Goal: Task Accomplishment & Management: Use online tool/utility

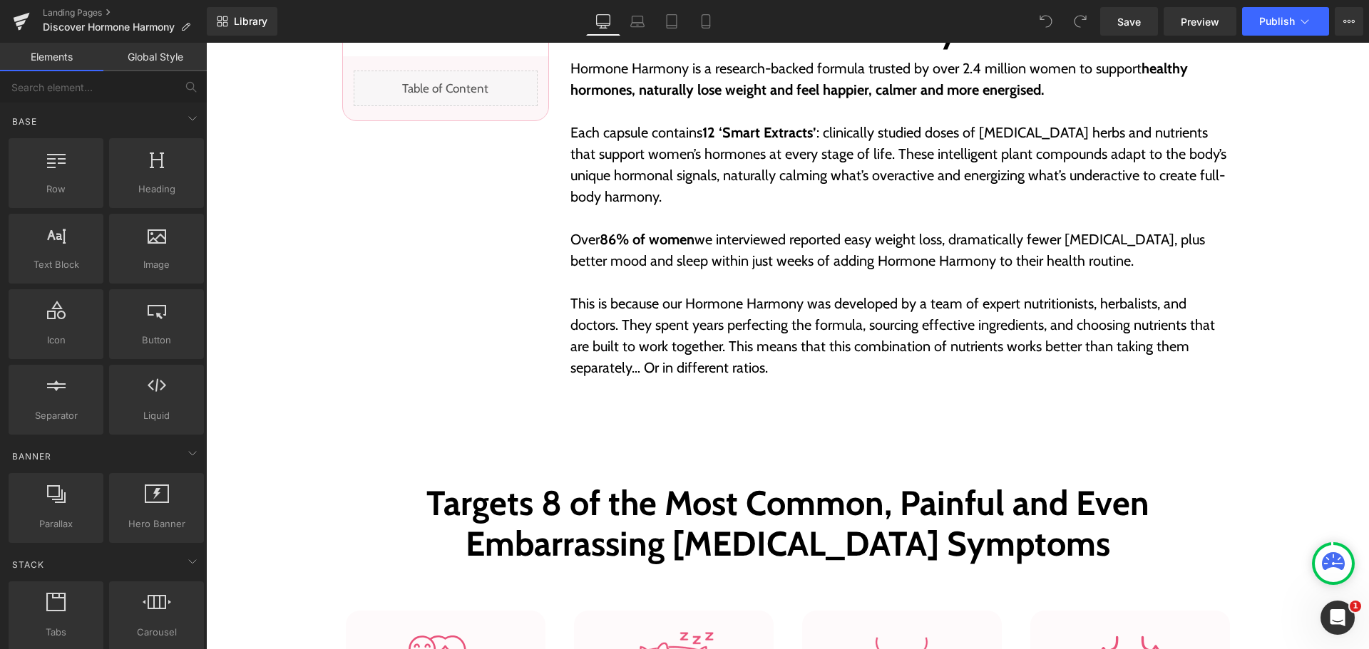
scroll to position [713, 0]
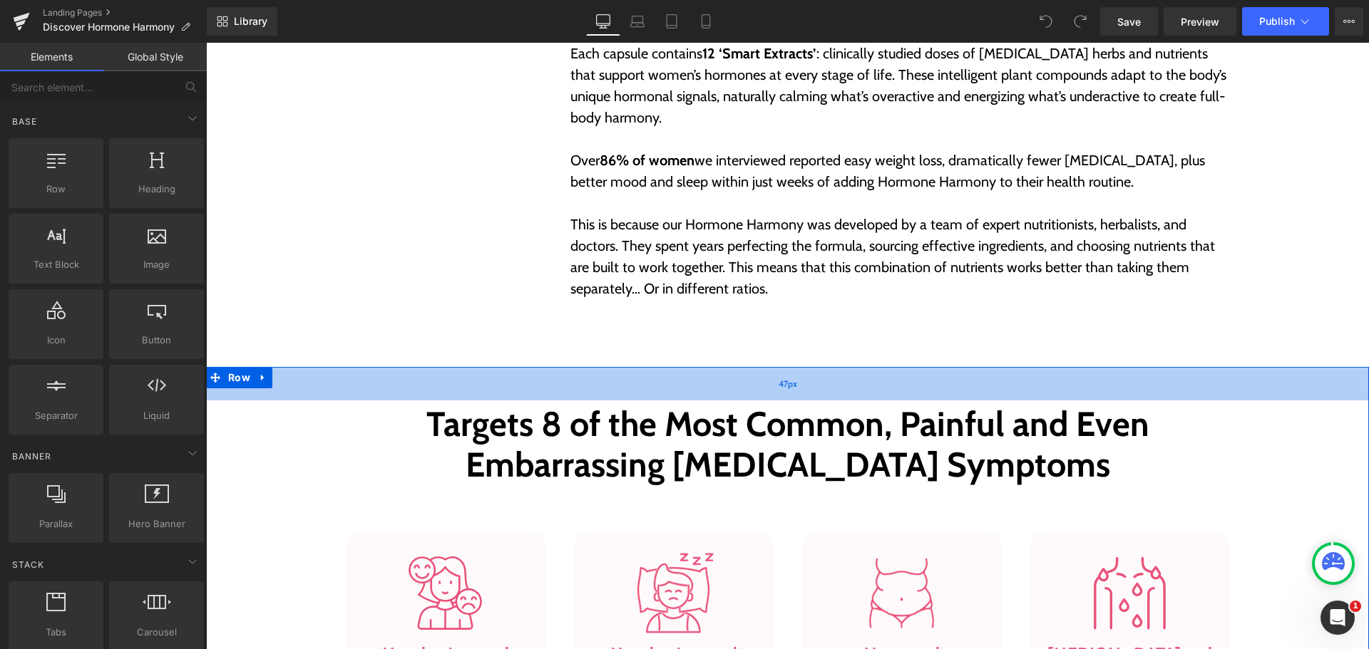
click at [794, 379] on div "47px" at bounding box center [787, 384] width 1163 height 34
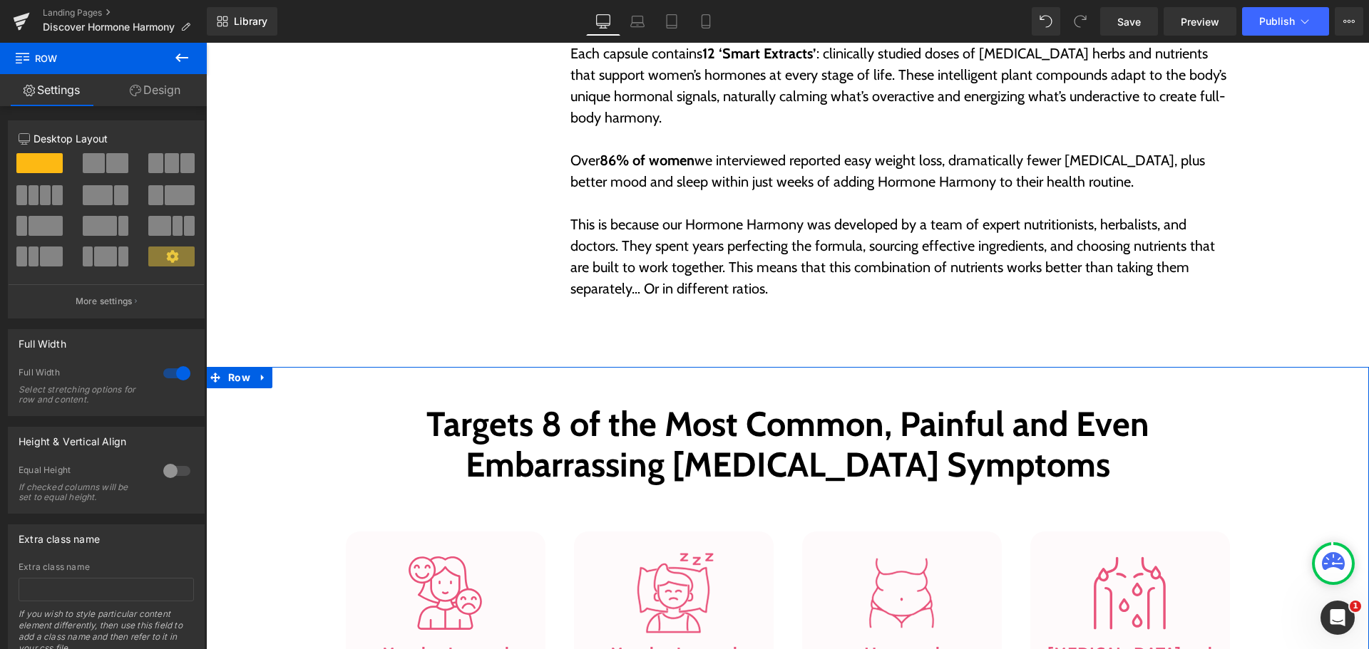
drag, startPoint x: 159, startPoint y: 98, endPoint x: 131, endPoint y: 143, distance: 52.8
click at [159, 98] on link "Design" at bounding box center [154, 90] width 103 height 32
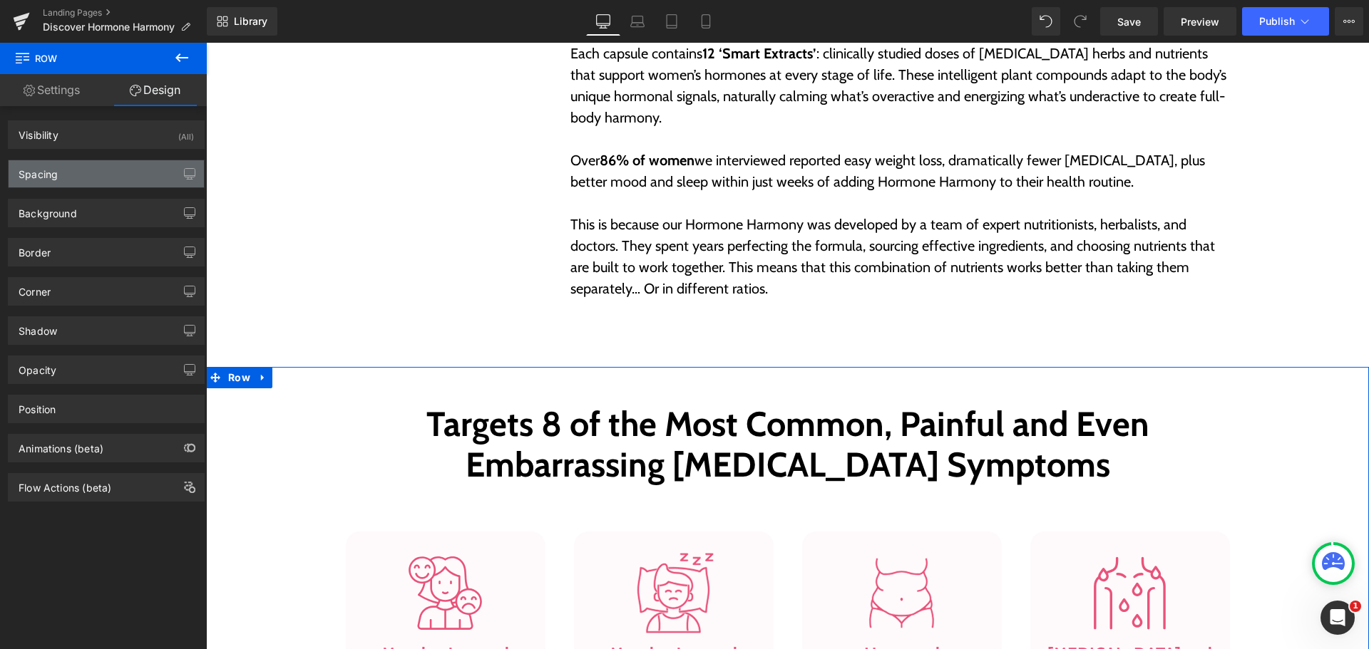
click at [97, 182] on div "Spacing" at bounding box center [106, 173] width 195 height 27
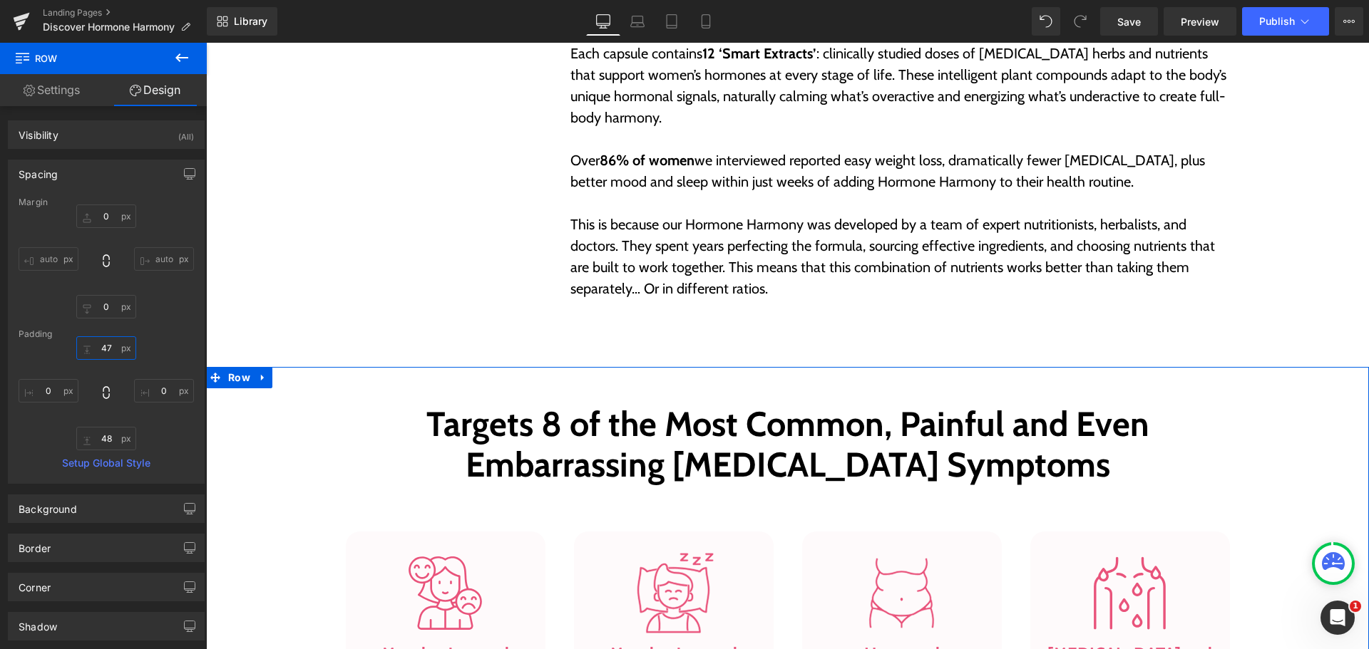
click at [103, 343] on input "text" at bounding box center [106, 348] width 60 height 24
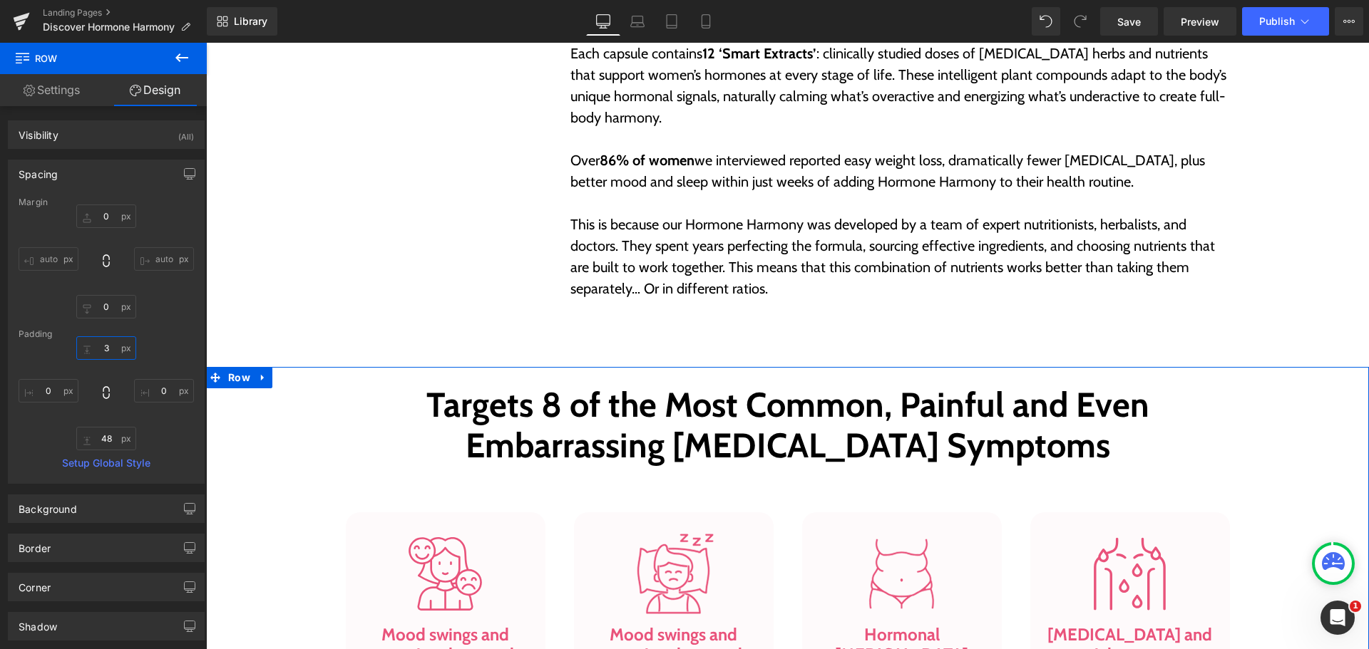
type input "30"
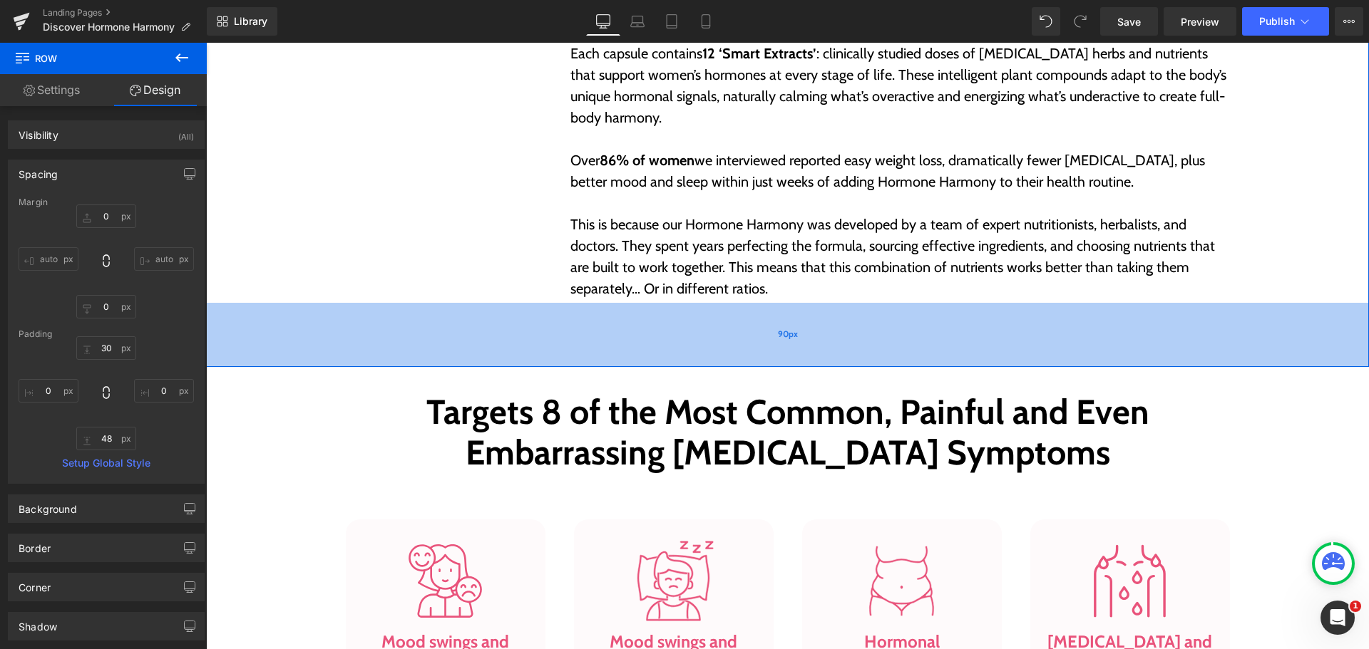
click at [659, 330] on div "90px" at bounding box center [787, 335] width 1163 height 64
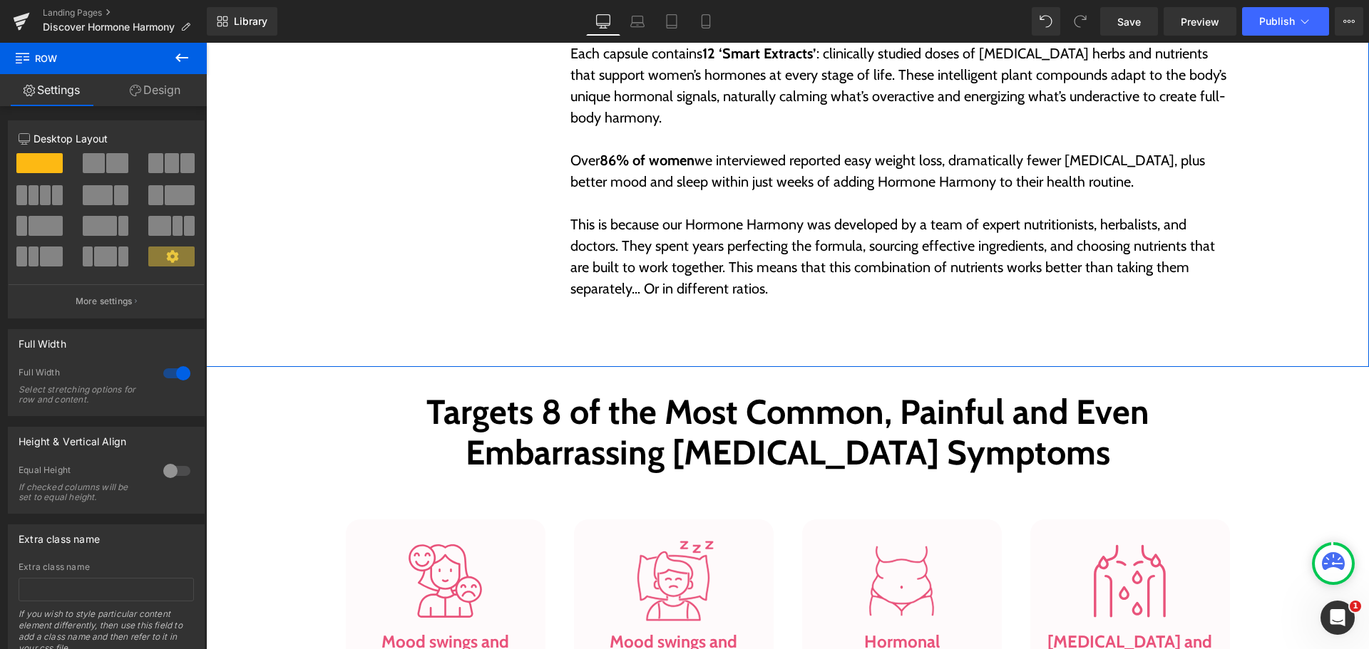
click at [158, 89] on link "Design" at bounding box center [154, 90] width 103 height 32
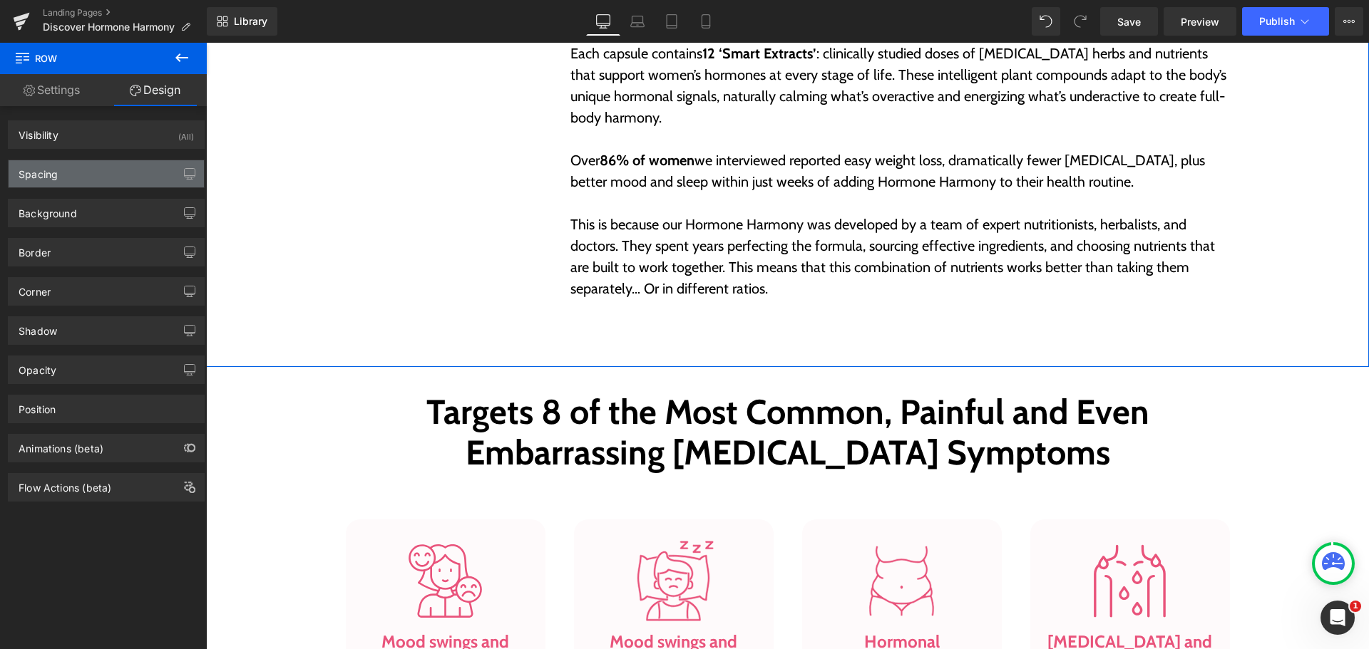
click at [96, 177] on div "Spacing" at bounding box center [106, 173] width 195 height 27
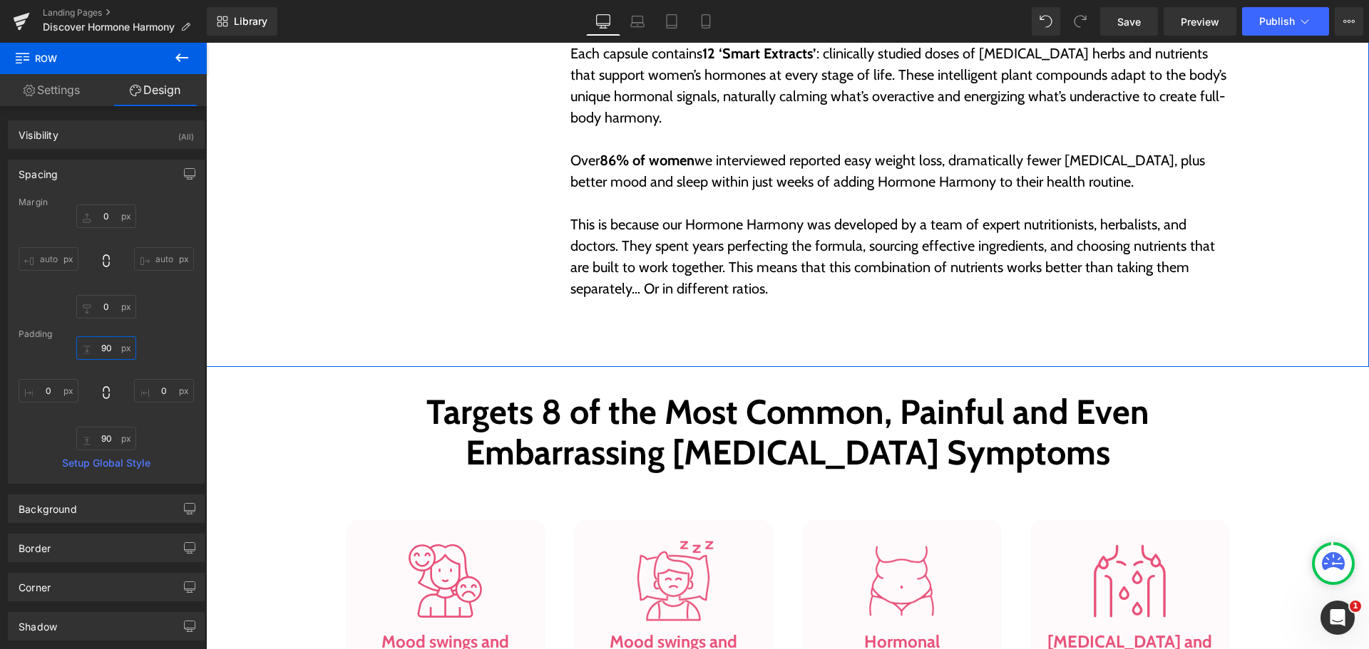
click at [113, 356] on input "text" at bounding box center [106, 348] width 60 height 24
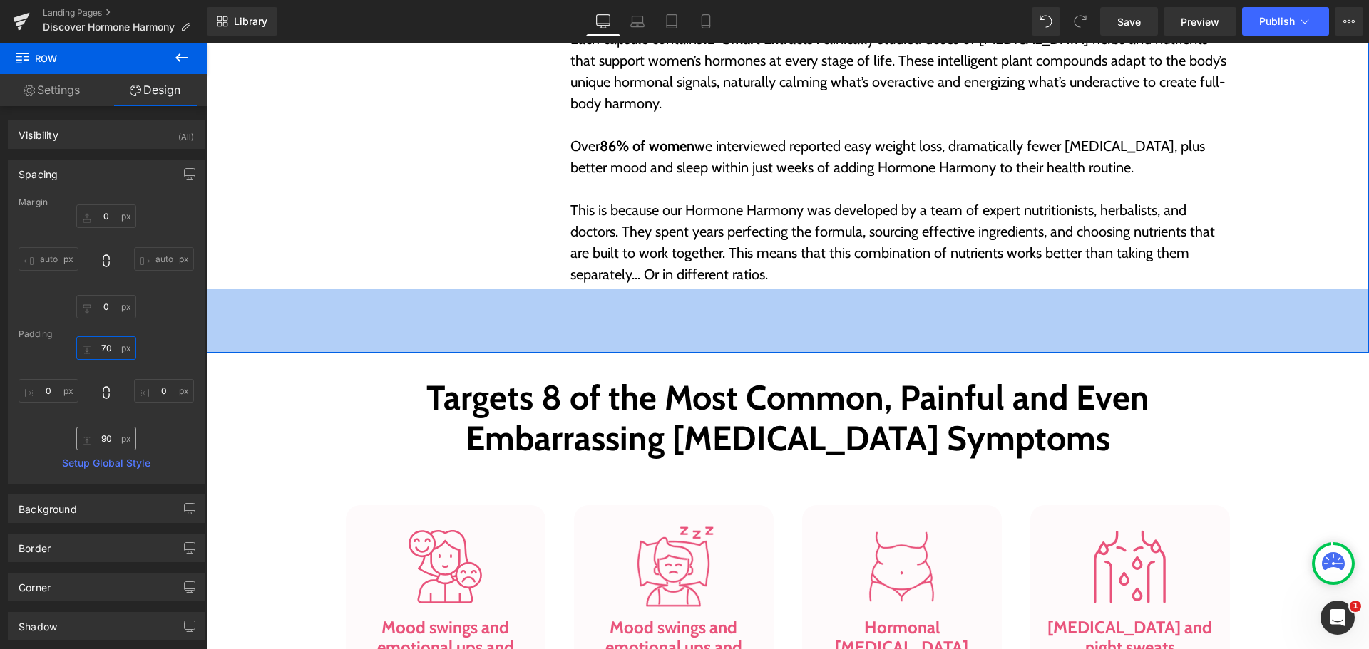
type input "70"
click at [104, 436] on input "text" at bounding box center [106, 439] width 60 height 24
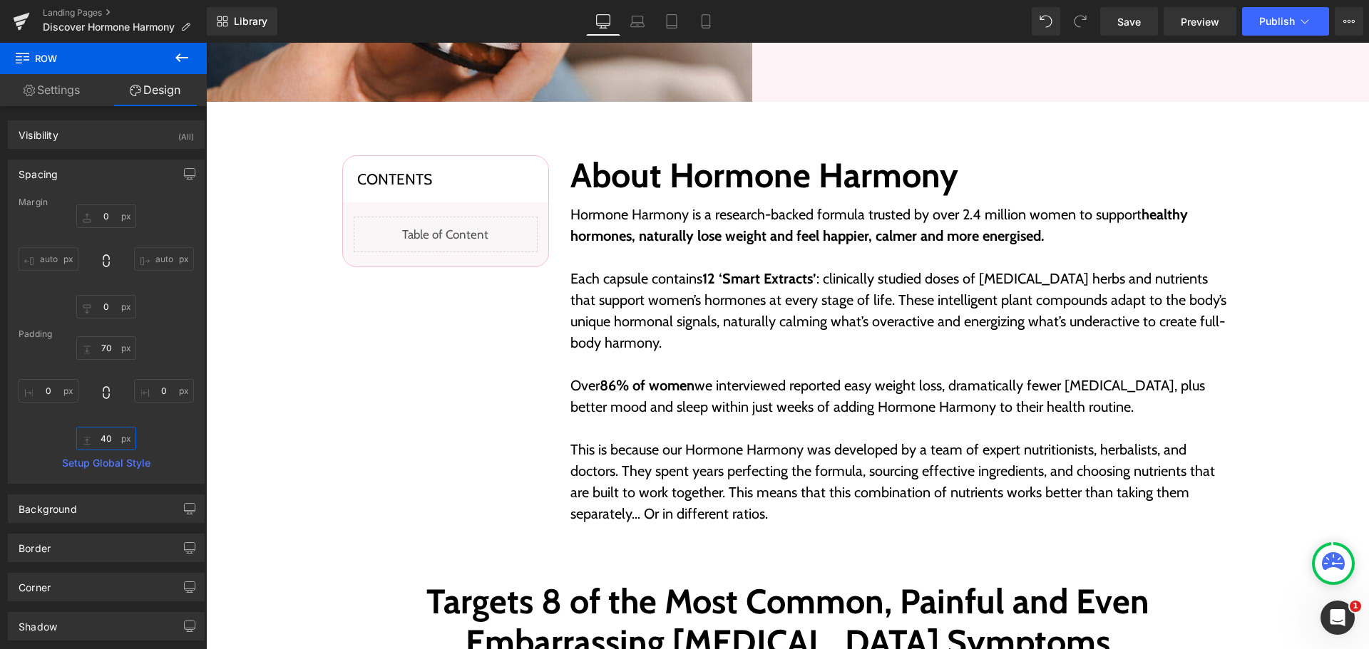
scroll to position [499, 0]
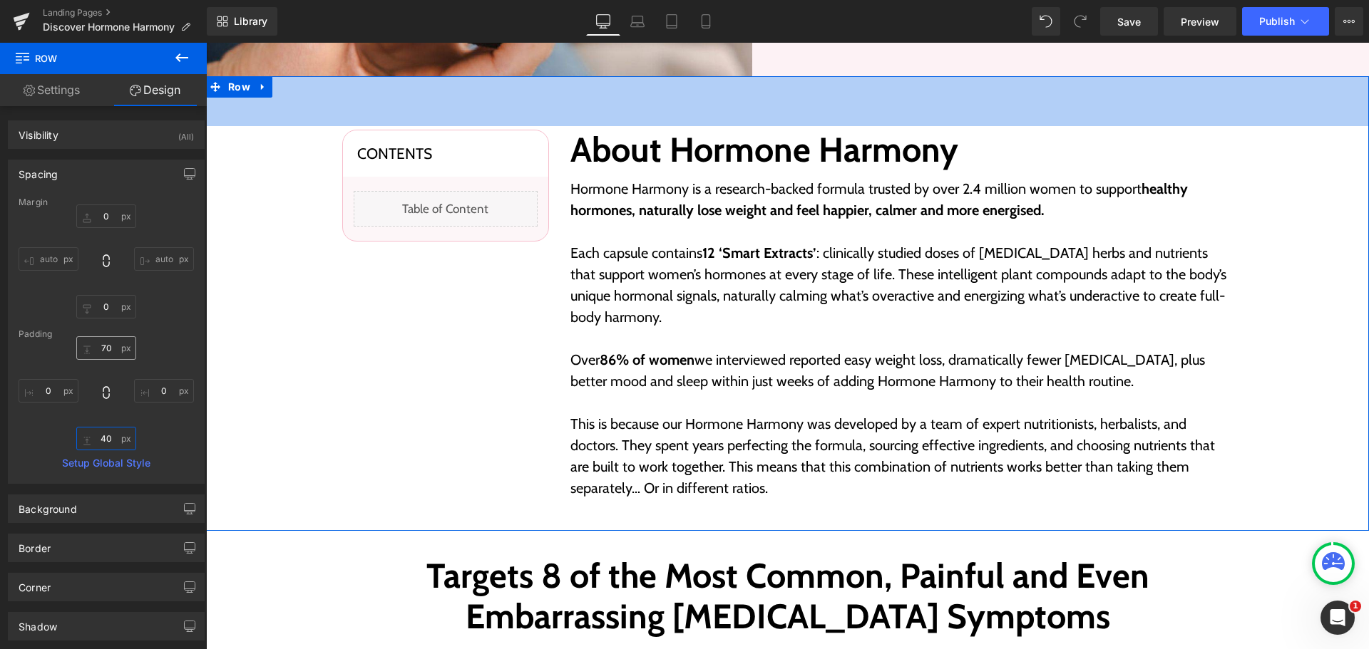
type input "40"
click at [103, 349] on input "70" at bounding box center [106, 348] width 60 height 24
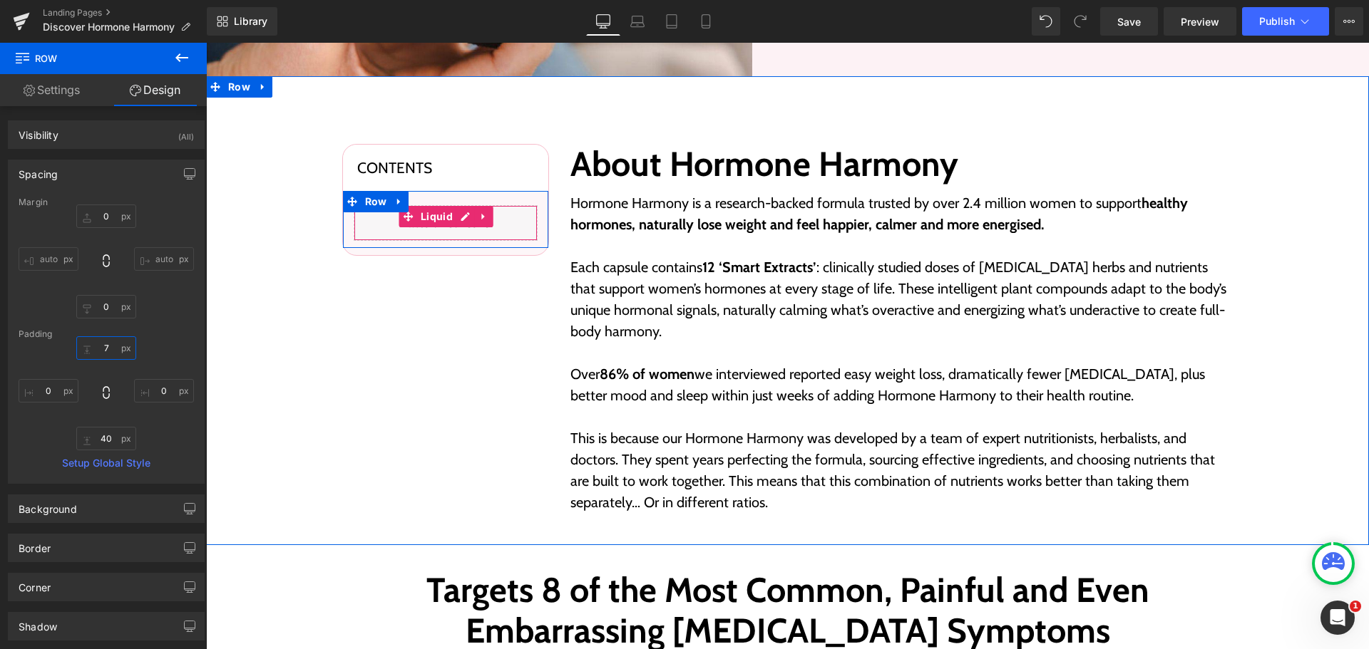
type input "70"
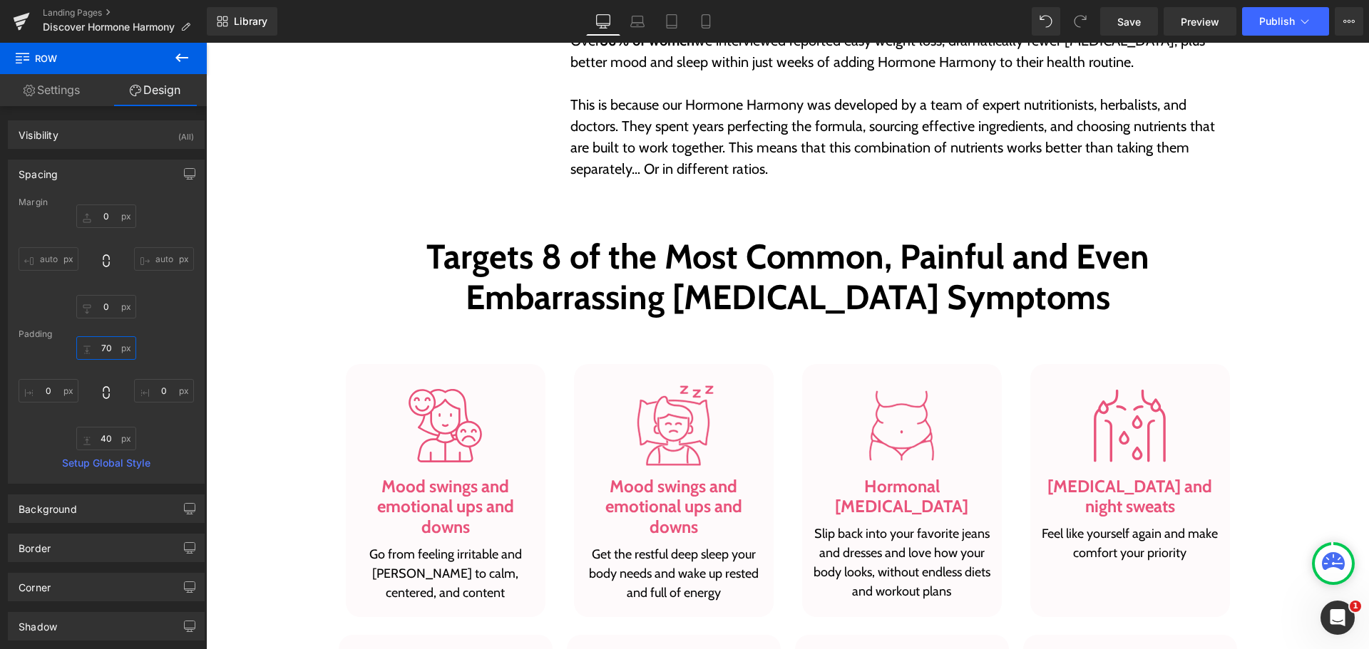
scroll to position [855, 0]
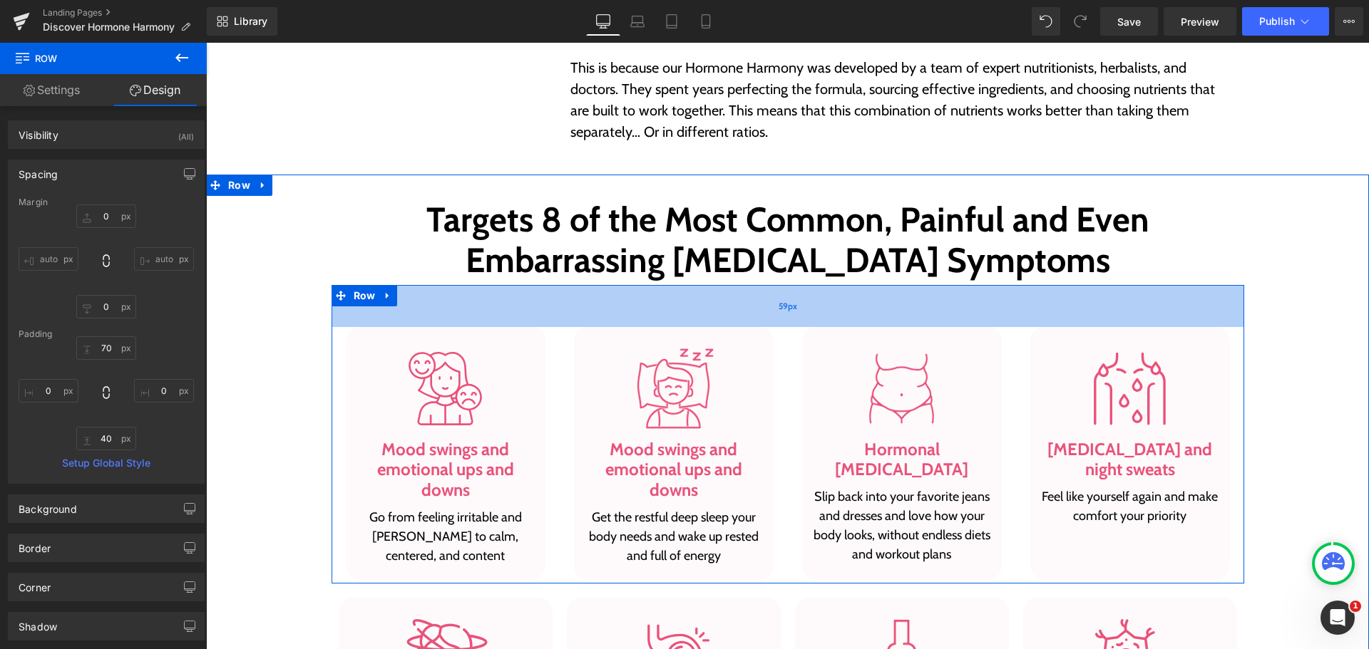
click at [765, 299] on div "59px" at bounding box center [788, 306] width 913 height 42
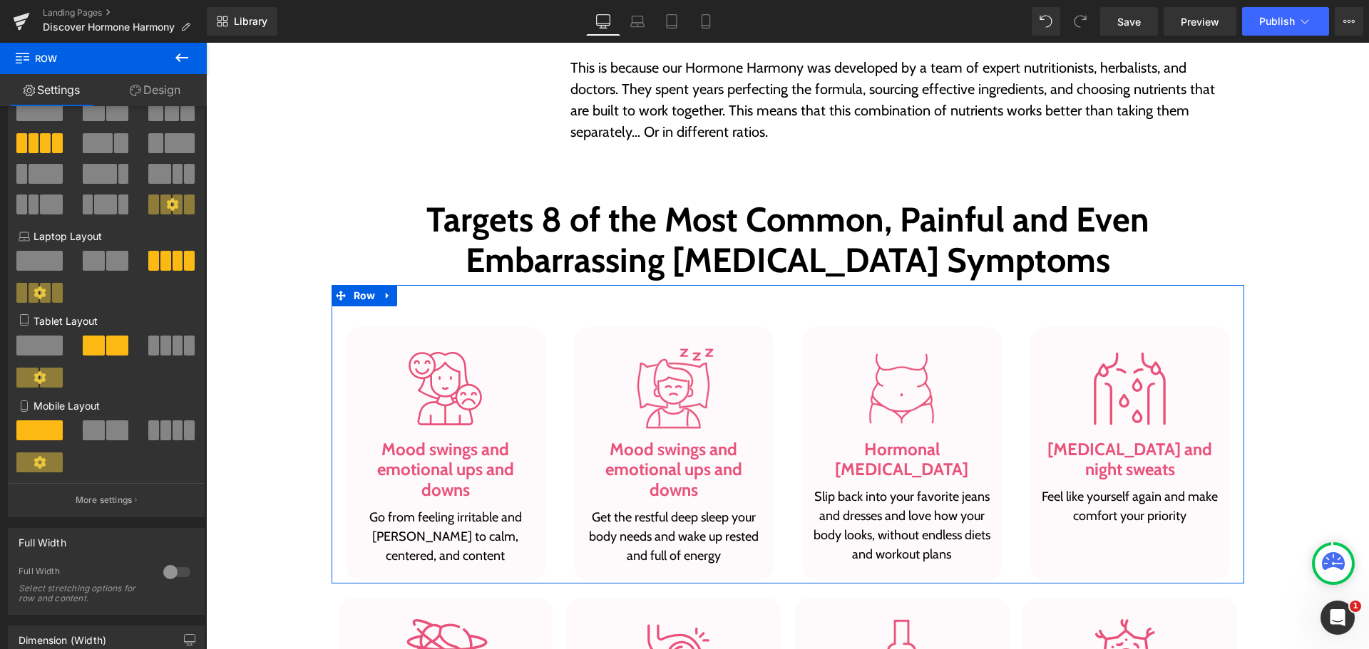
scroll to position [143, 0]
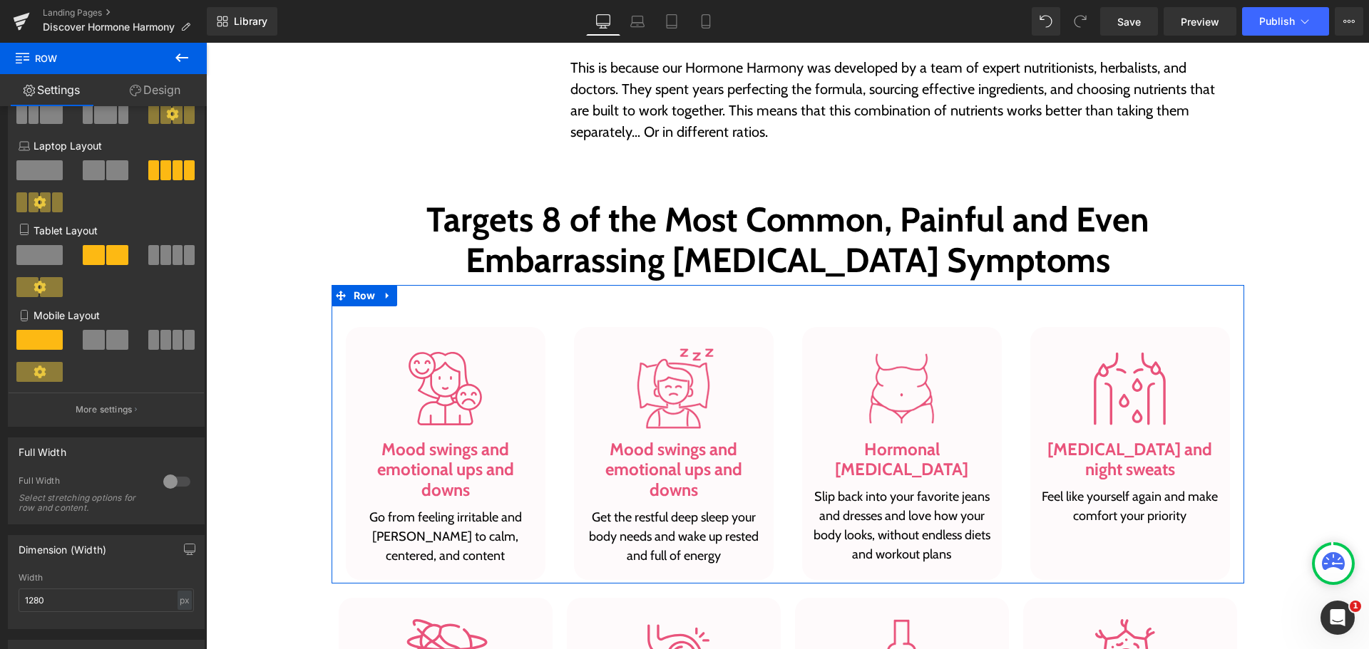
click at [159, 91] on link "Design" at bounding box center [154, 90] width 103 height 32
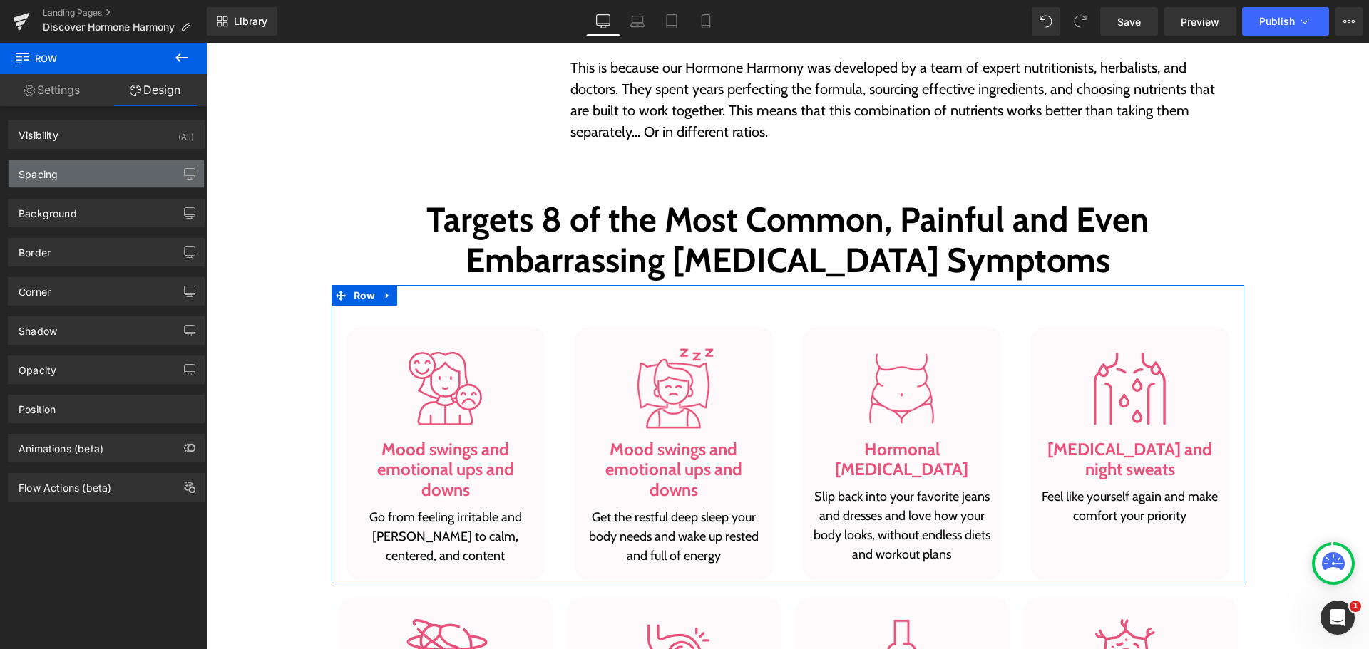
click at [84, 178] on div "Spacing" at bounding box center [106, 173] width 195 height 27
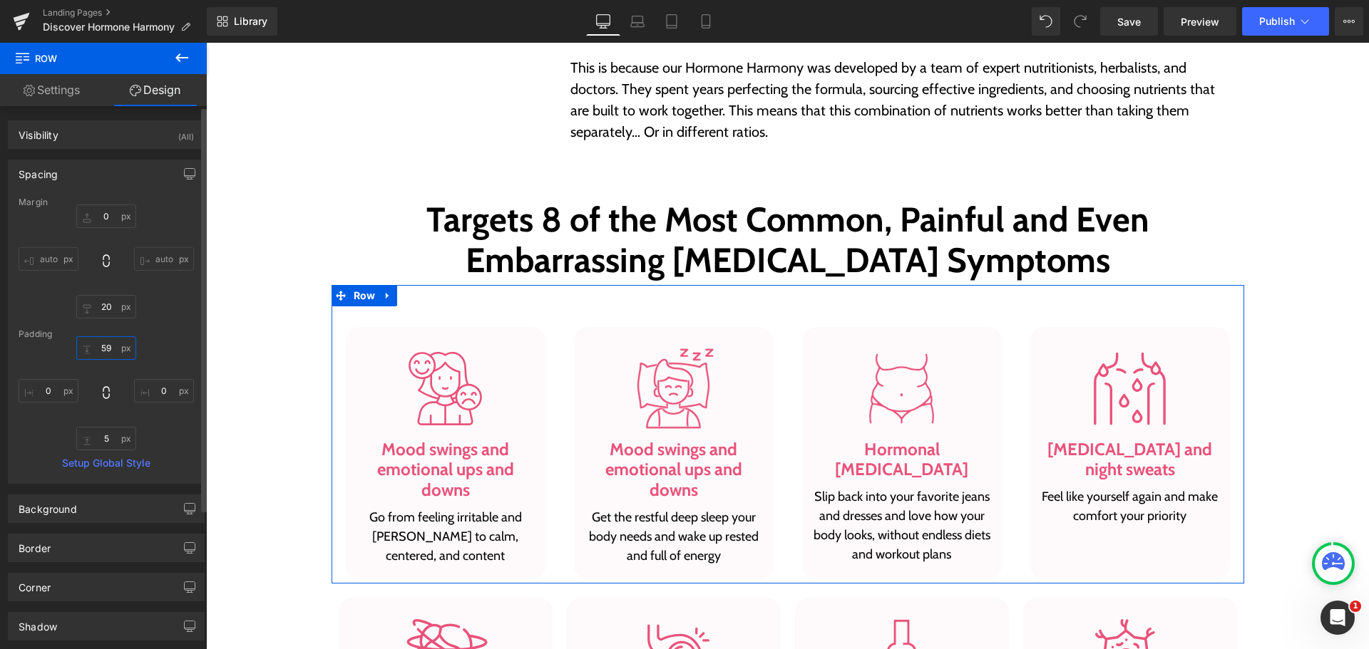
click at [101, 358] on input "text" at bounding box center [106, 348] width 60 height 24
type input "40"
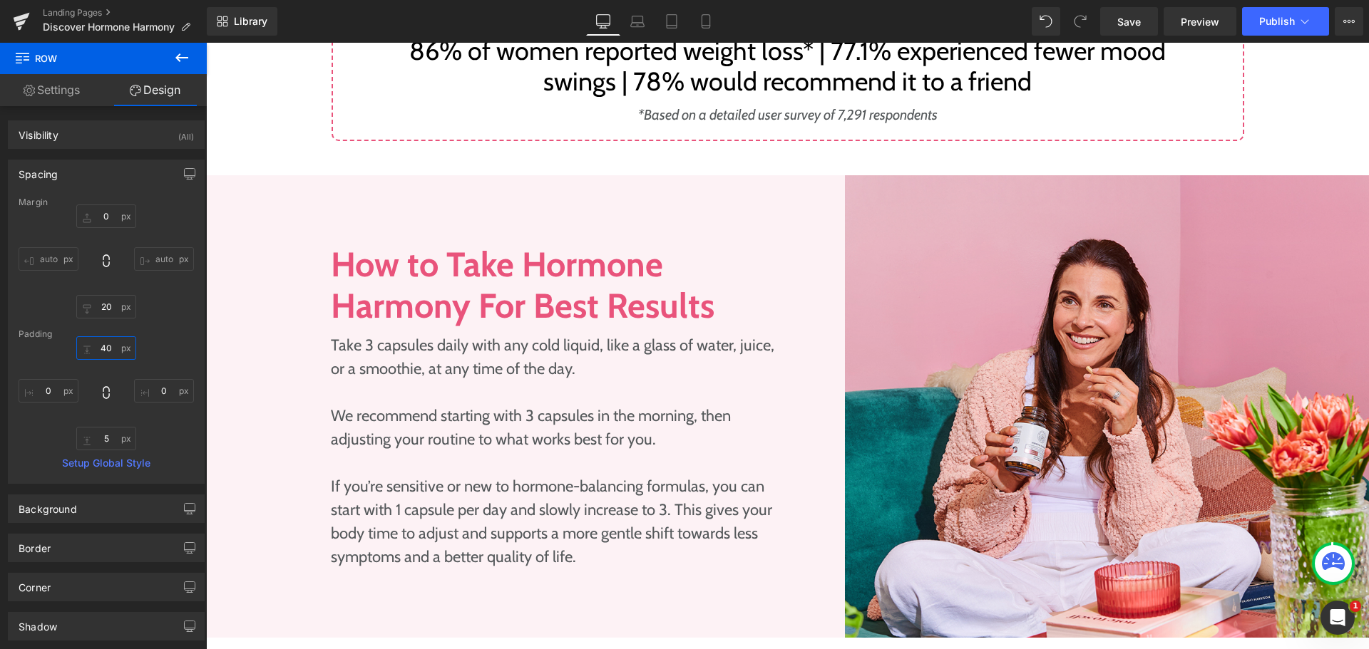
scroll to position [1711, 0]
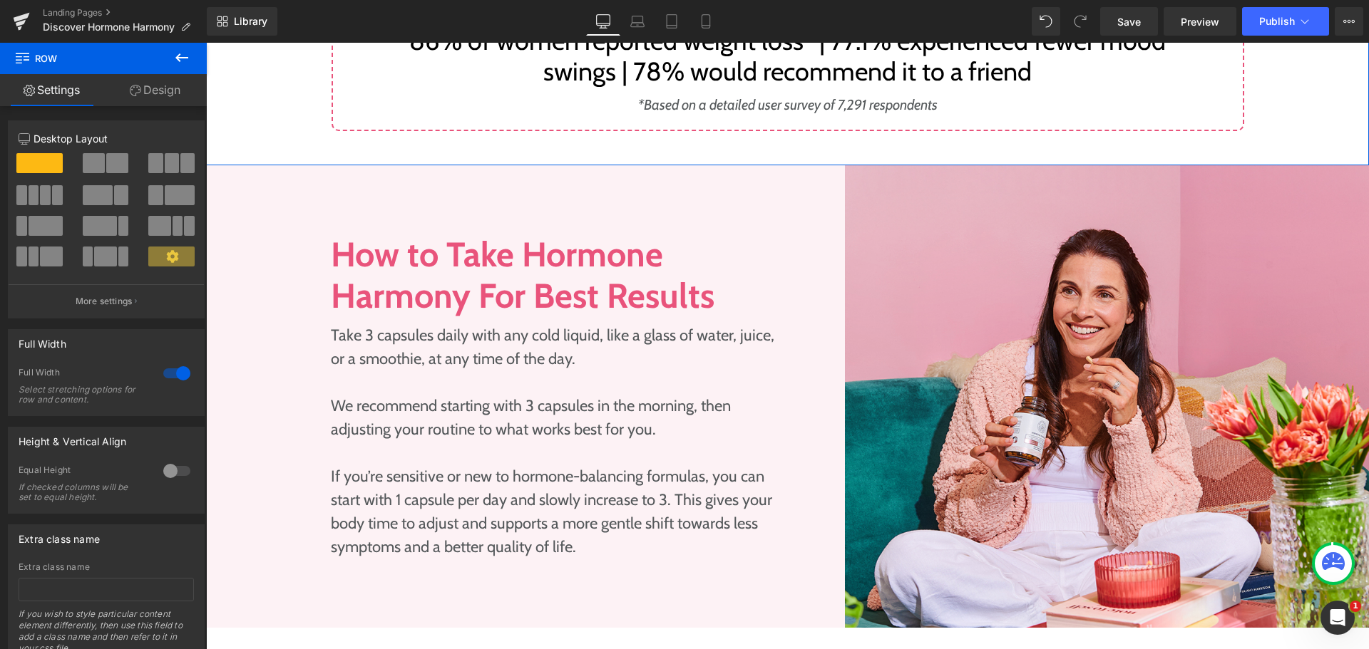
drag, startPoint x: 139, startPoint y: 91, endPoint x: 96, endPoint y: 174, distance: 94.1
click at [140, 91] on link "Design" at bounding box center [154, 90] width 103 height 32
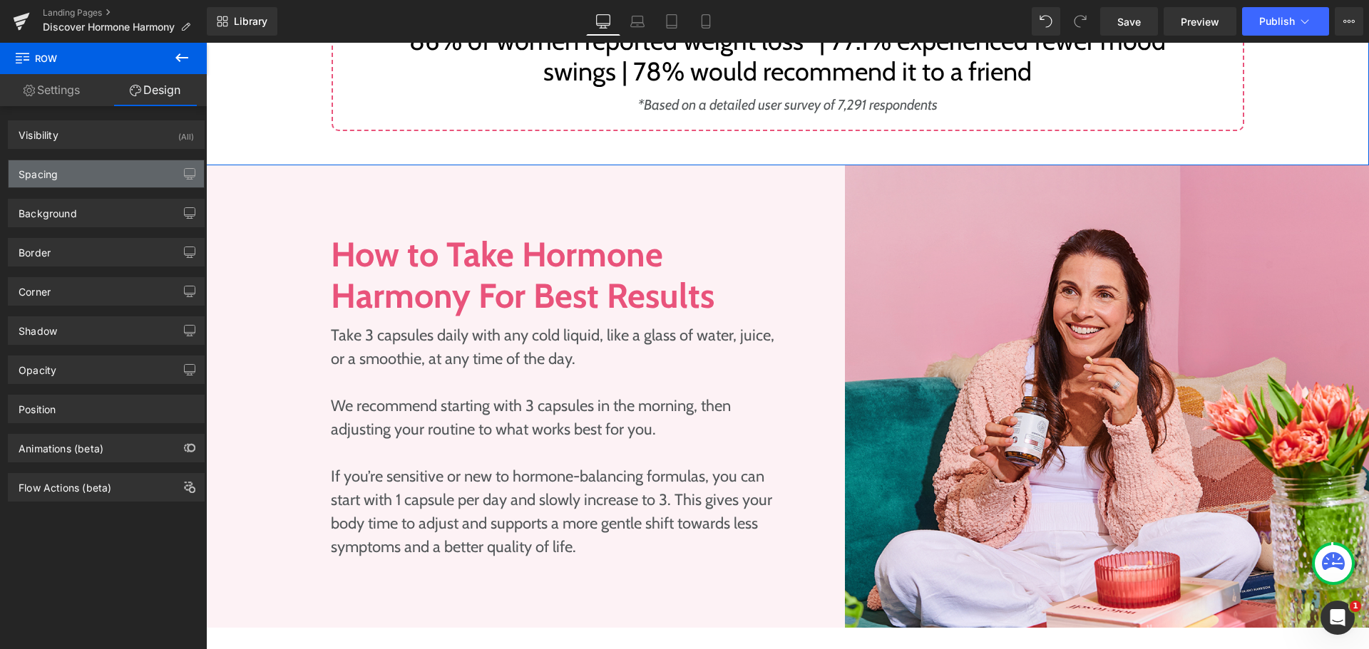
click at [96, 174] on div "Spacing" at bounding box center [106, 173] width 195 height 27
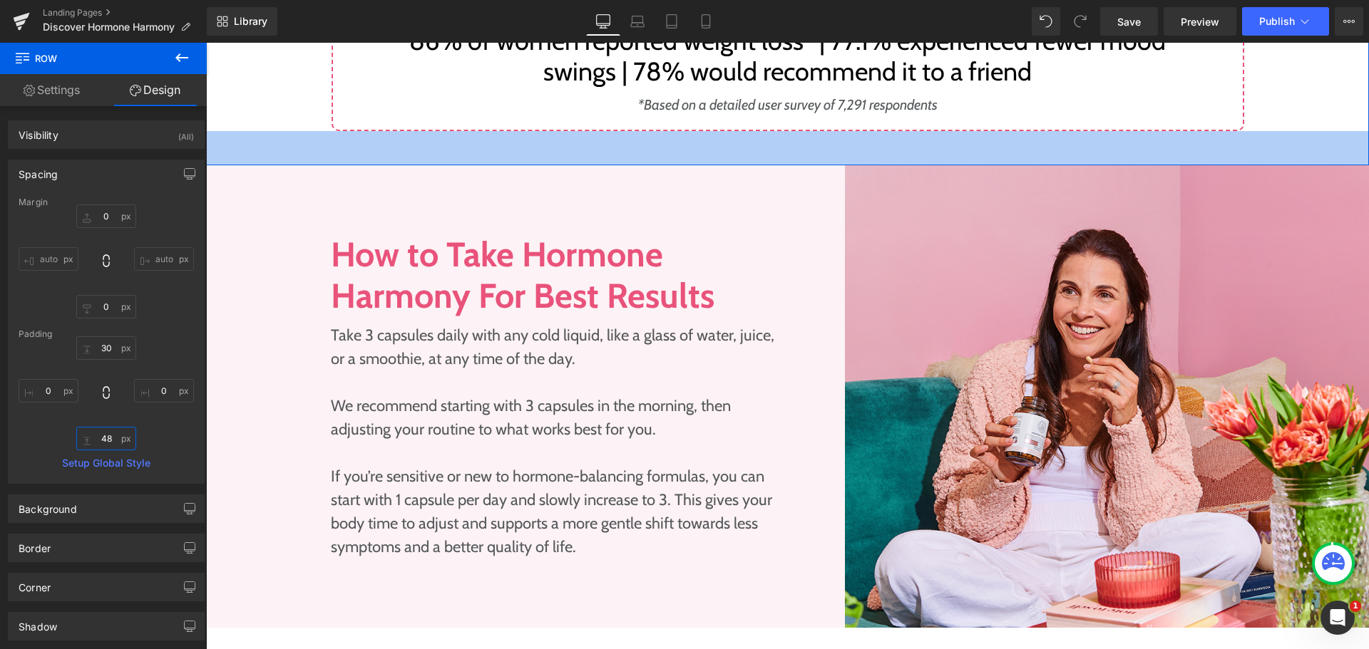
click at [111, 440] on input "text" at bounding box center [106, 439] width 60 height 24
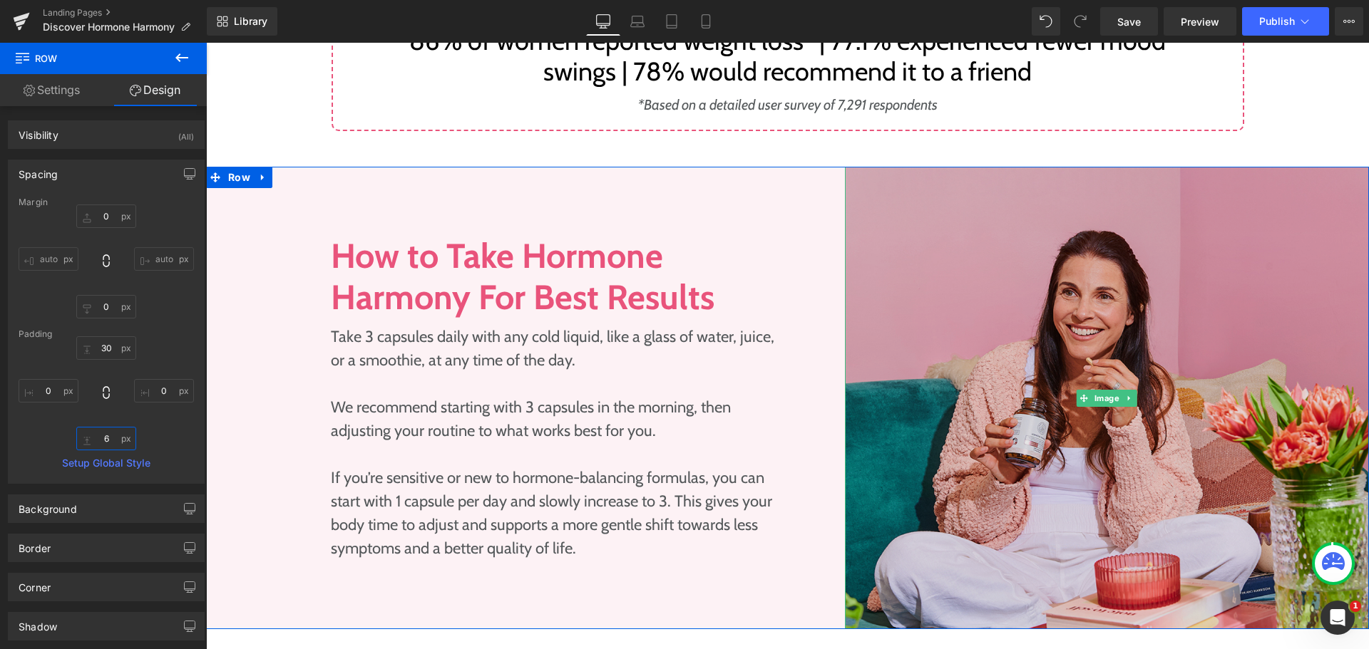
type input "60"
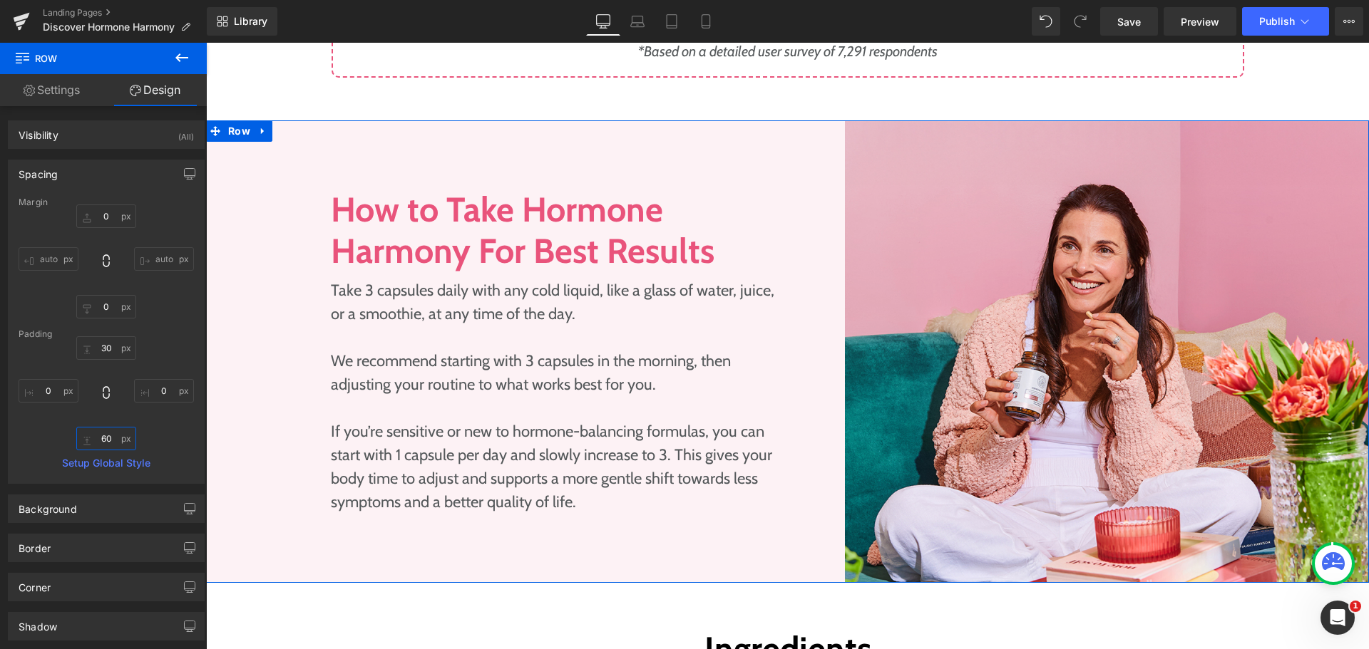
scroll to position [2067, 0]
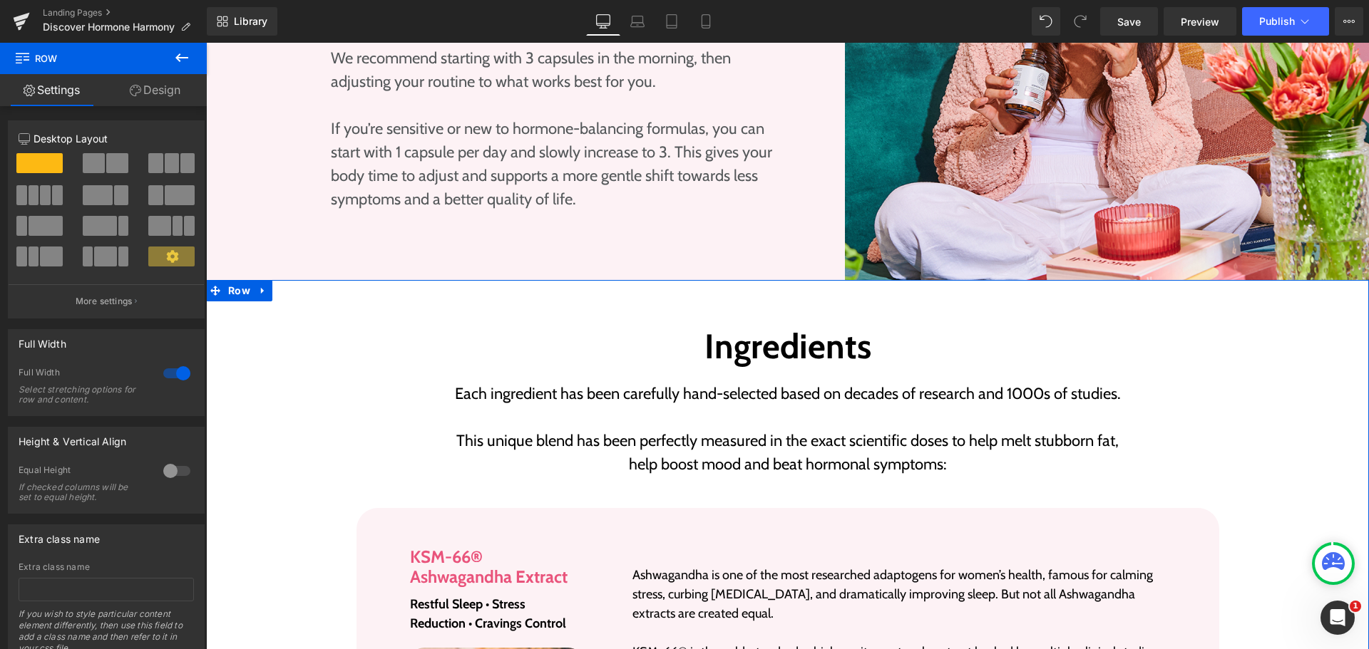
click at [165, 92] on link "Design" at bounding box center [154, 90] width 103 height 32
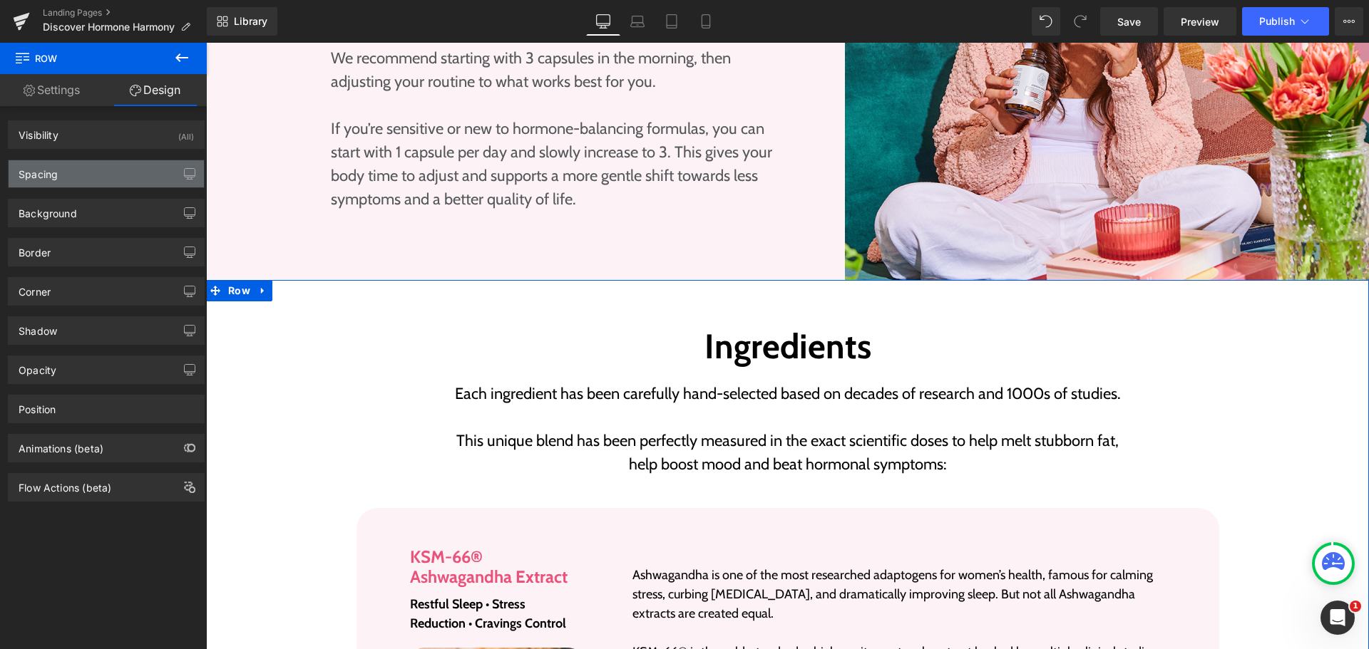
click at [101, 170] on div "Spacing" at bounding box center [106, 173] width 195 height 27
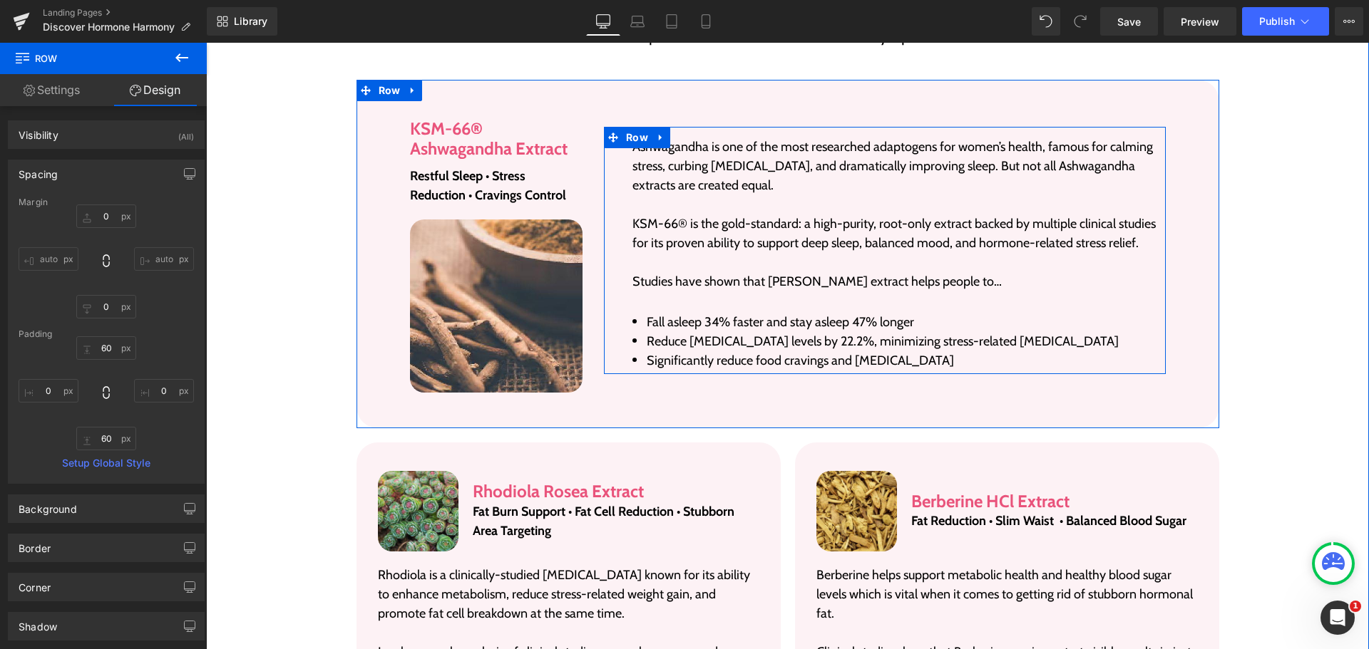
scroll to position [2495, 0]
click at [623, 147] on span "Row" at bounding box center [636, 138] width 29 height 21
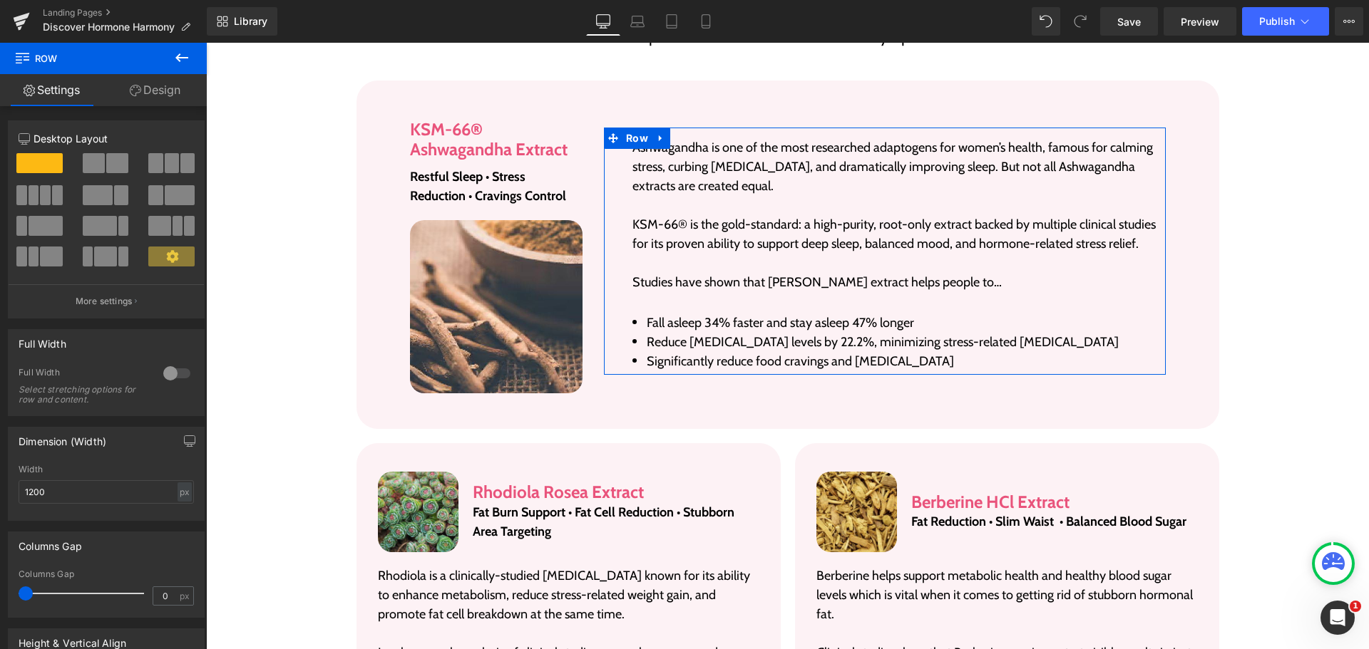
click at [165, 91] on link "Design" at bounding box center [154, 90] width 103 height 32
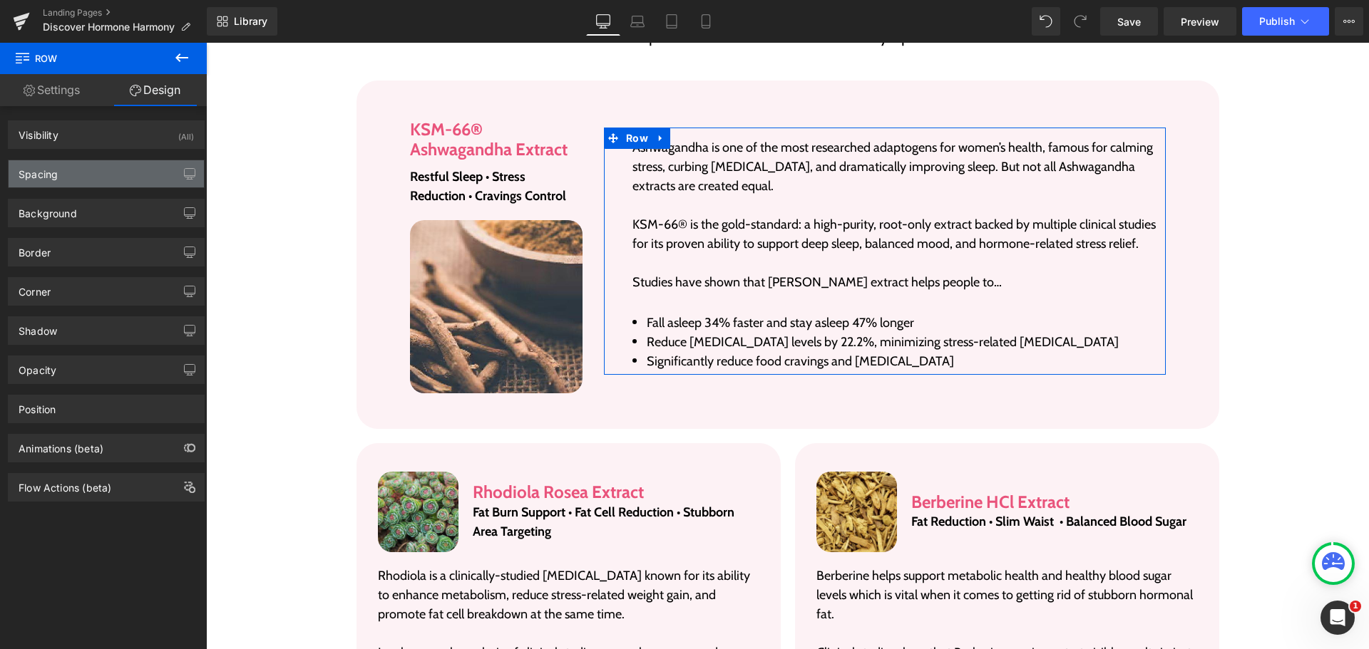
click at [103, 172] on div "Spacing" at bounding box center [106, 173] width 195 height 27
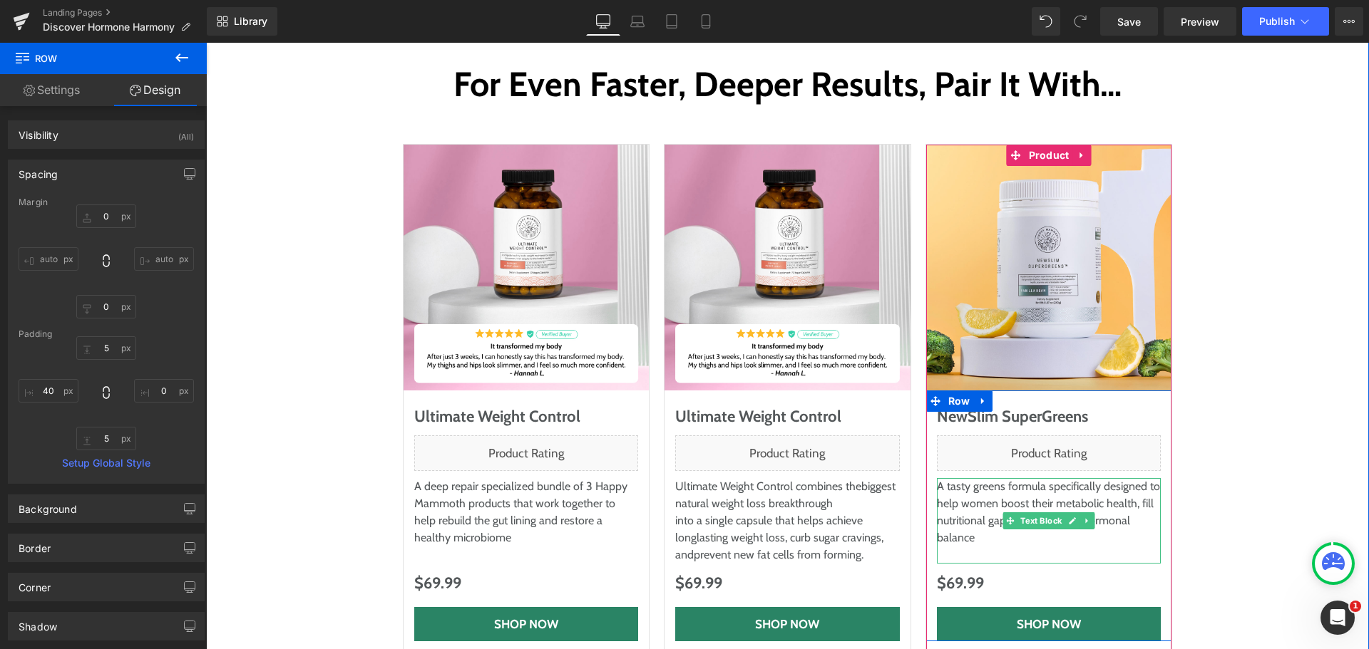
scroll to position [7272, 0]
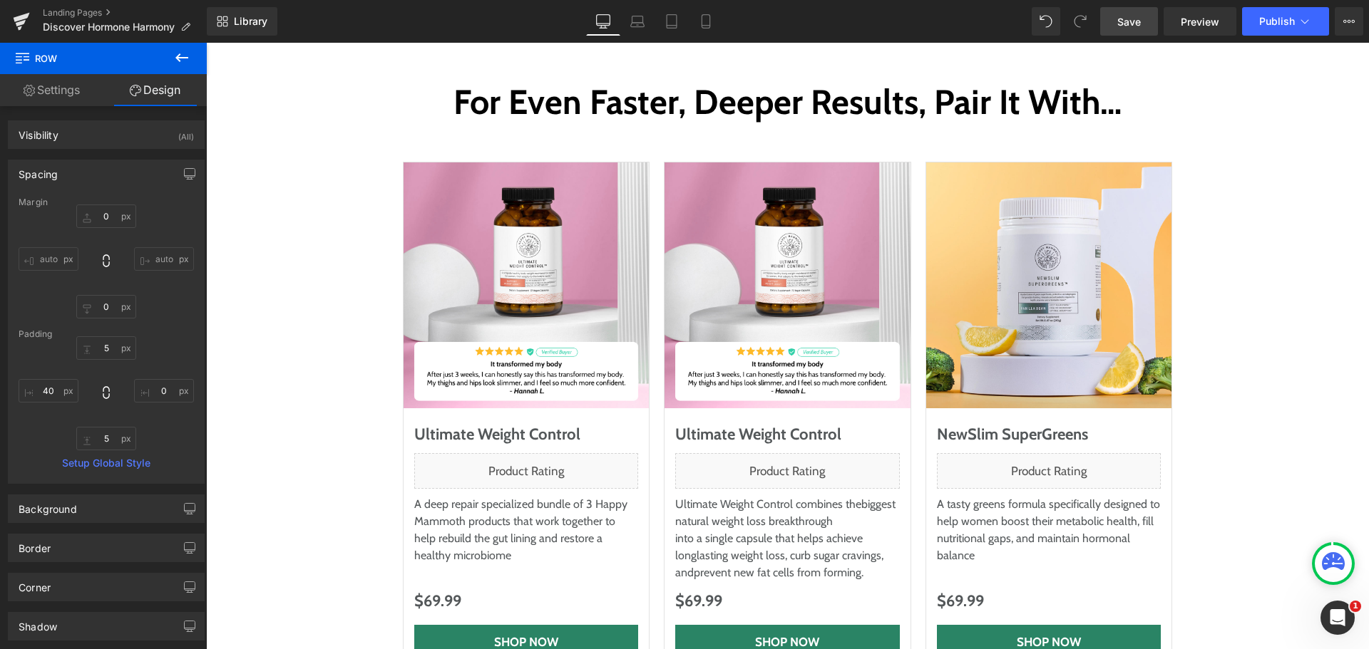
click at [1128, 22] on span "Save" at bounding box center [1129, 21] width 24 height 15
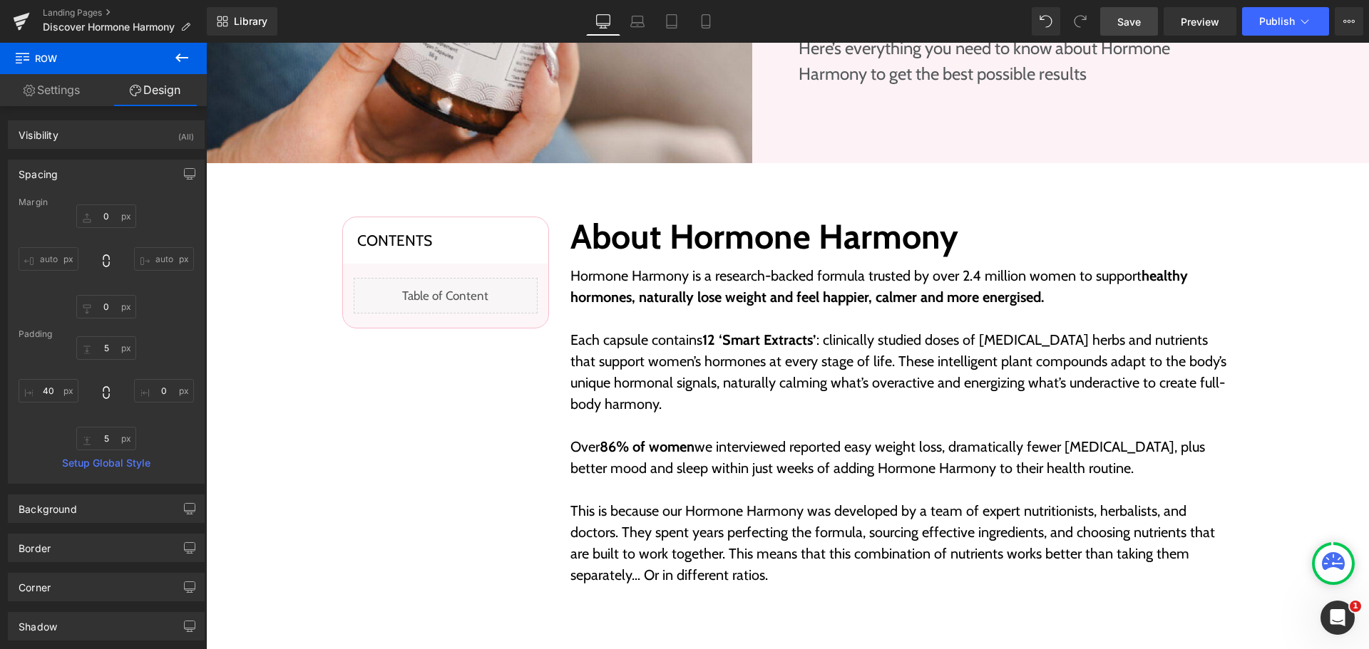
scroll to position [570, 0]
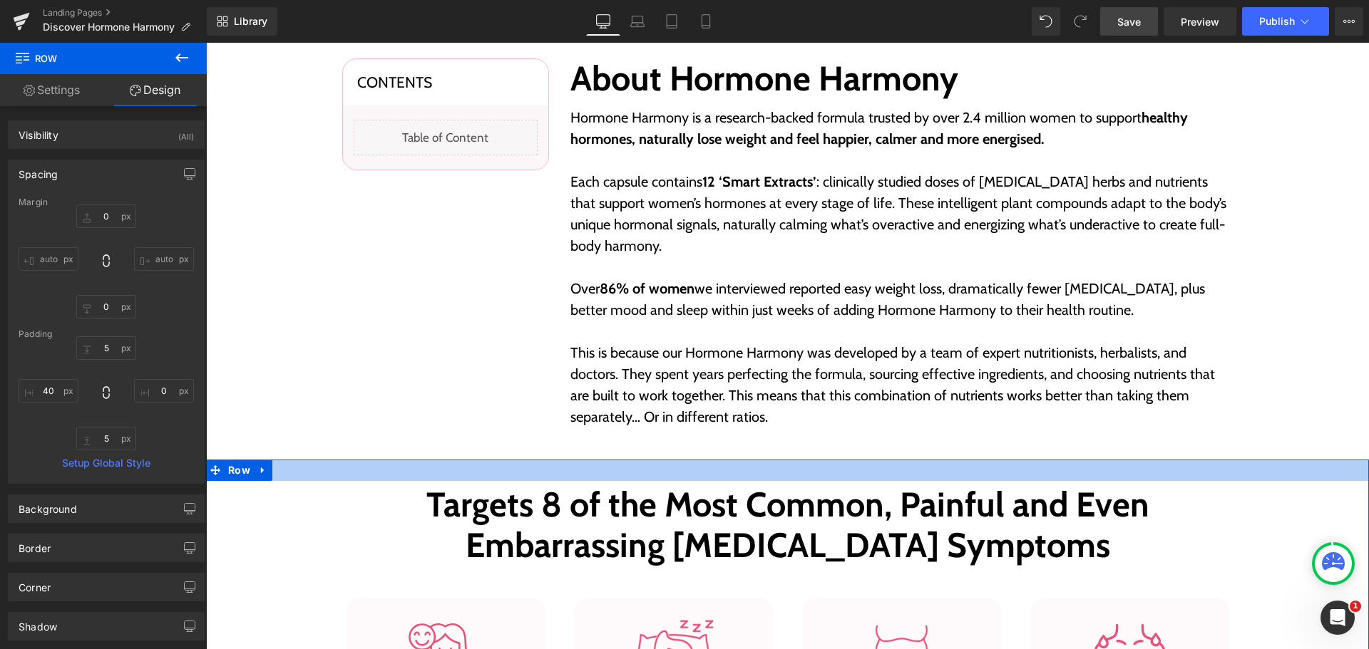
click at [603, 468] on div at bounding box center [787, 470] width 1163 height 21
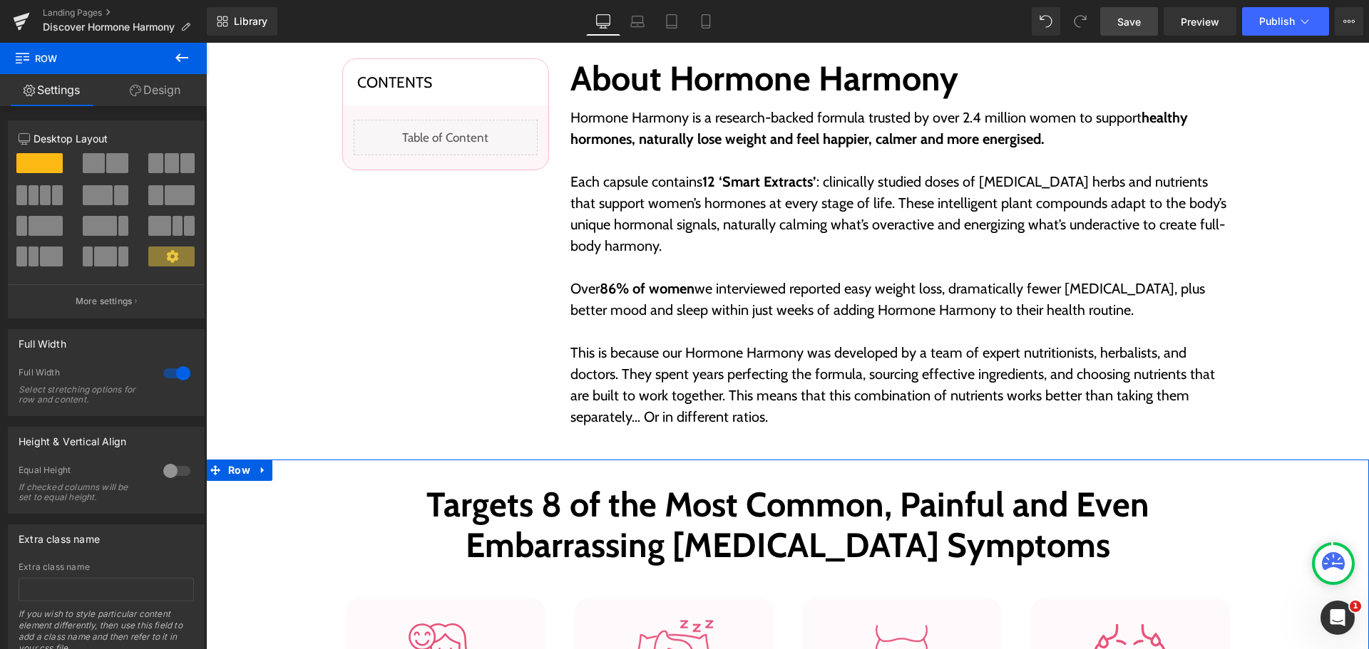
drag, startPoint x: 168, startPoint y: 82, endPoint x: 58, endPoint y: 187, distance: 151.8
click at [168, 81] on link "Design" at bounding box center [154, 90] width 103 height 32
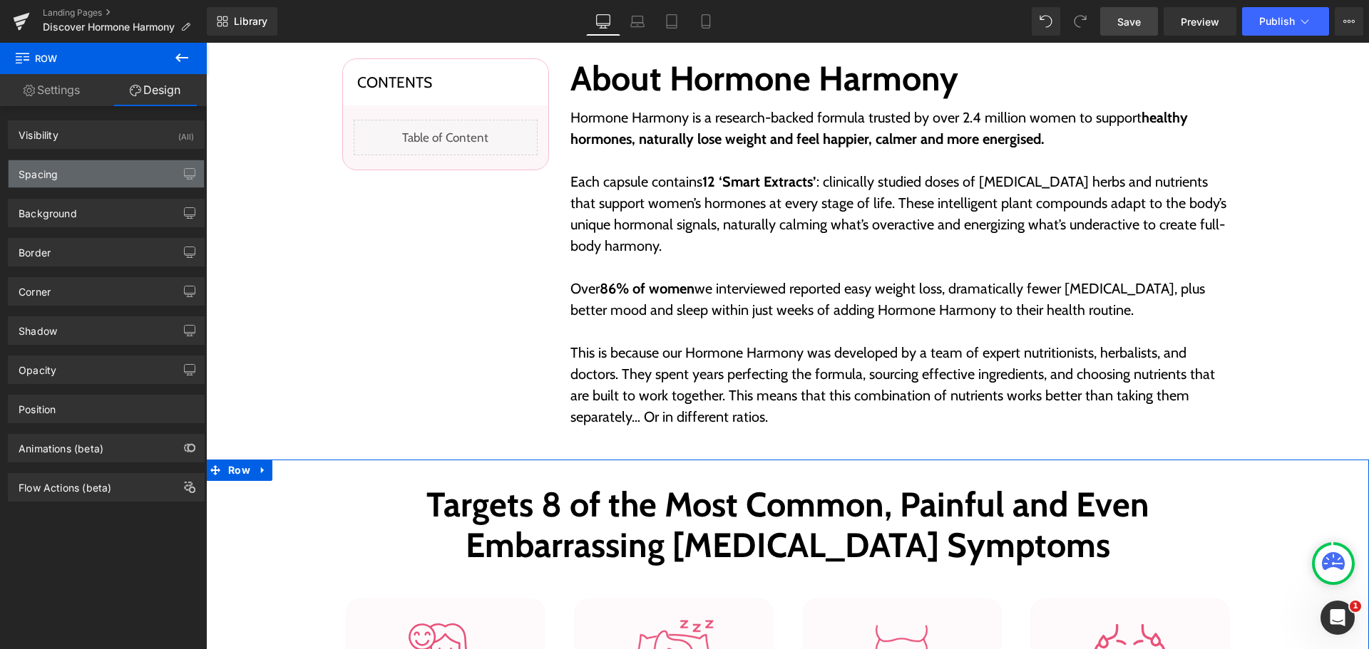
click at [61, 176] on div "Spacing" at bounding box center [106, 173] width 195 height 27
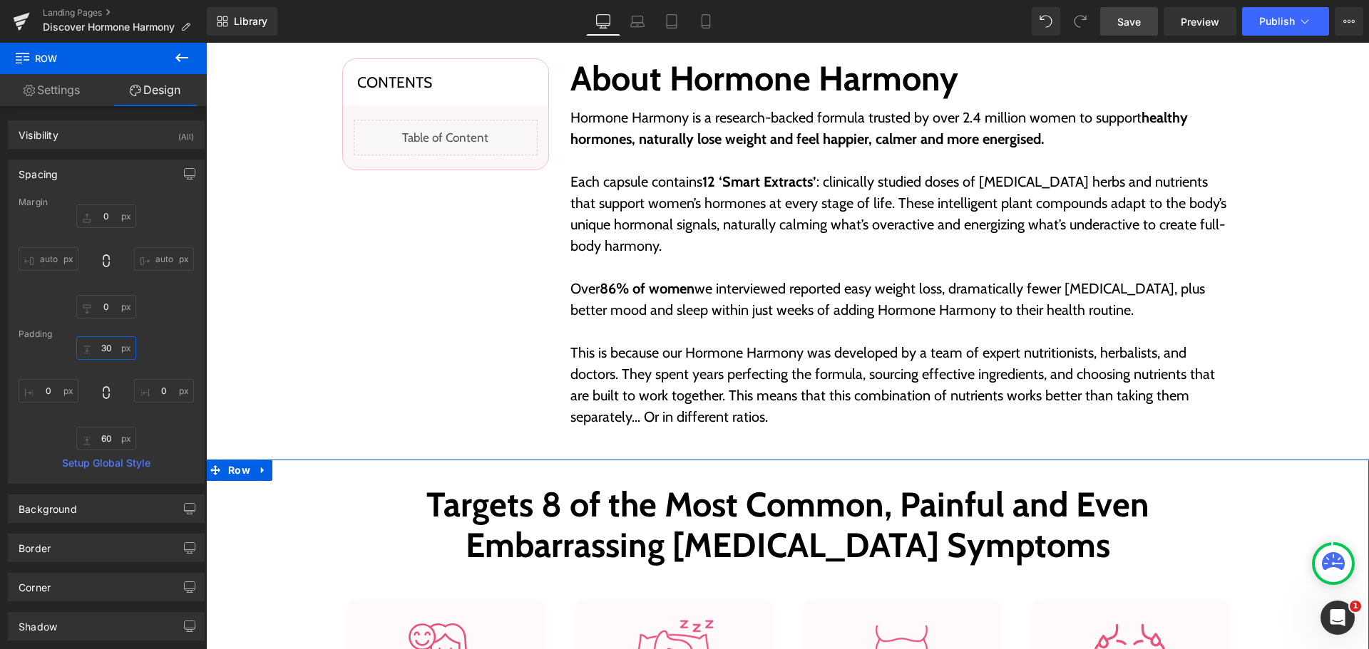
click at [106, 352] on input "text" at bounding box center [106, 348] width 60 height 24
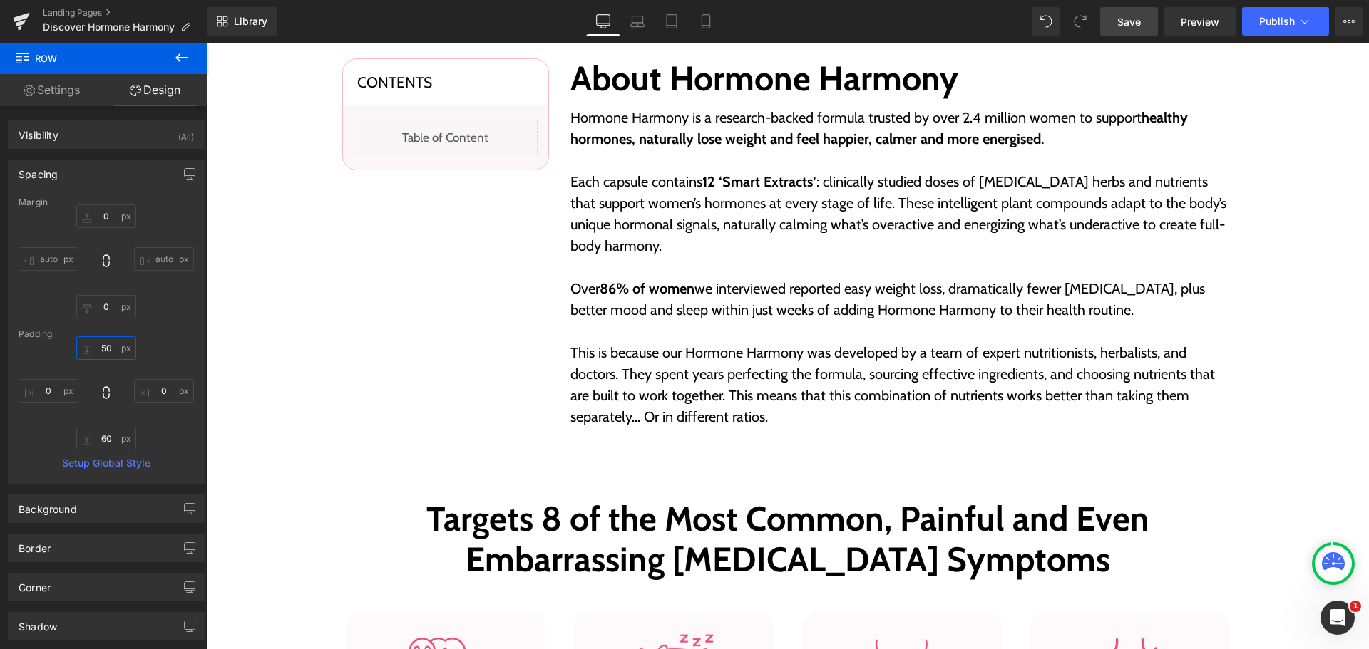
type input "50"
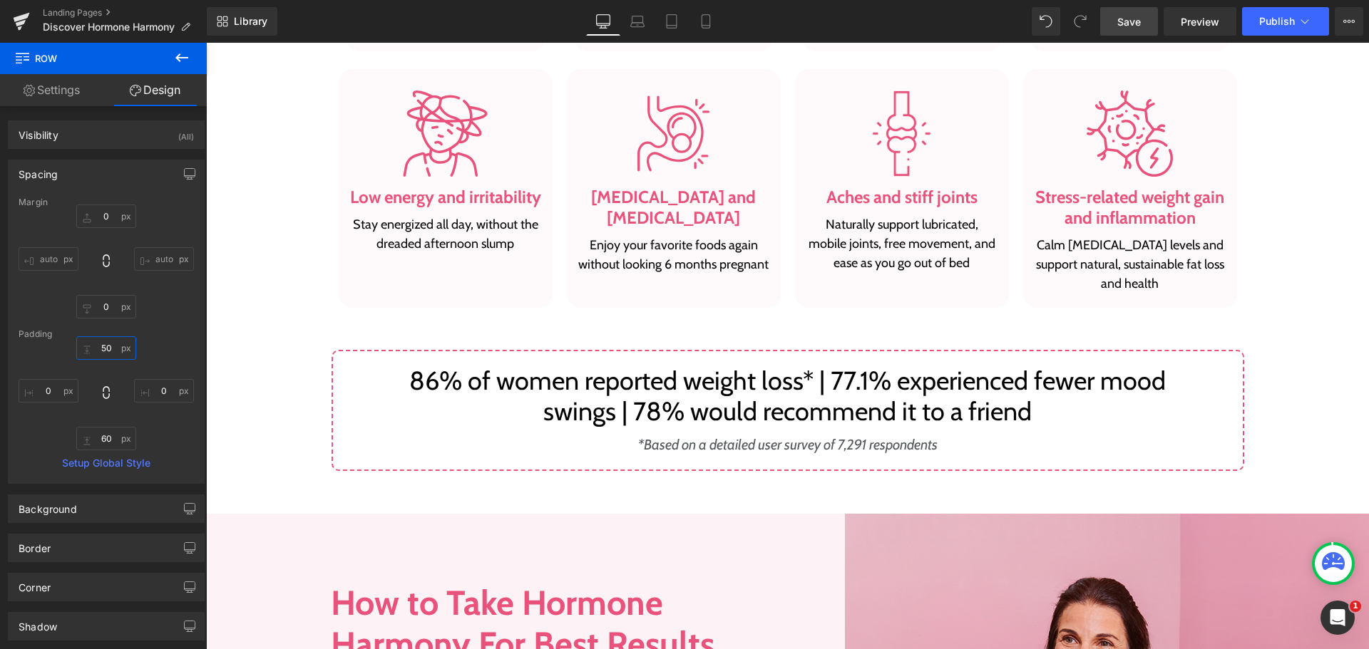
scroll to position [1497, 0]
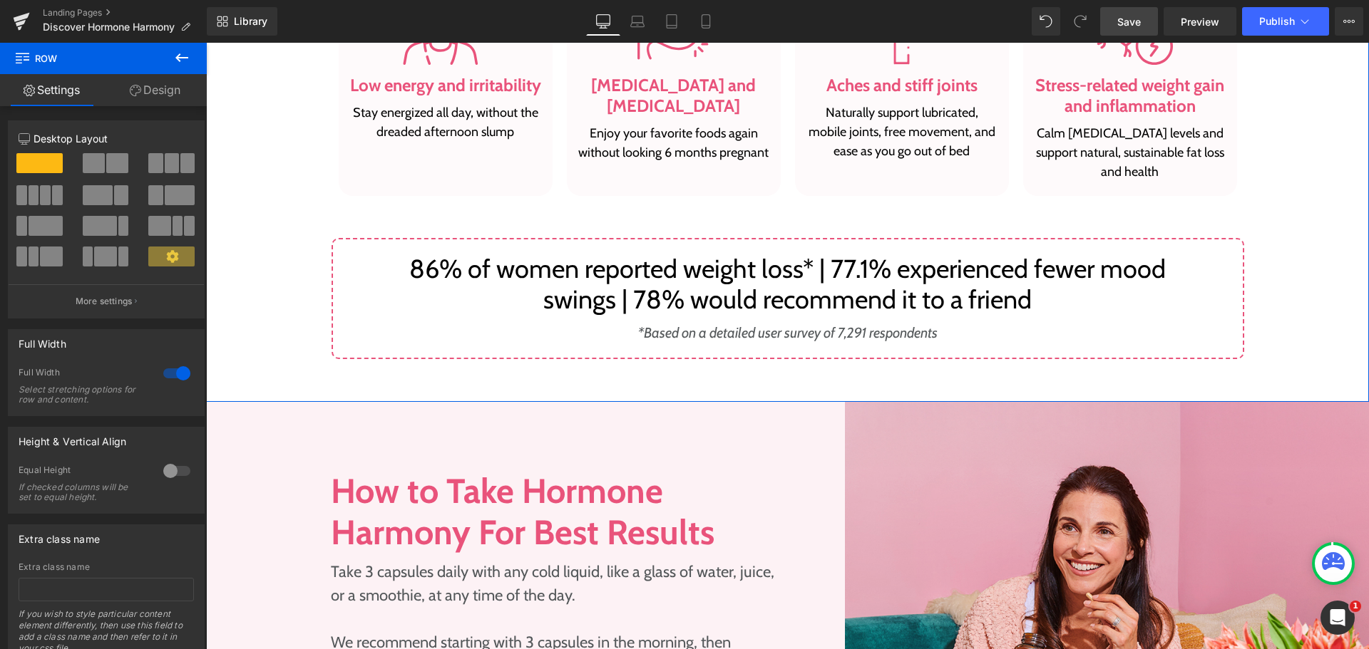
drag, startPoint x: 150, startPoint y: 94, endPoint x: 116, endPoint y: 173, distance: 85.9
click at [150, 94] on link "Design" at bounding box center [154, 90] width 103 height 32
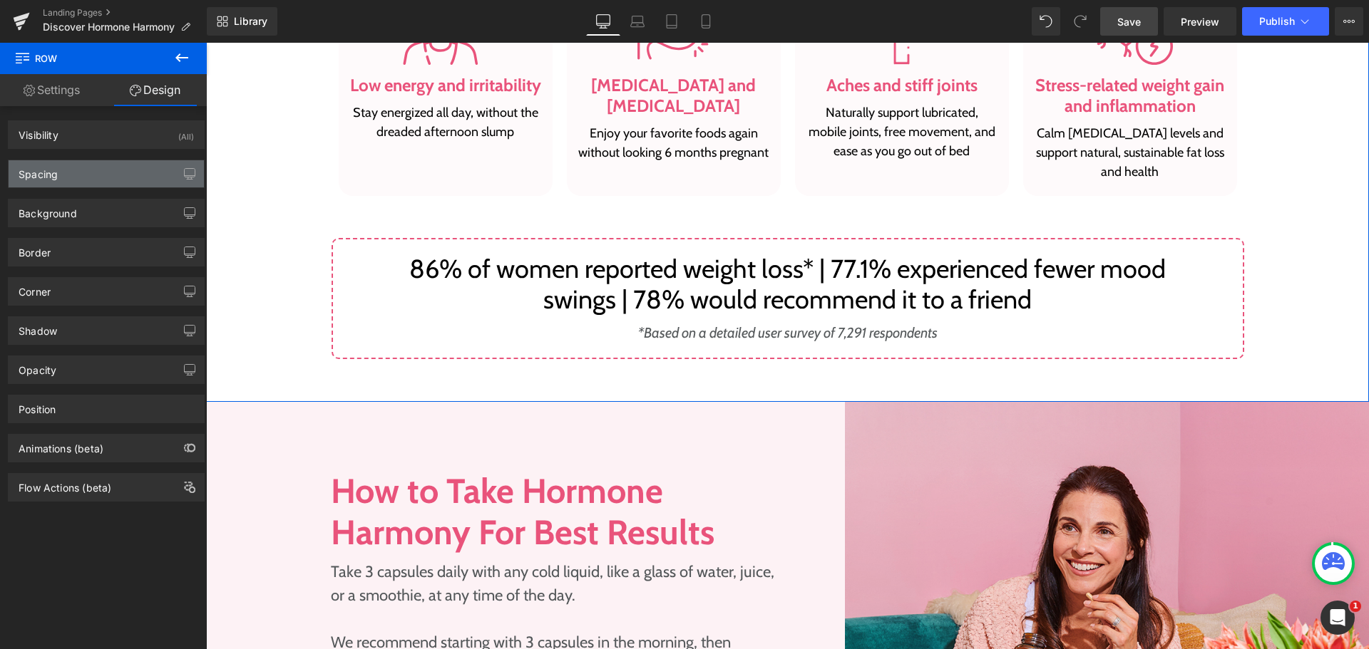
click at [116, 173] on div "Spacing" at bounding box center [106, 173] width 195 height 27
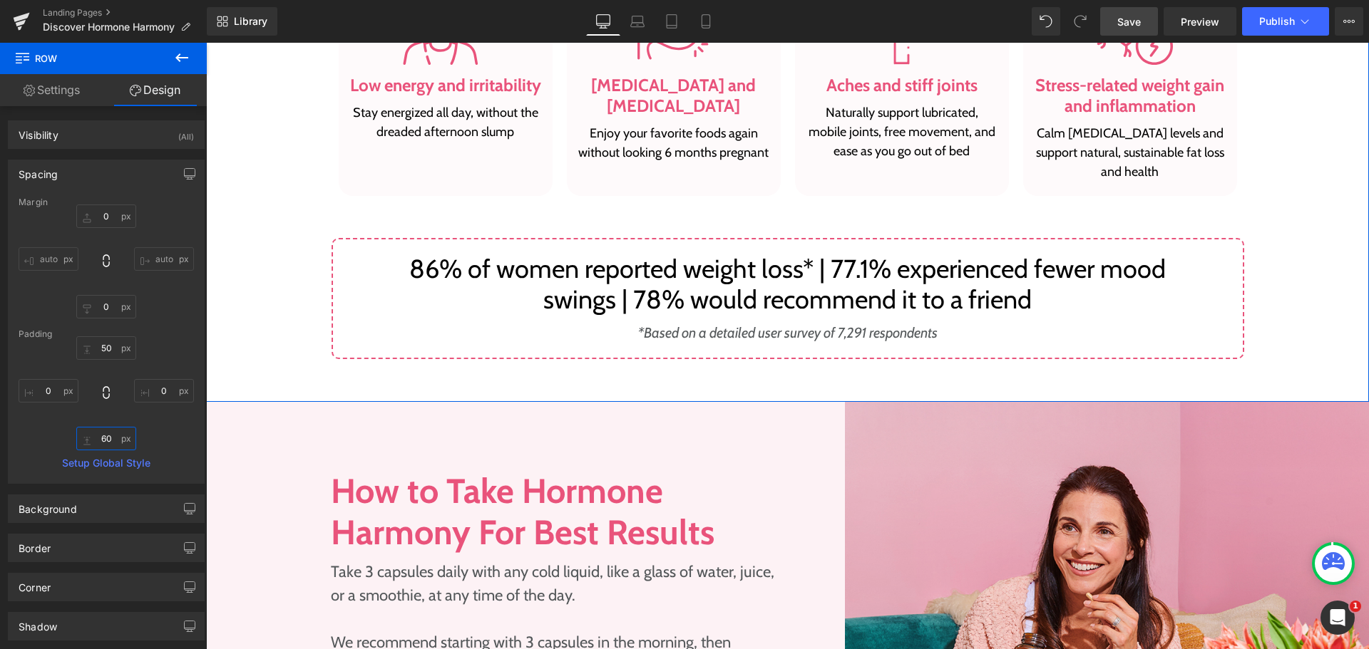
click at [117, 437] on input "text" at bounding box center [106, 439] width 60 height 24
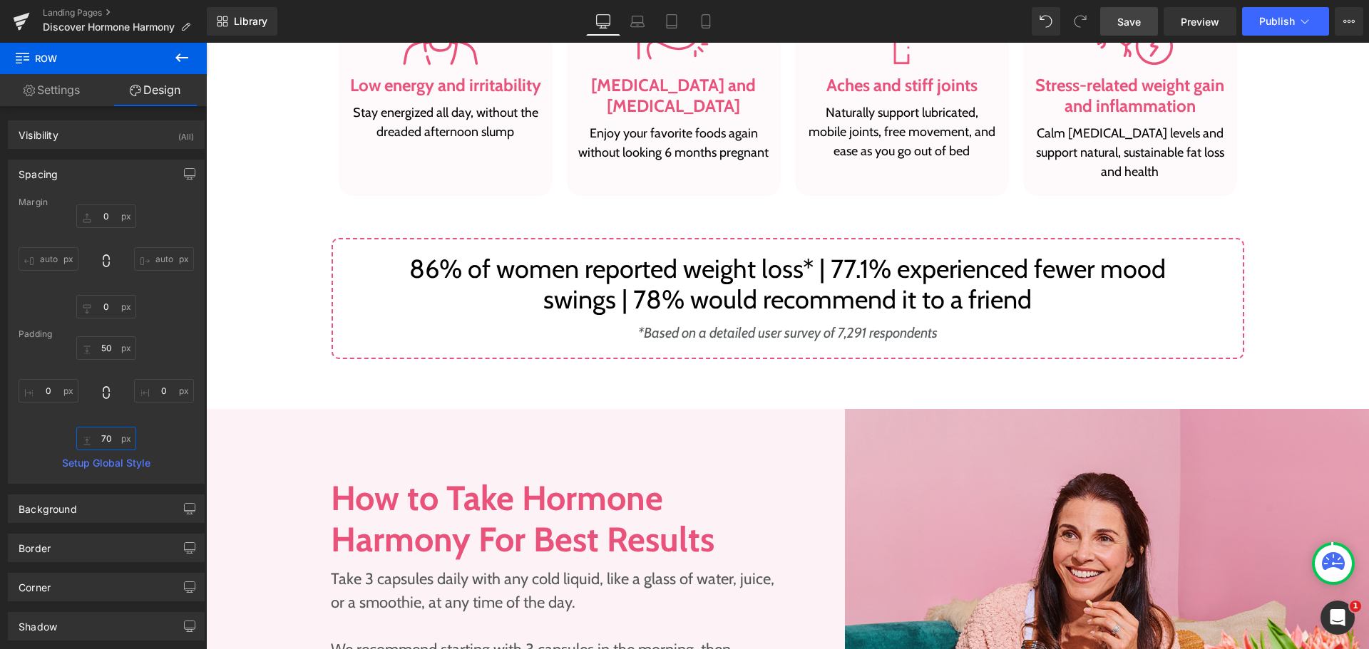
type input "70"
click at [634, 24] on icon at bounding box center [637, 21] width 14 height 14
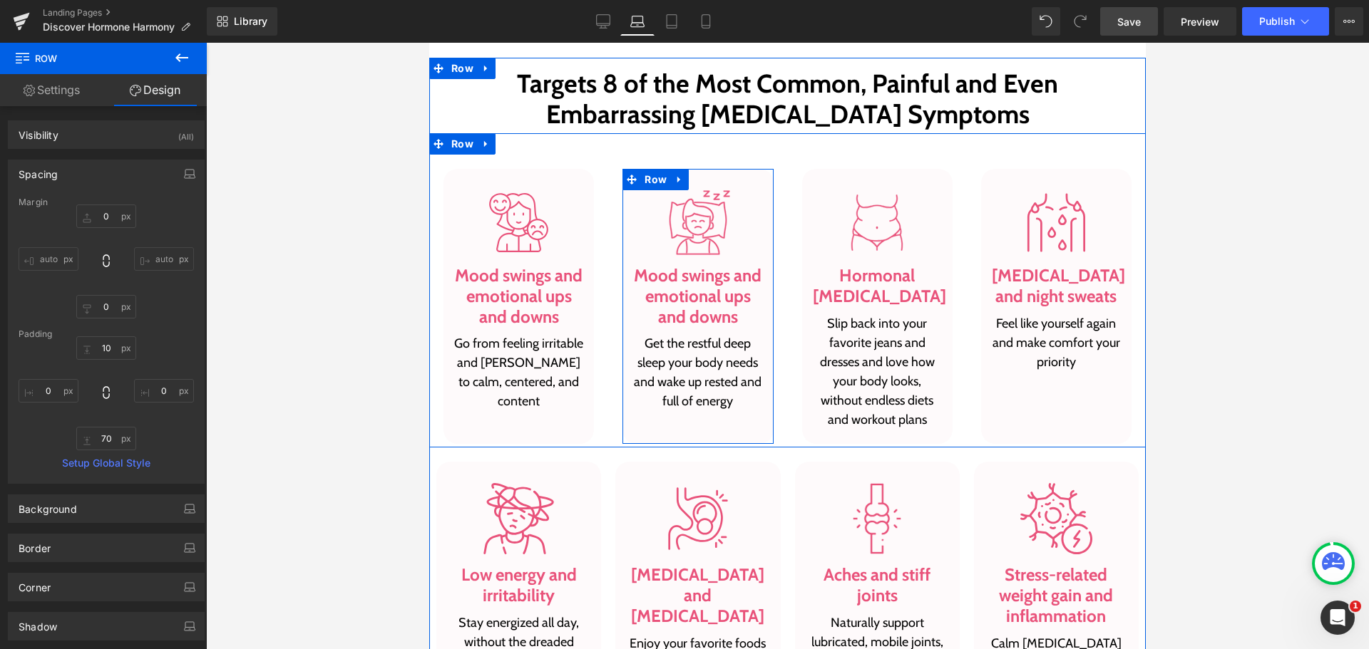
scroll to position [935, 0]
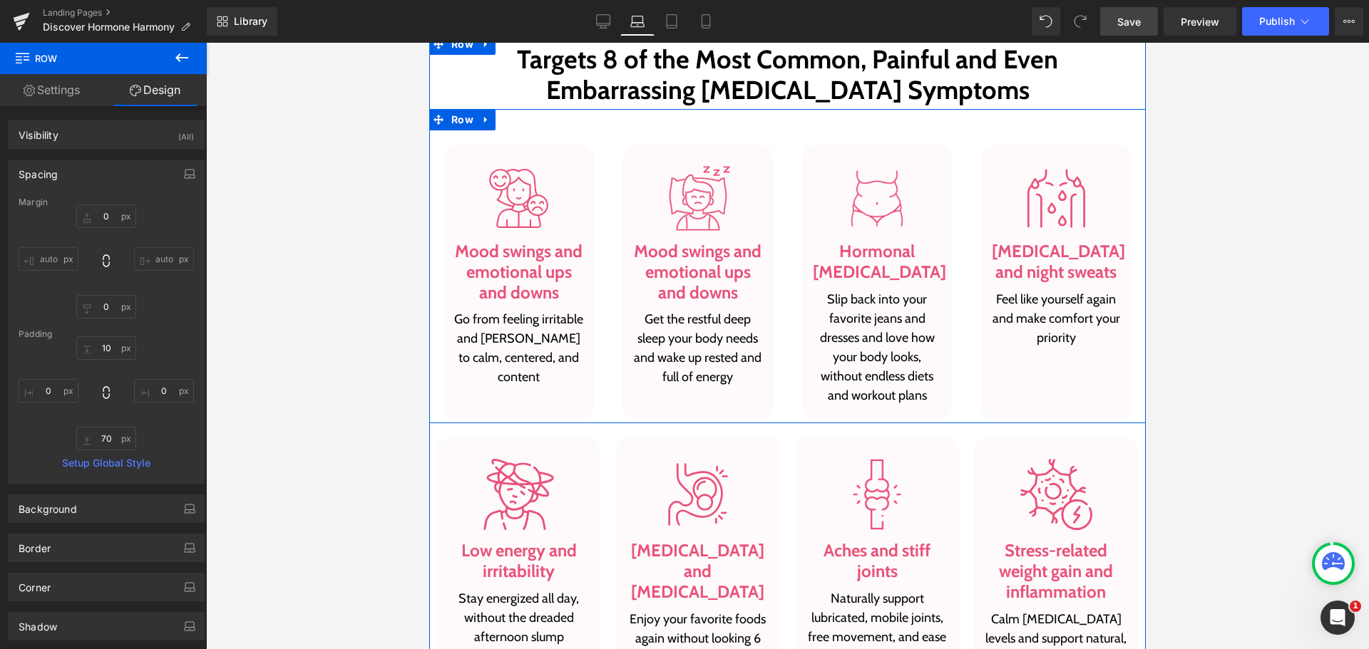
click at [788, 178] on div "Image Hormonal [MEDICAL_DATA] Heading Slip back into your favorite jeans and dr…" at bounding box center [877, 282] width 179 height 274
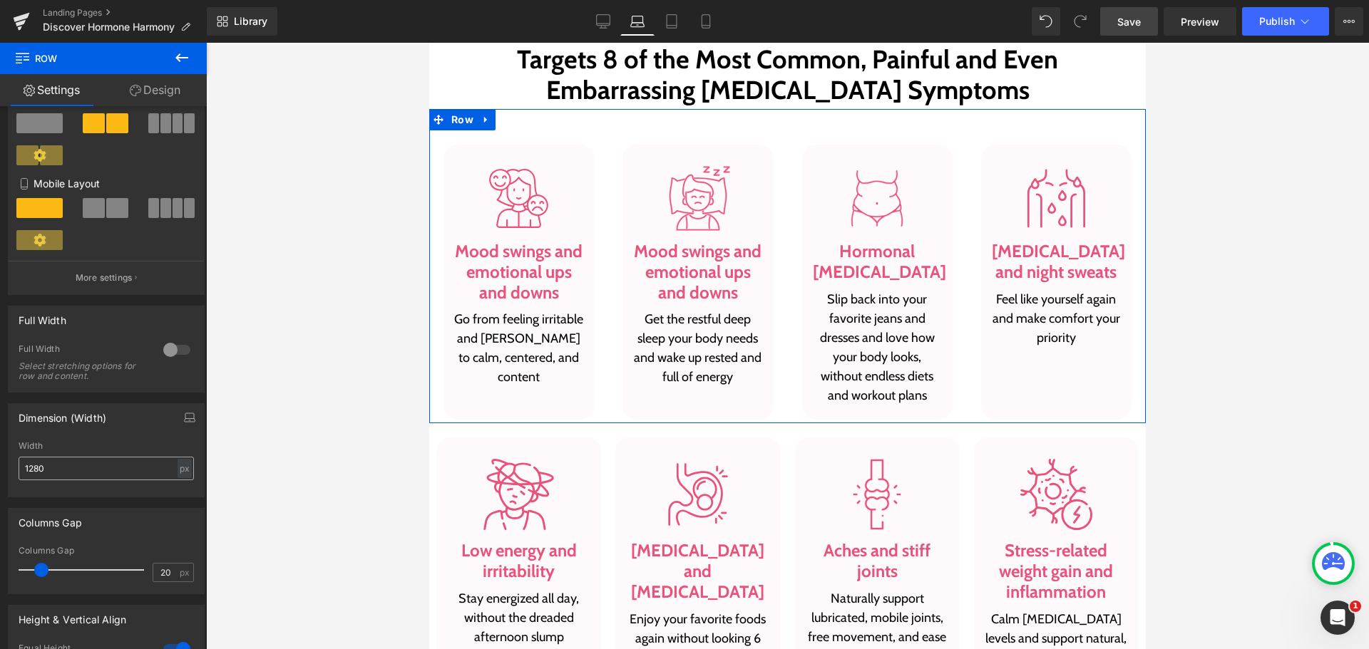
scroll to position [285, 0]
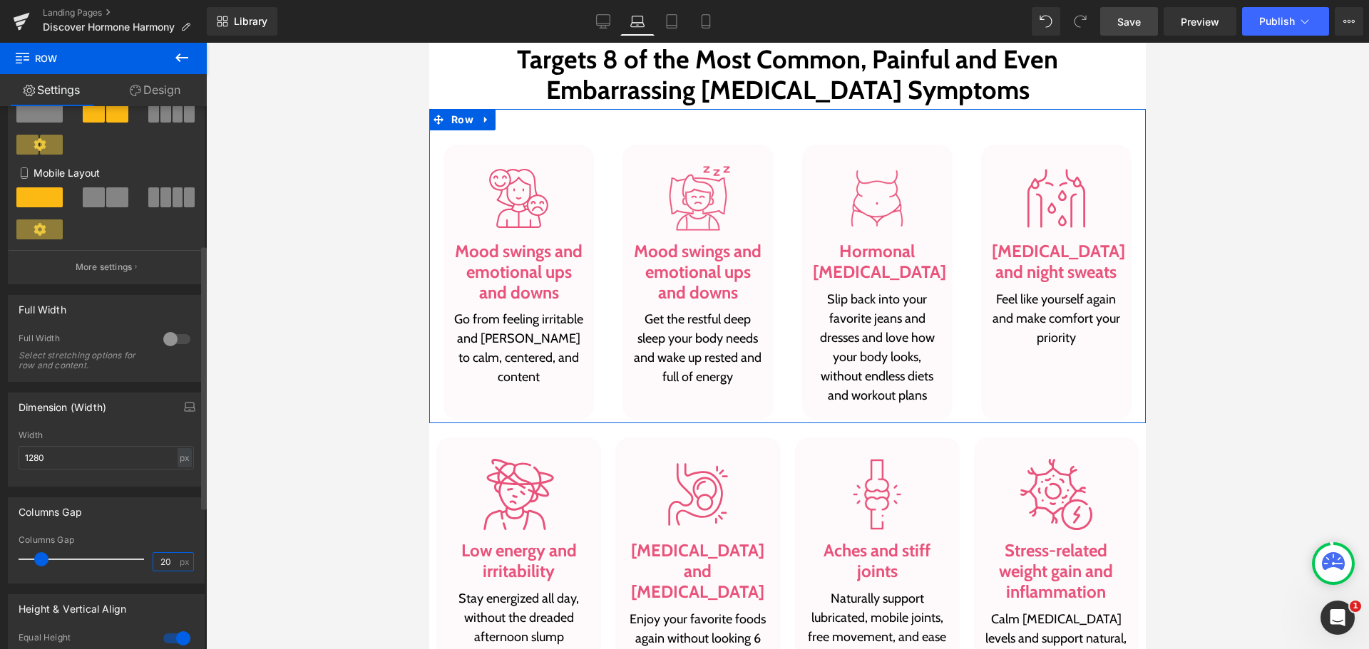
click at [158, 557] on input "20" at bounding box center [165, 562] width 25 height 18
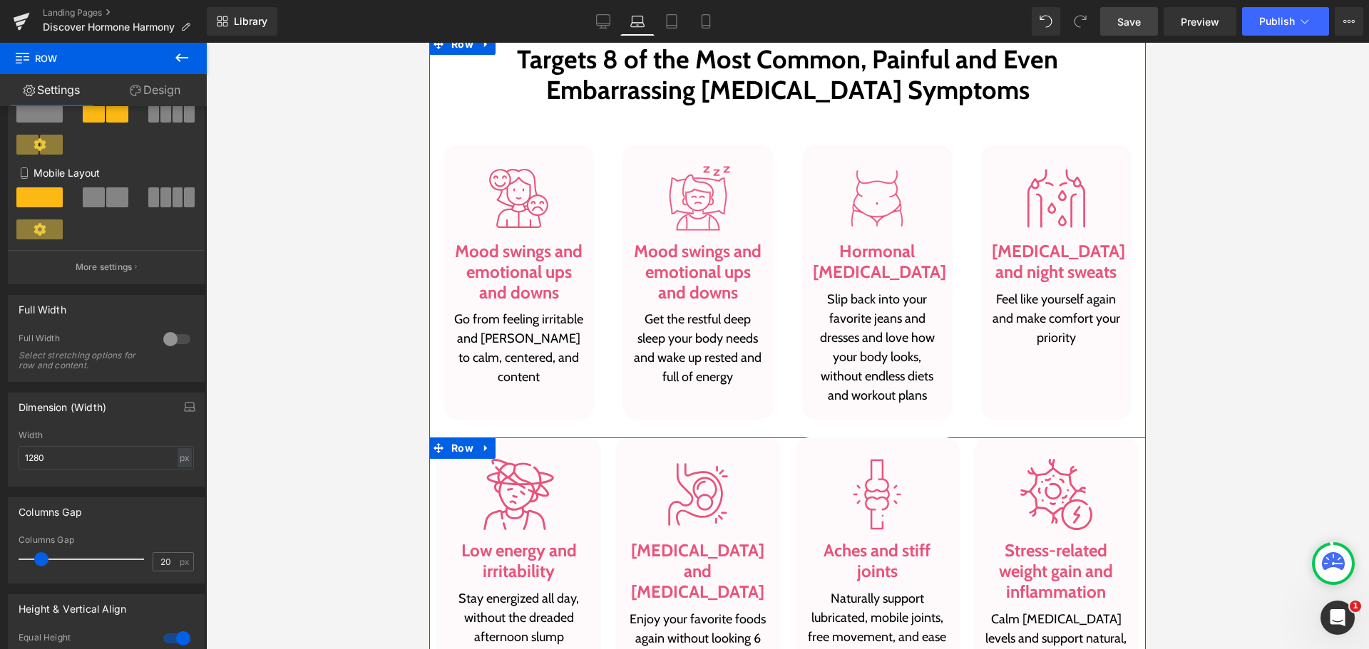
click at [781, 466] on div "Image [MEDICAL_DATA] and [MEDICAL_DATA] Heading Enjoy your favorite foods again…" at bounding box center [697, 570] width 179 height 264
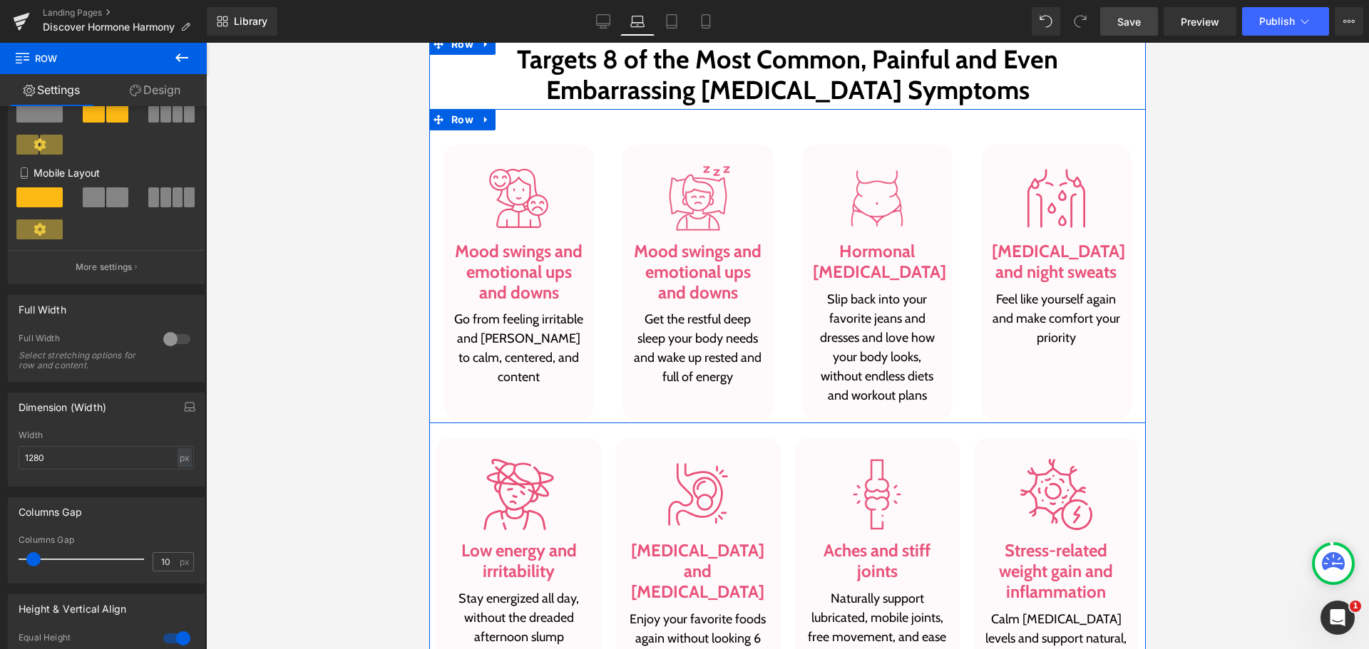
click at [778, 386] on div "Image Mood swings and emotional ups and downs Heading Get the restful deep slee…" at bounding box center [697, 282] width 179 height 274
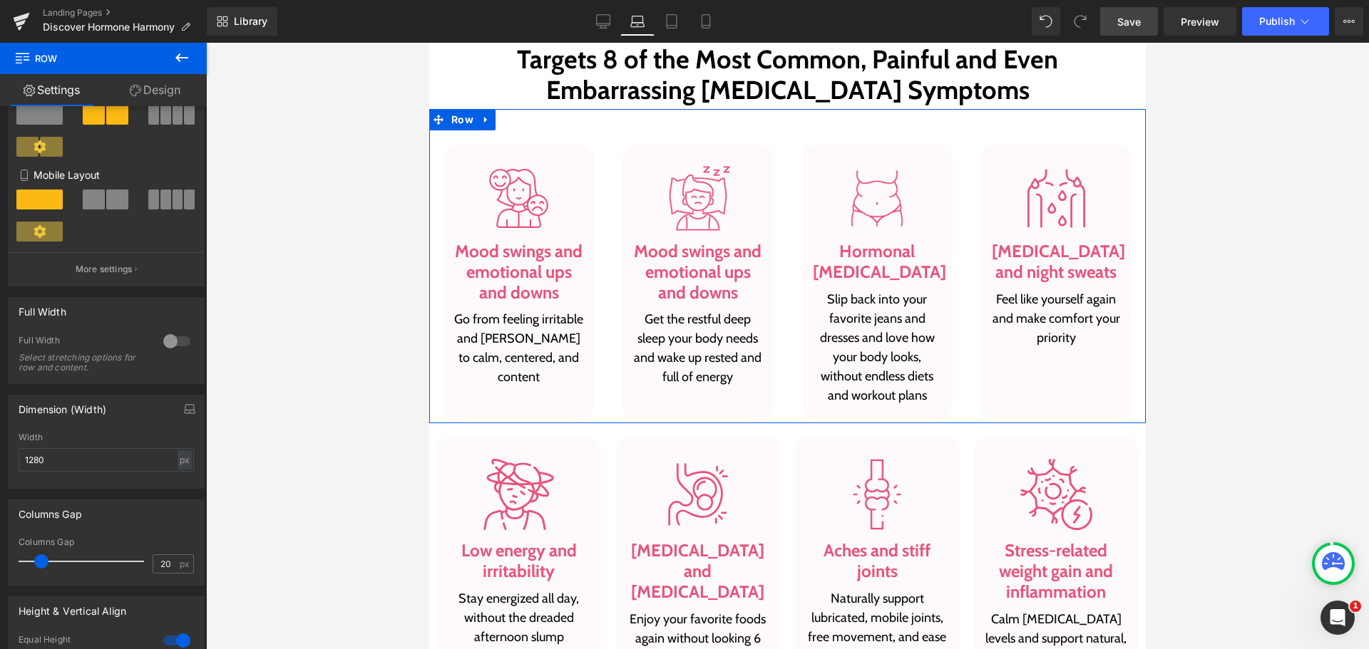
scroll to position [356, 0]
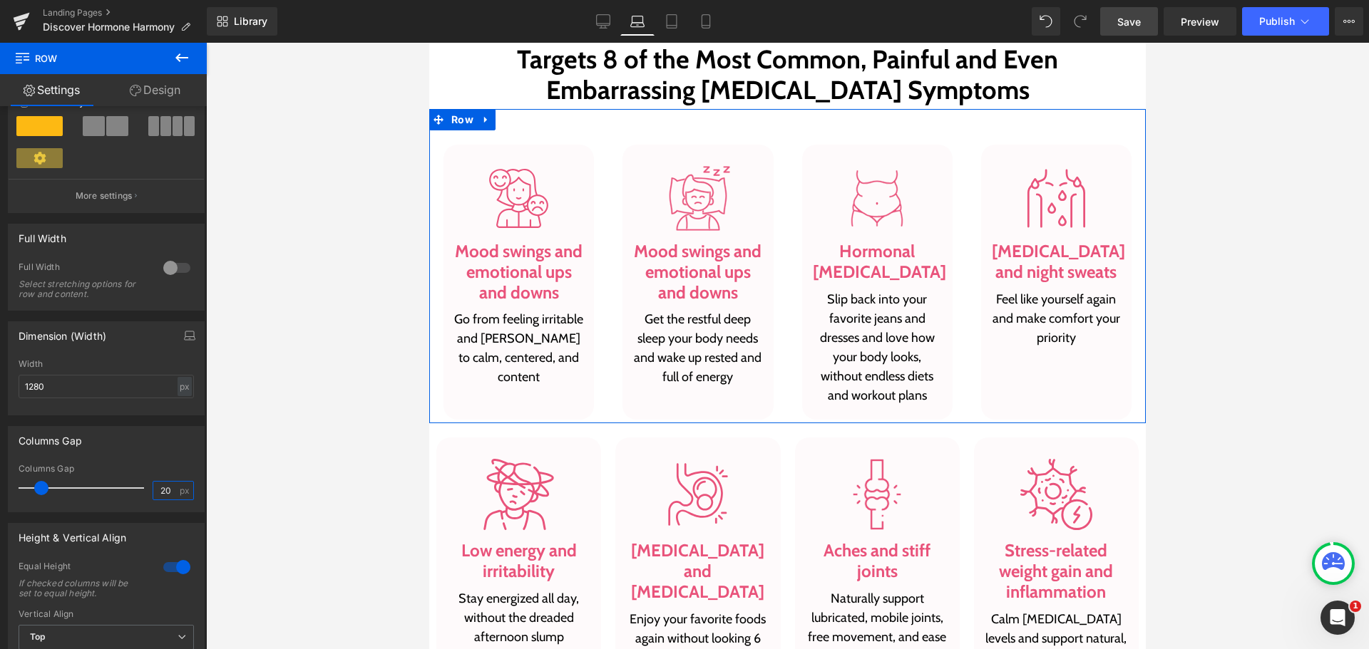
click at [161, 493] on input "20" at bounding box center [165, 491] width 25 height 18
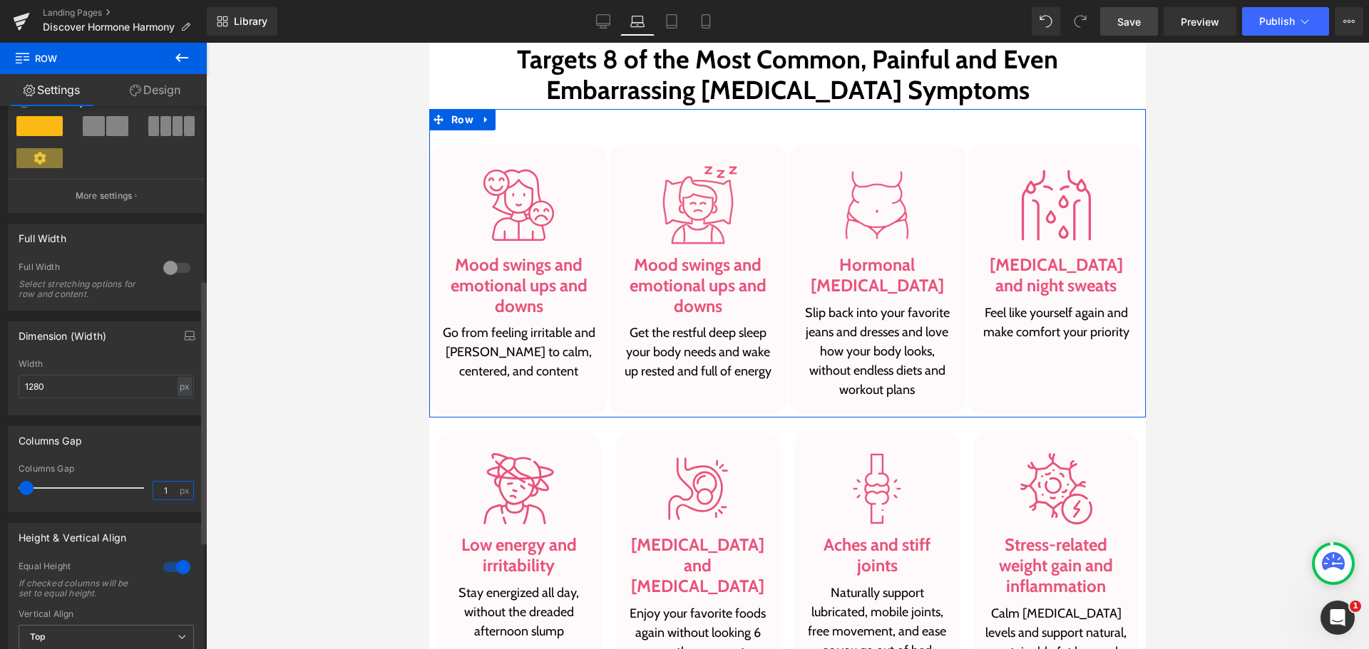
type input "10"
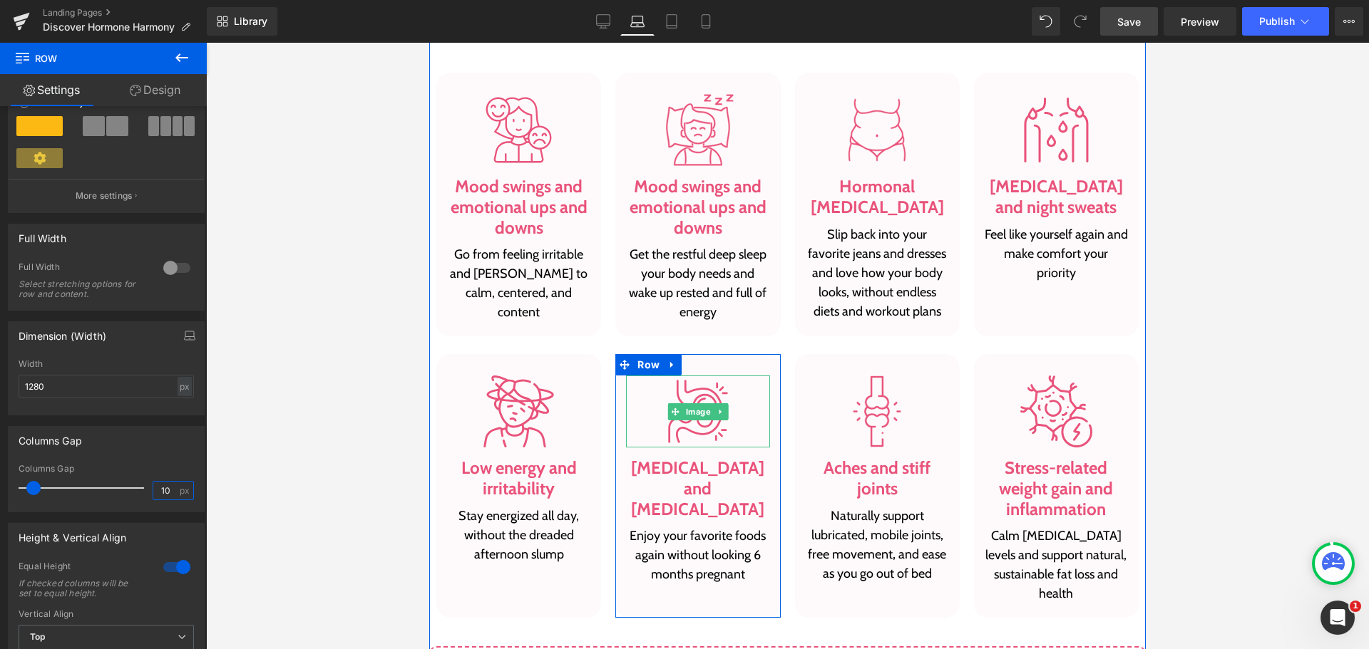
scroll to position [1007, 0]
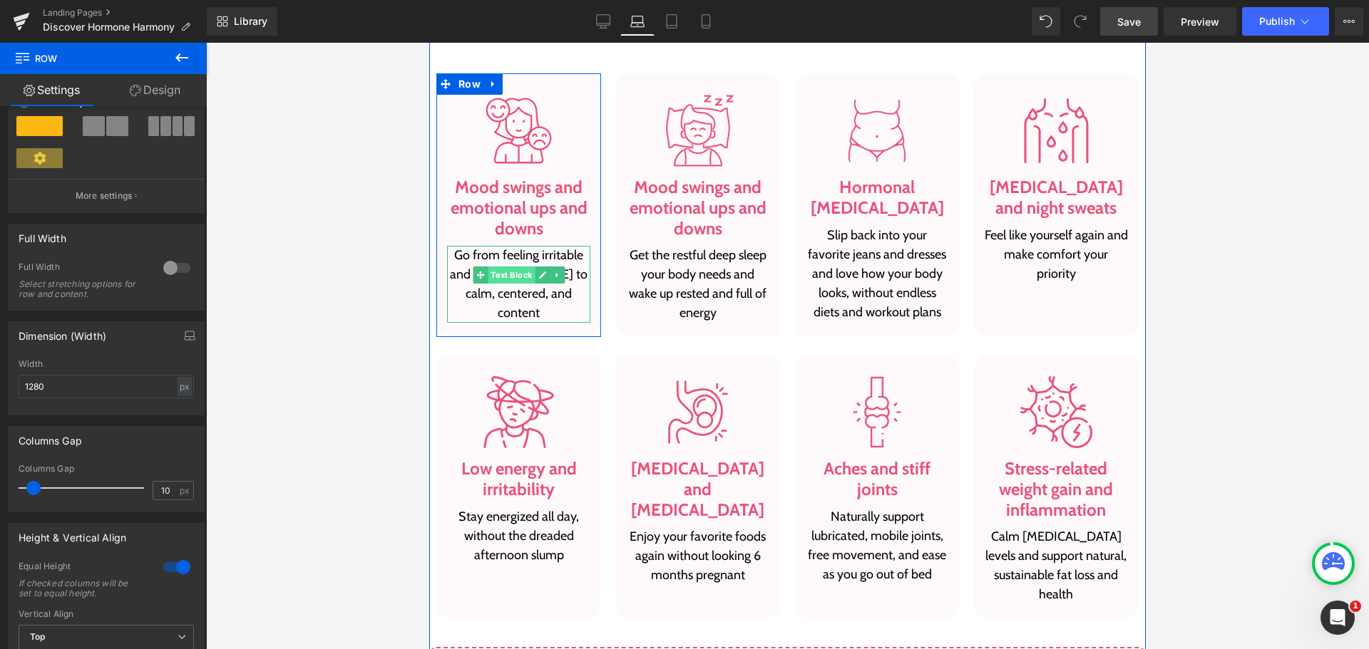
click at [510, 275] on span "Text Block" at bounding box center [511, 275] width 47 height 17
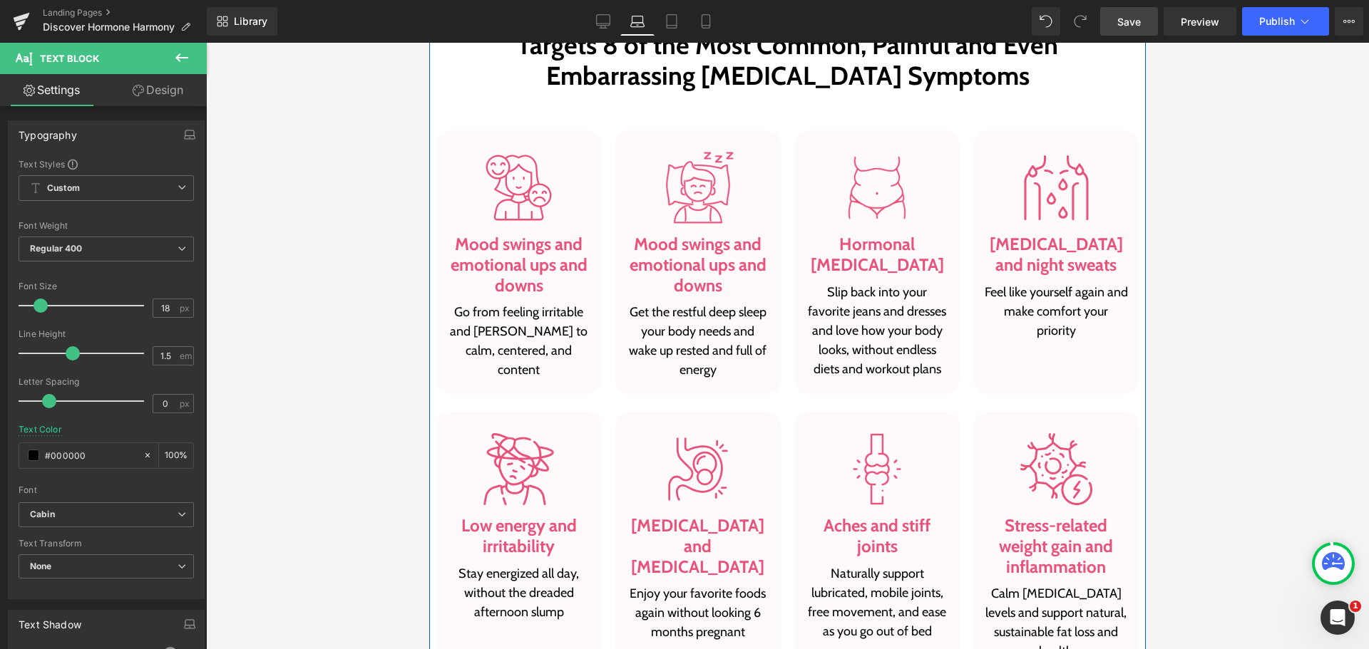
scroll to position [793, 0]
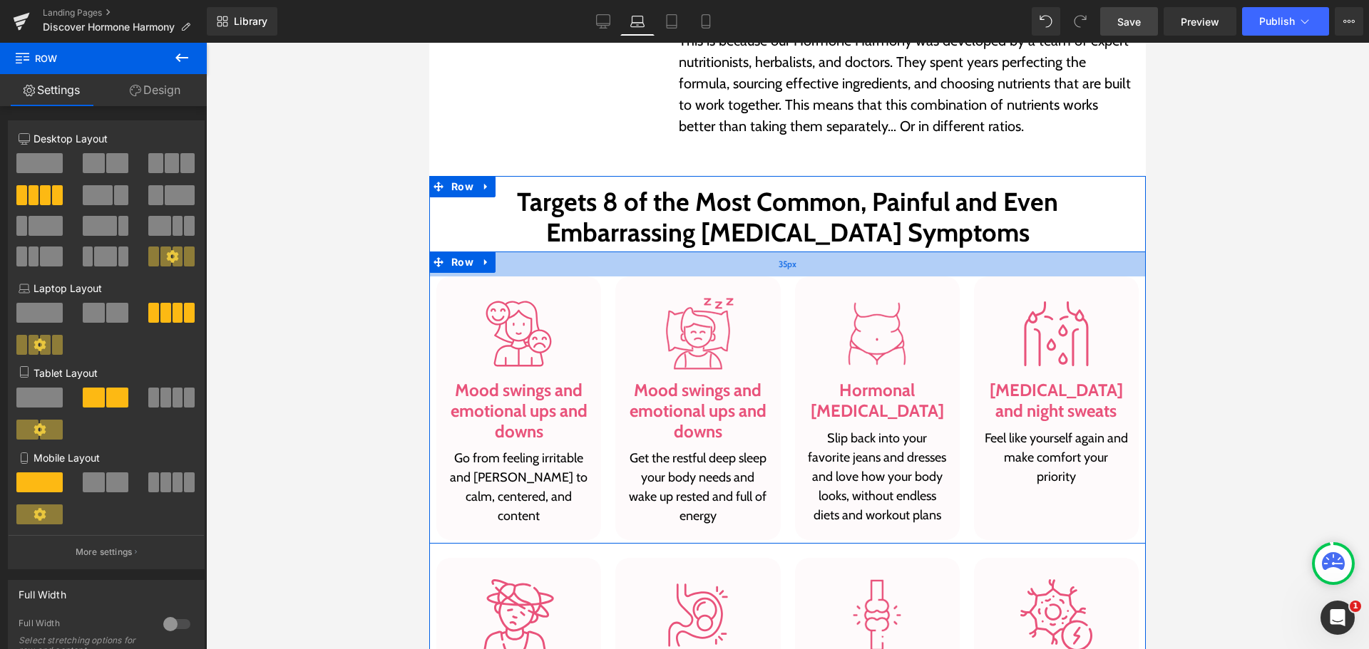
drag, startPoint x: 790, startPoint y: 269, endPoint x: 795, endPoint y: 259, distance: 11.8
click at [795, 259] on div "35px" at bounding box center [787, 264] width 716 height 25
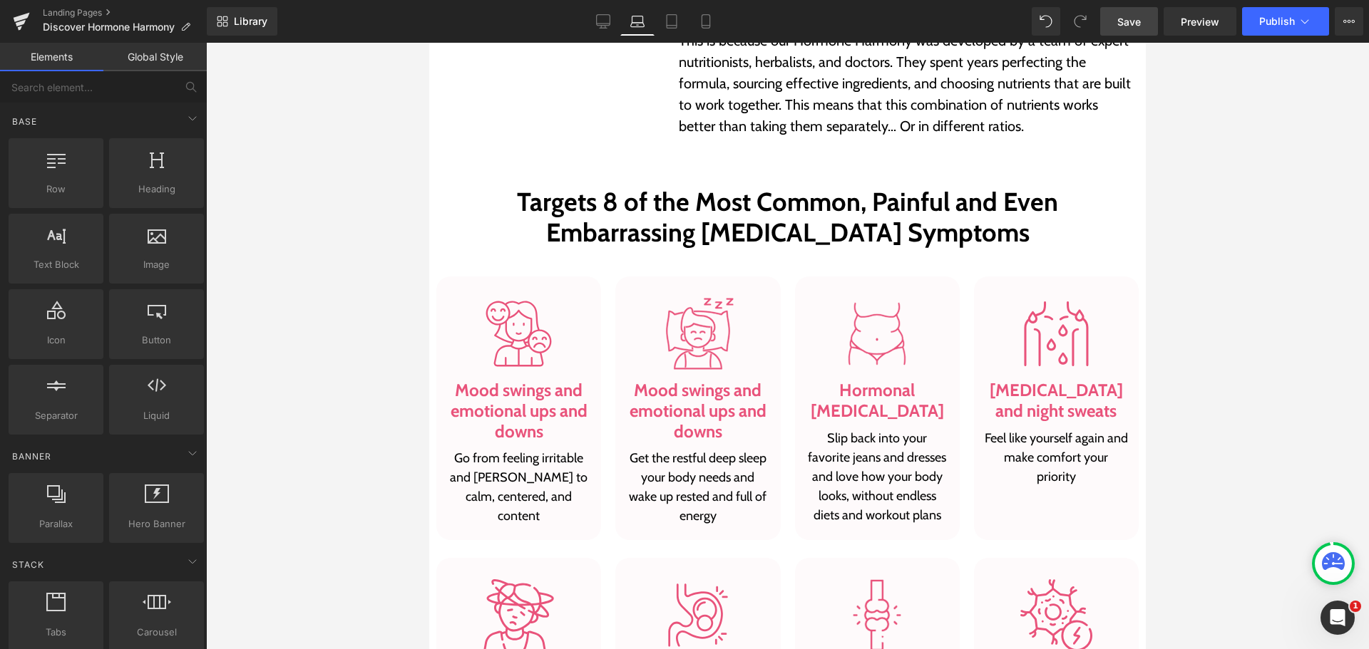
click at [1292, 336] on div at bounding box center [787, 346] width 1163 height 607
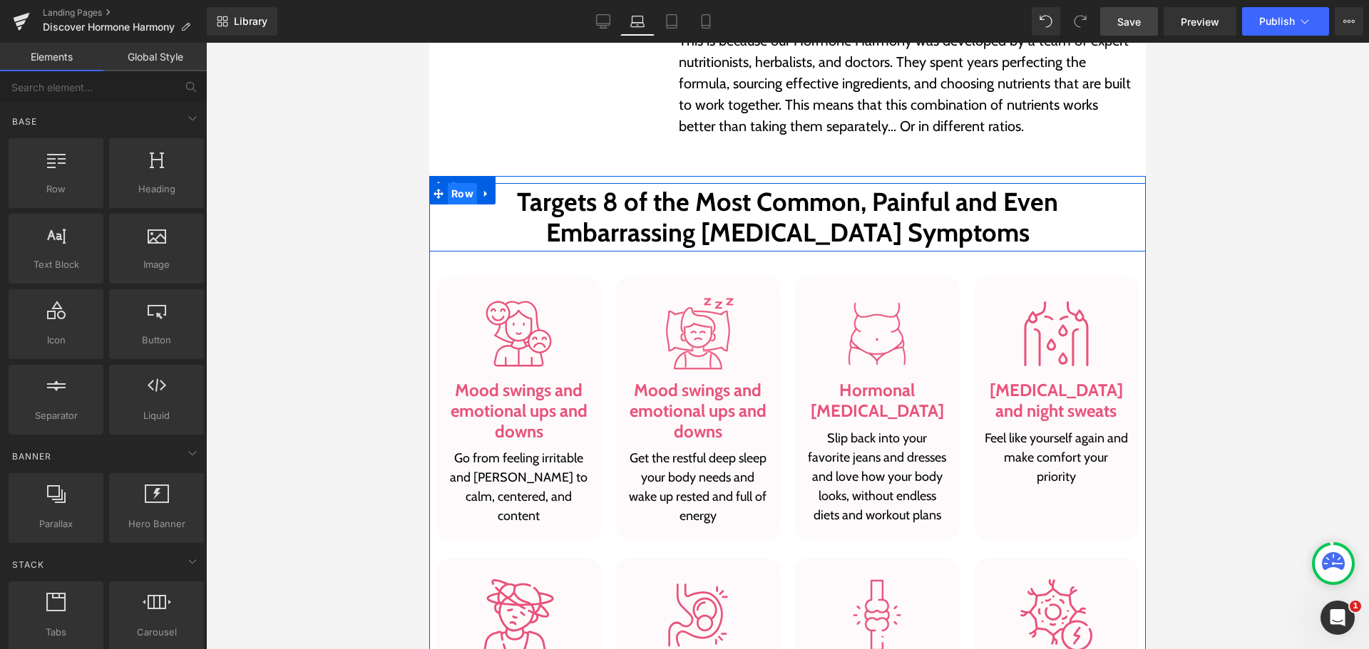
click at [456, 199] on span "Row" at bounding box center [462, 193] width 29 height 21
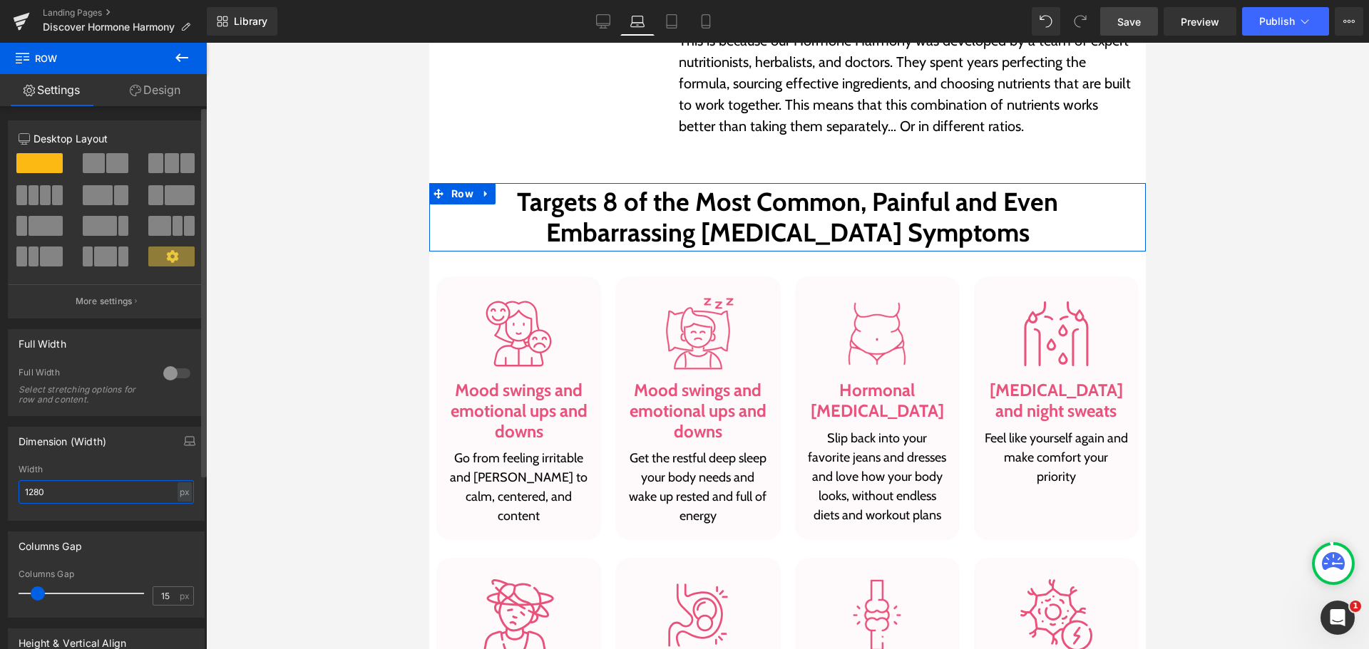
click at [97, 485] on input "1280" at bounding box center [106, 492] width 175 height 24
type input "920"
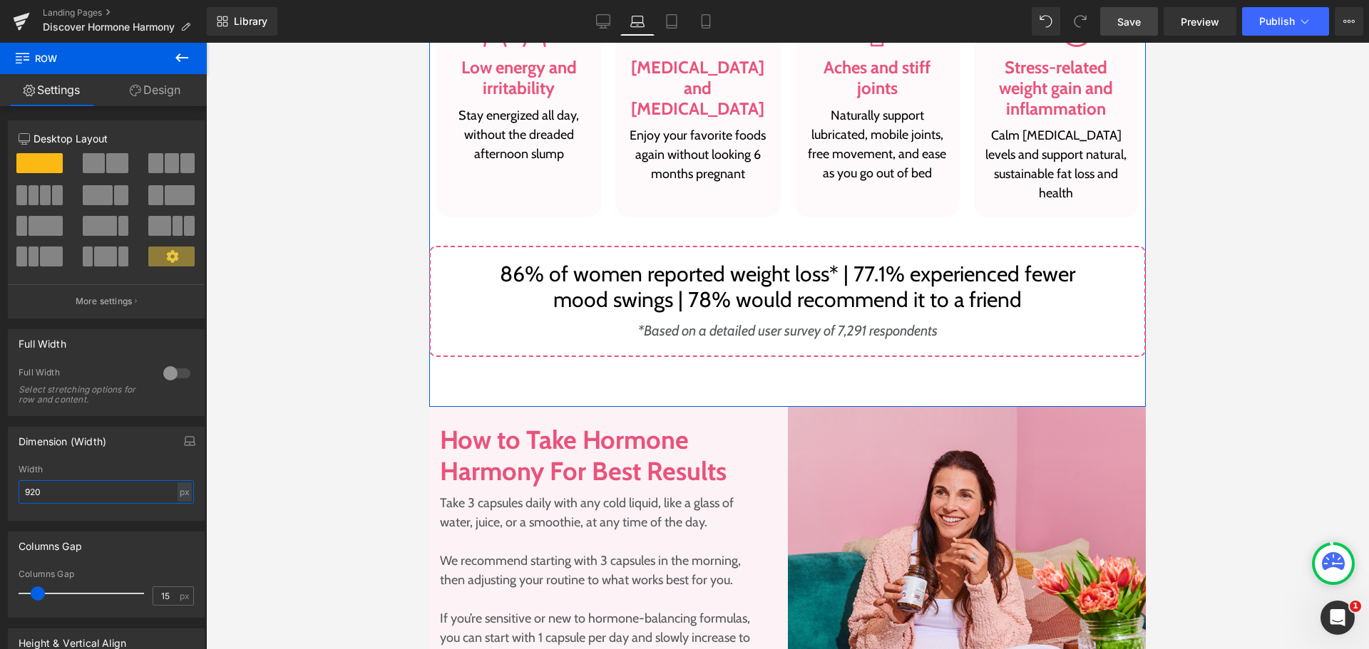
scroll to position [1434, 0]
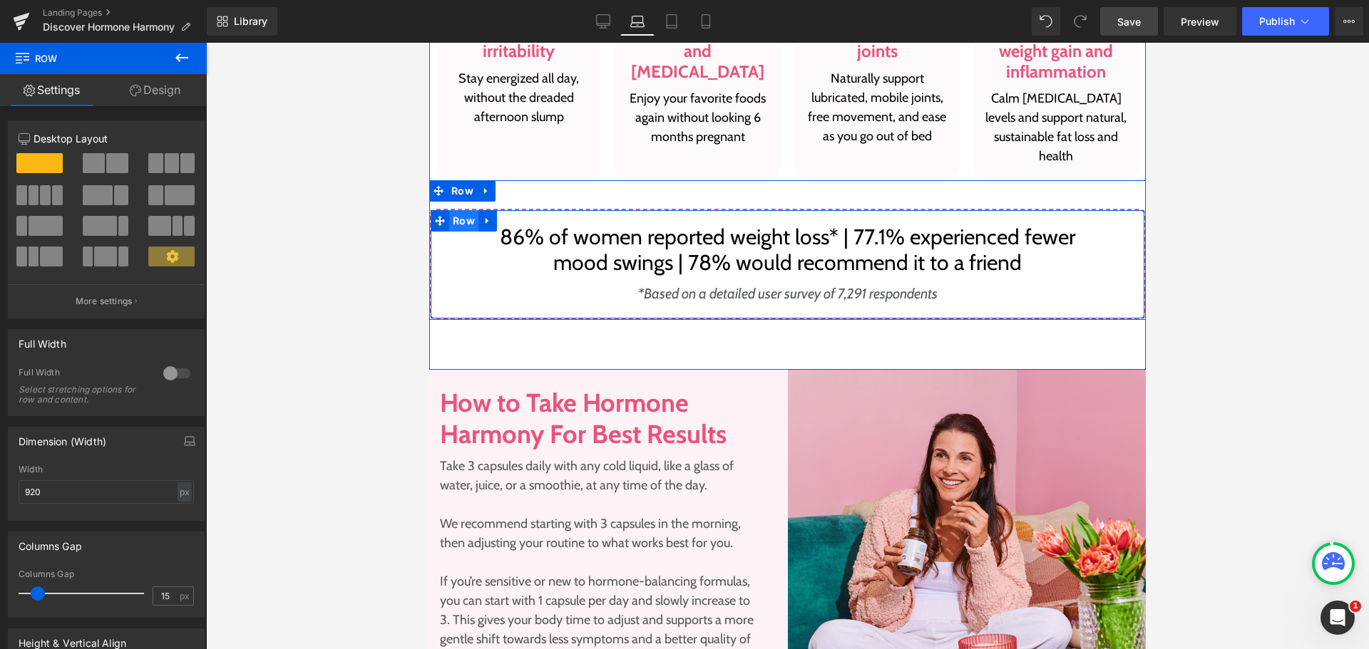
click at [449, 216] on span "Row" at bounding box center [463, 220] width 29 height 21
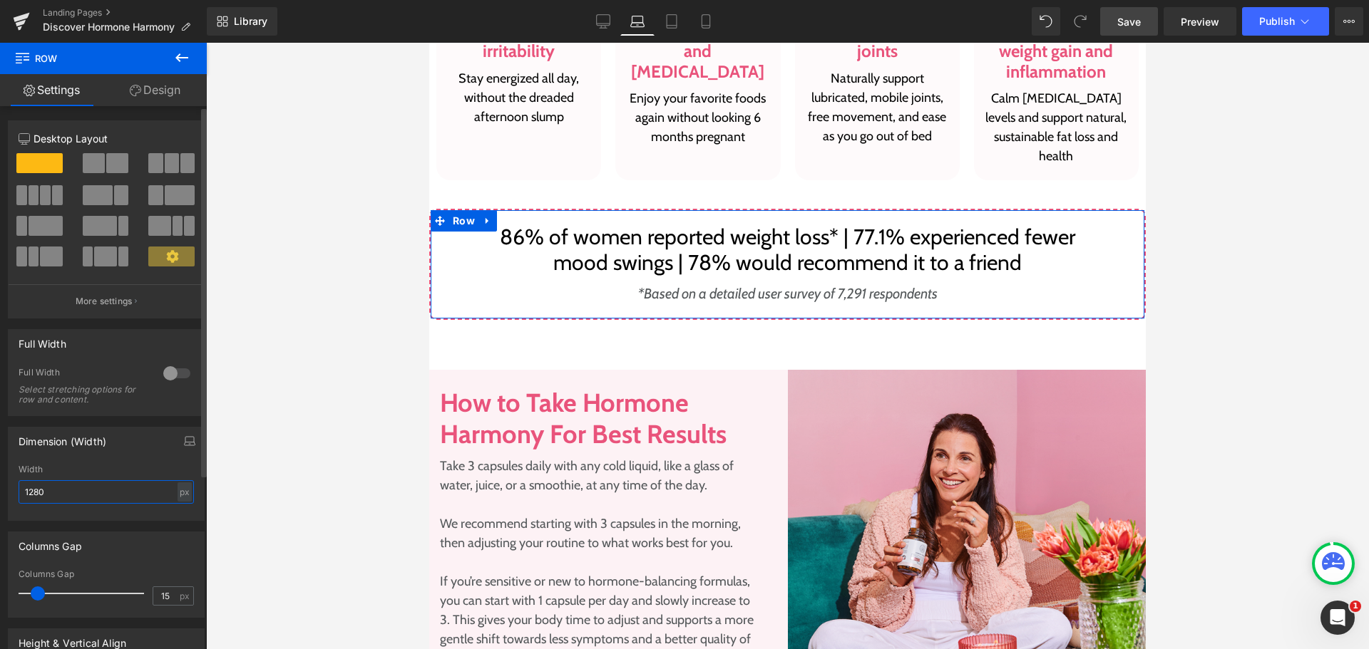
click at [73, 492] on input "1280" at bounding box center [106, 492] width 175 height 24
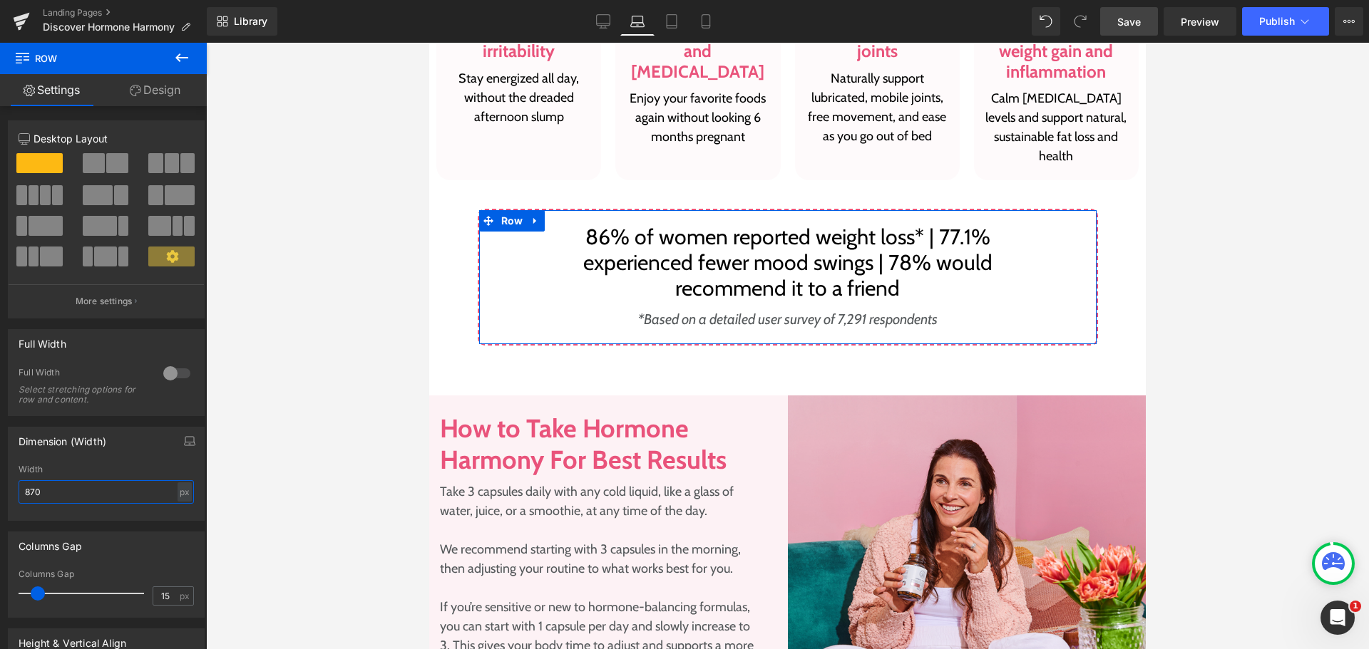
type input "870"
click at [145, 96] on link "Design" at bounding box center [154, 90] width 103 height 32
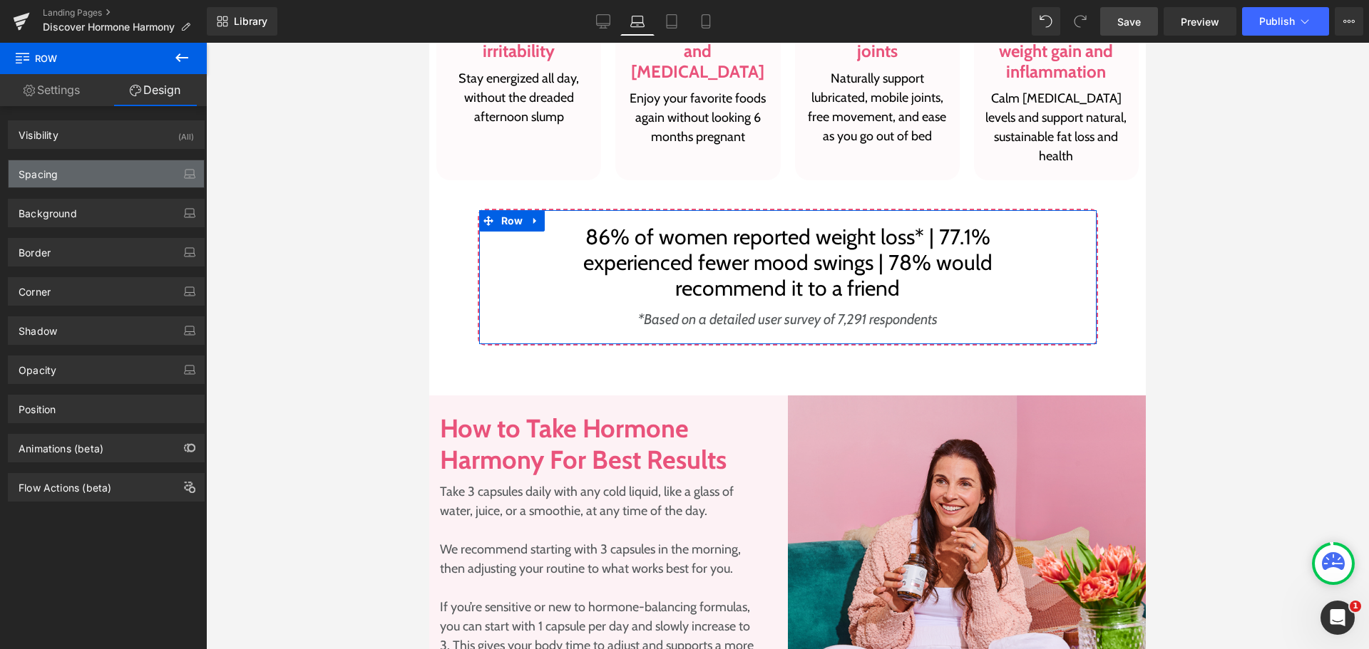
click at [93, 175] on div "Spacing" at bounding box center [106, 173] width 195 height 27
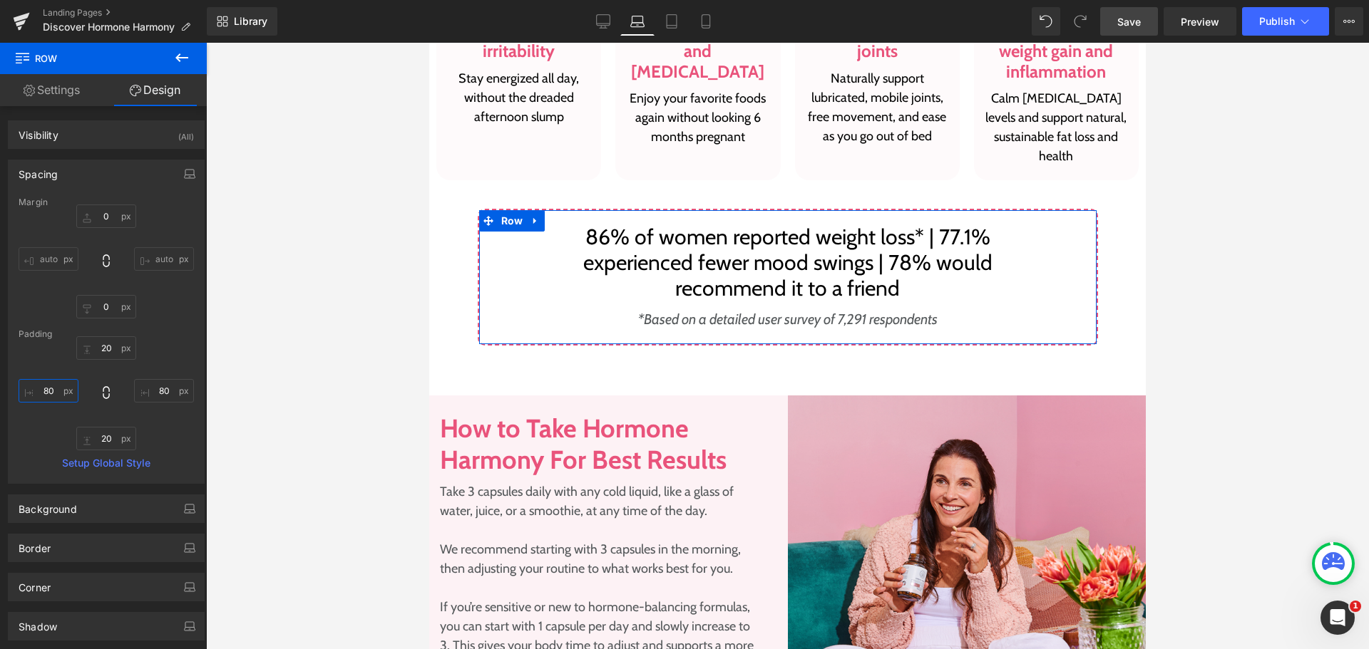
click at [58, 389] on input "80" at bounding box center [49, 391] width 60 height 24
type input "40"
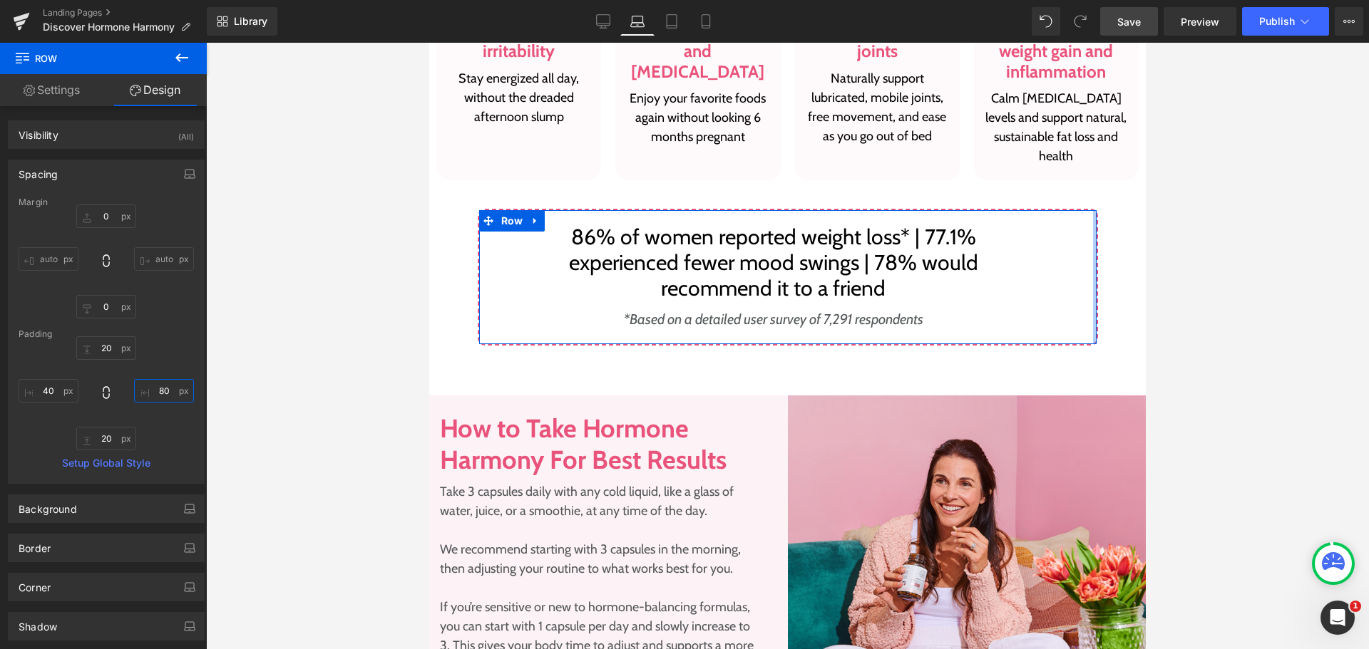
click at [153, 390] on input "80" at bounding box center [164, 391] width 60 height 24
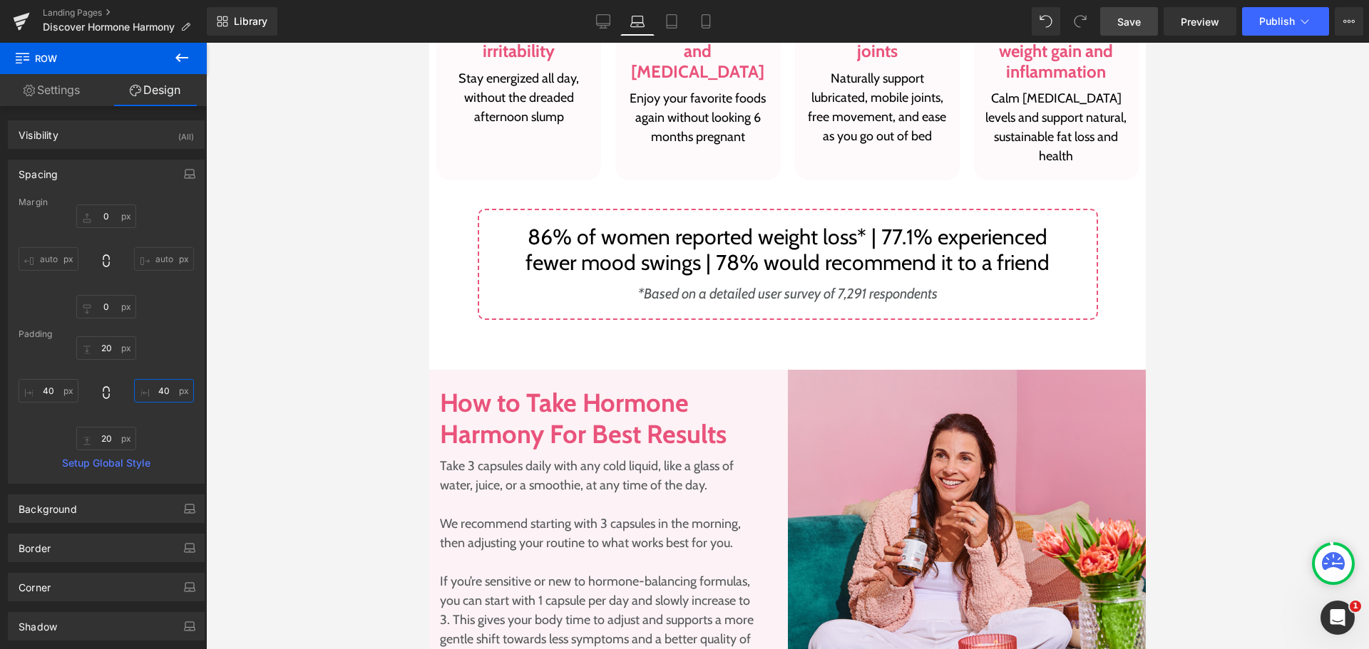
type input "40"
click at [1297, 286] on div at bounding box center [787, 346] width 1163 height 607
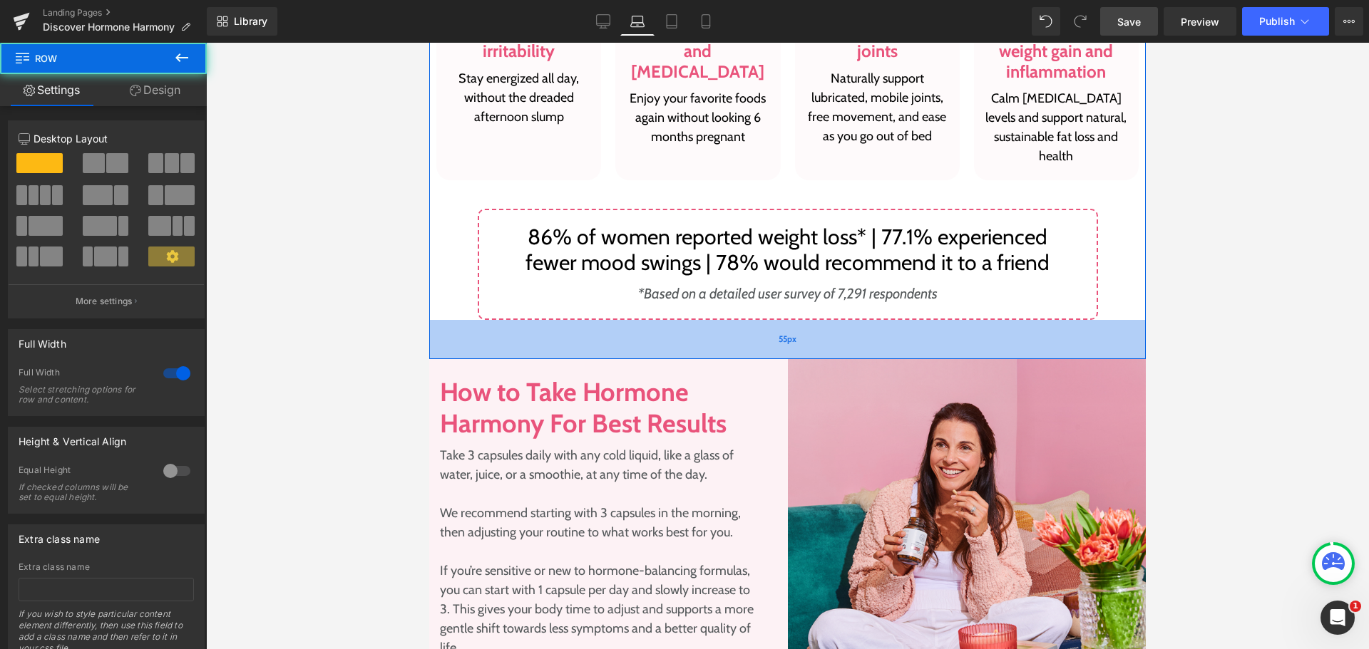
drag, startPoint x: 811, startPoint y: 340, endPoint x: 809, endPoint y: 329, distance: 10.8
click at [809, 329] on div "55px" at bounding box center [787, 339] width 716 height 39
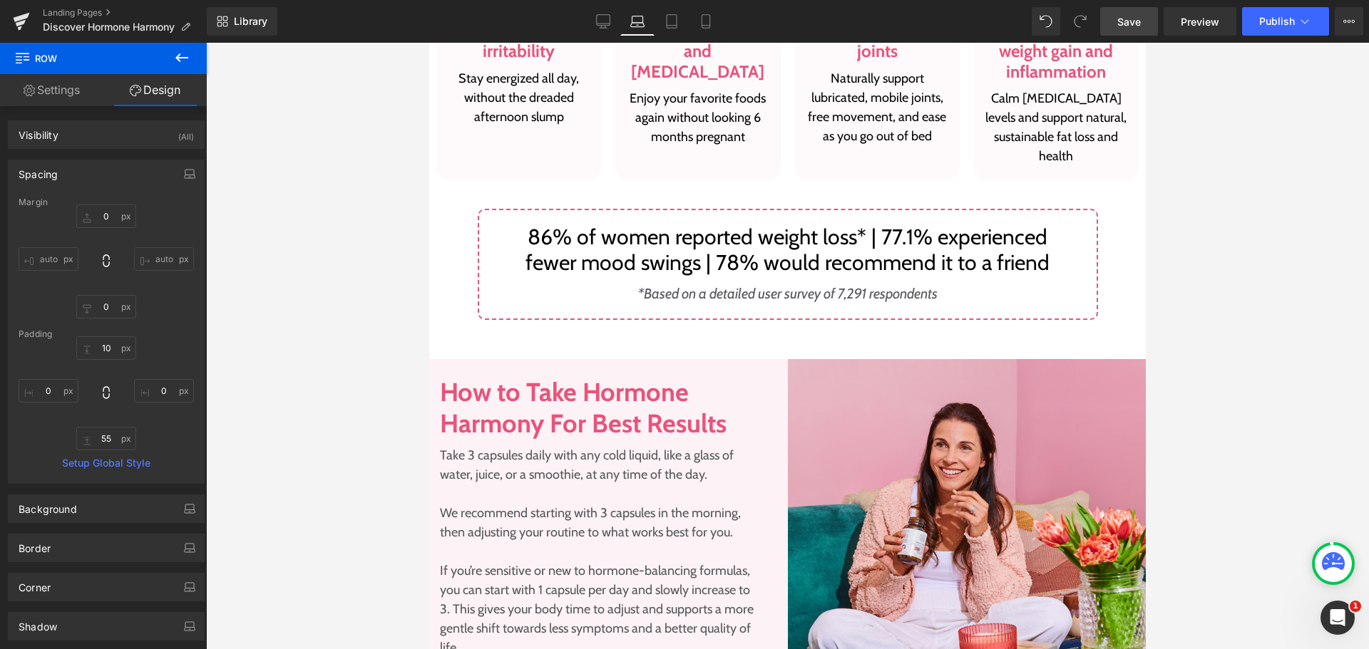
click at [1254, 351] on div at bounding box center [787, 346] width 1163 height 607
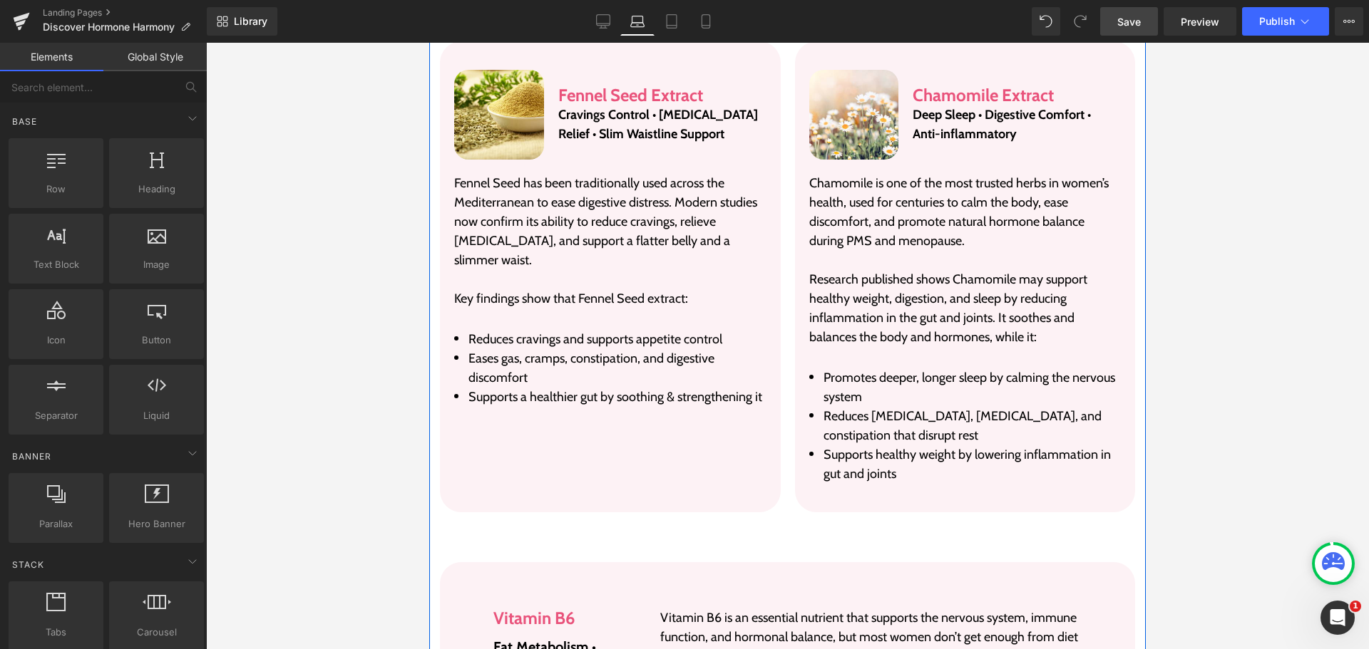
scroll to position [4642, 0]
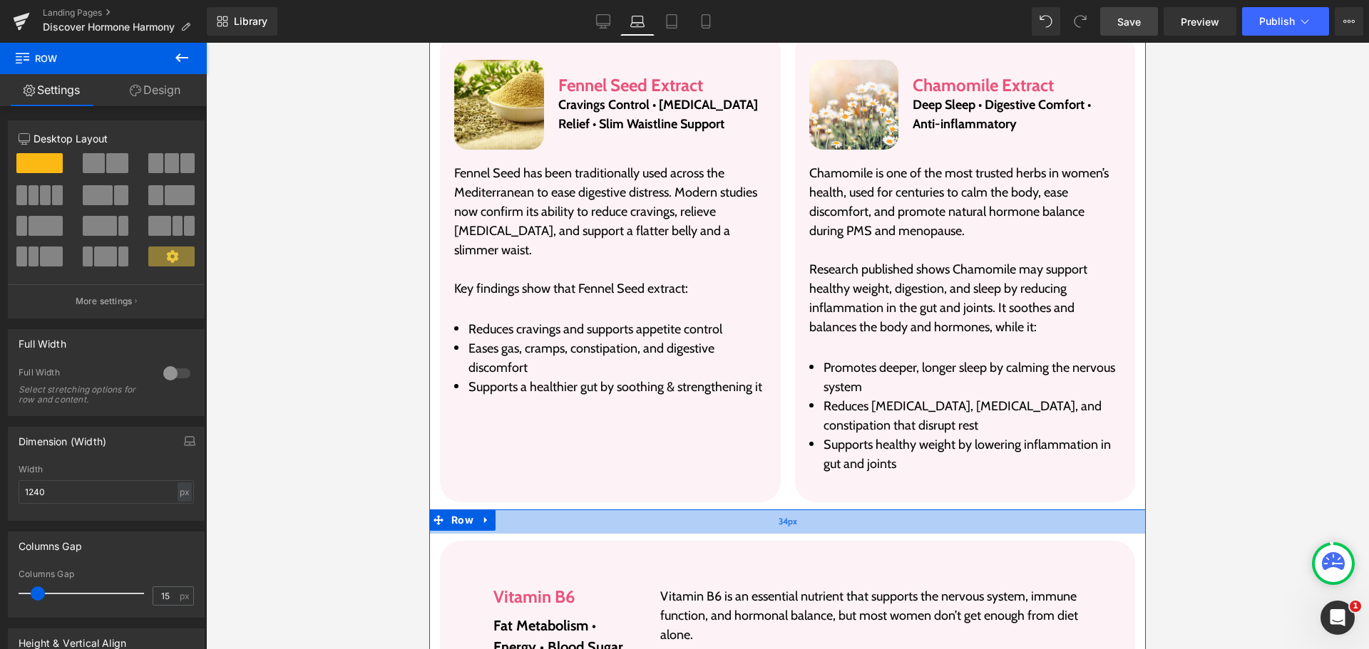
drag, startPoint x: 607, startPoint y: 485, endPoint x: 611, endPoint y: 473, distance: 12.0
click at [611, 510] on div "34px" at bounding box center [787, 522] width 716 height 24
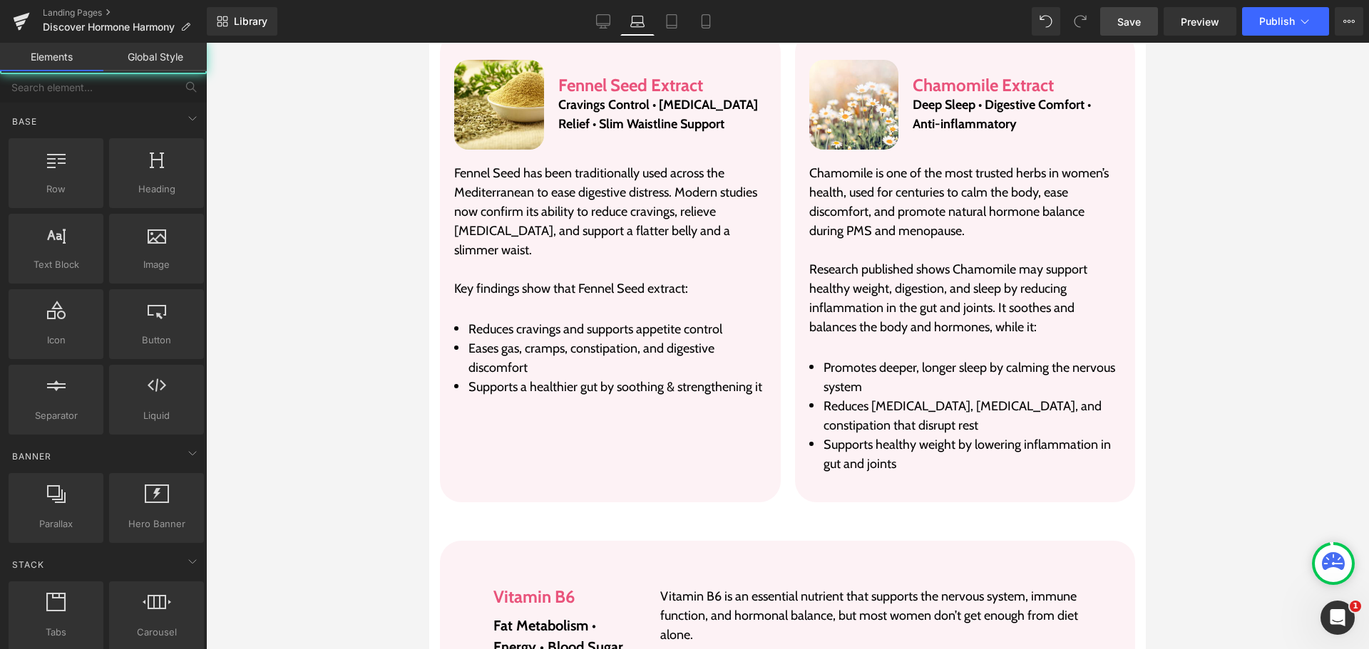
click at [1270, 428] on div at bounding box center [787, 346] width 1163 height 607
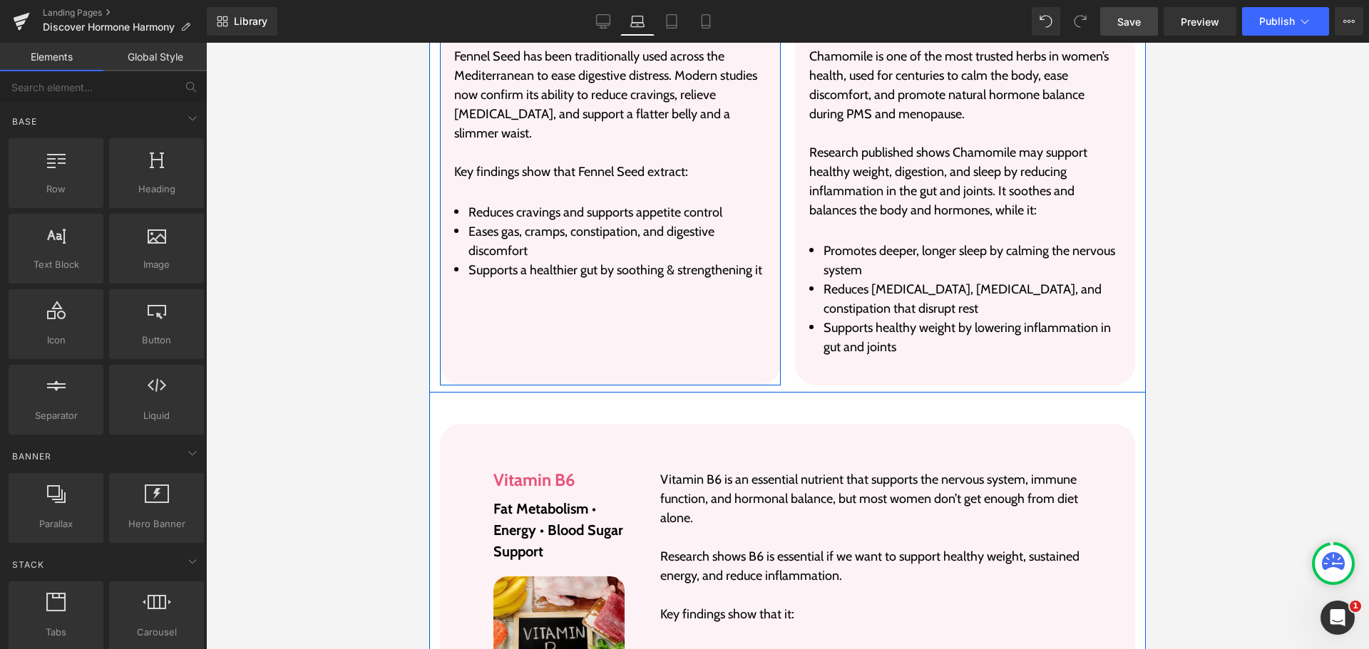
scroll to position [4785, 0]
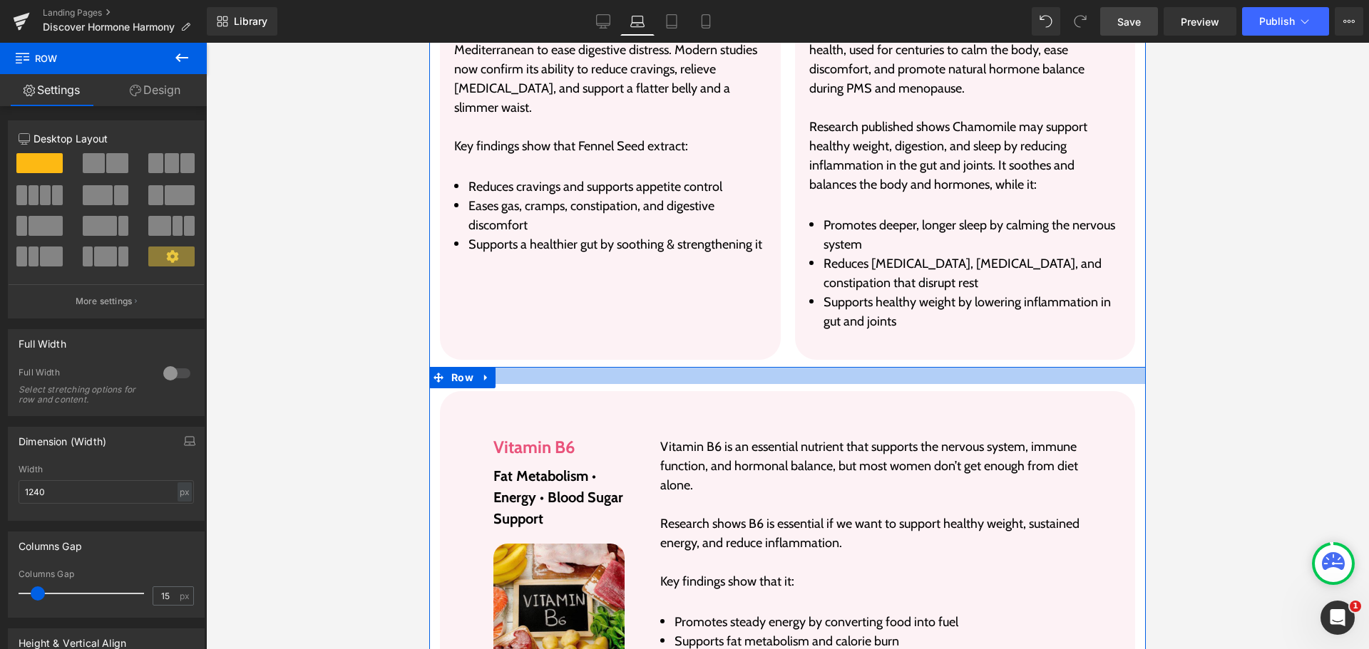
drag, startPoint x: 796, startPoint y: 333, endPoint x: 801, endPoint y: 326, distance: 8.7
click at [801, 367] on div at bounding box center [787, 375] width 716 height 17
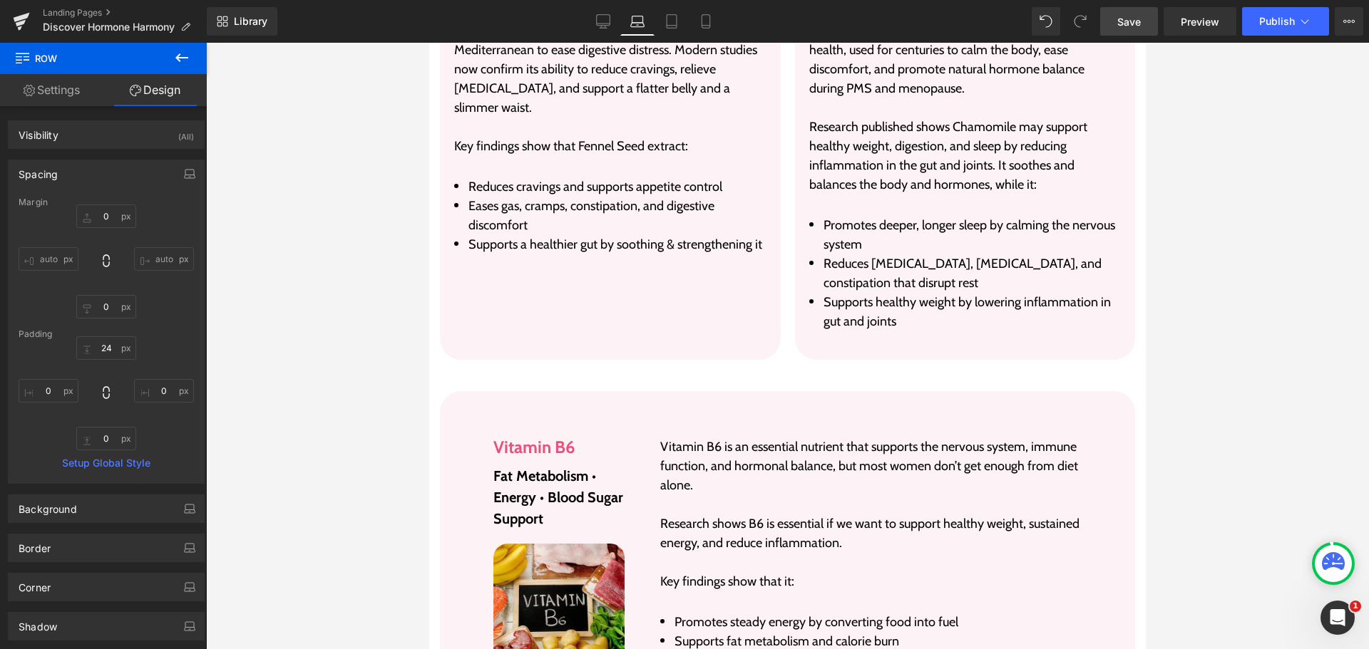
click at [1242, 309] on div at bounding box center [787, 346] width 1163 height 607
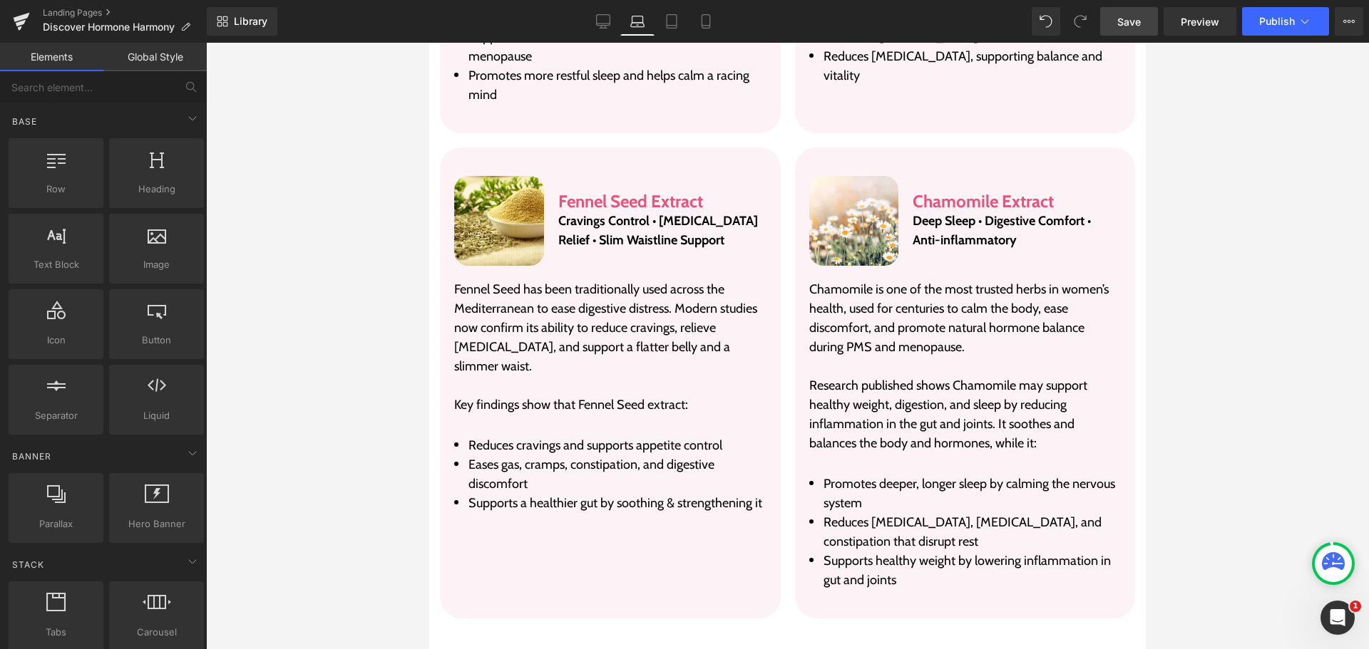
scroll to position [4714, 0]
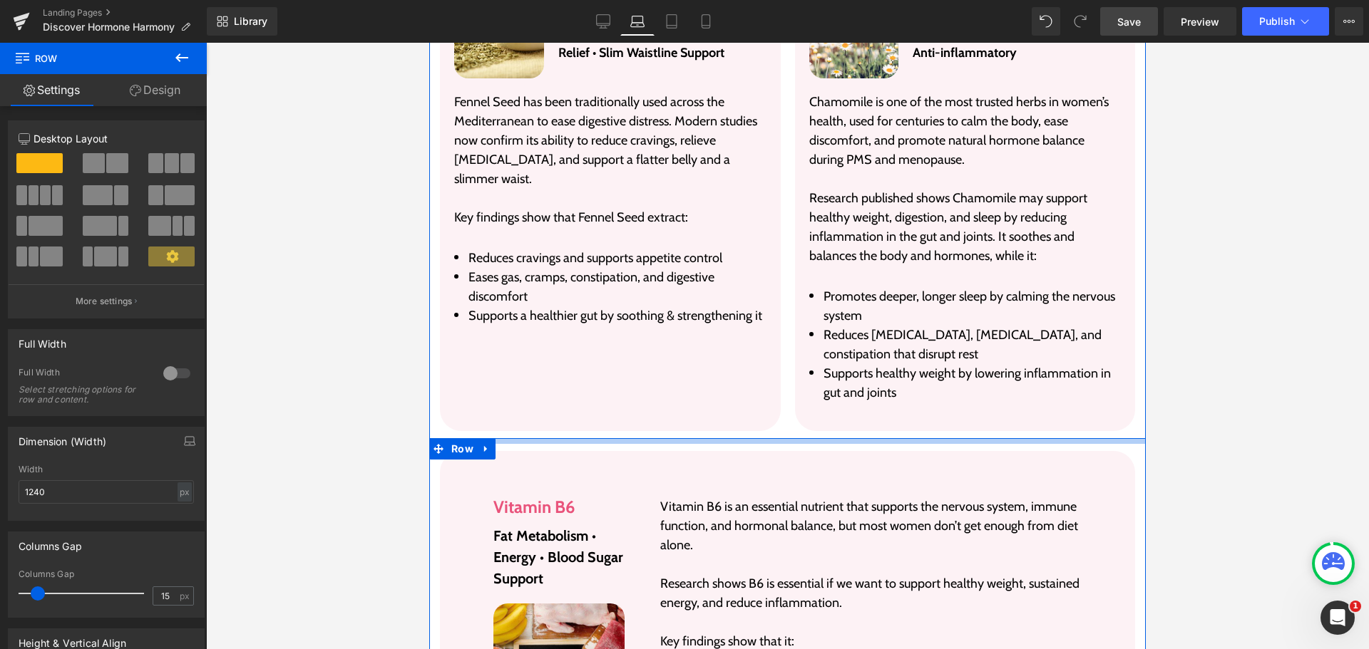
drag, startPoint x: 800, startPoint y: 405, endPoint x: 803, endPoint y: 394, distance: 12.0
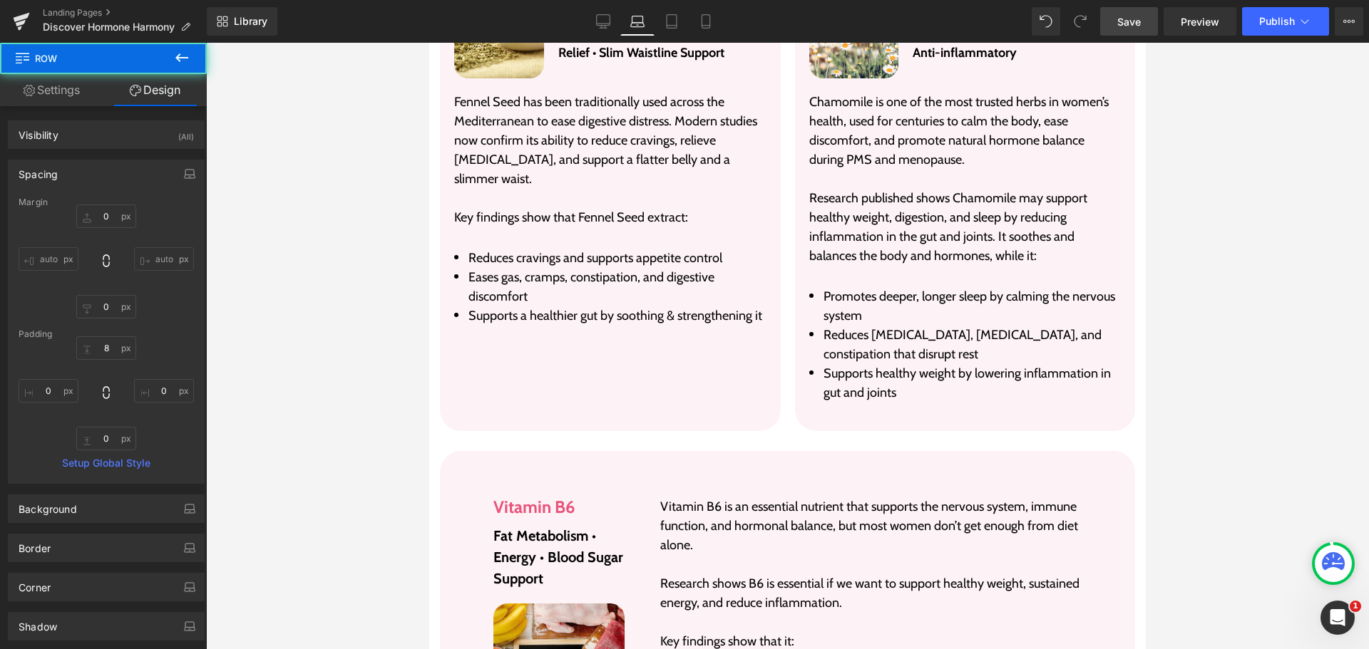
click at [1203, 418] on div at bounding box center [787, 346] width 1163 height 607
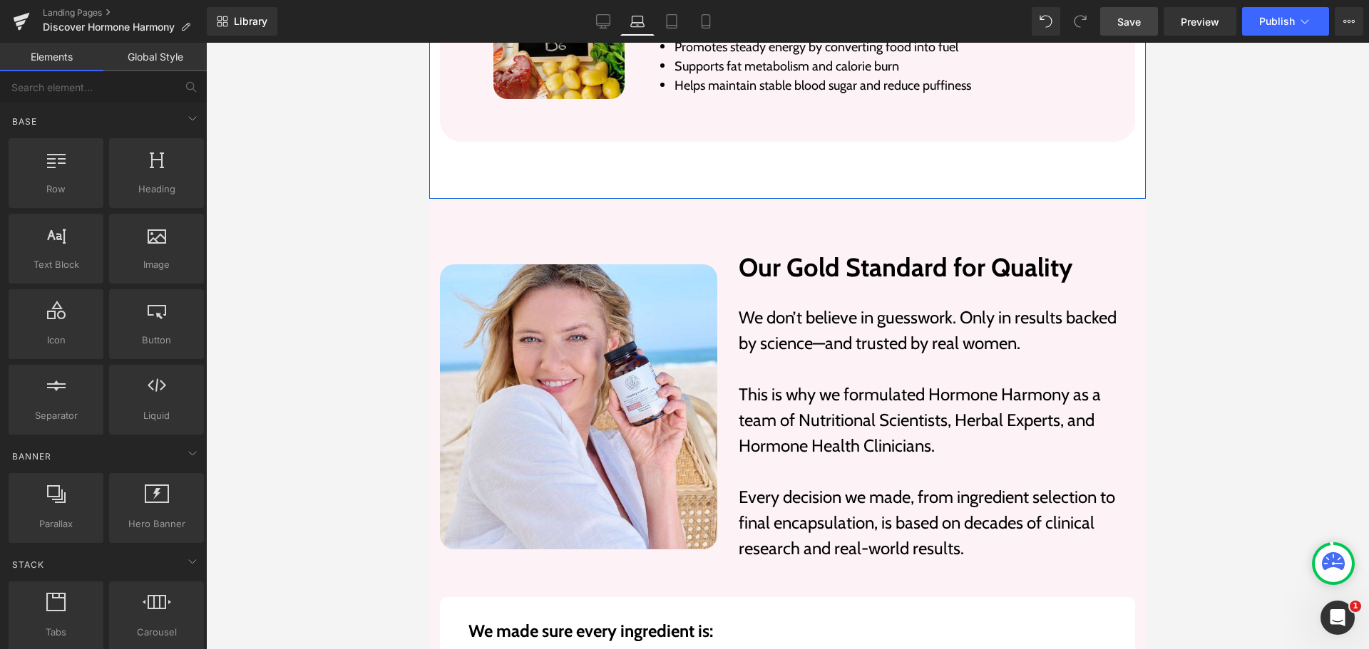
scroll to position [5355, 0]
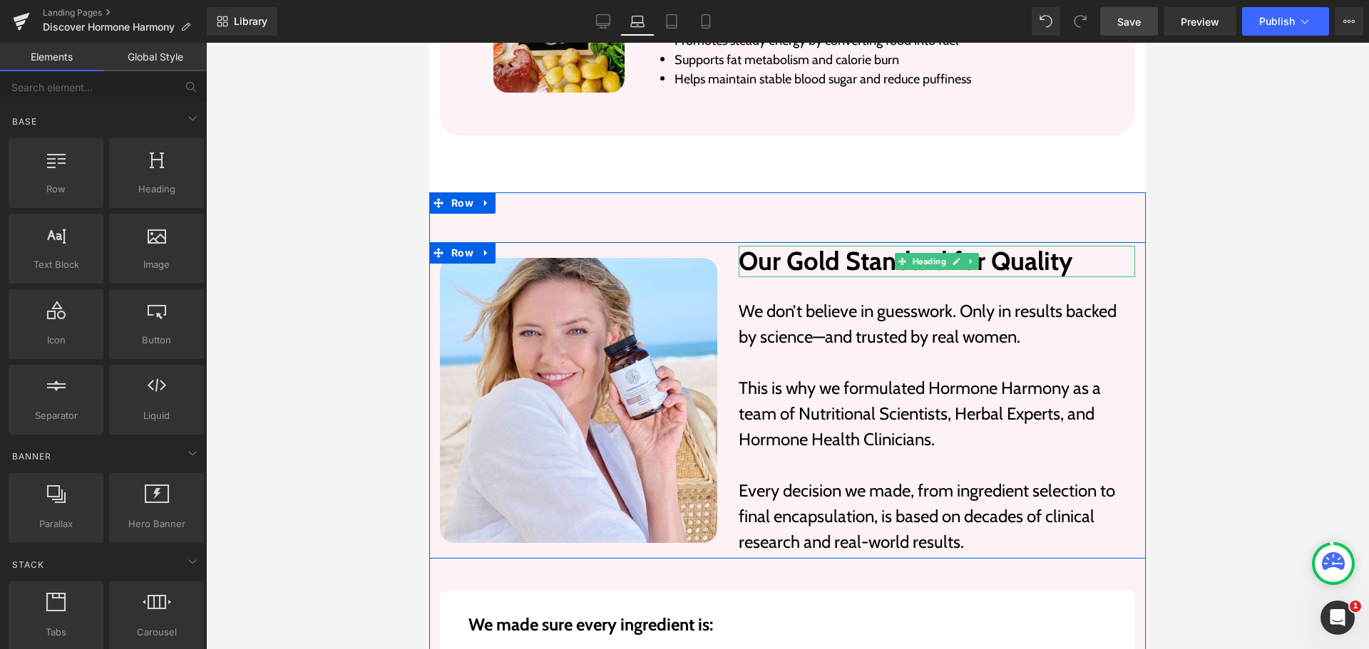
click at [821, 246] on h2 "Our Gold Standard for Quality" at bounding box center [937, 261] width 396 height 31
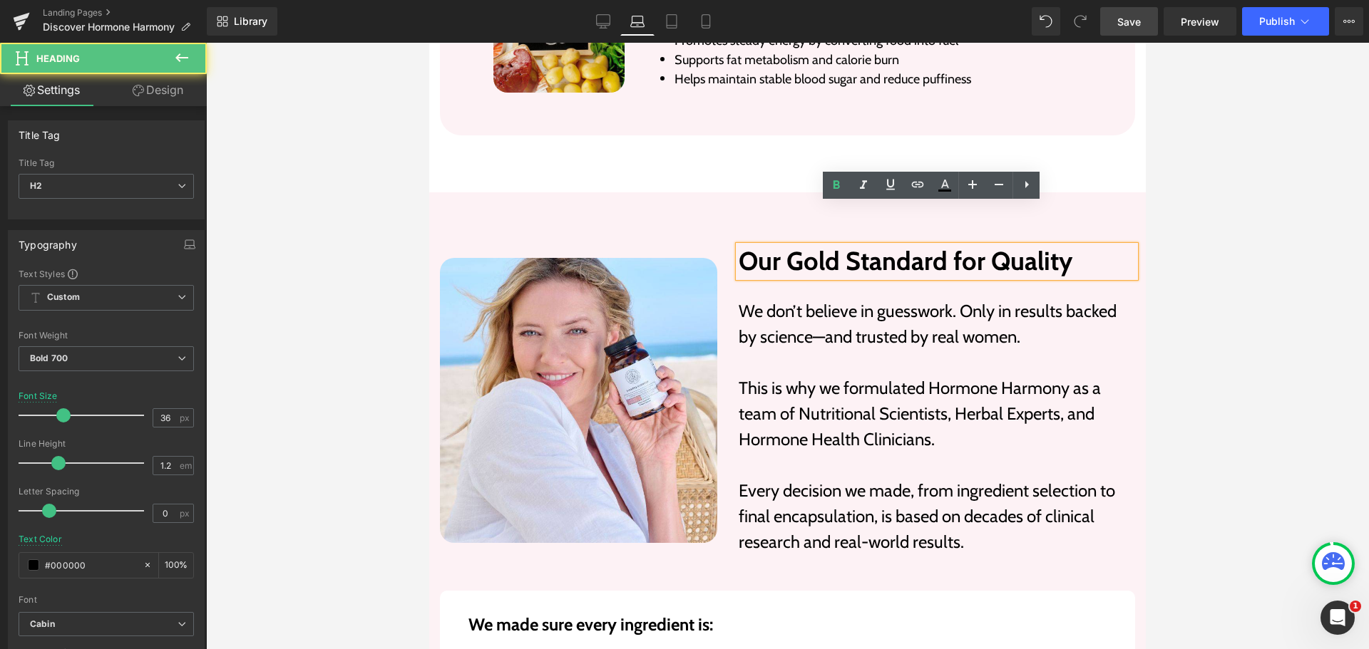
click at [798, 306] on p "We don’t believe in guesswork. Only in results backed by science—and trusted by…" at bounding box center [937, 324] width 396 height 51
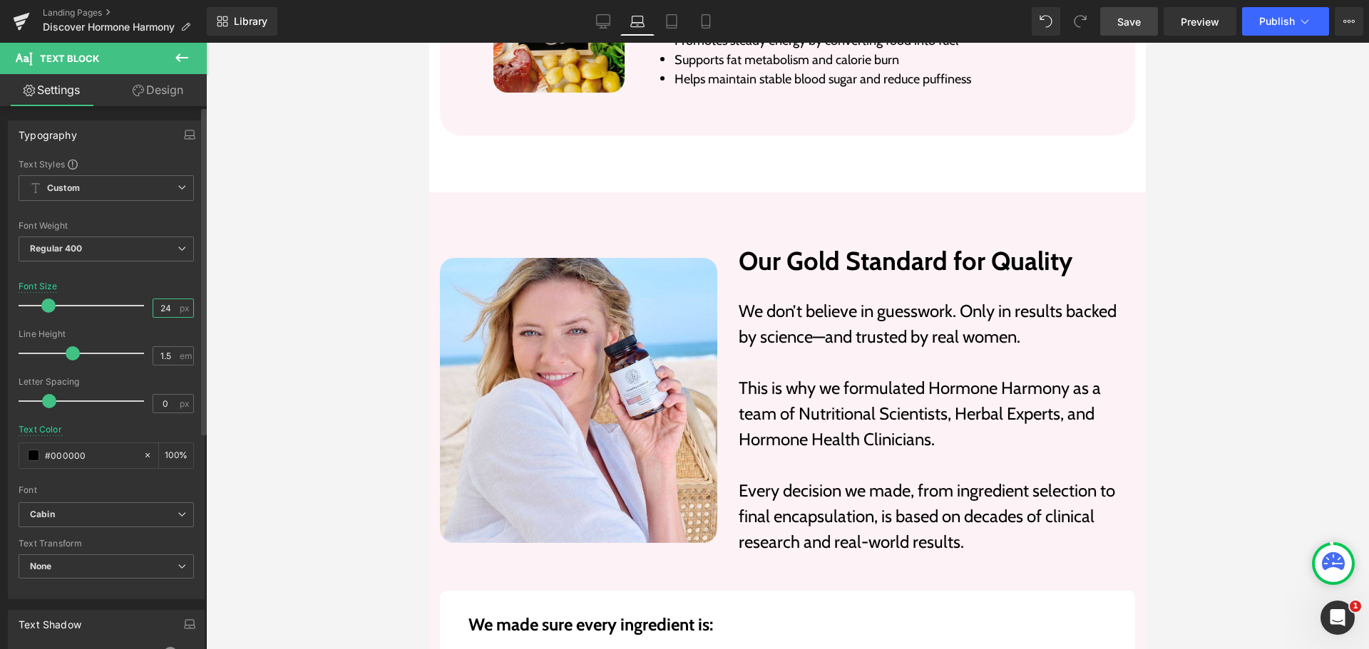
click at [157, 301] on input "24" at bounding box center [165, 308] width 25 height 18
type input "22"
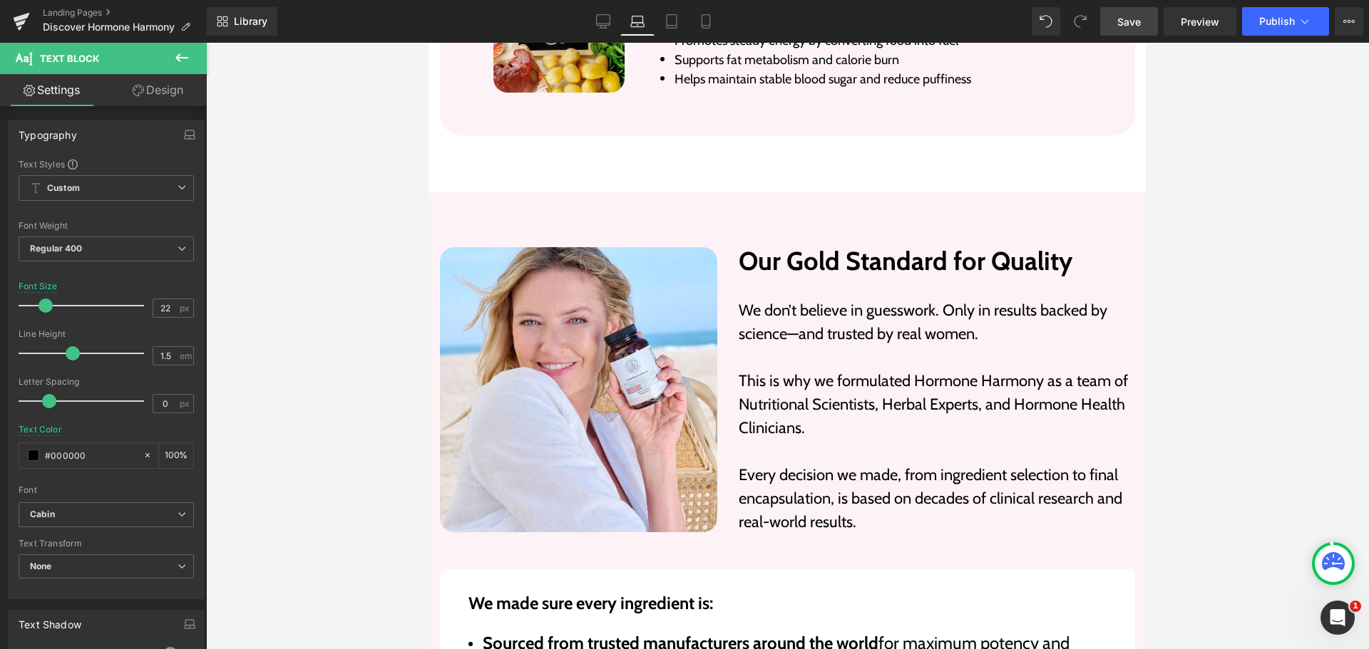
click at [143, 86] on link "Design" at bounding box center [157, 90] width 103 height 32
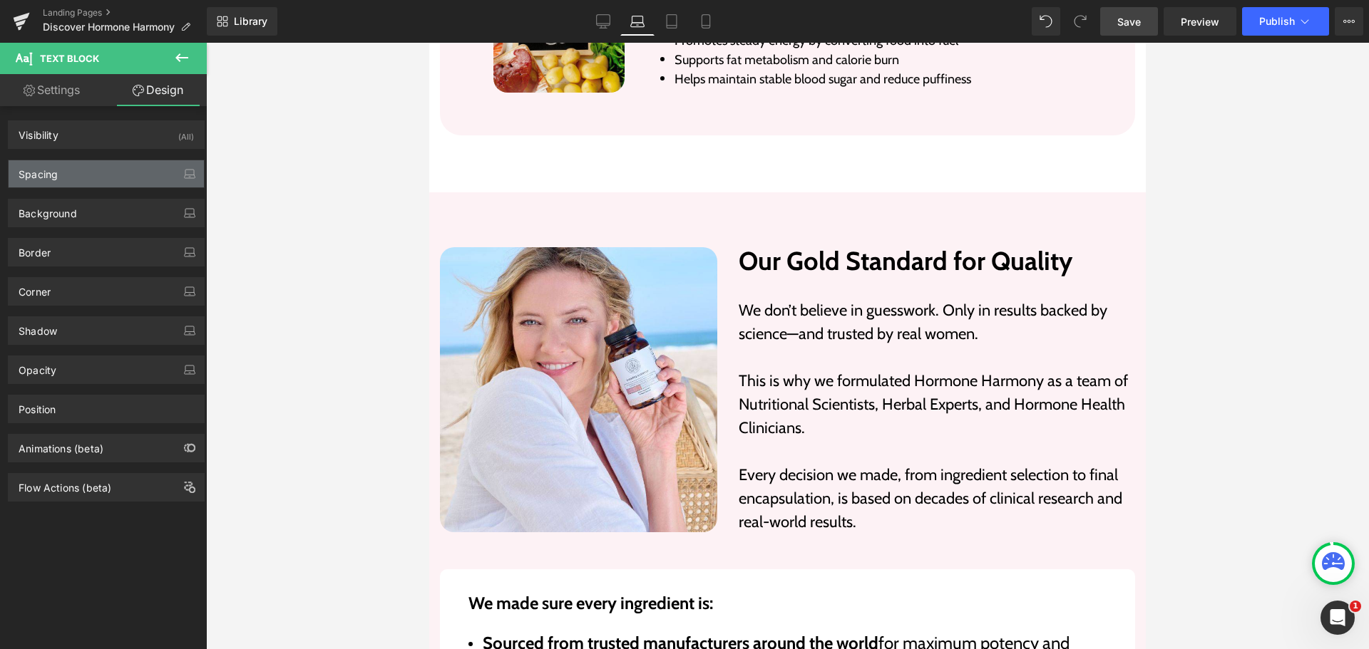
click at [91, 177] on div "Spacing" at bounding box center [106, 173] width 195 height 27
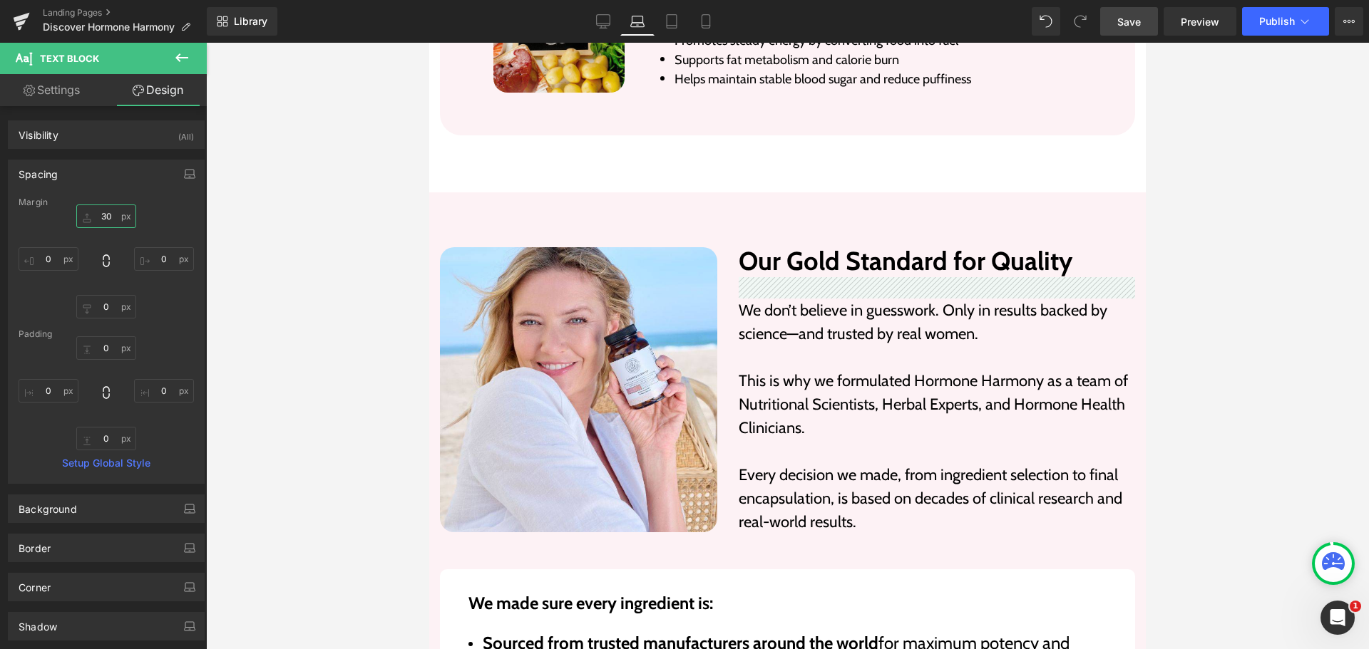
click at [99, 217] on input "30" at bounding box center [106, 217] width 60 height 24
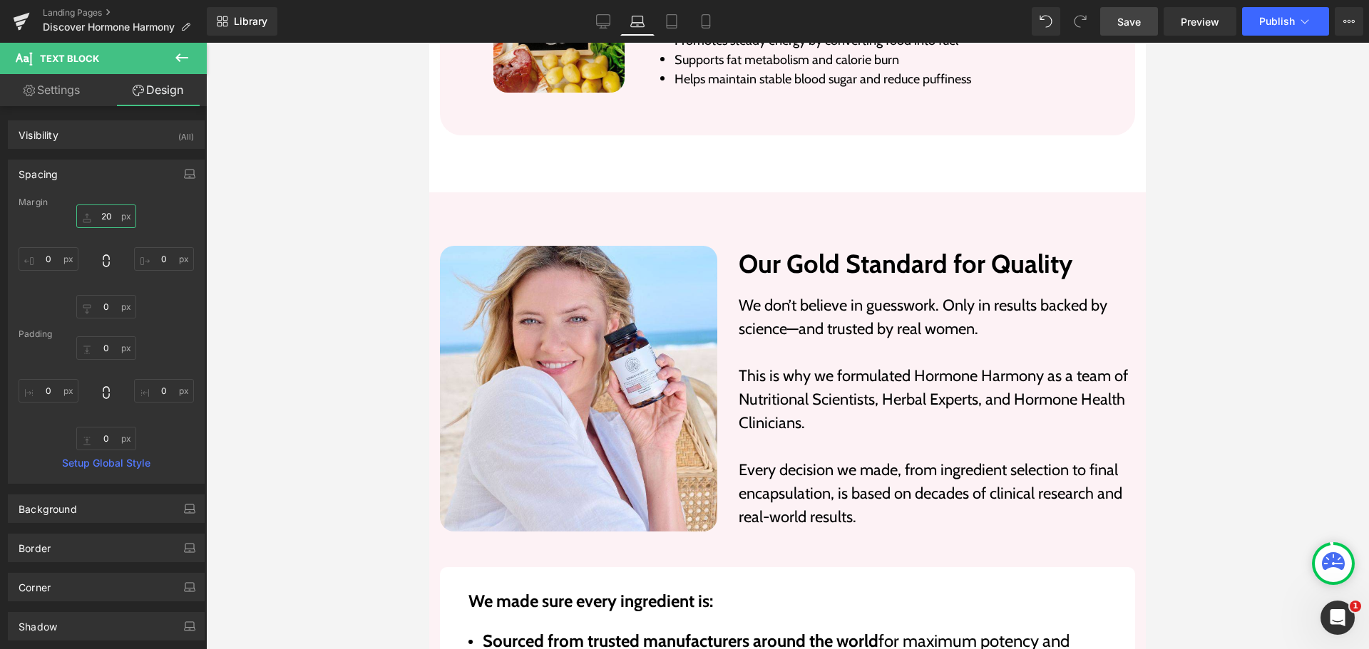
type input "10"
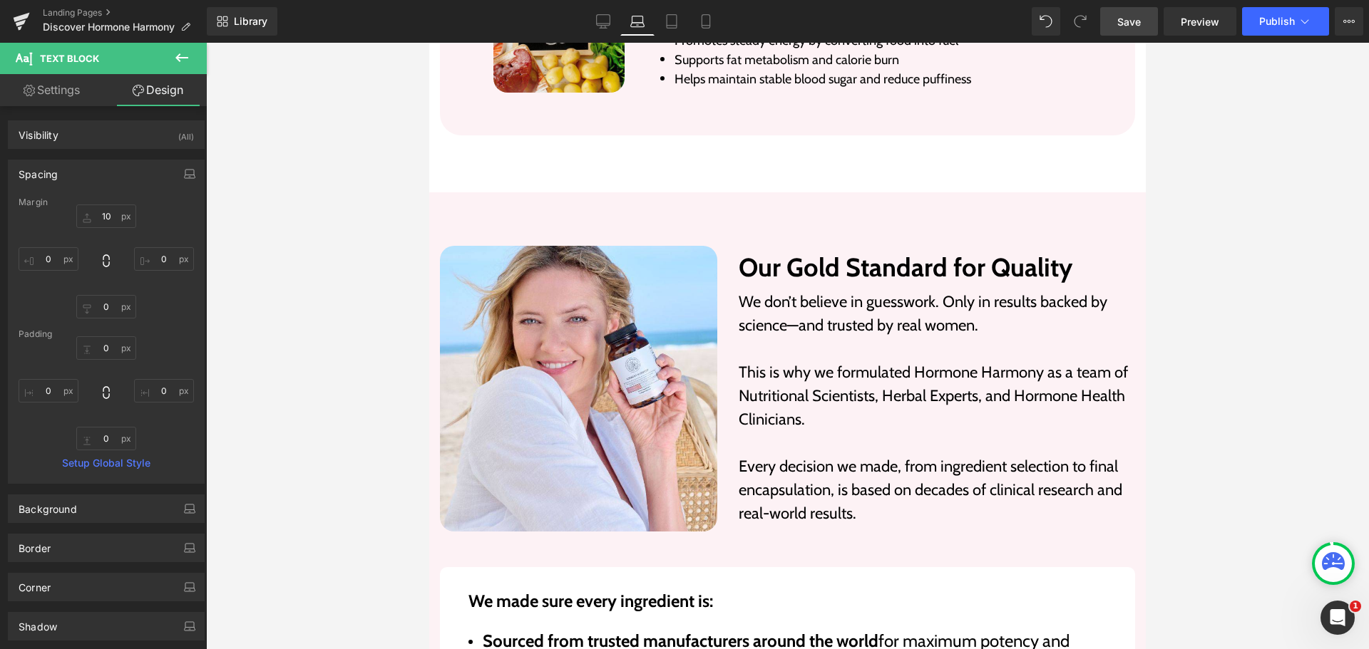
click at [79, 97] on link "Settings" at bounding box center [51, 90] width 103 height 32
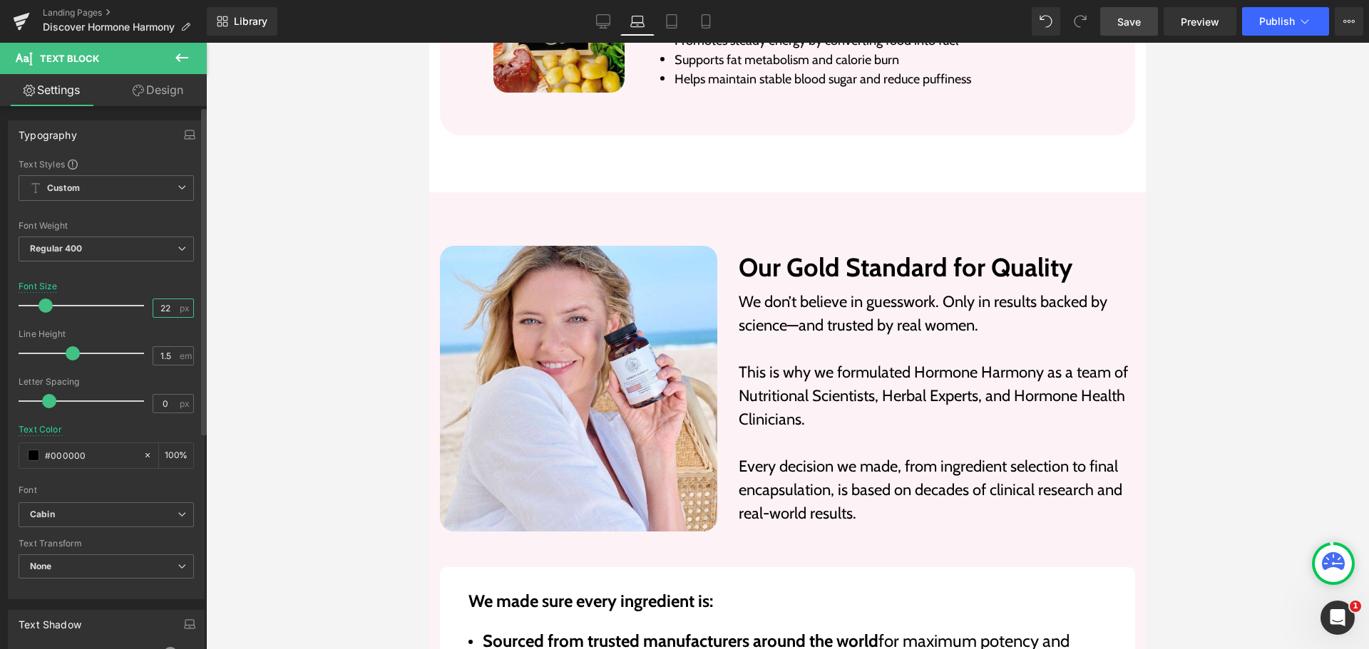
click at [153, 305] on input "22" at bounding box center [165, 308] width 25 height 18
type input "20"
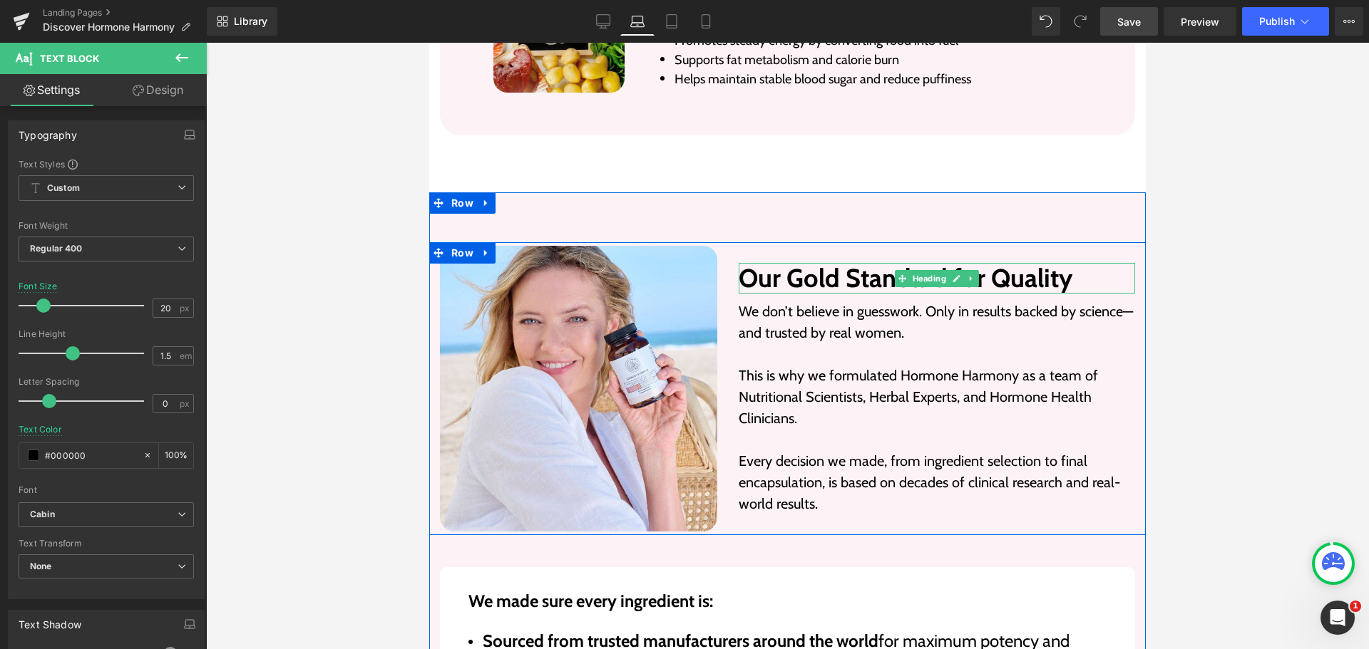
click at [885, 263] on h2 "Our Gold Standard for Quality" at bounding box center [937, 278] width 396 height 31
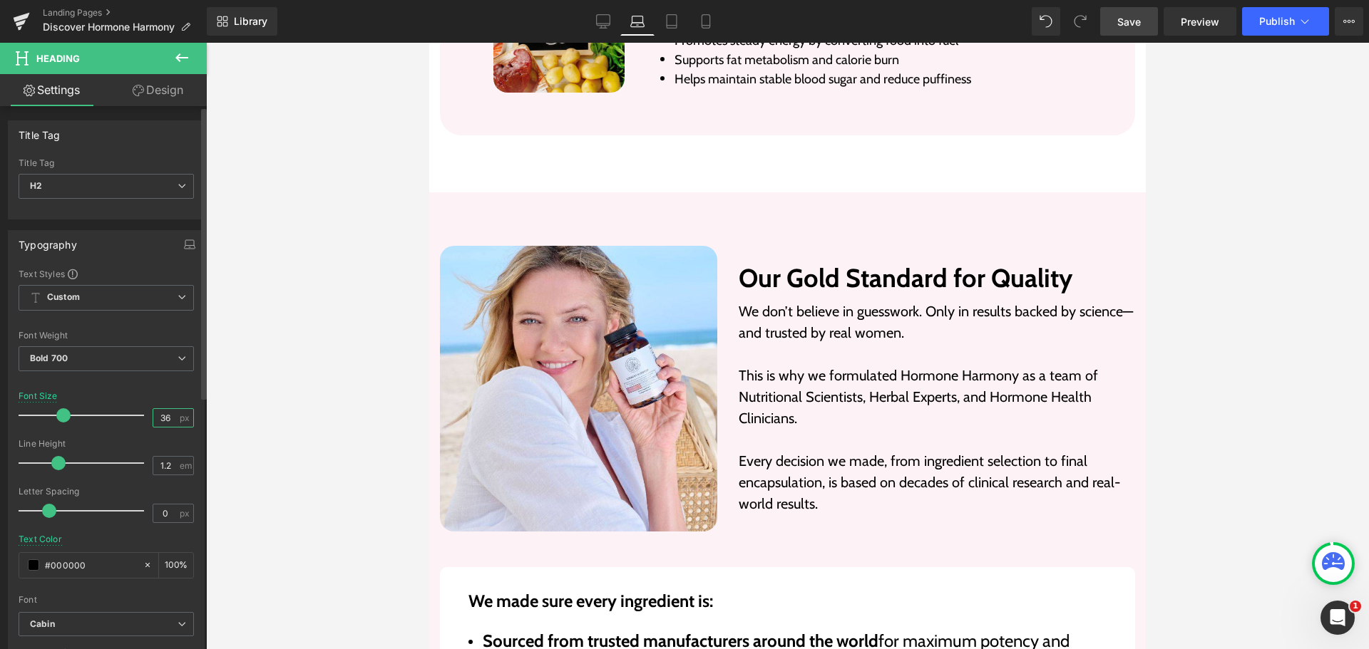
click at [155, 415] on input "36" at bounding box center [165, 418] width 25 height 18
type input "33"
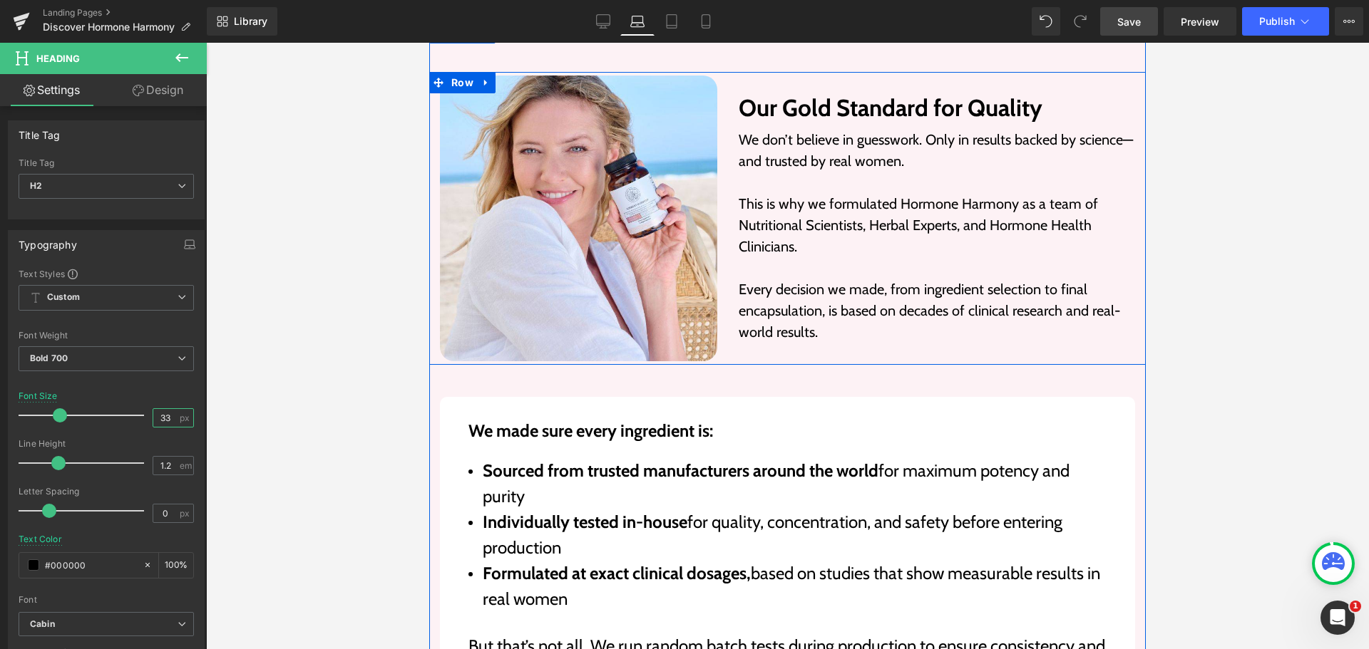
scroll to position [5569, 0]
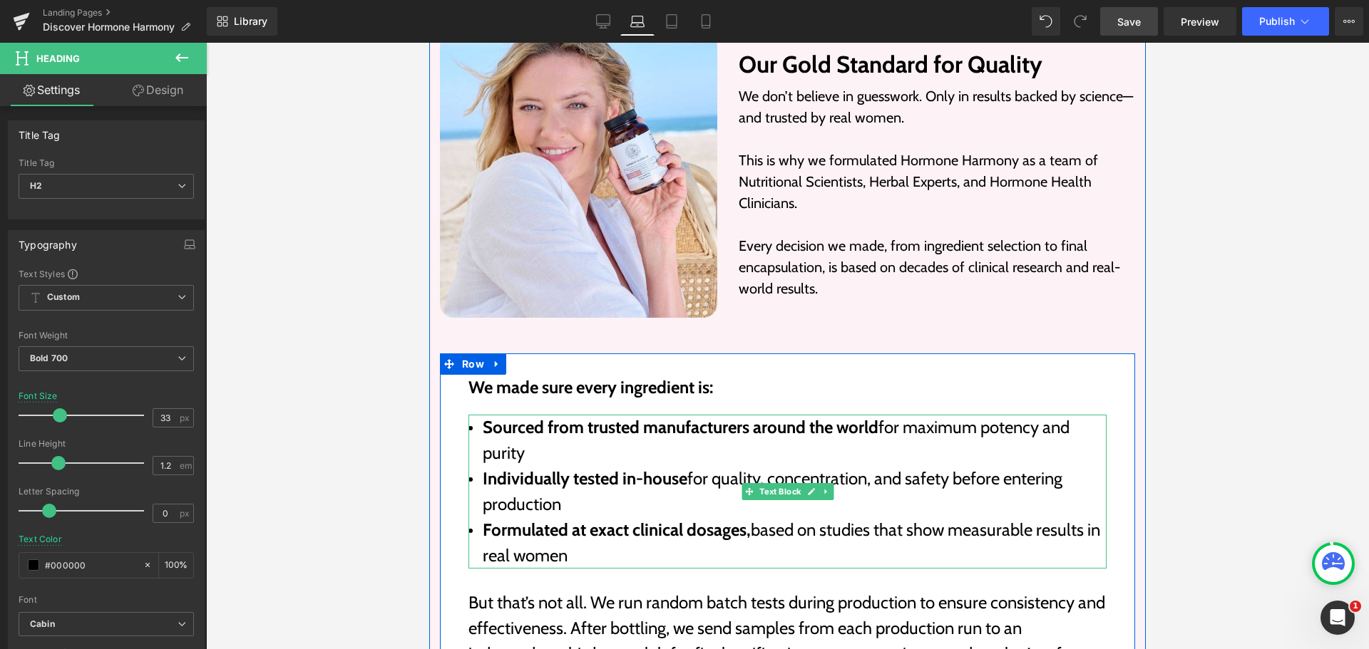
click at [630, 415] on li "Sourced from trusted manufacturers around the world for maximum potency and pur…" at bounding box center [787, 440] width 638 height 51
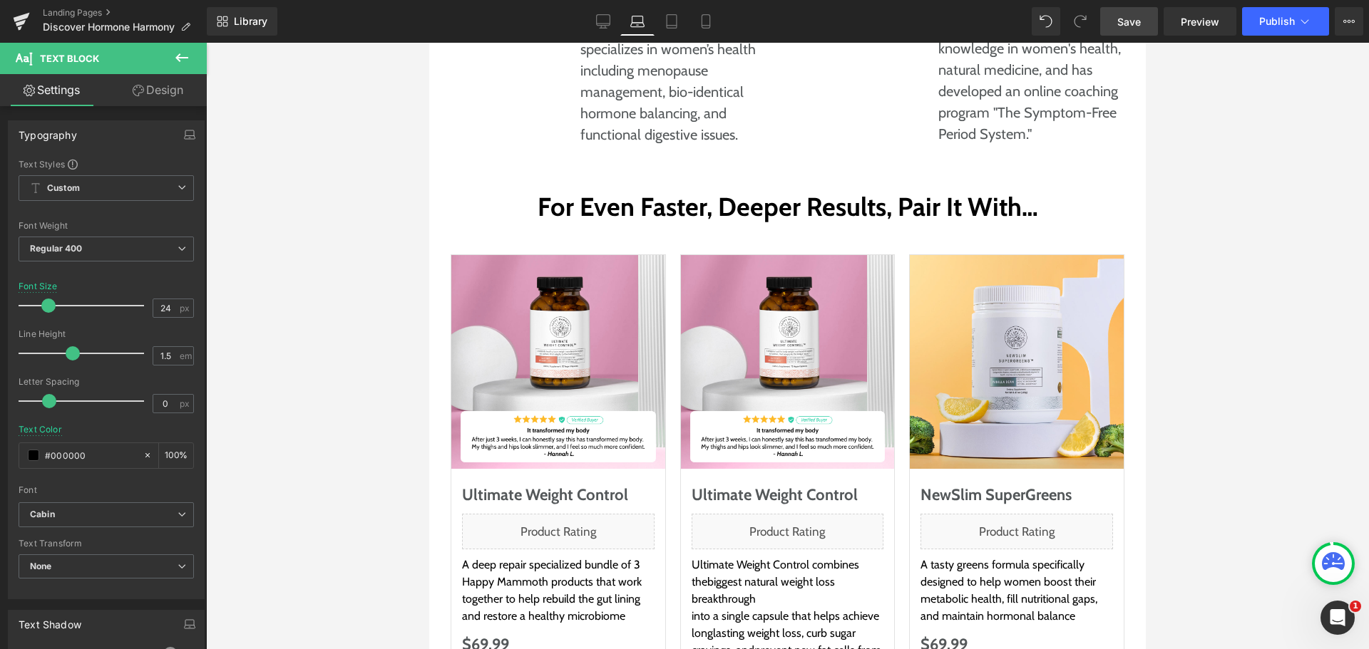
scroll to position [7423, 0]
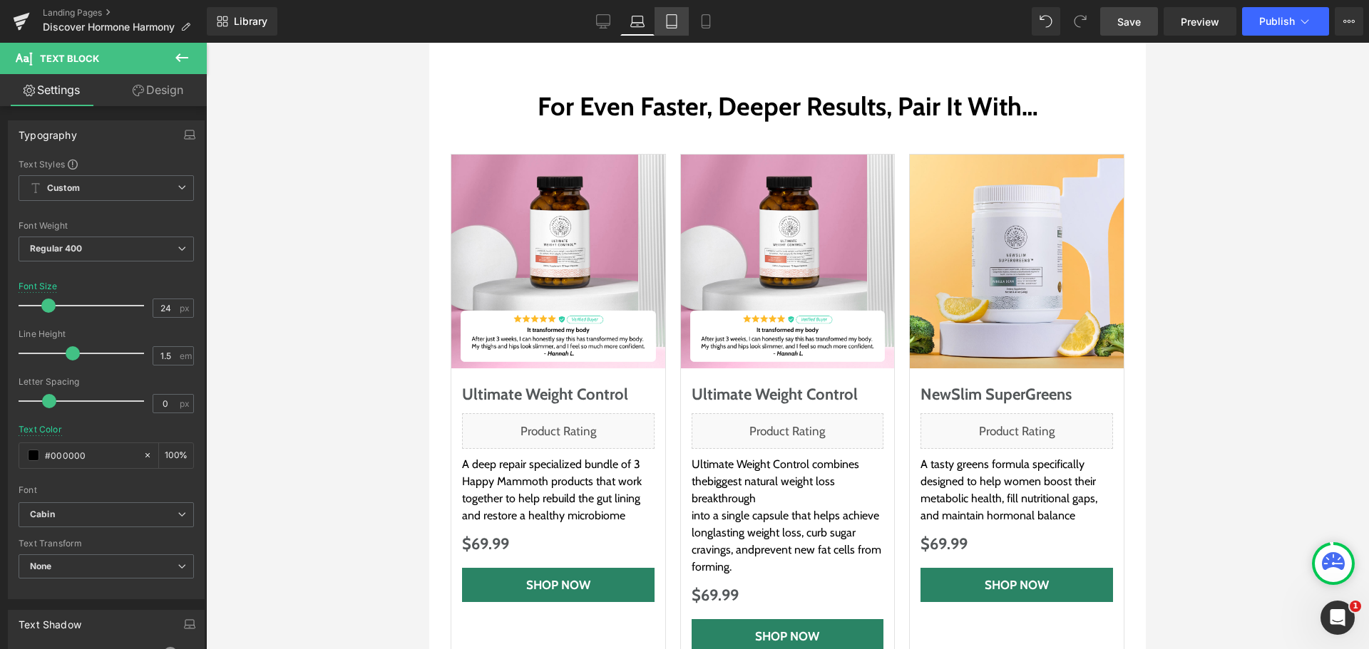
click at [679, 22] on link "Tablet" at bounding box center [671, 21] width 34 height 29
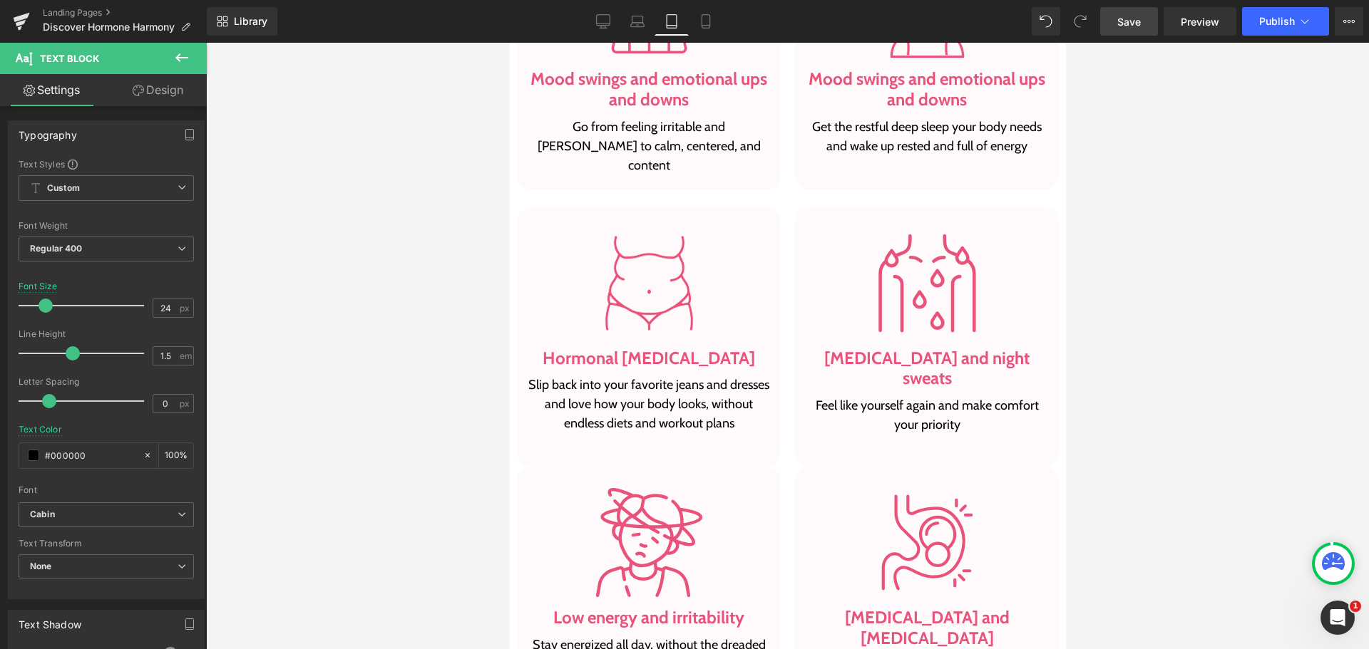
scroll to position [1326, 0]
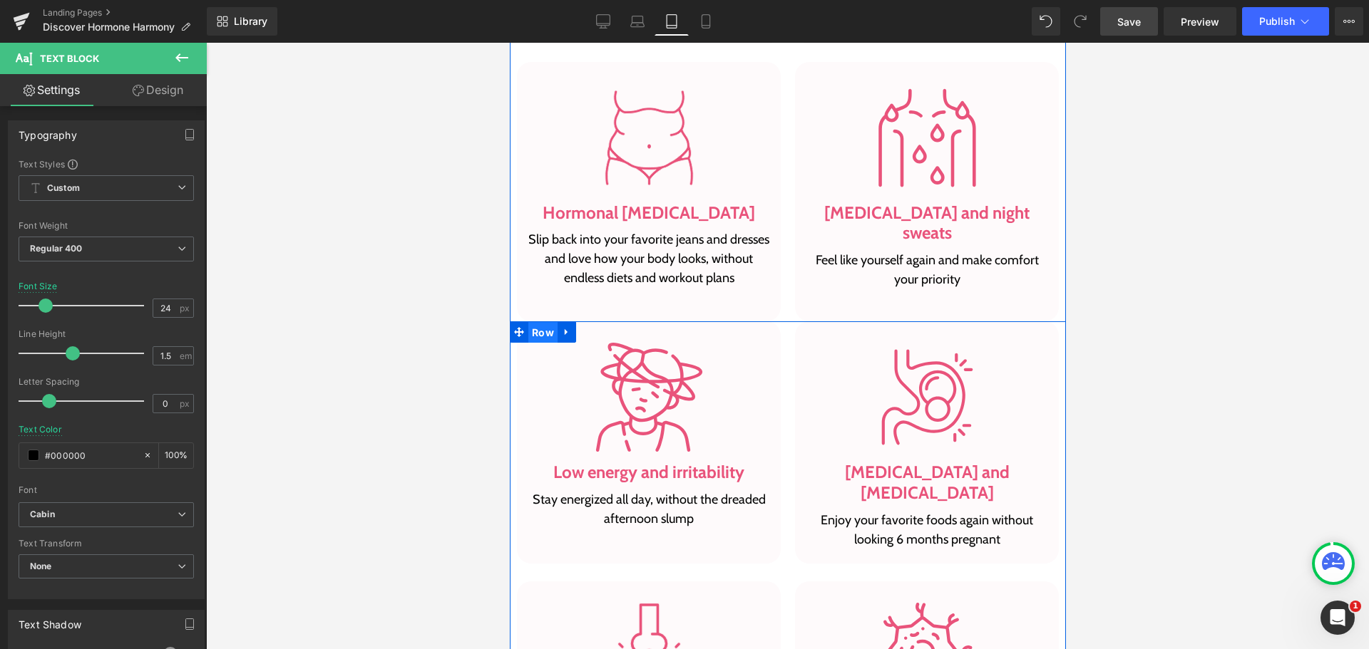
click at [545, 322] on span "Row" at bounding box center [542, 332] width 29 height 21
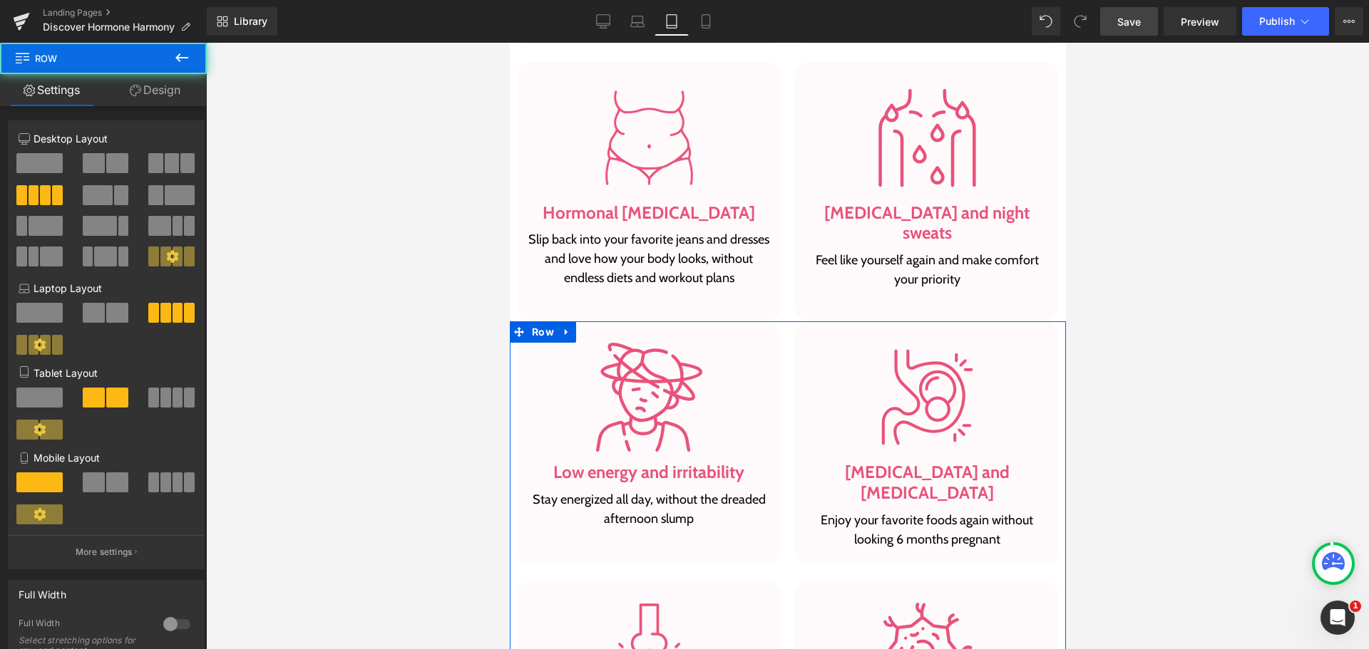
drag, startPoint x: 160, startPoint y: 83, endPoint x: 101, endPoint y: 174, distance: 108.8
click at [160, 83] on link "Design" at bounding box center [154, 90] width 103 height 32
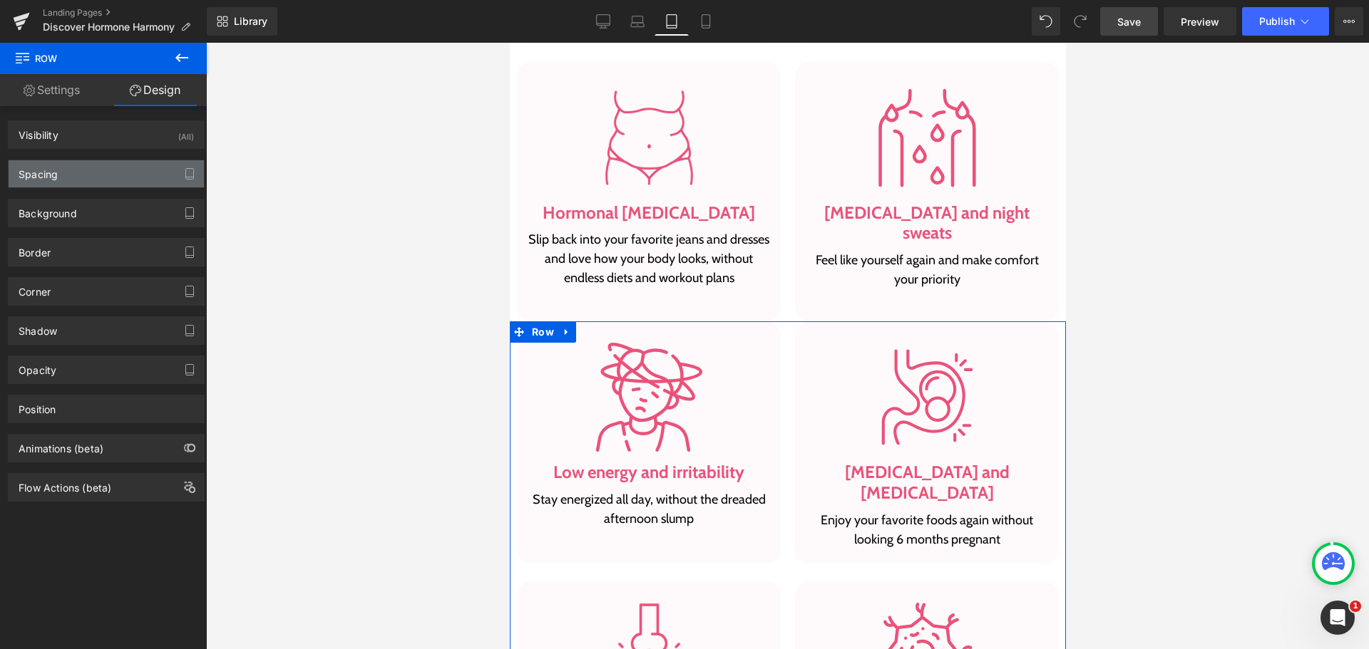
click at [101, 174] on div "Spacing" at bounding box center [106, 173] width 195 height 27
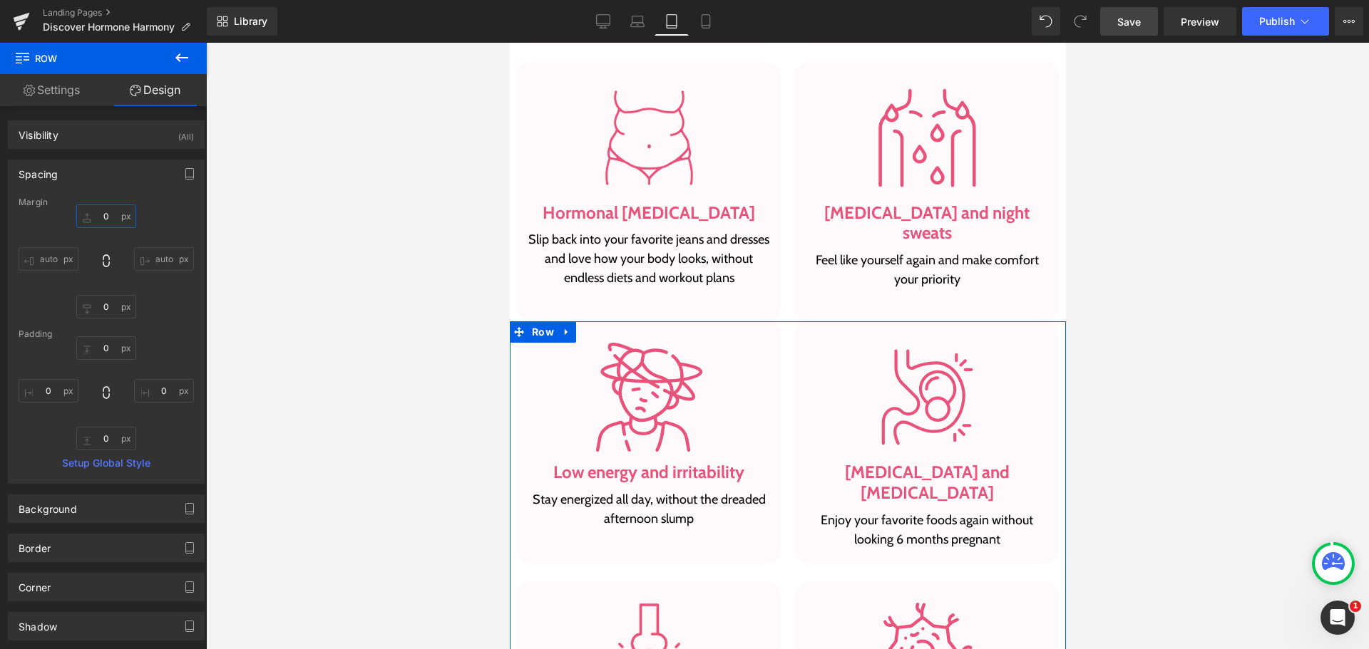
click at [106, 225] on input "text" at bounding box center [106, 217] width 60 height 24
type input "20"
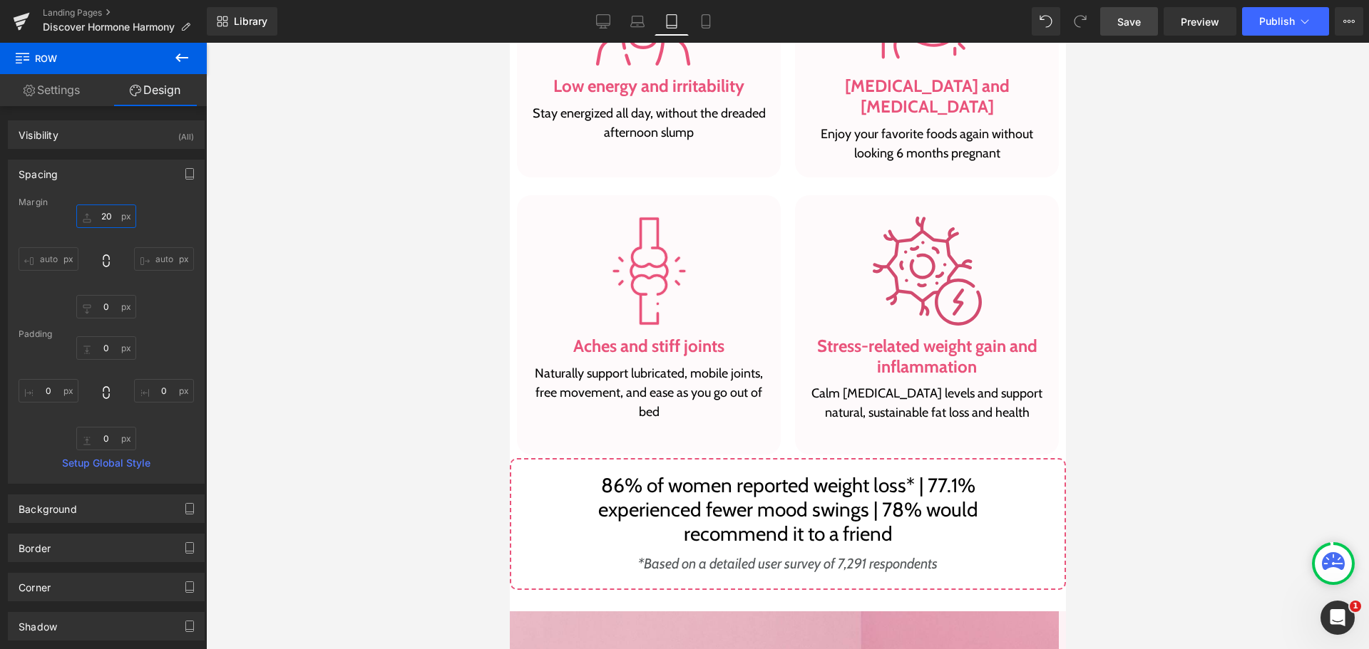
scroll to position [1754, 0]
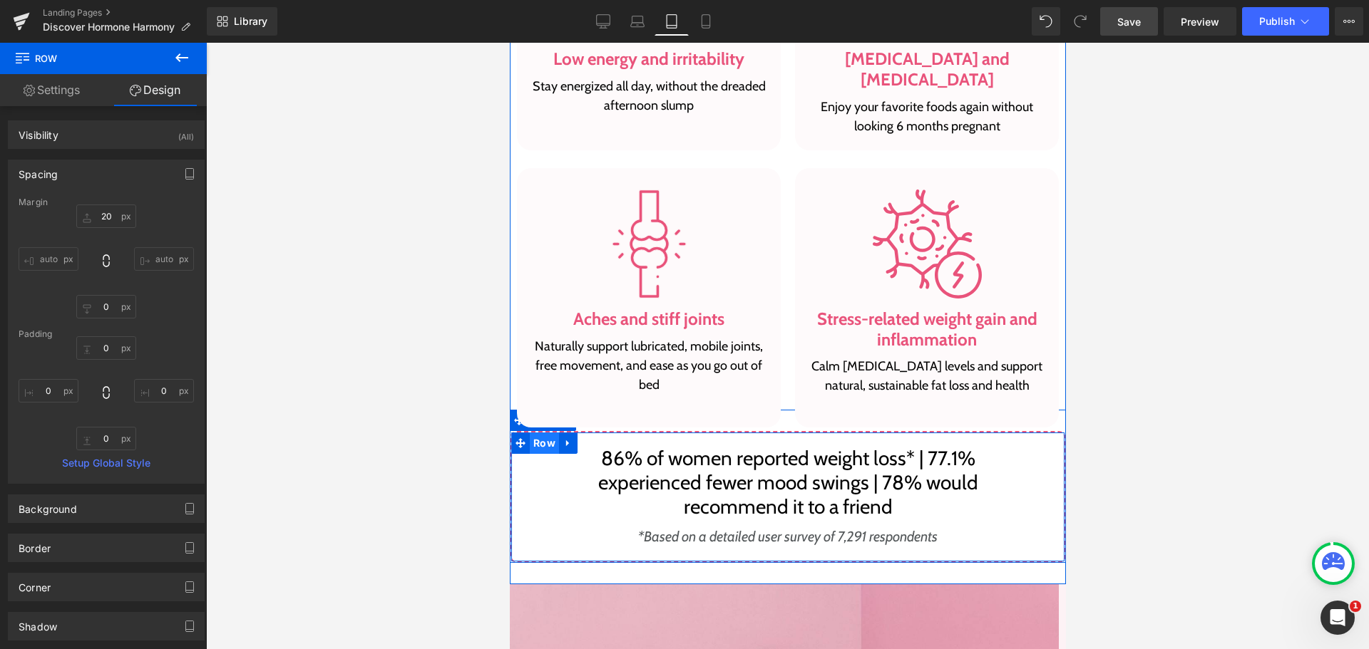
click at [543, 433] on span "Row" at bounding box center [543, 443] width 29 height 21
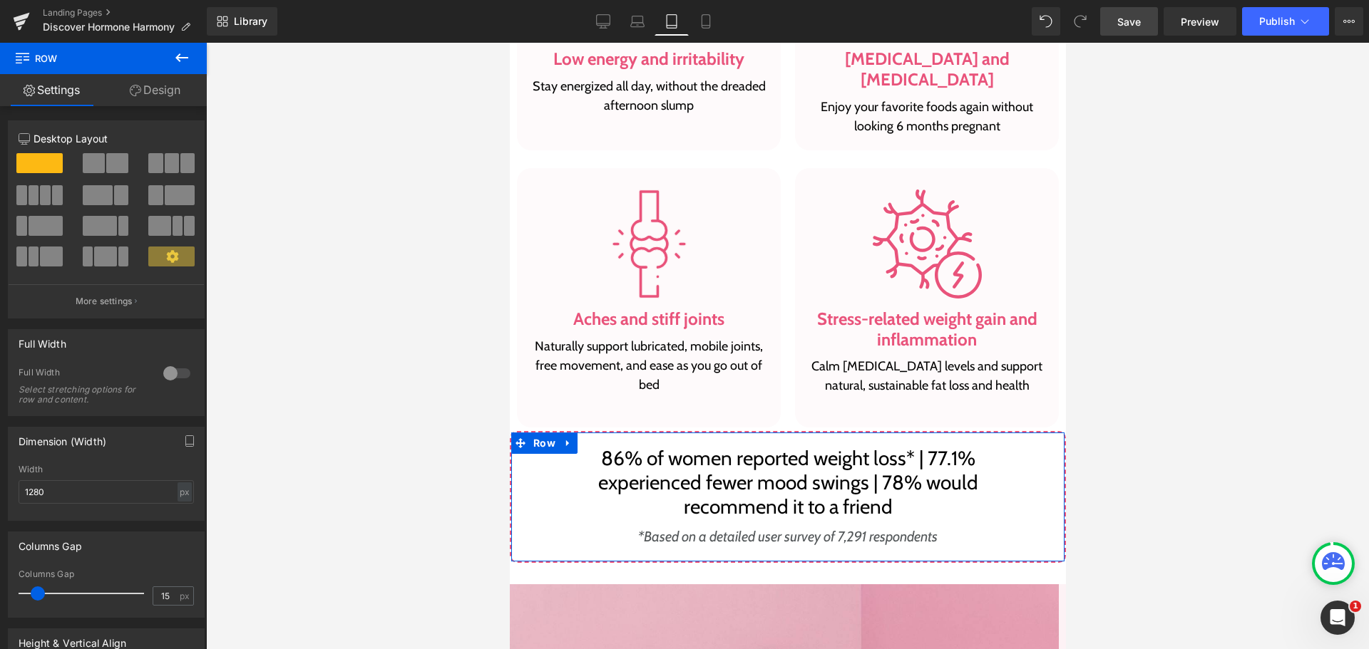
click at [150, 89] on link "Design" at bounding box center [154, 90] width 103 height 32
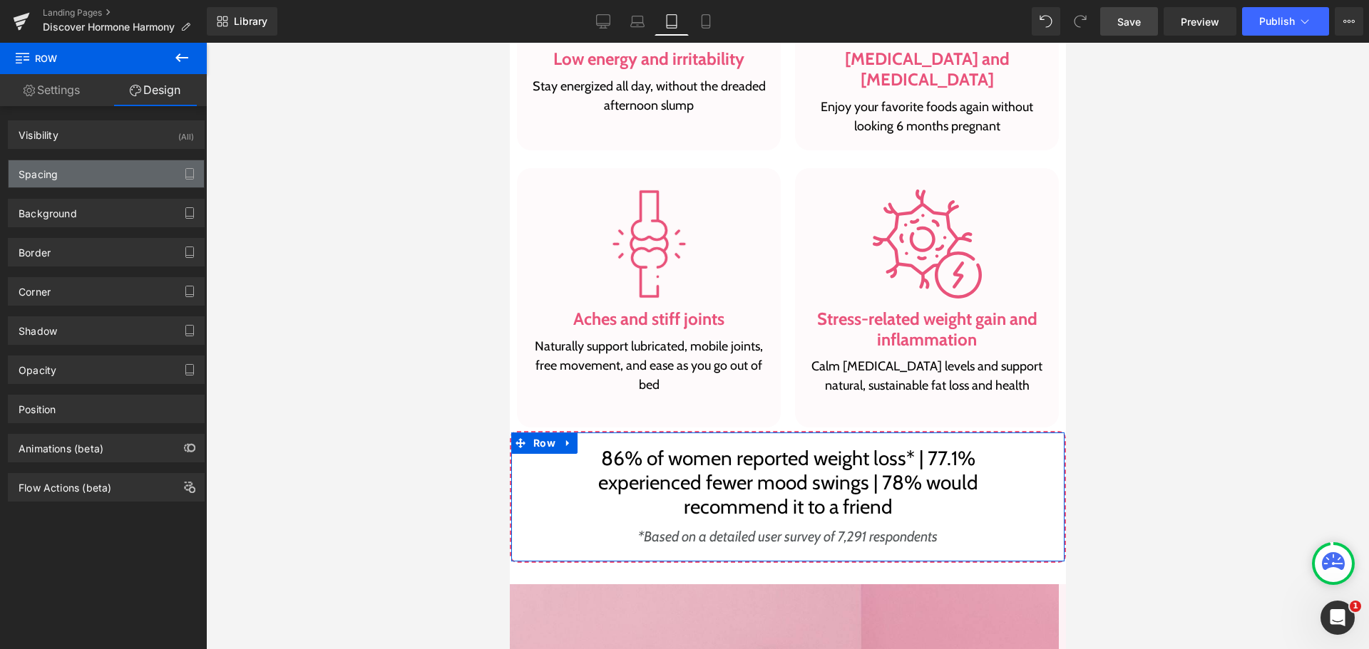
click at [78, 167] on div "Spacing" at bounding box center [106, 173] width 195 height 27
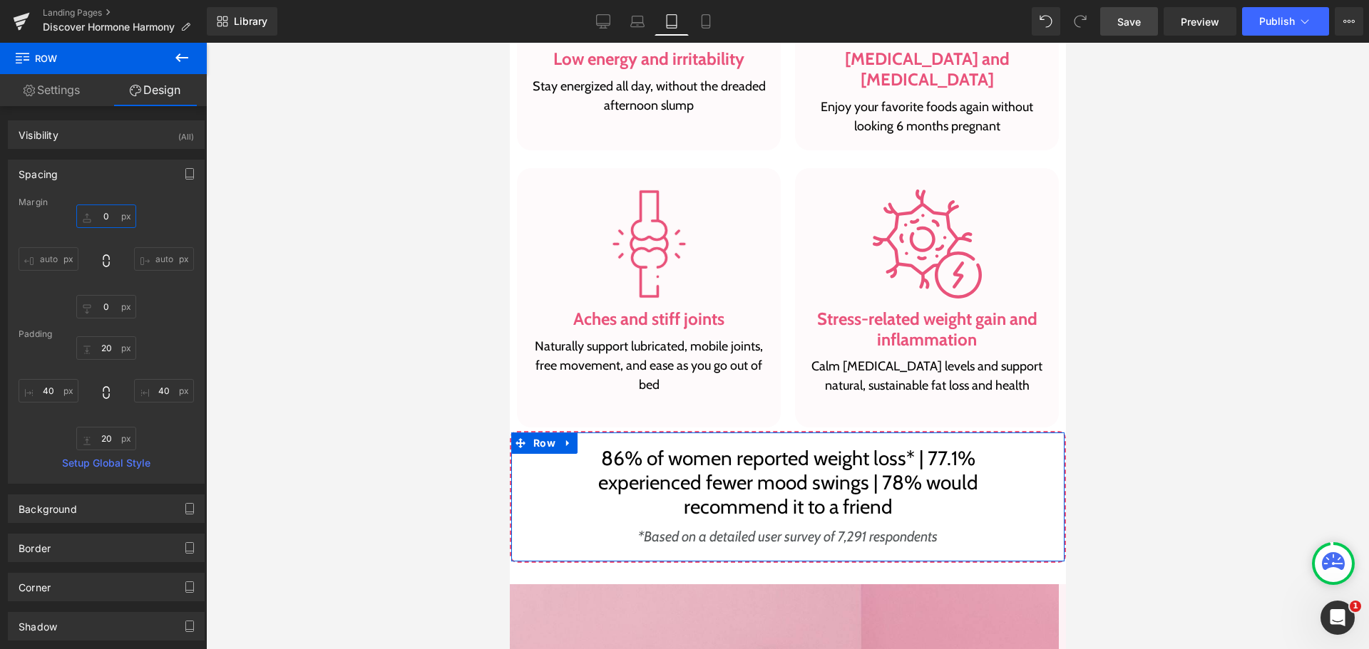
click at [101, 215] on input "text" at bounding box center [106, 217] width 60 height 24
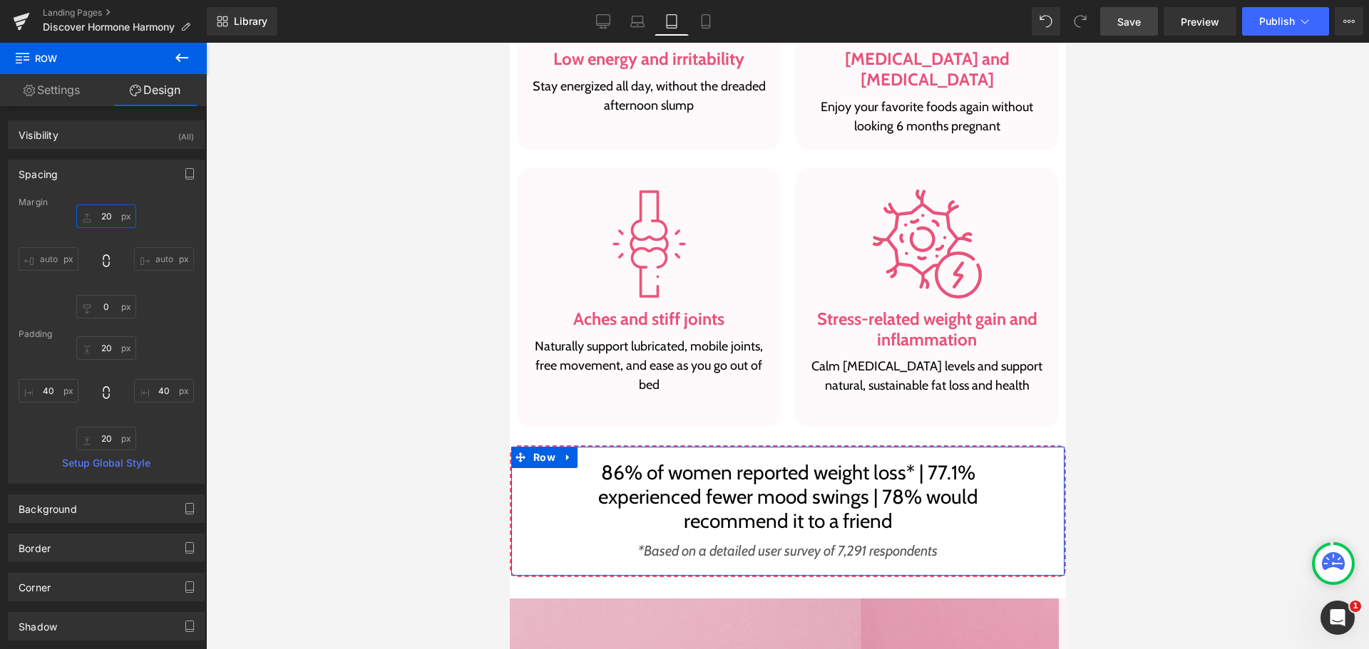
type input "20"
click at [54, 90] on link "Settings" at bounding box center [51, 90] width 103 height 32
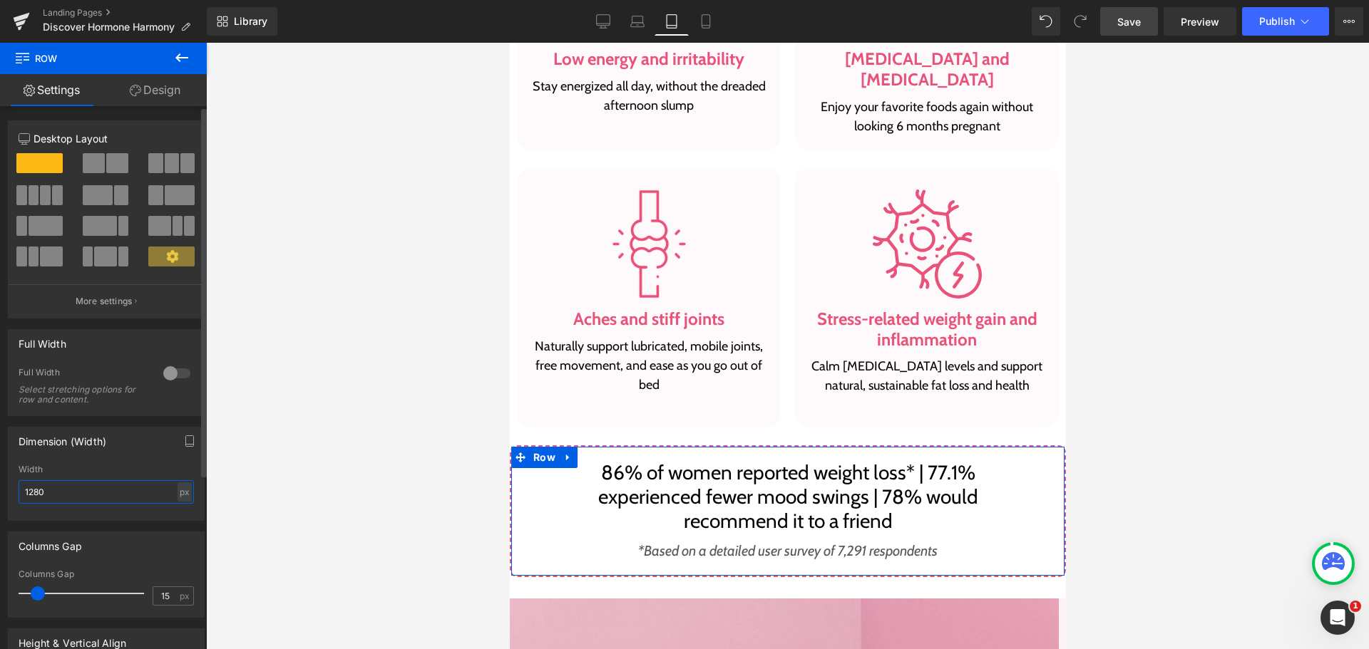
click at [51, 498] on input "1280" at bounding box center [106, 492] width 175 height 24
type input "720"
drag, startPoint x: 148, startPoint y: 86, endPoint x: 140, endPoint y: 105, distance: 21.1
click at [148, 86] on link "Design" at bounding box center [154, 90] width 103 height 32
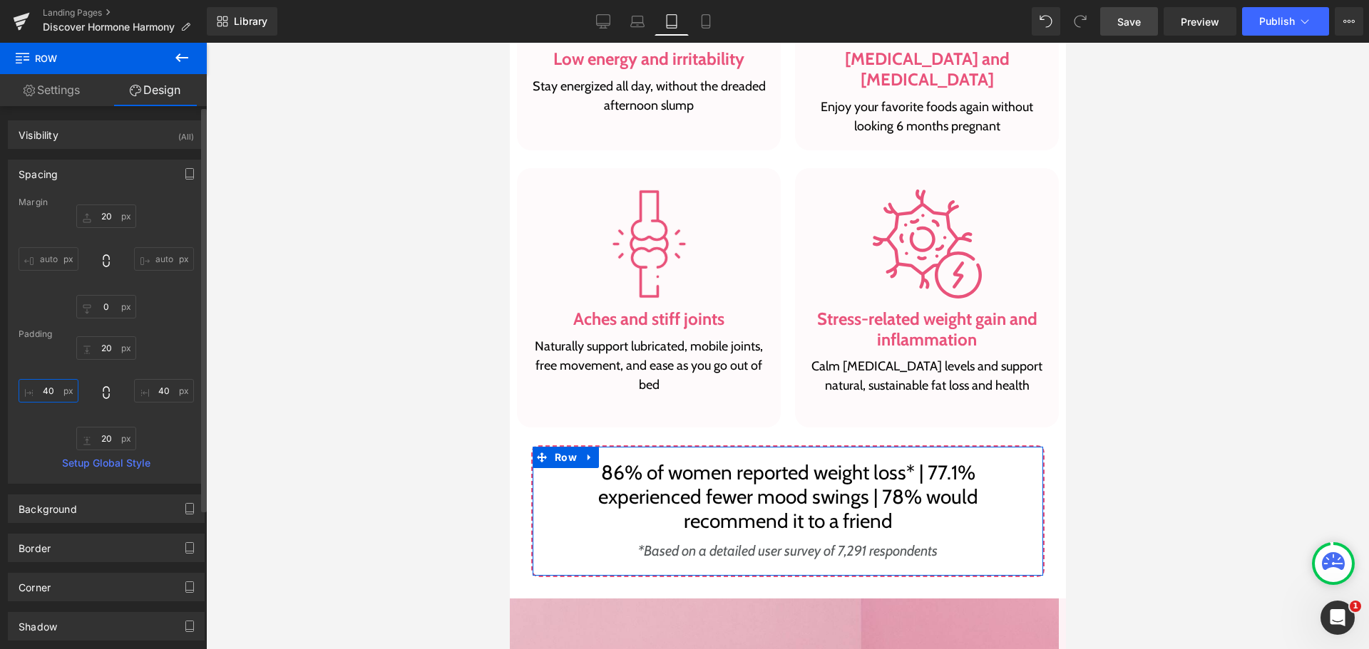
click at [56, 380] on input "text" at bounding box center [49, 391] width 60 height 24
type input "20"
click at [165, 394] on input "text" at bounding box center [164, 391] width 60 height 24
type input "20"
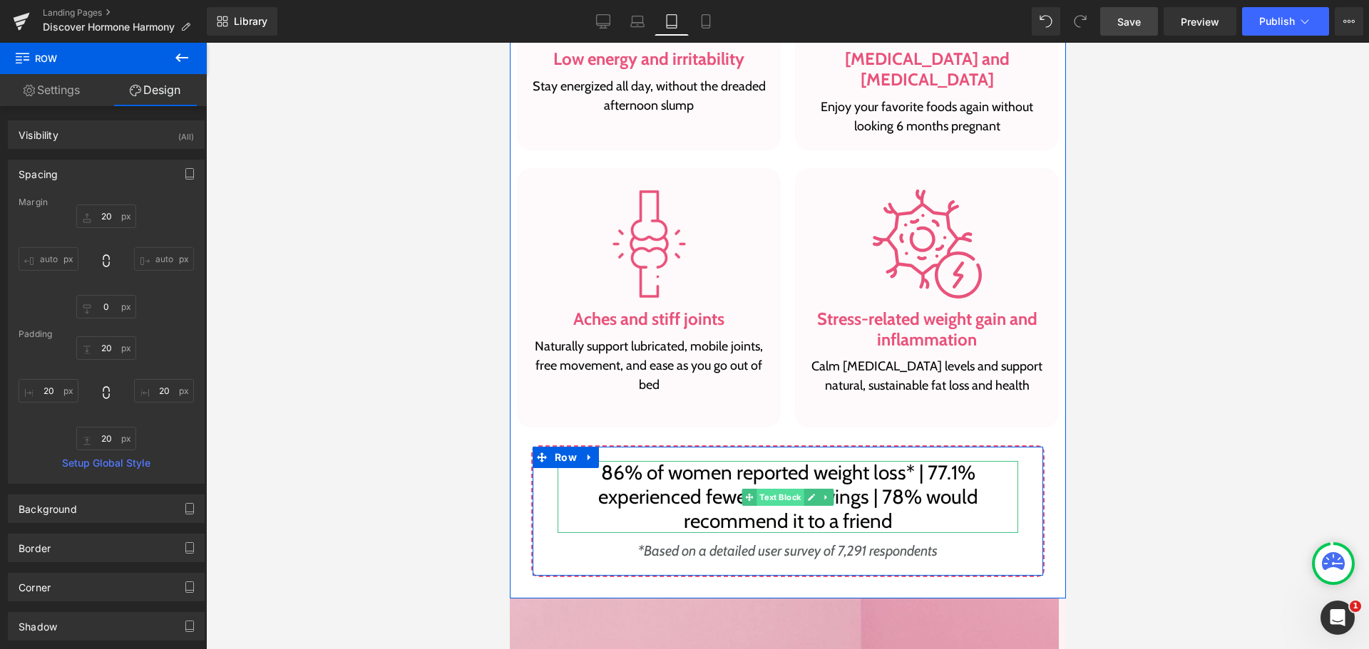
click at [786, 489] on span "Text Block" at bounding box center [779, 497] width 47 height 17
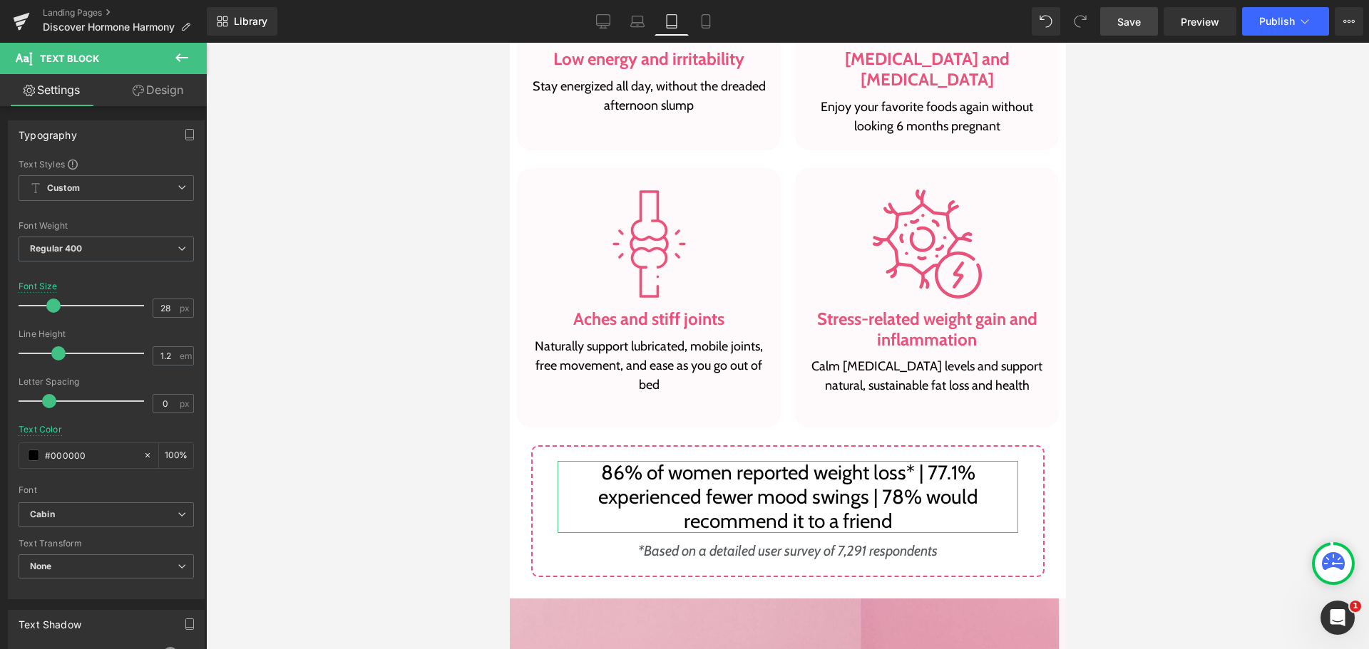
click at [169, 89] on link "Design" at bounding box center [157, 90] width 103 height 32
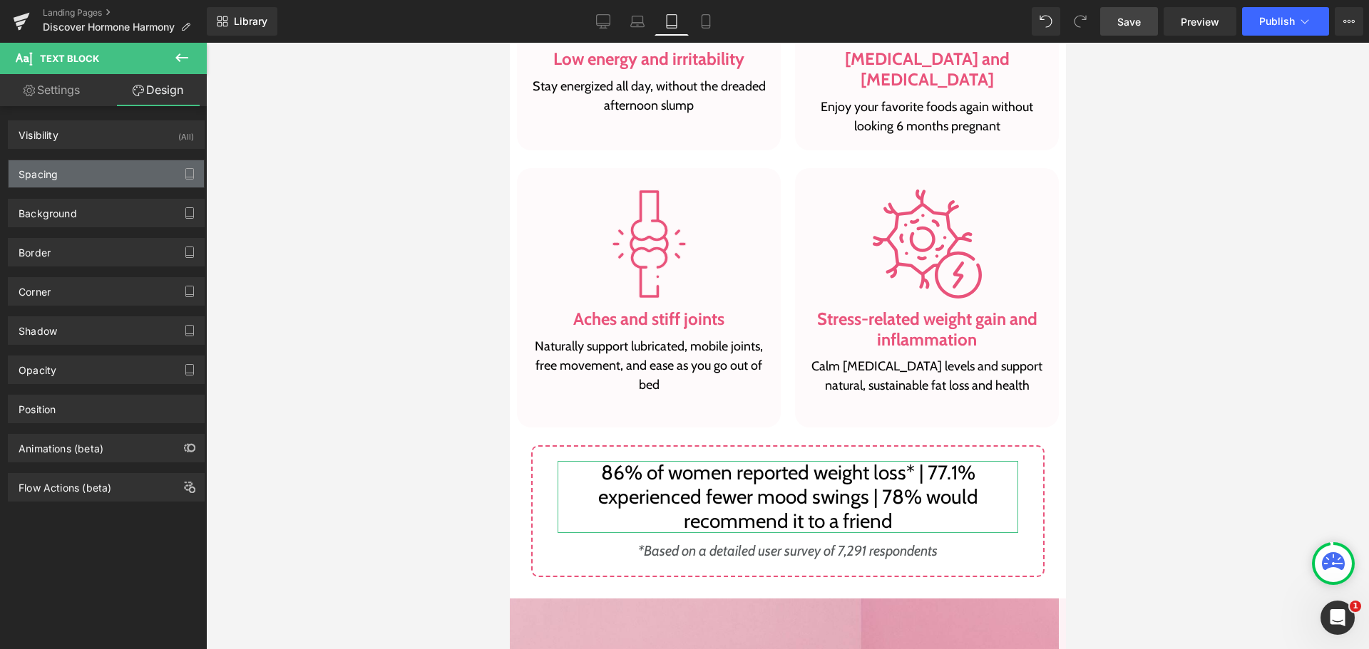
click at [94, 166] on div "Spacing" at bounding box center [106, 173] width 195 height 27
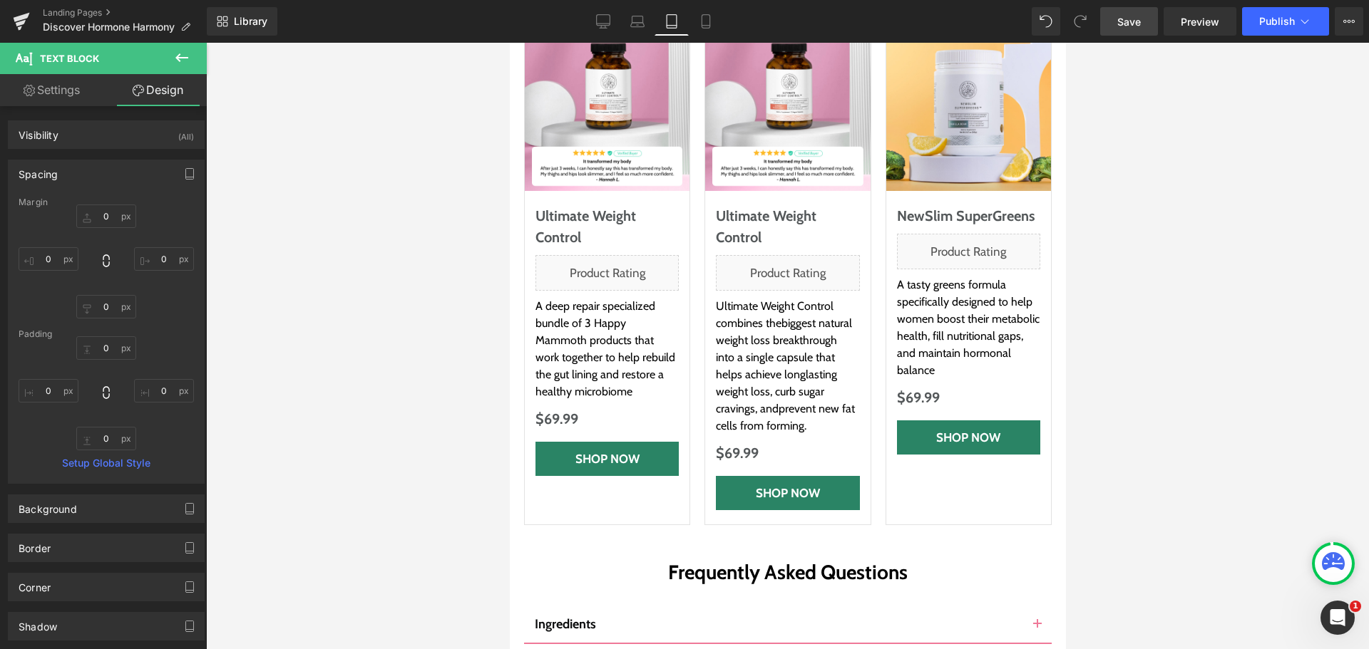
scroll to position [8598, 0]
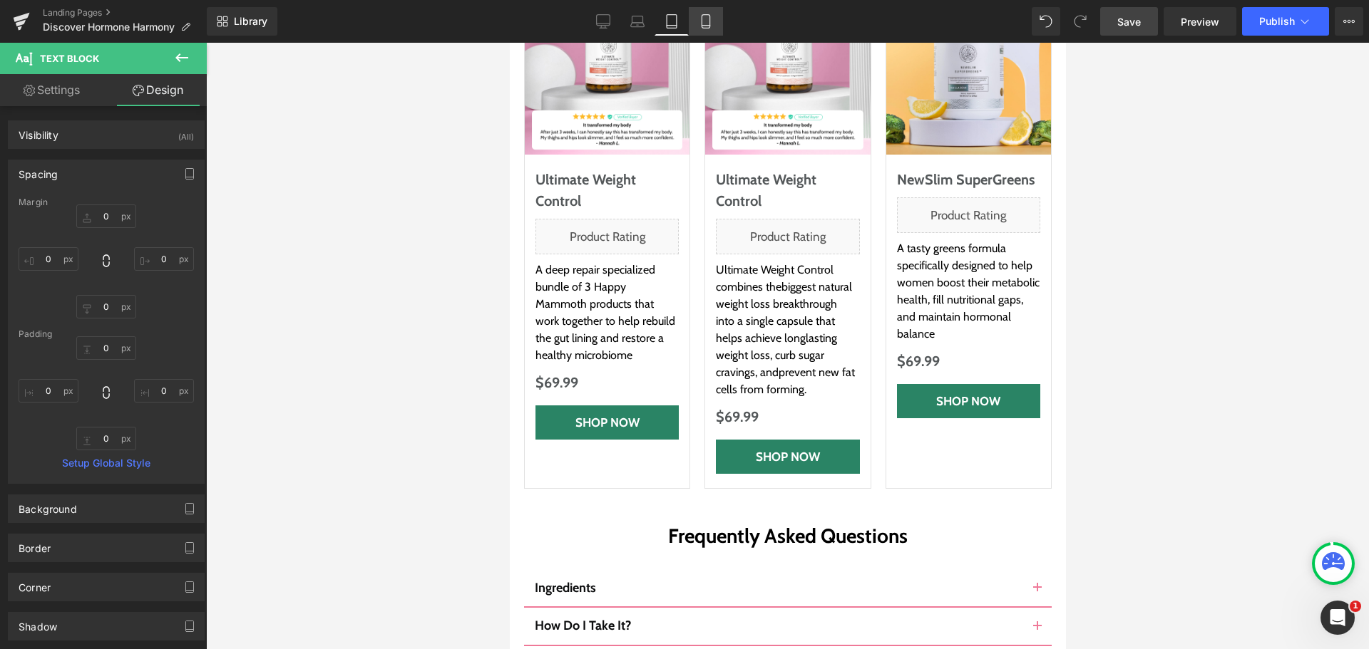
click at [716, 28] on link "Mobile" at bounding box center [706, 21] width 34 height 29
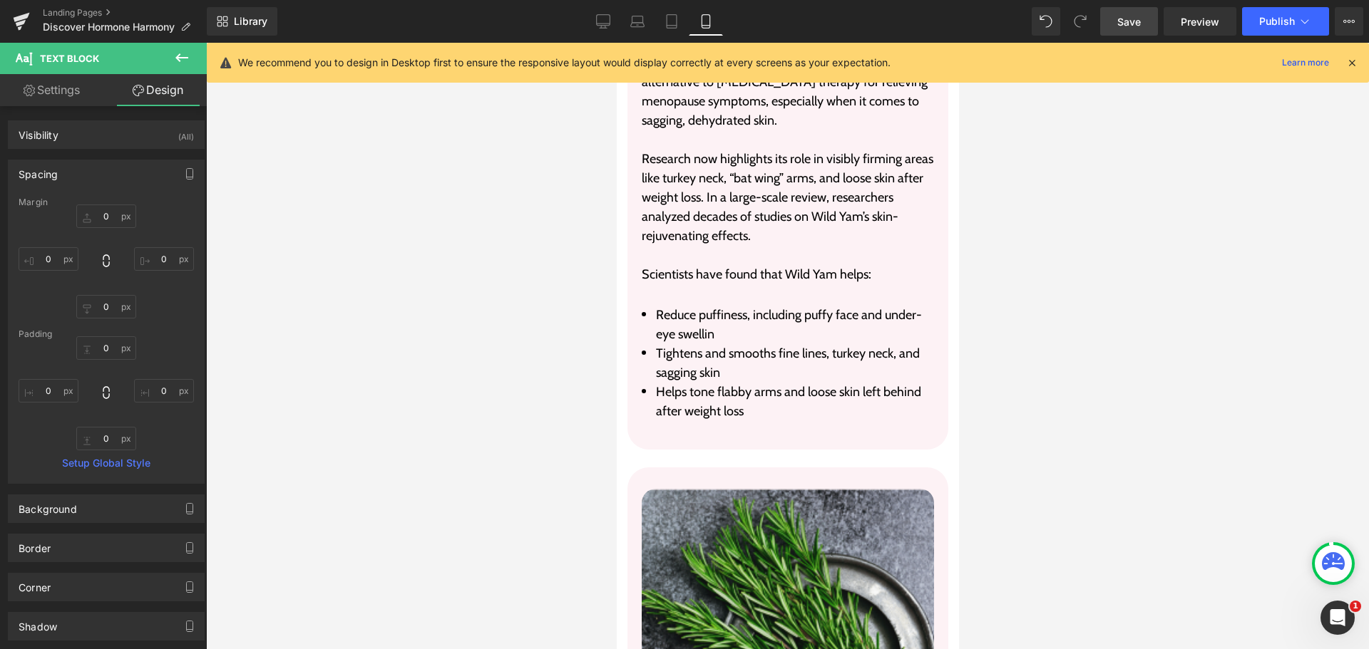
scroll to position [3415, 0]
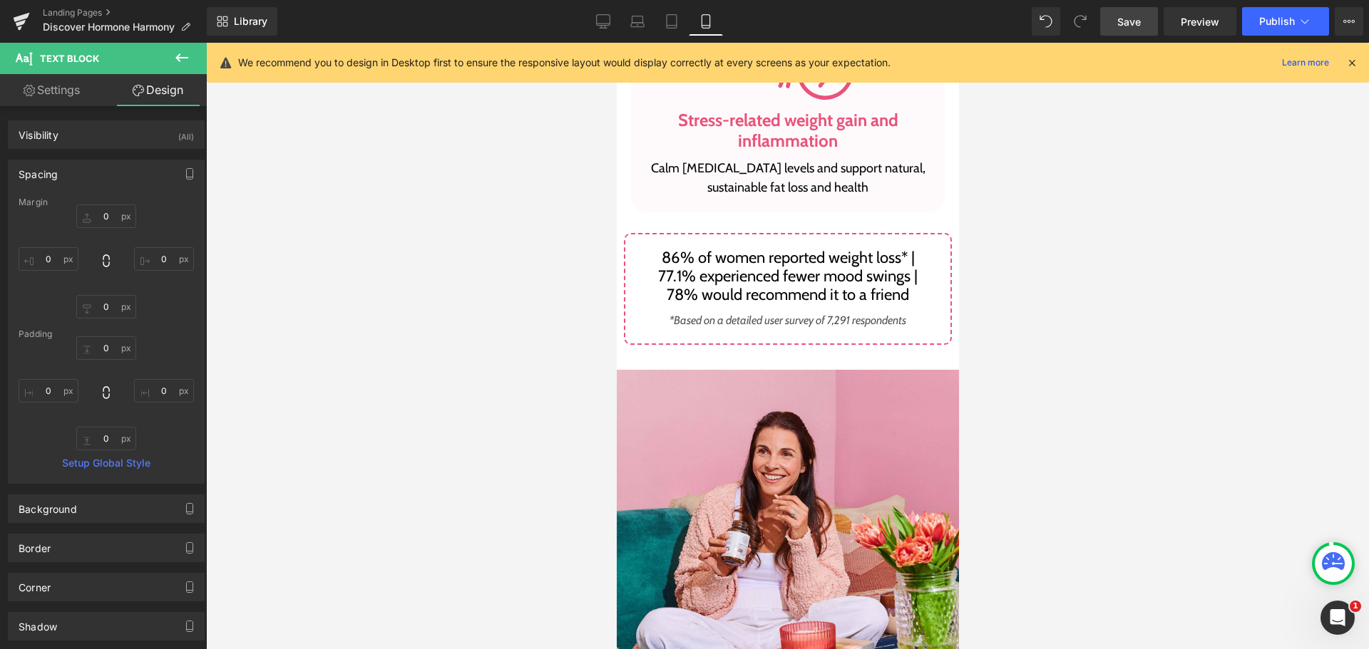
click at [1351, 66] on icon at bounding box center [1351, 62] width 13 height 13
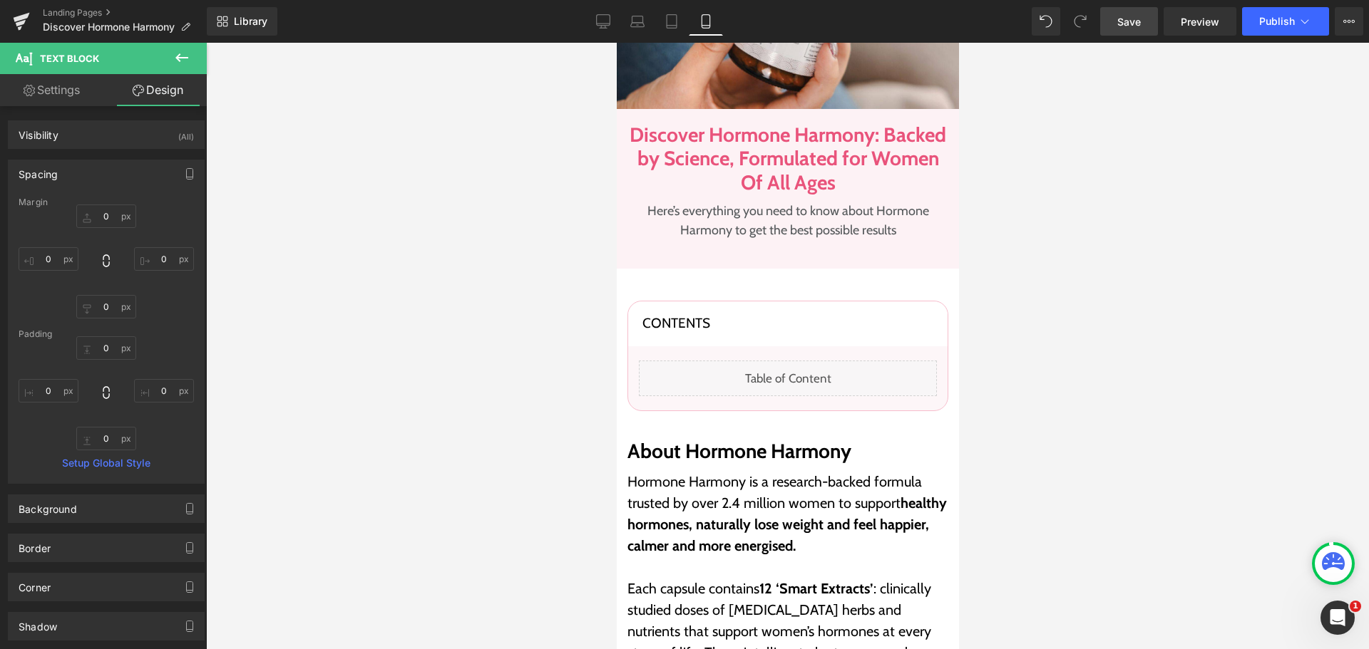
scroll to position [0, 0]
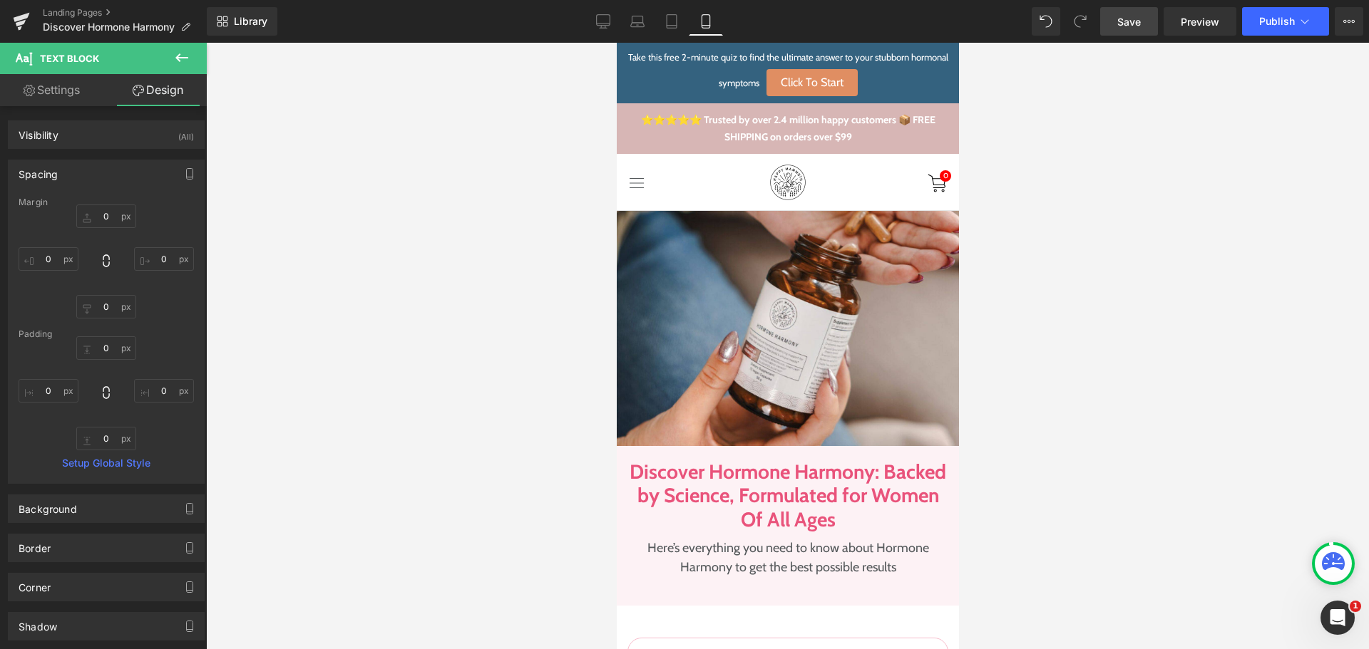
drag, startPoint x: 954, startPoint y: 161, endPoint x: 1531, endPoint y: 51, distance: 587.1
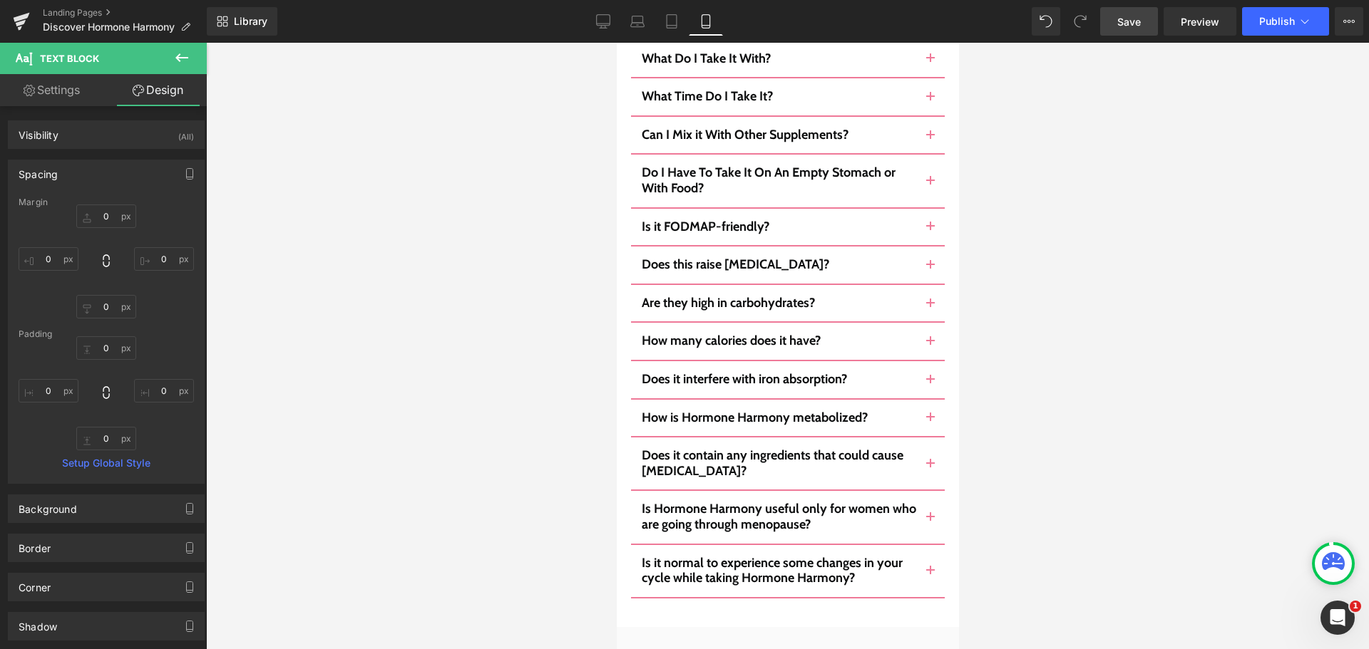
scroll to position [18322, 0]
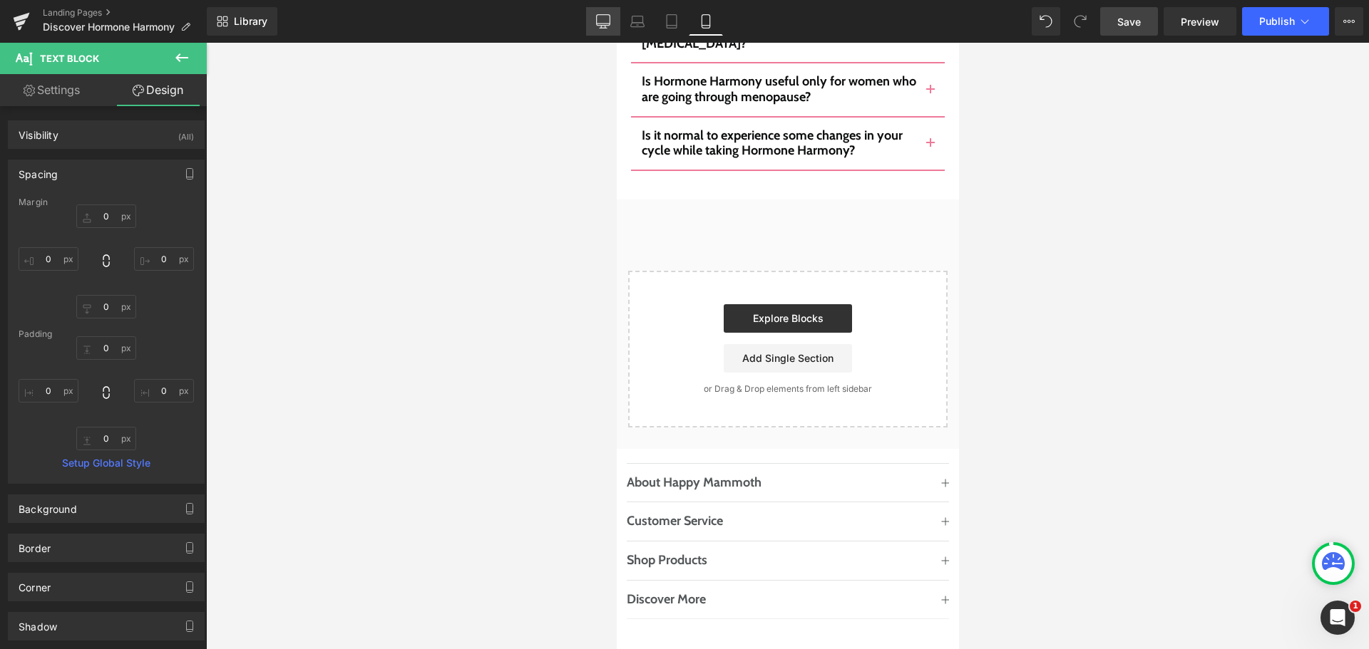
click at [595, 11] on link "Desktop" at bounding box center [603, 21] width 34 height 29
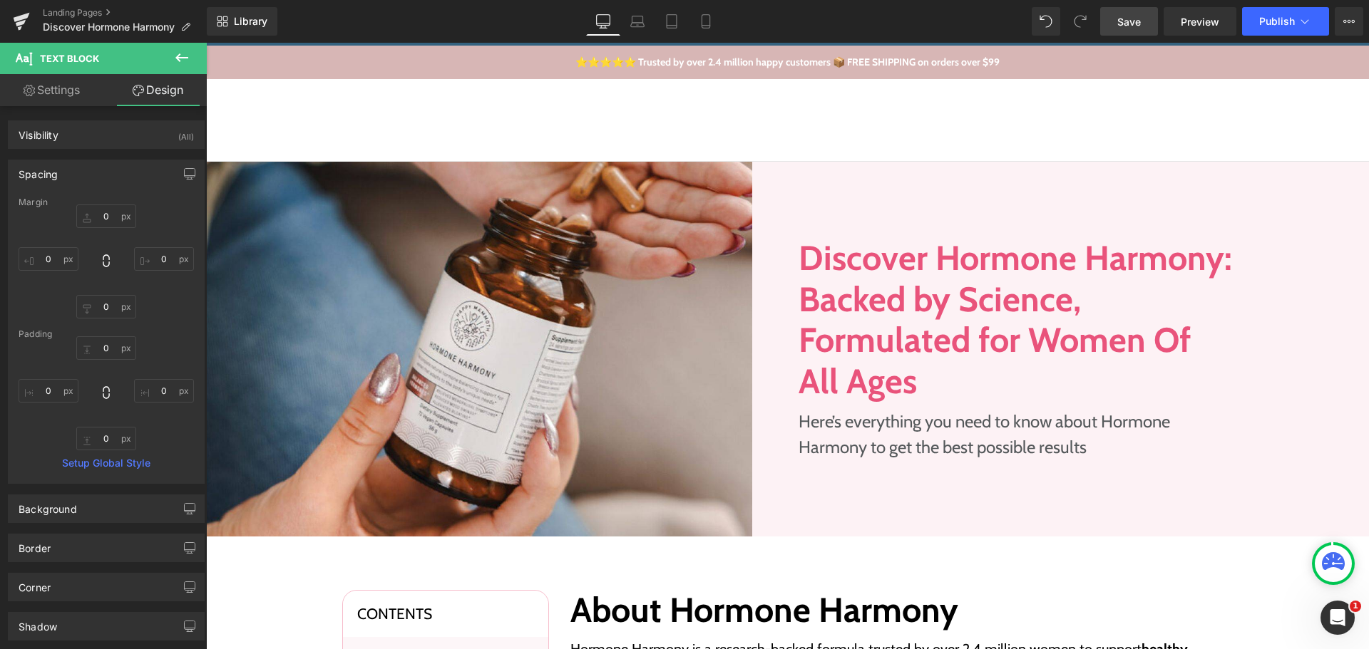
scroll to position [0, 0]
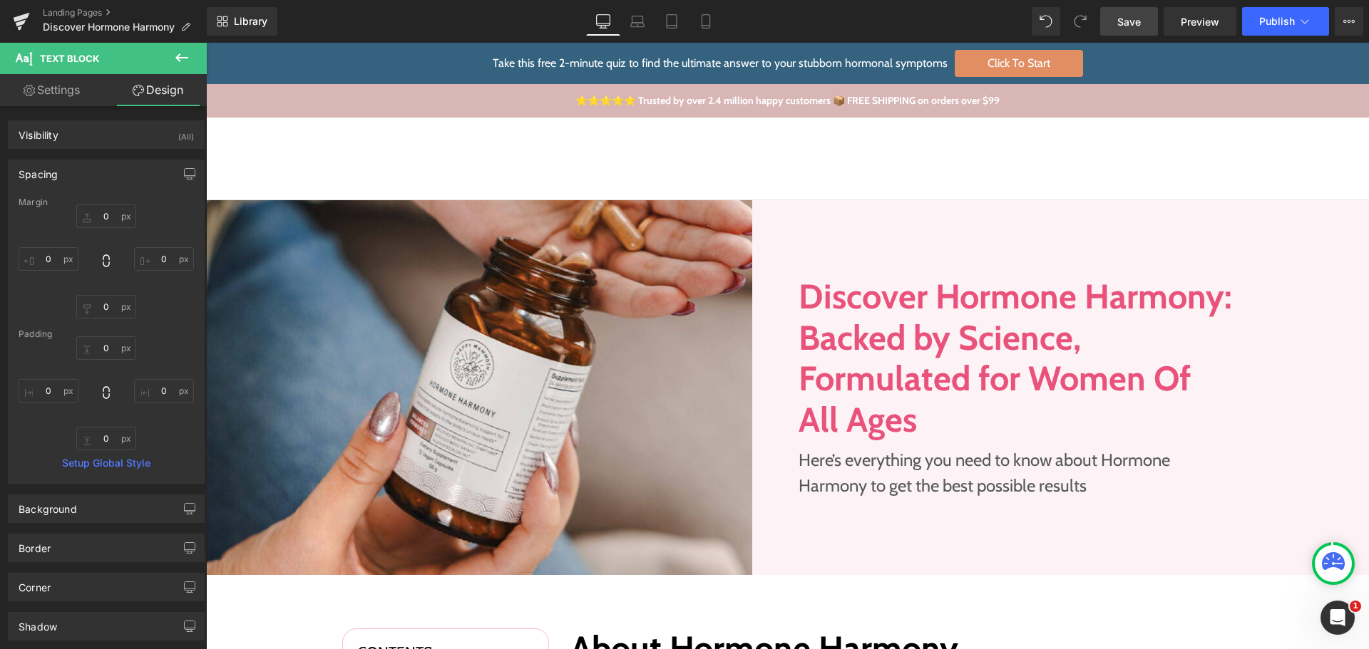
click at [1149, 27] on link "Save" at bounding box center [1129, 21] width 58 height 29
click at [1303, 26] on icon at bounding box center [1304, 21] width 14 height 14
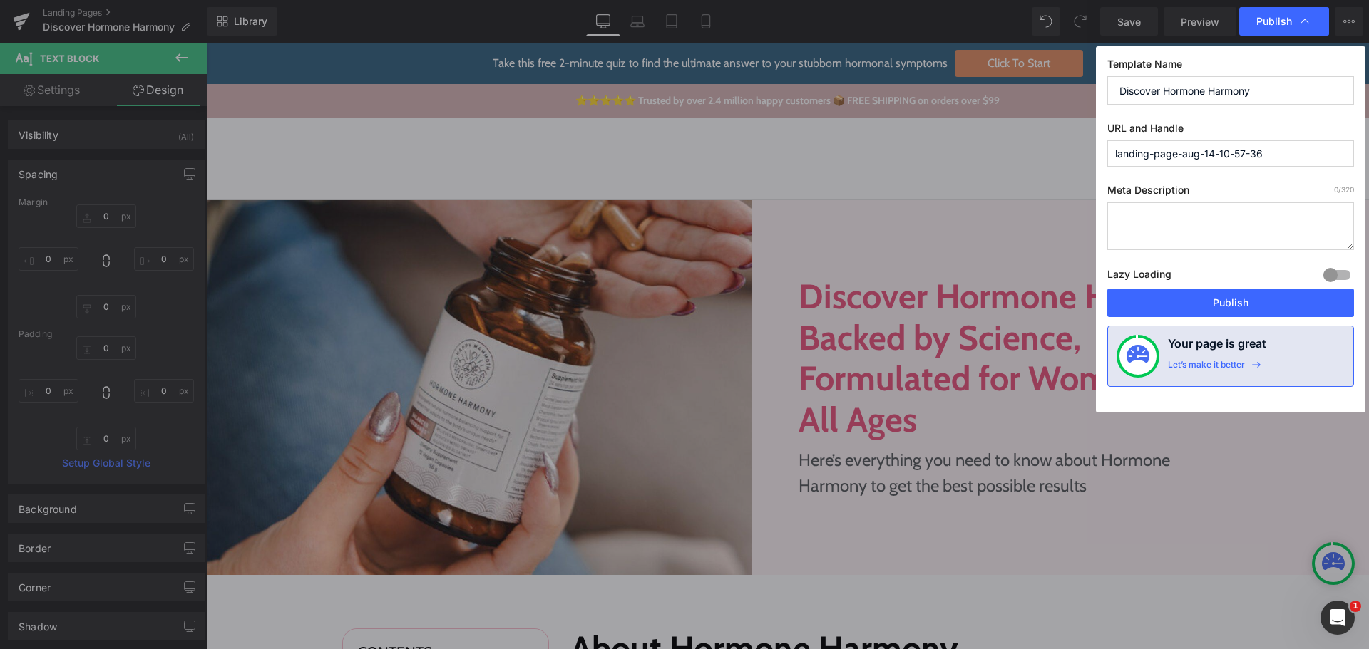
click at [1253, 148] on input "landing-page-aug-14-10-57-36" at bounding box center [1230, 153] width 247 height 26
paste input "/about-hormone-harmony"
type input "about-hormone-harmony"
click at [1163, 300] on button "Publish" at bounding box center [1230, 303] width 247 height 29
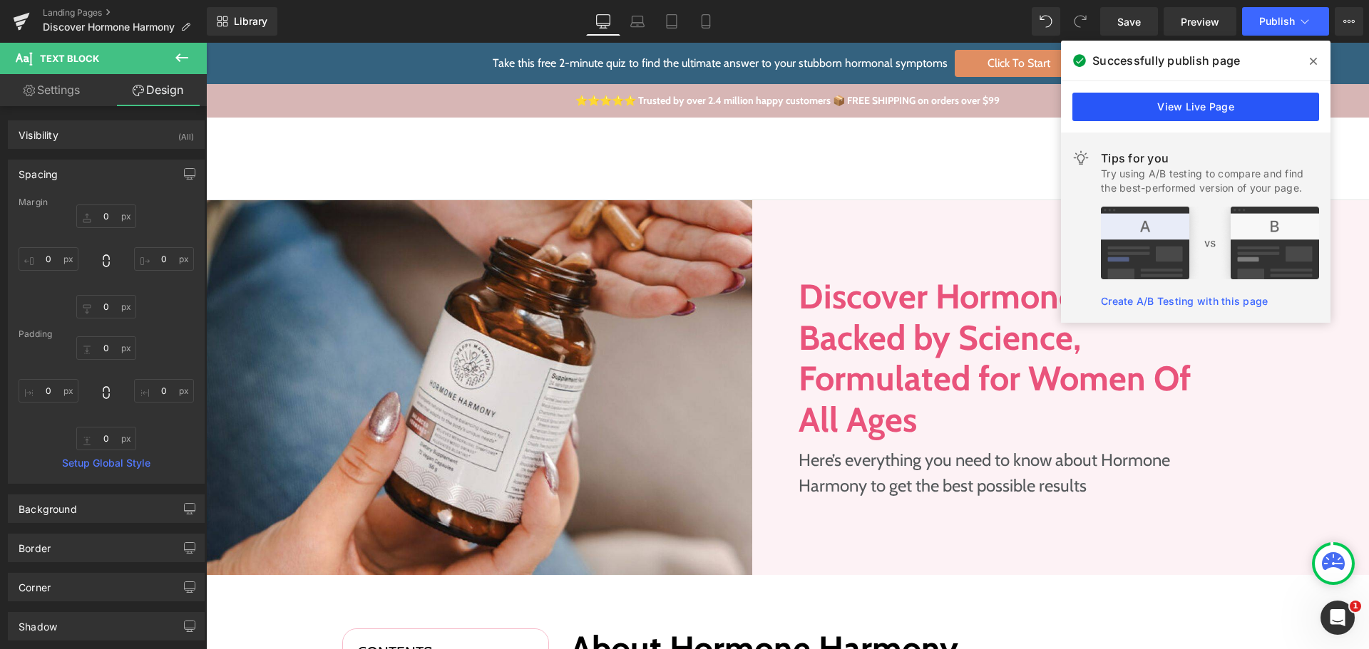
click at [1153, 113] on link "View Live Page" at bounding box center [1195, 107] width 247 height 29
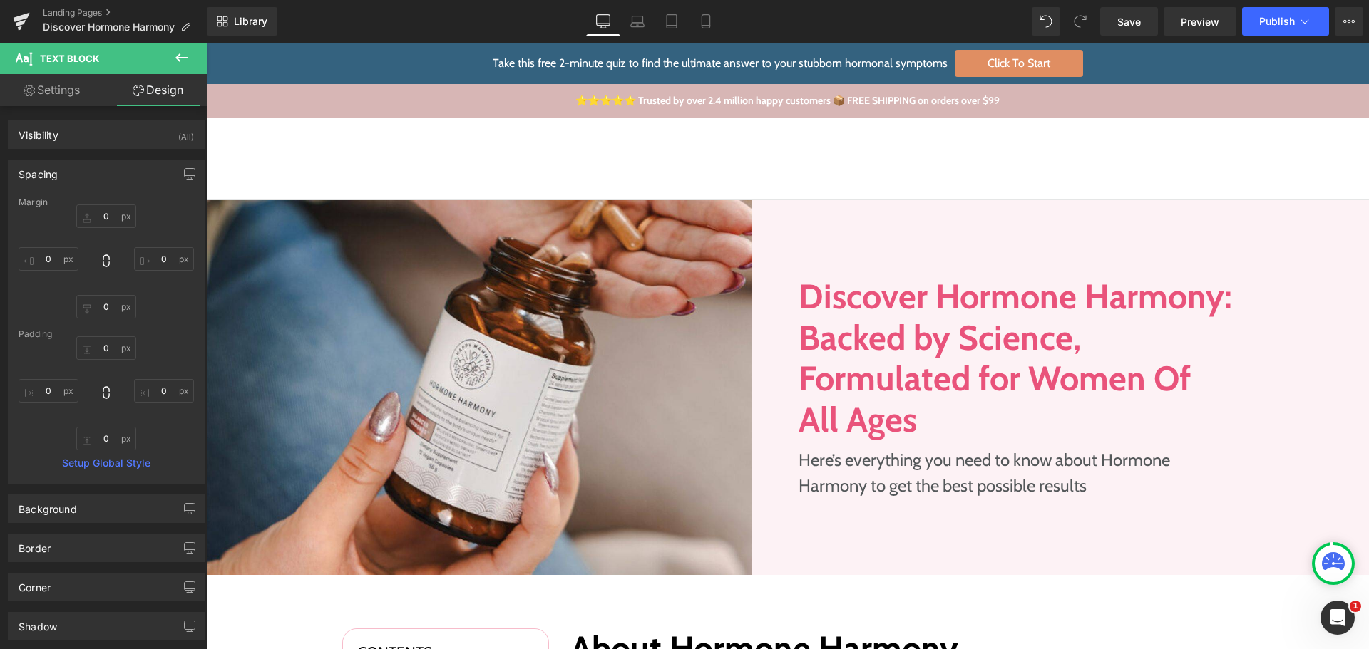
drag, startPoint x: 1346, startPoint y: 19, endPoint x: 1338, endPoint y: 36, distance: 19.5
click at [1346, 19] on icon at bounding box center [1348, 21] width 11 height 11
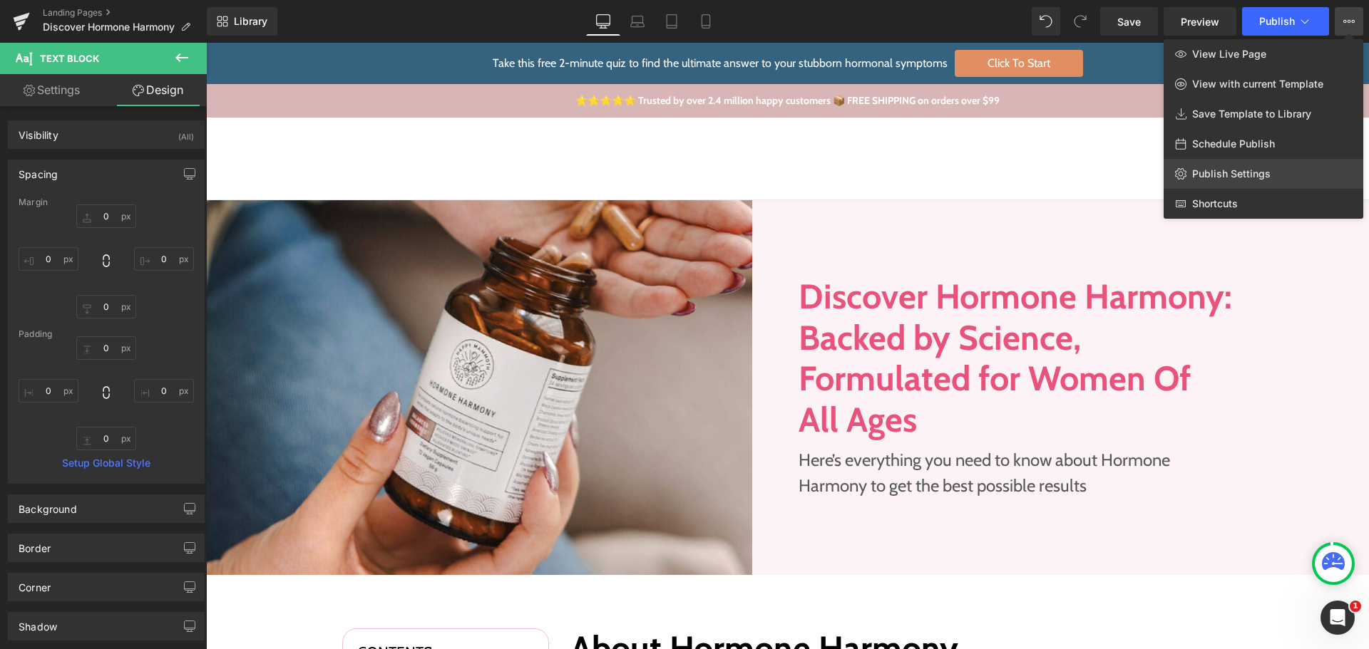
click at [1249, 165] on link "Publish Settings" at bounding box center [1263, 174] width 200 height 30
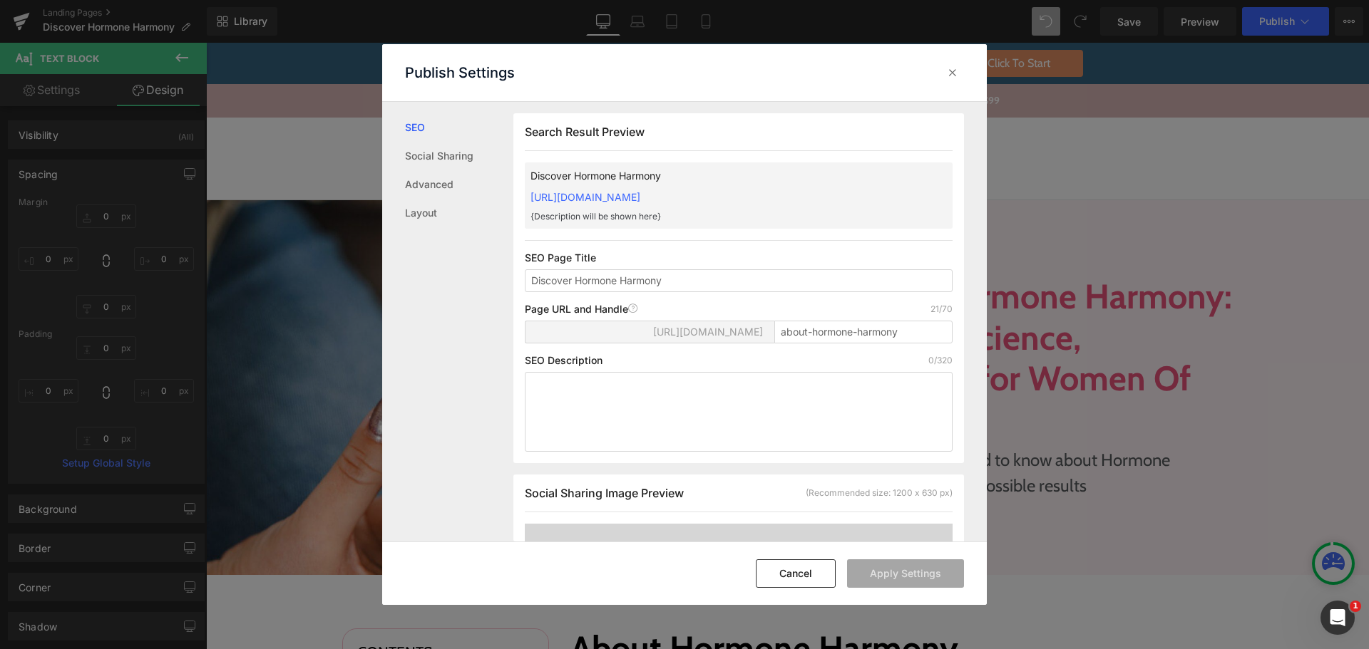
scroll to position [1, 0]
click at [833, 336] on input "about-hormone-harmony" at bounding box center [863, 331] width 178 height 23
drag, startPoint x: 796, startPoint y: 581, endPoint x: 769, endPoint y: 593, distance: 29.0
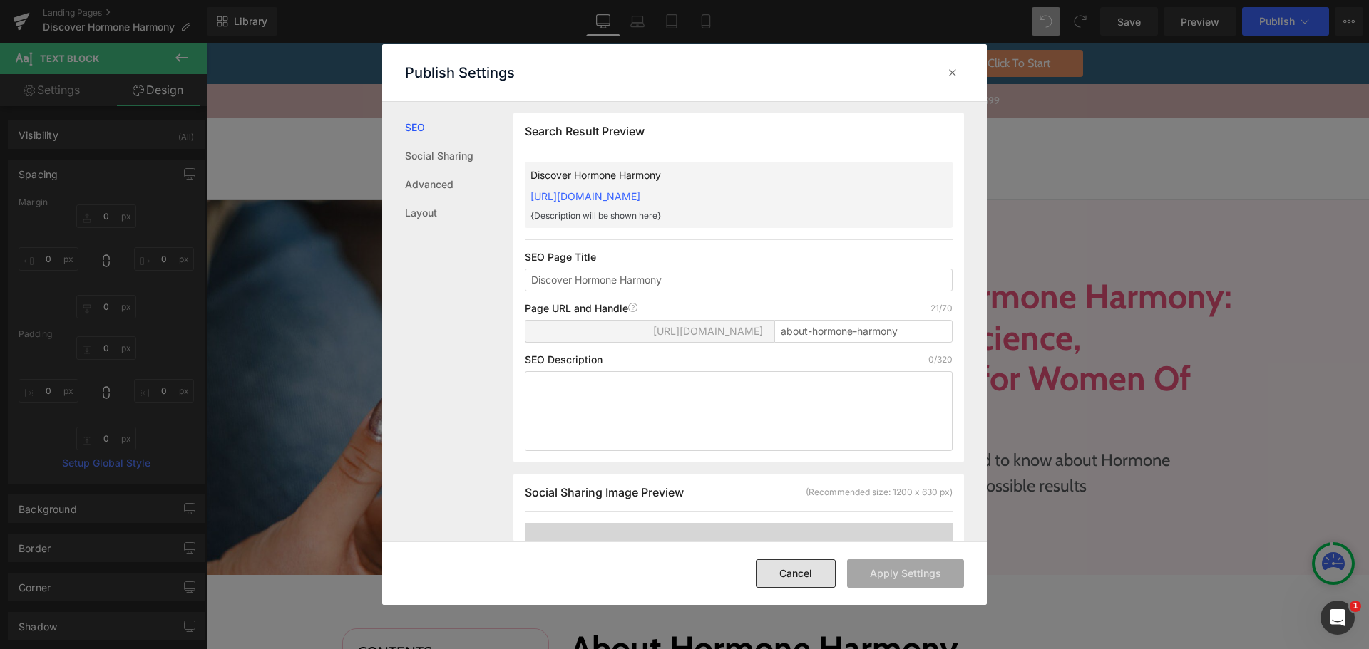
click at [796, 581] on button "Cancel" at bounding box center [796, 574] width 80 height 29
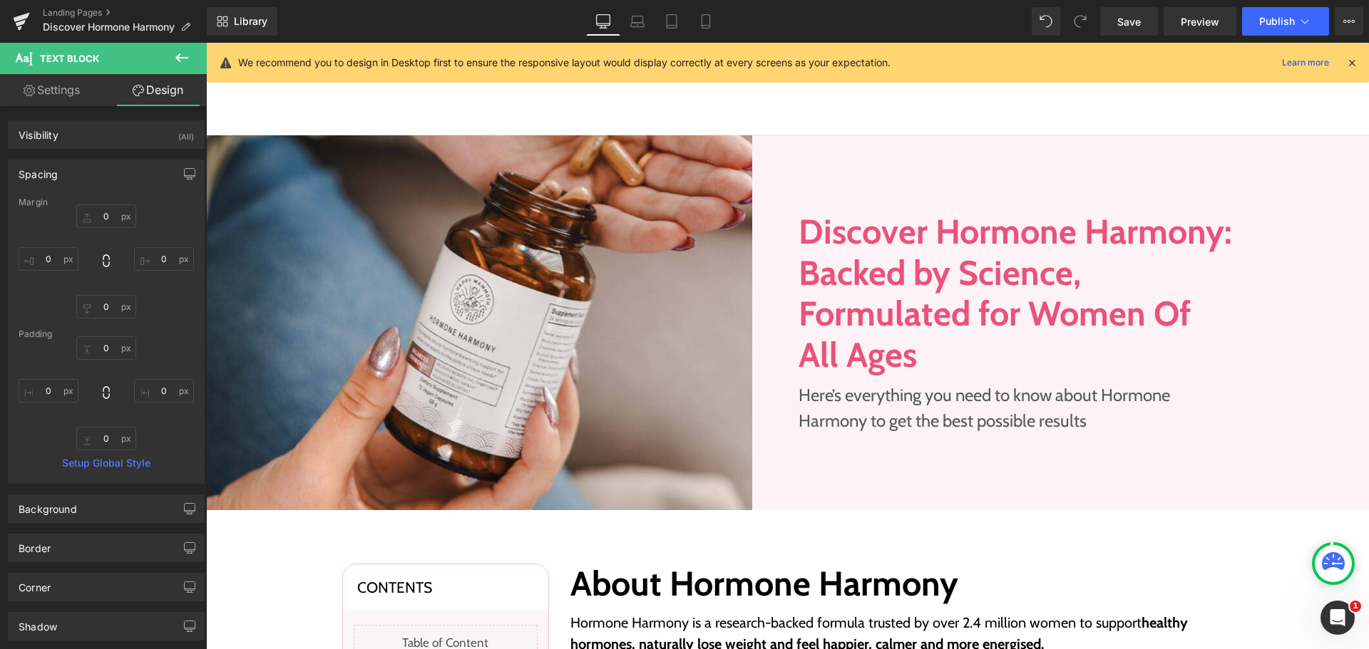
scroll to position [428, 0]
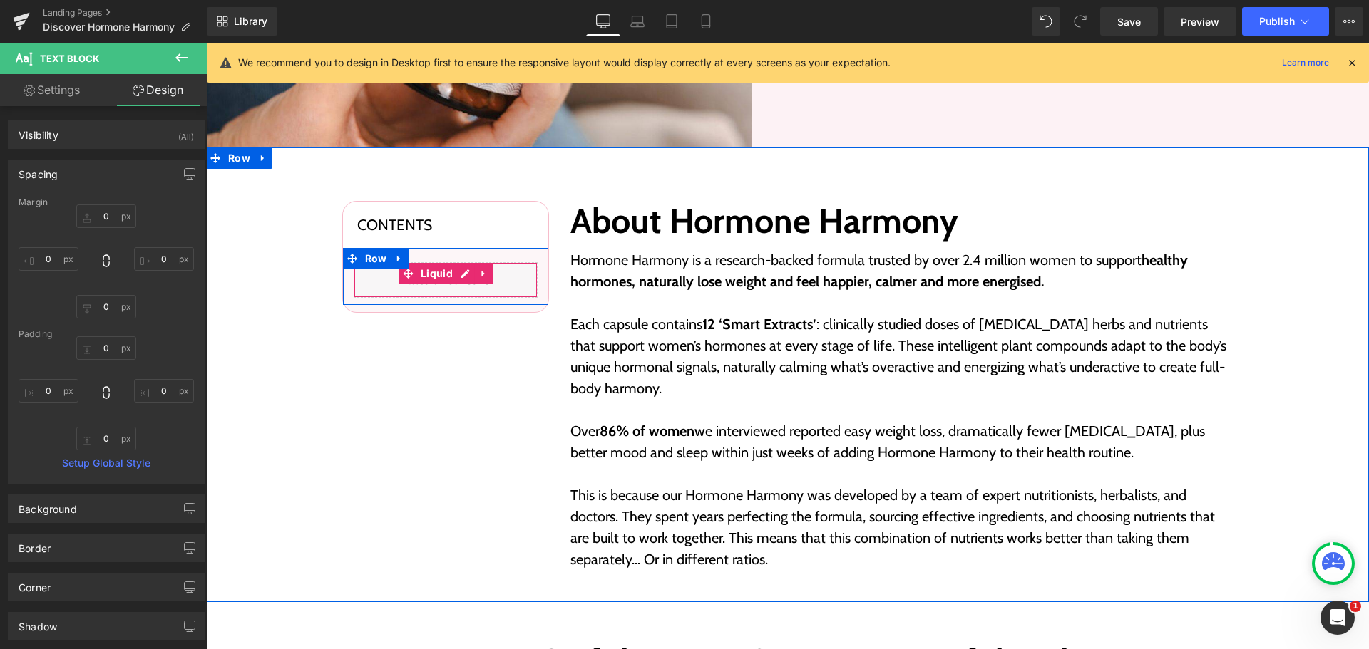
click at [459, 275] on div "Liquid" at bounding box center [446, 280] width 184 height 36
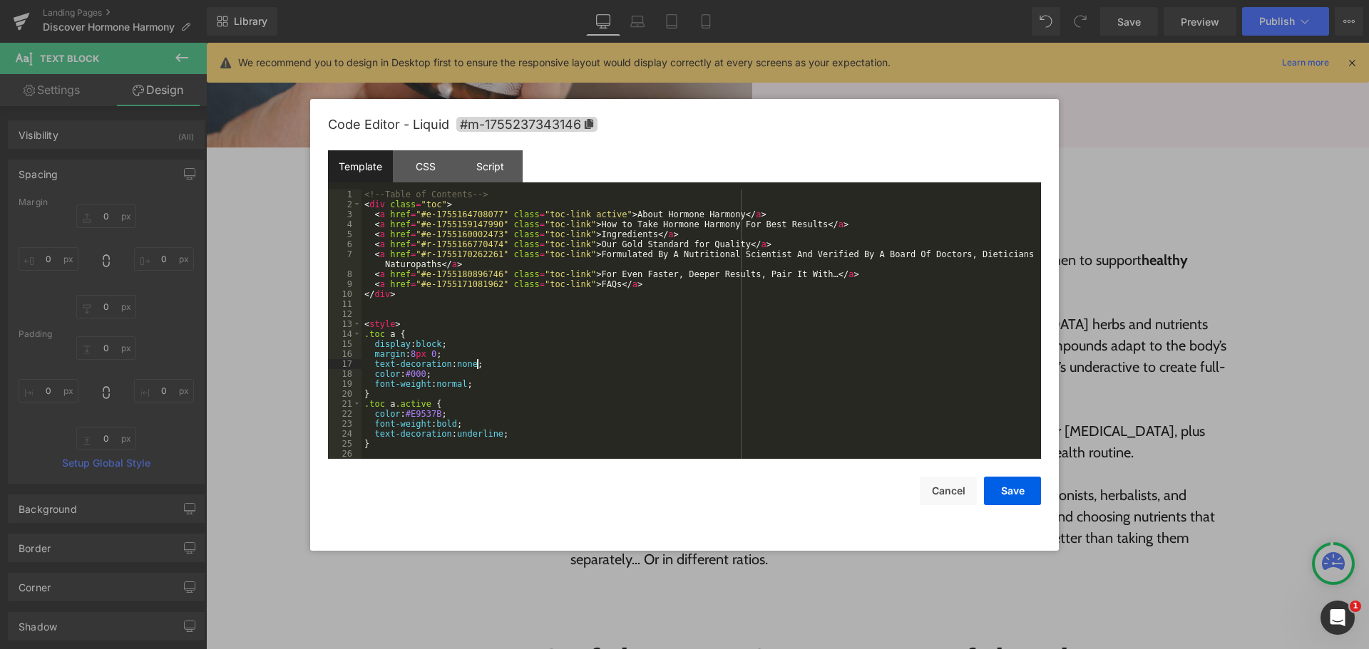
click at [652, 360] on div "<!-- Table of Contents --> < div class = "toc" > < a href = "#e-1755164708077" …" at bounding box center [698, 334] width 674 height 289
click at [953, 500] on button "Cancel" at bounding box center [948, 491] width 57 height 29
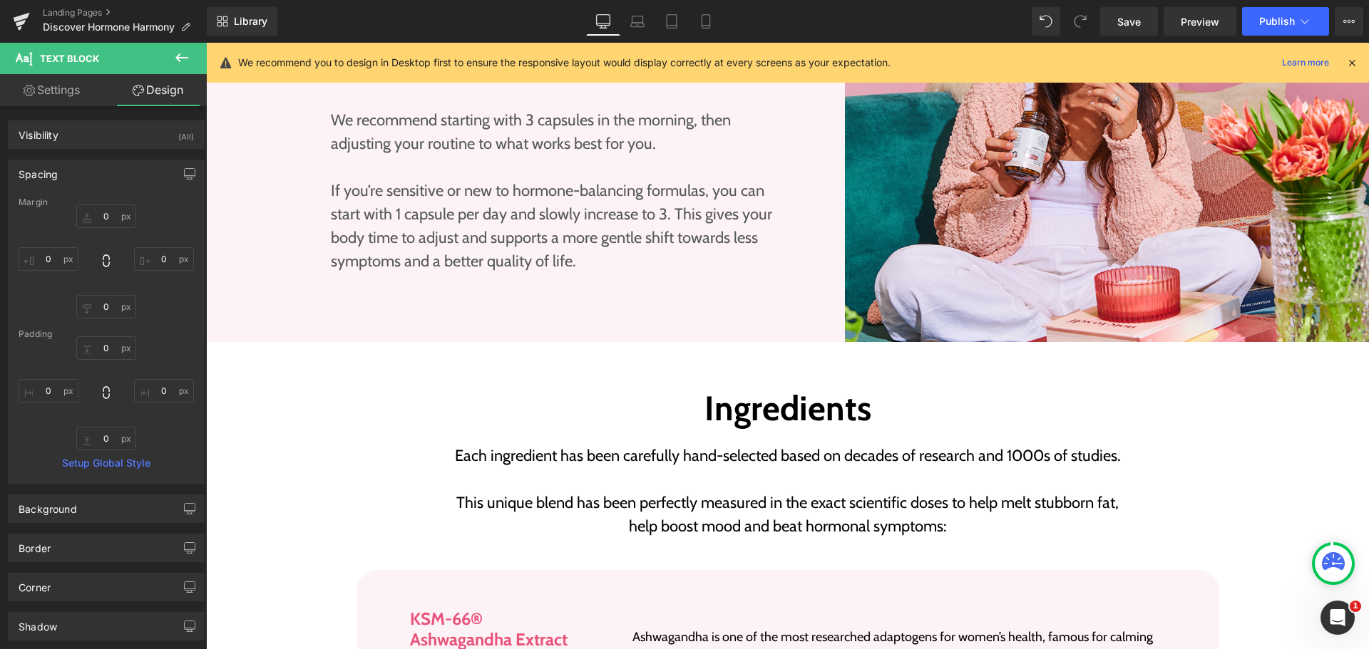
scroll to position [2067, 0]
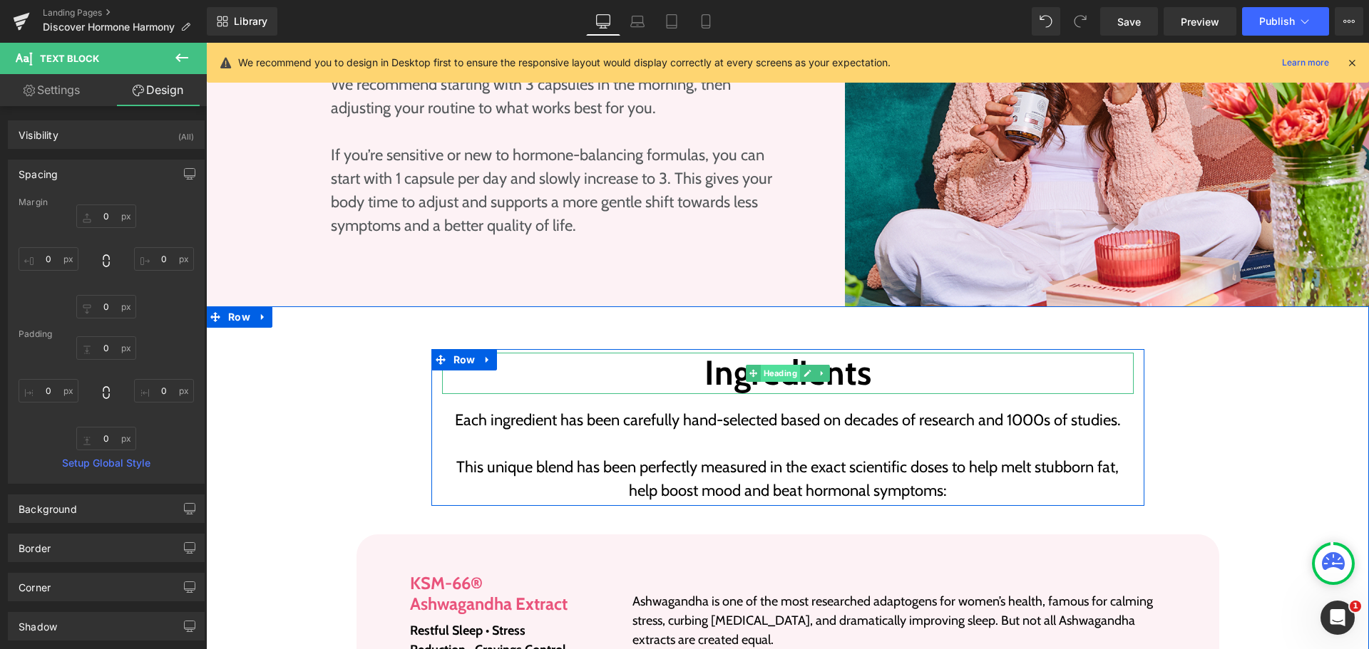
click at [761, 365] on span "Heading" at bounding box center [779, 373] width 39 height 17
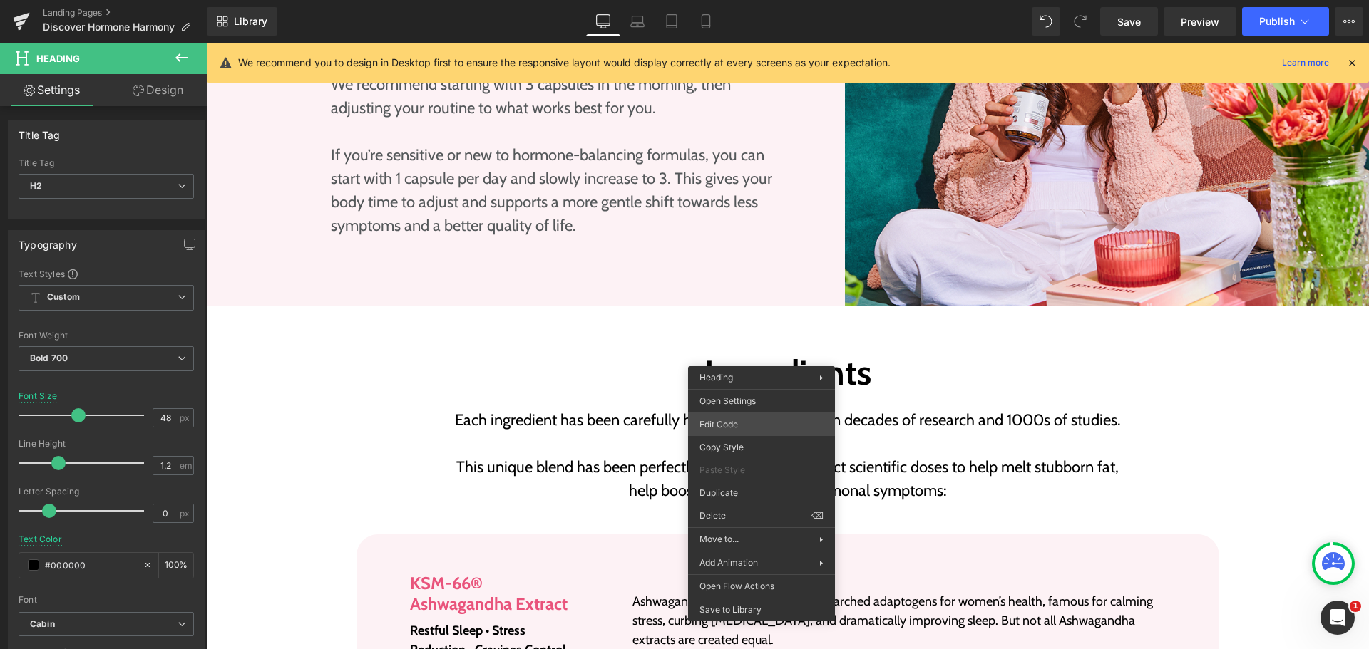
click at [743, 0] on div "Heading You are previewing how the will restyle your page. You can not edit Ele…" at bounding box center [684, 0] width 1369 height 0
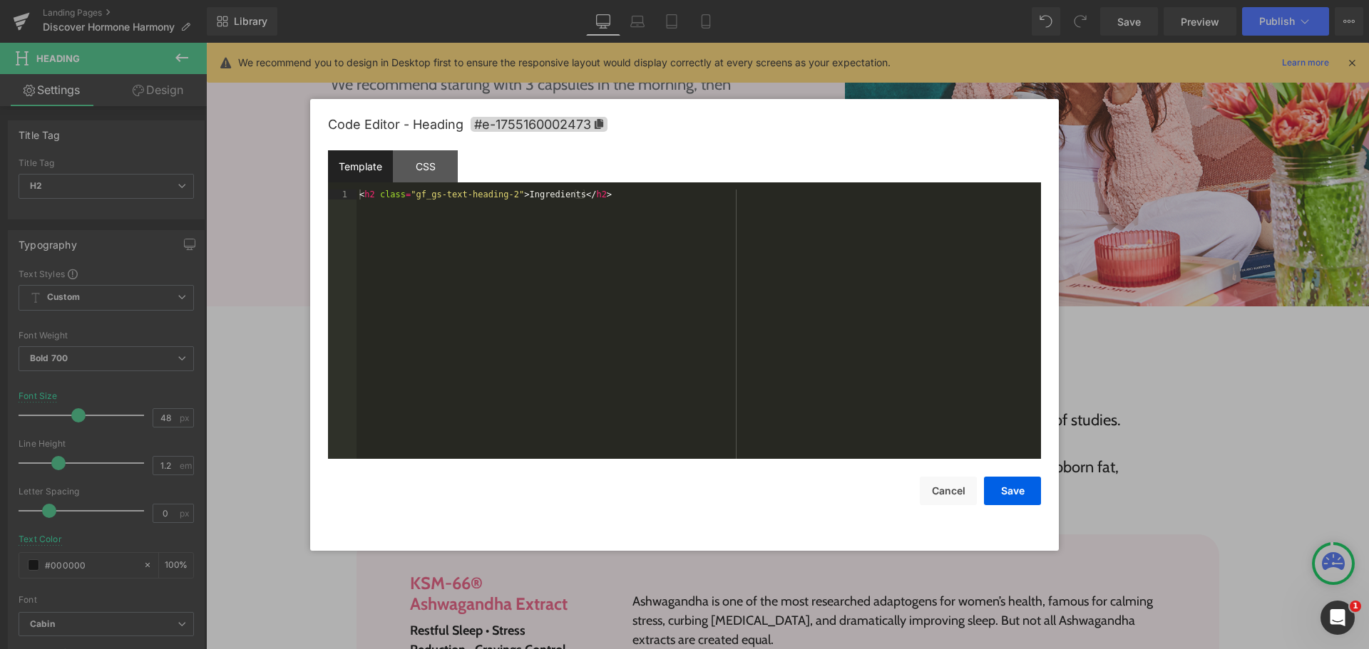
click at [571, 274] on div "< h2 class = "gf_gs-text-heading-2" > Ingredients </ h2 >" at bounding box center [698, 334] width 684 height 289
click at [506, 228] on div "< h2 class = "gf_gs-text-heading-2" > Ingredients </ h2 >" at bounding box center [698, 334] width 684 height 289
click at [508, 192] on div "< h2 class = "gf_gs-text-heading-2" > Ingredients </ h2 >" at bounding box center [698, 334] width 684 height 289
click at [578, 194] on div "< h2 class = "gf_gs-text-heading-2" id = "" > Ingredients </ h2 >" at bounding box center [698, 334] width 684 height 289
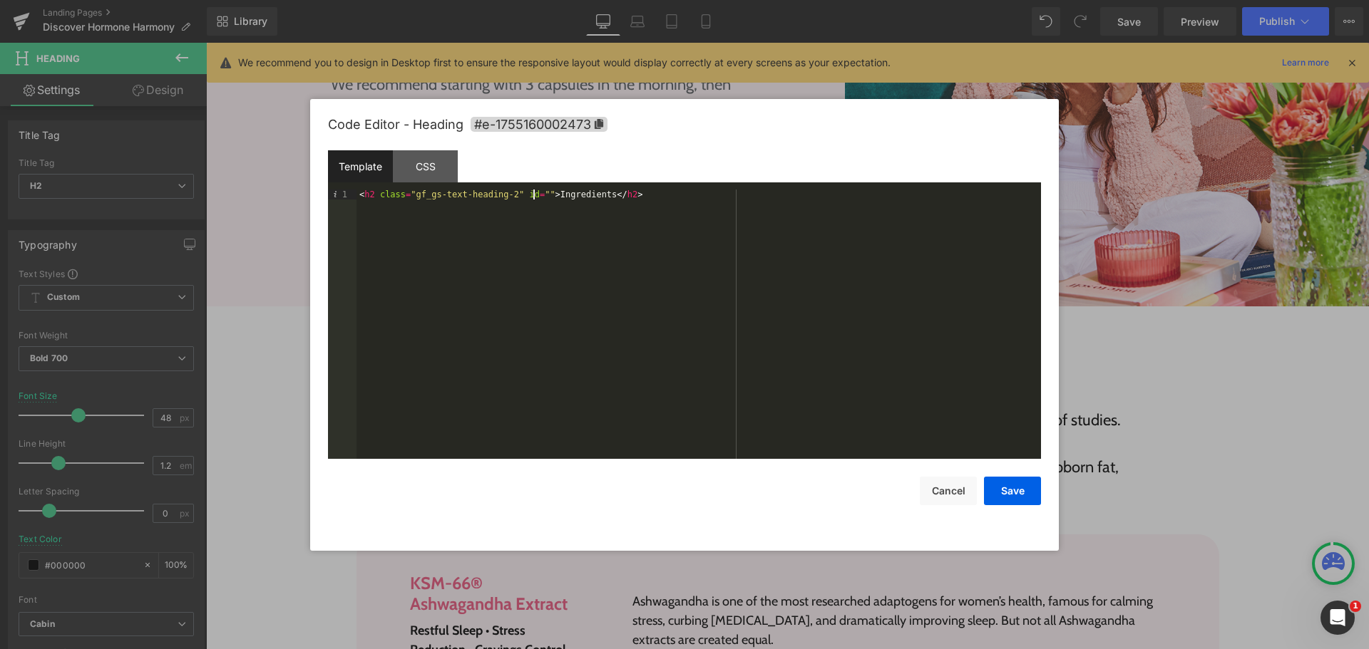
click at [533, 194] on div "< h2 class = "gf_gs-text-heading-2" id = "" > Ingredients </ h2 >" at bounding box center [698, 334] width 684 height 289
click at [670, 254] on div "< h2 class = "gf_gs-text-heading-2" id = "ingredients" > Ingredients </ h2 >" at bounding box center [698, 334] width 684 height 289
click at [993, 485] on button "Save" at bounding box center [1012, 491] width 57 height 29
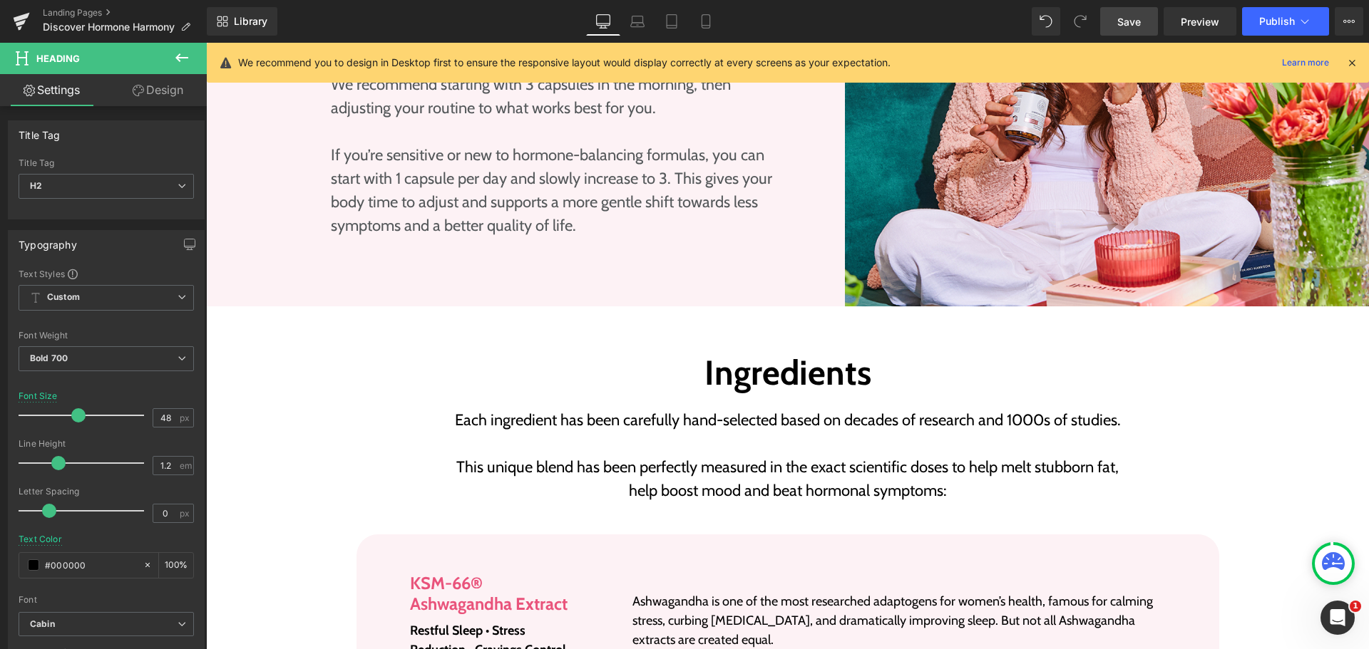
click at [1126, 30] on link "Save" at bounding box center [1129, 21] width 58 height 29
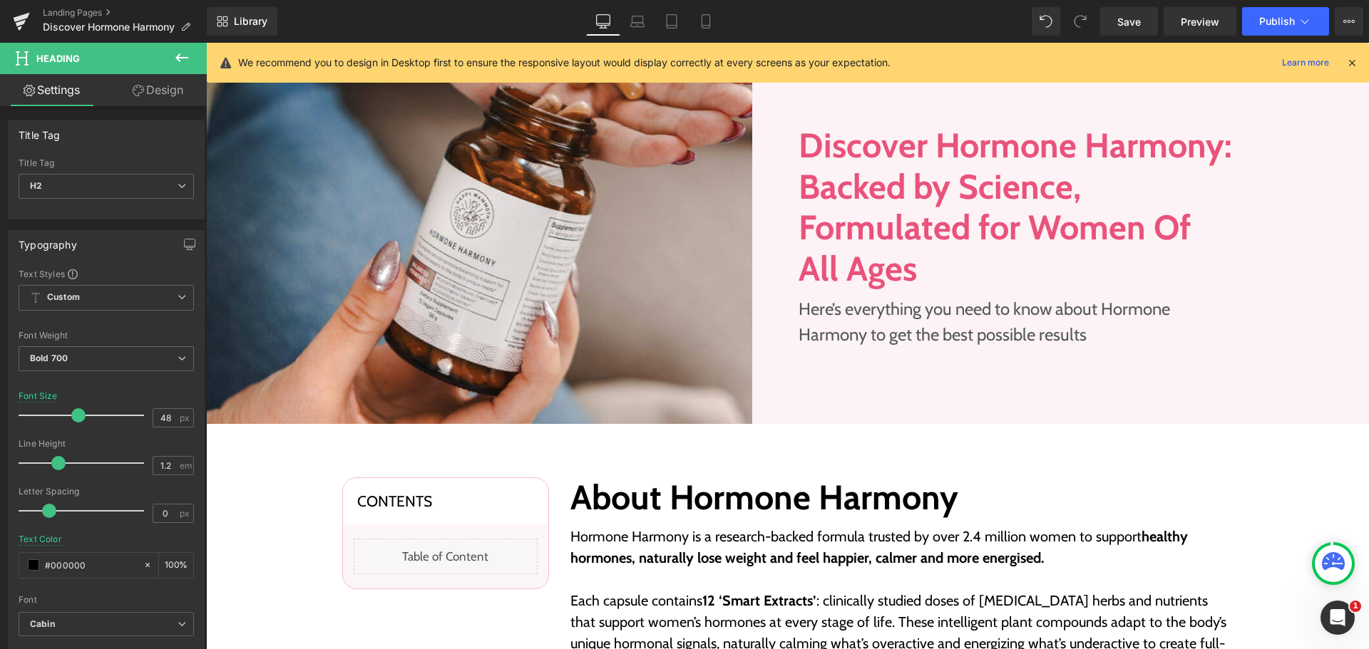
scroll to position [143, 0]
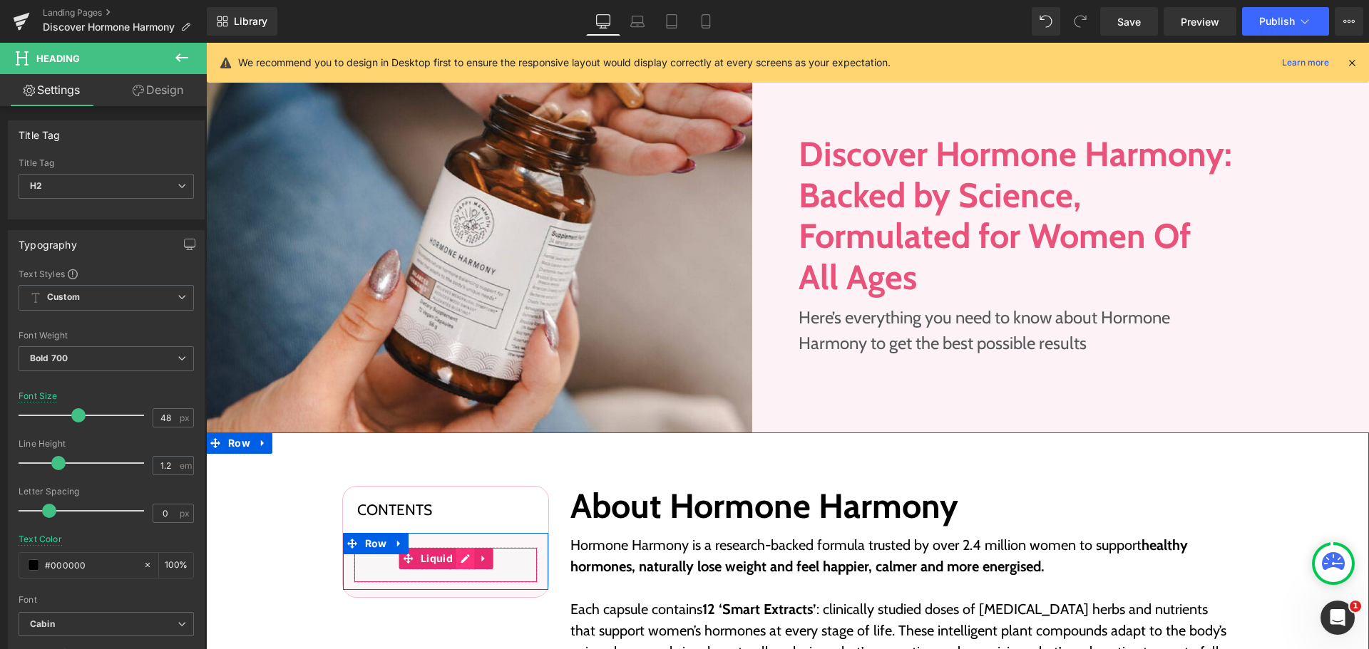
click at [456, 560] on div "Liquid" at bounding box center [446, 566] width 184 height 36
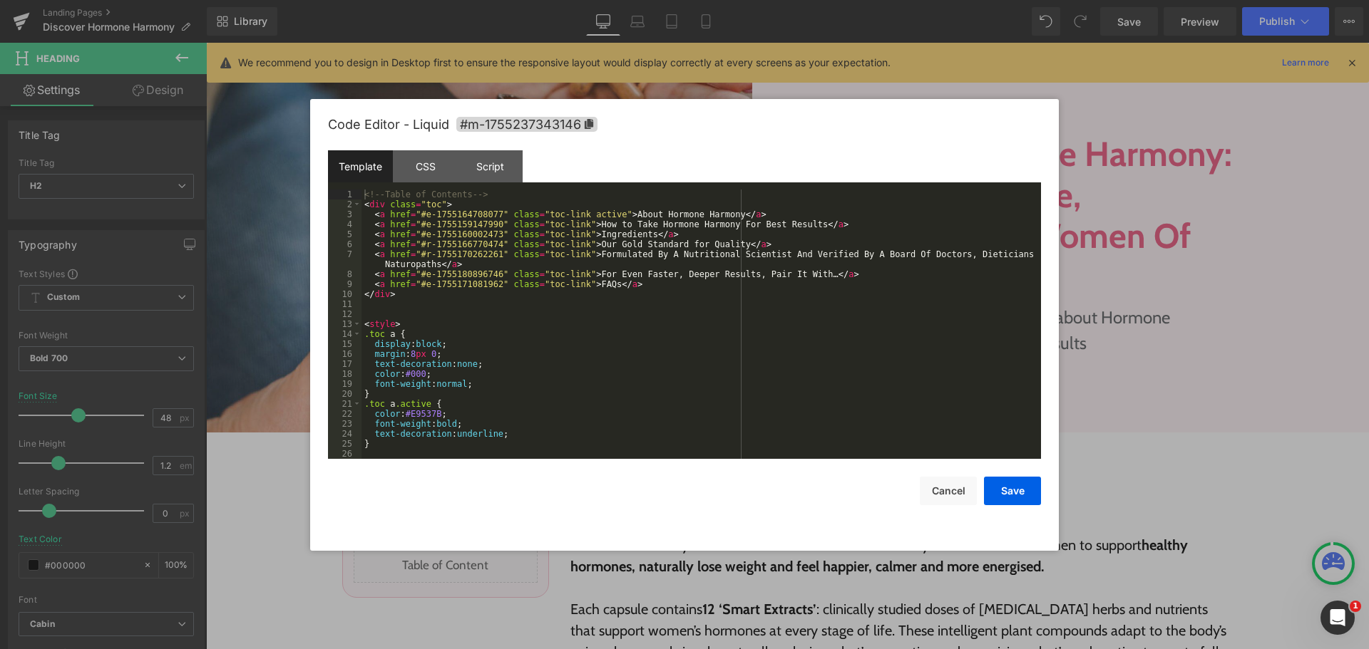
click at [560, 392] on div "<!-- Table of Contents --> < div class = "toc" > < a href = "#e-1755164708077" …" at bounding box center [698, 334] width 674 height 289
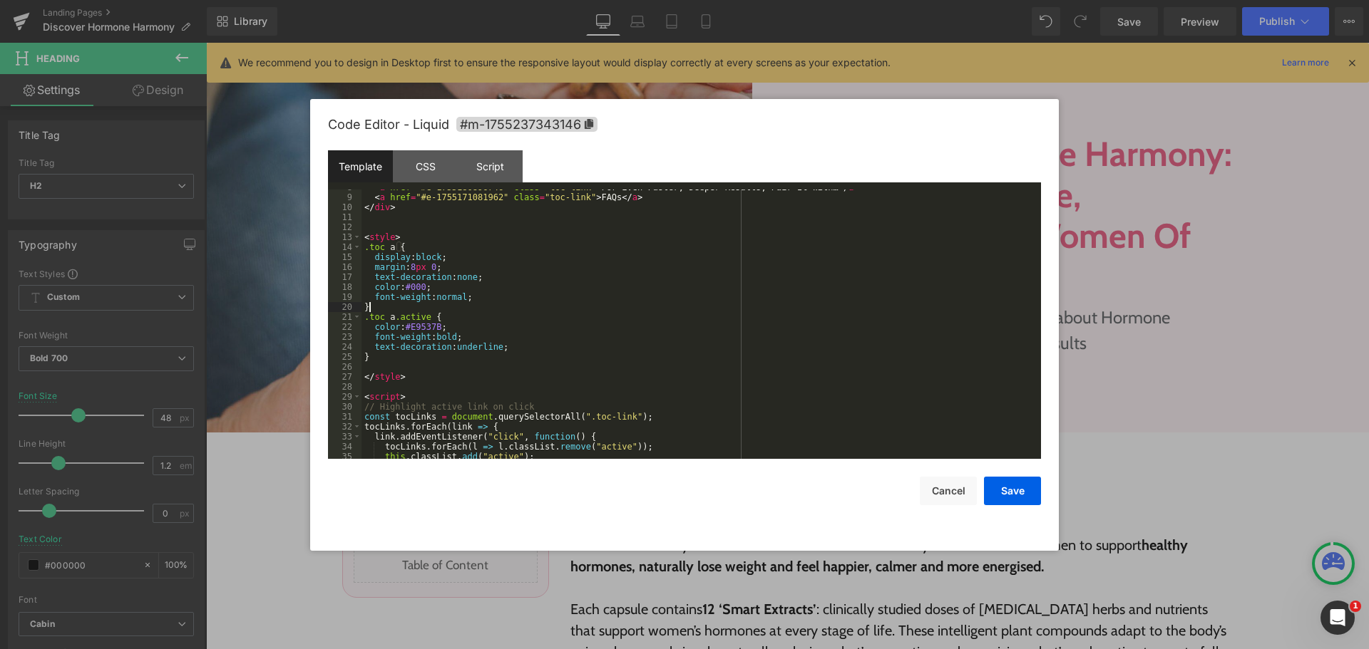
scroll to position [0, 0]
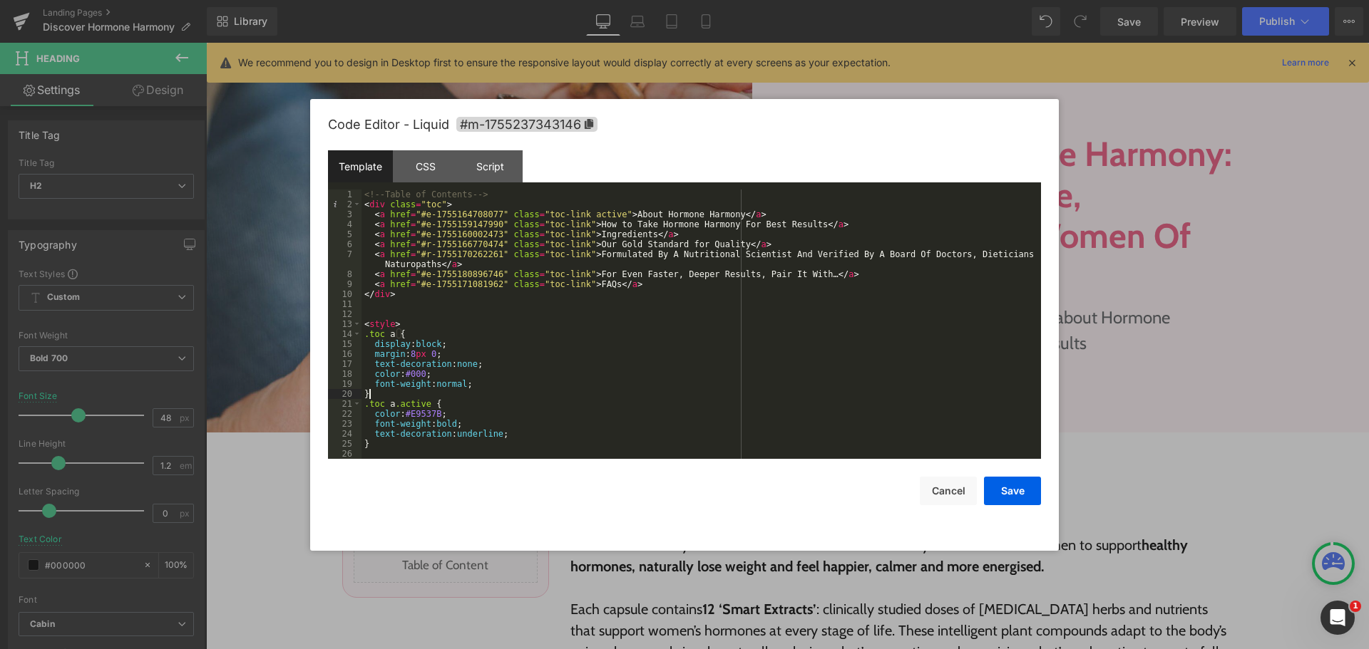
click at [518, 341] on div "<!-- Table of Contents --> < div class = "toc" > < a href = "#e-1755164708077" …" at bounding box center [698, 334] width 674 height 289
click at [482, 369] on div "<!-- Table of Contents --> < div class = "toc" > < a href = "#e-1755164708077" …" at bounding box center [698, 334] width 674 height 289
click at [509, 384] on div "<!-- Table of Contents --> < div class = "toc" > < a href = "#e-1755164708077" …" at bounding box center [698, 334] width 674 height 289
click at [1025, 496] on button "Save" at bounding box center [1012, 491] width 57 height 29
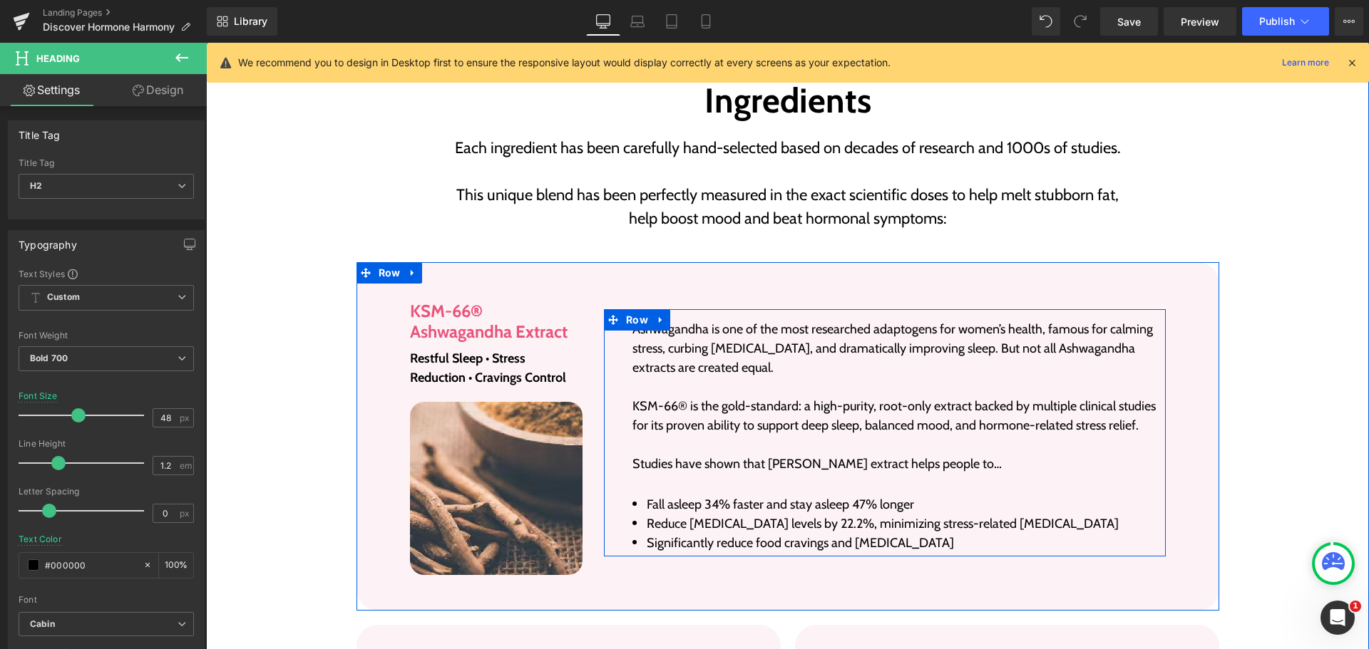
scroll to position [2139, 0]
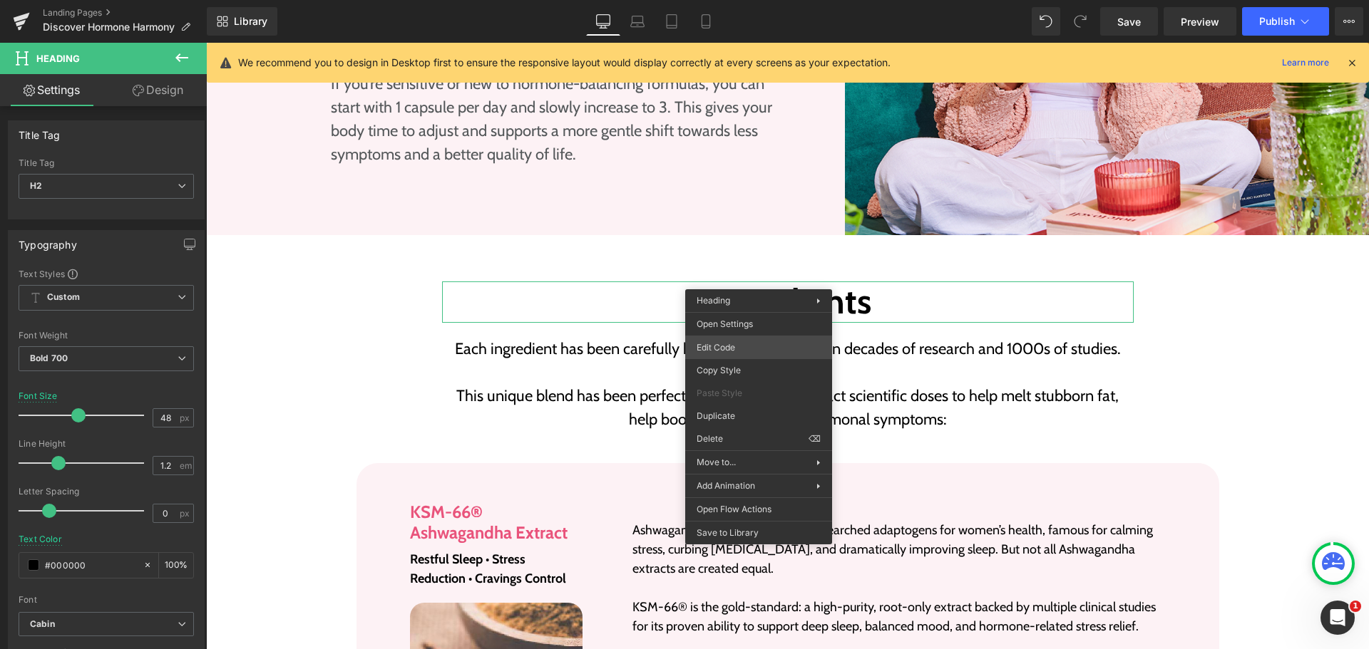
click at [736, 0] on div "Heading You are previewing how the will restyle your page. You can not edit Ele…" at bounding box center [684, 0] width 1369 height 0
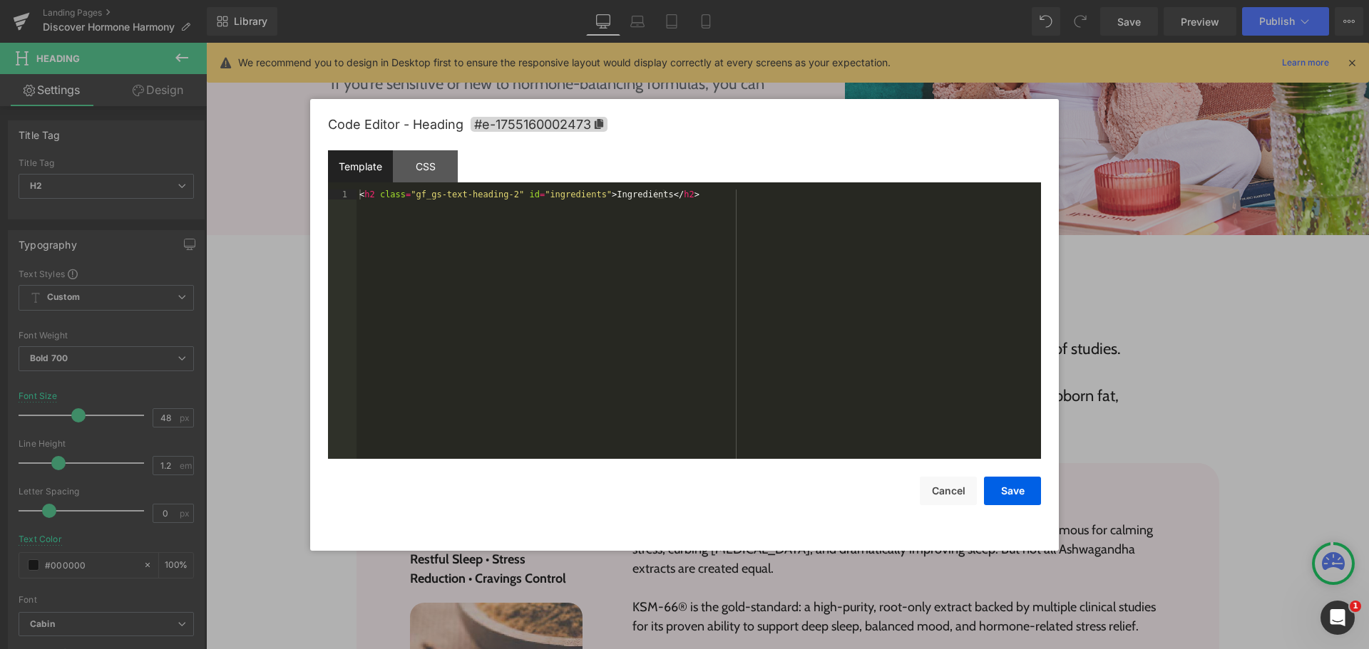
click at [755, 334] on div "< h2 class = "gf_gs-text-heading-2" id = "ingredients" > Ingredients </ h2 >" at bounding box center [698, 334] width 684 height 289
click at [754, 334] on div "< h2 class = "gf_gs-text-heading-2" id = "ingredients" > Ingredients </ h2 >" at bounding box center [698, 324] width 684 height 269
drag, startPoint x: 513, startPoint y: 198, endPoint x: 531, endPoint y: 194, distance: 18.3
click at [513, 198] on div "< h2 class = "gf_gs-text-heading-2" id = "ingredients" > Ingredients </ h2 >" at bounding box center [698, 334] width 684 height 289
click at [587, 192] on div "< h2 class = "gf_gs-text-heading-2" id = "ingredients" > Ingredients </ h2 >" at bounding box center [698, 334] width 684 height 289
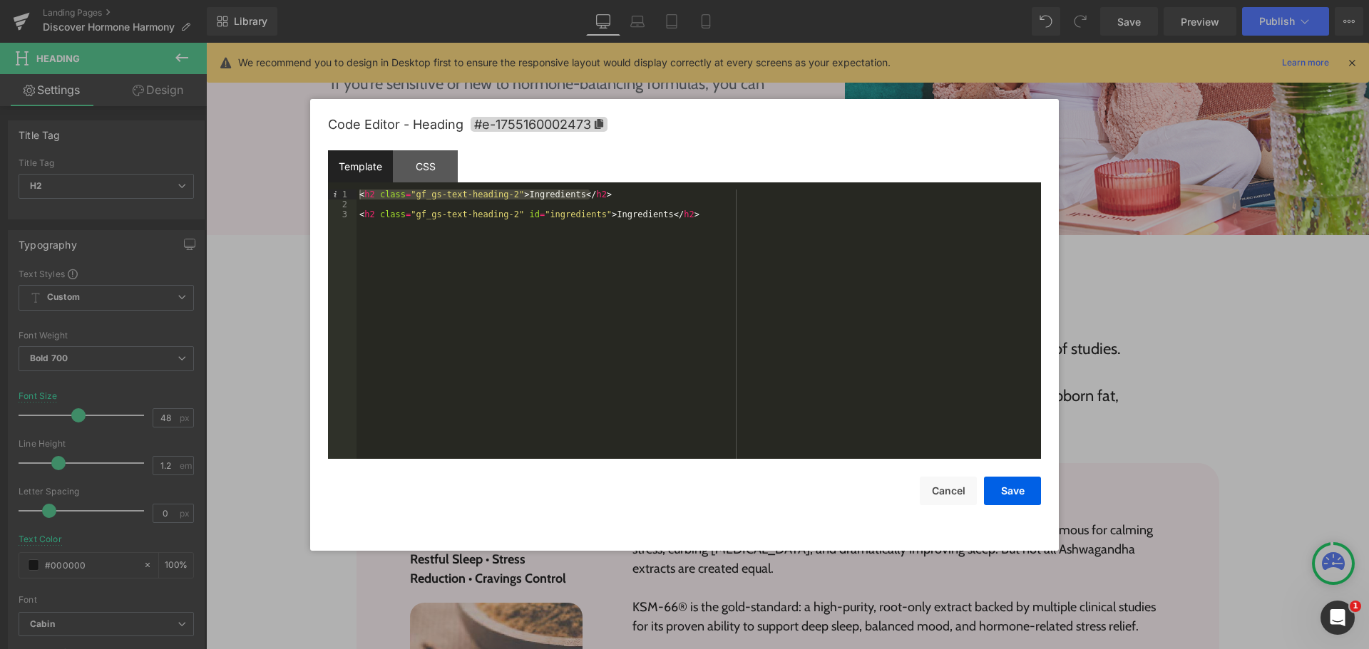
click at [575, 188] on div "Template CSS" at bounding box center [684, 169] width 713 height 39
click at [580, 198] on div "< h2 class = "gf_gs-text-heading-2" > Ingredients </ h2 > < h2 class = "gf_gs-t…" at bounding box center [698, 324] width 684 height 269
click at [580, 198] on div "< h2 class = "gf_gs-text-heading-2" > Ingredients </ h2 > < h2 class = "gf_gs-t…" at bounding box center [698, 334] width 684 height 289
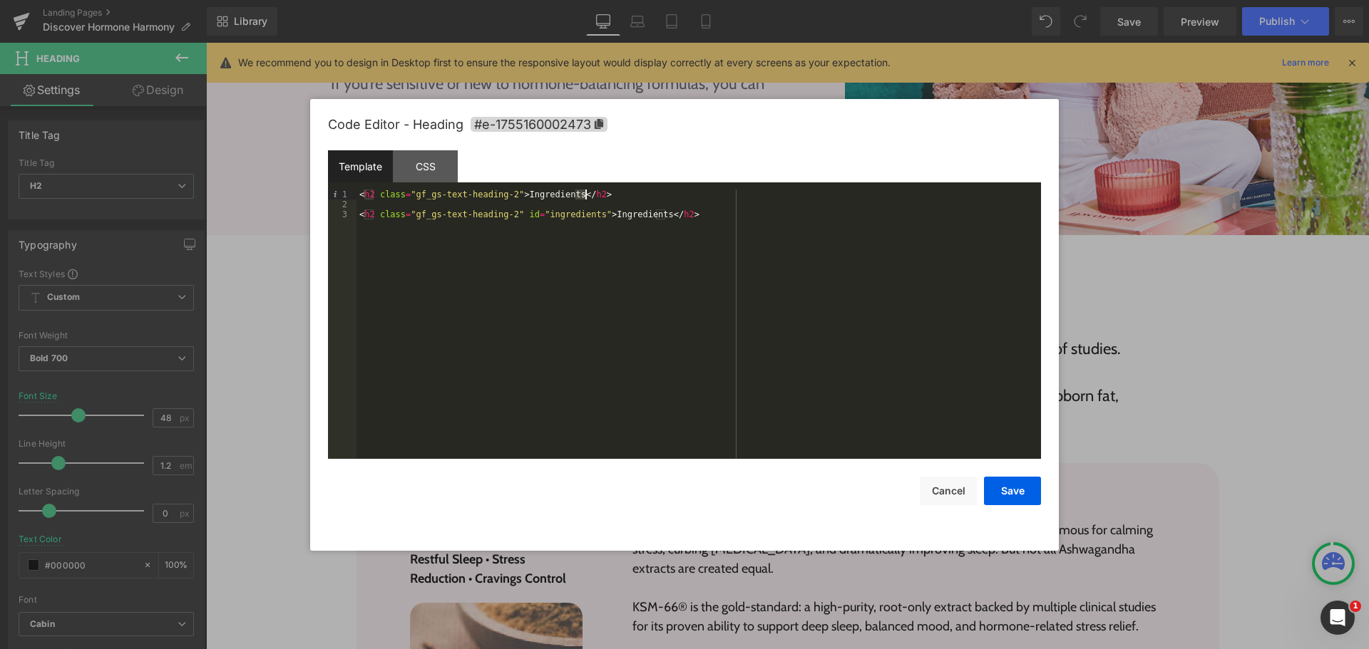
click at [580, 198] on div "< h2 class = "gf_gs-text-heading-2" > Ingredients </ h2 > < h2 class = "gf_gs-t…" at bounding box center [698, 334] width 684 height 289
click at [709, 216] on div "< h2 id = "ingredients" class = "gf_gs-text-heading-2" > Ingredients </ h2 > < …" at bounding box center [698, 334] width 684 height 289
click at [709, 216] on div "< h2 id = "ingredients" class = "gf_gs-text-heading-2" > Ingredients </ h2 >" at bounding box center [698, 324] width 684 height 269
click at [428, 192] on div "< h2 id = "ingredients" class = "gf_gs-text-heading-2" > Ingredients </ h2 >" at bounding box center [698, 334] width 684 height 289
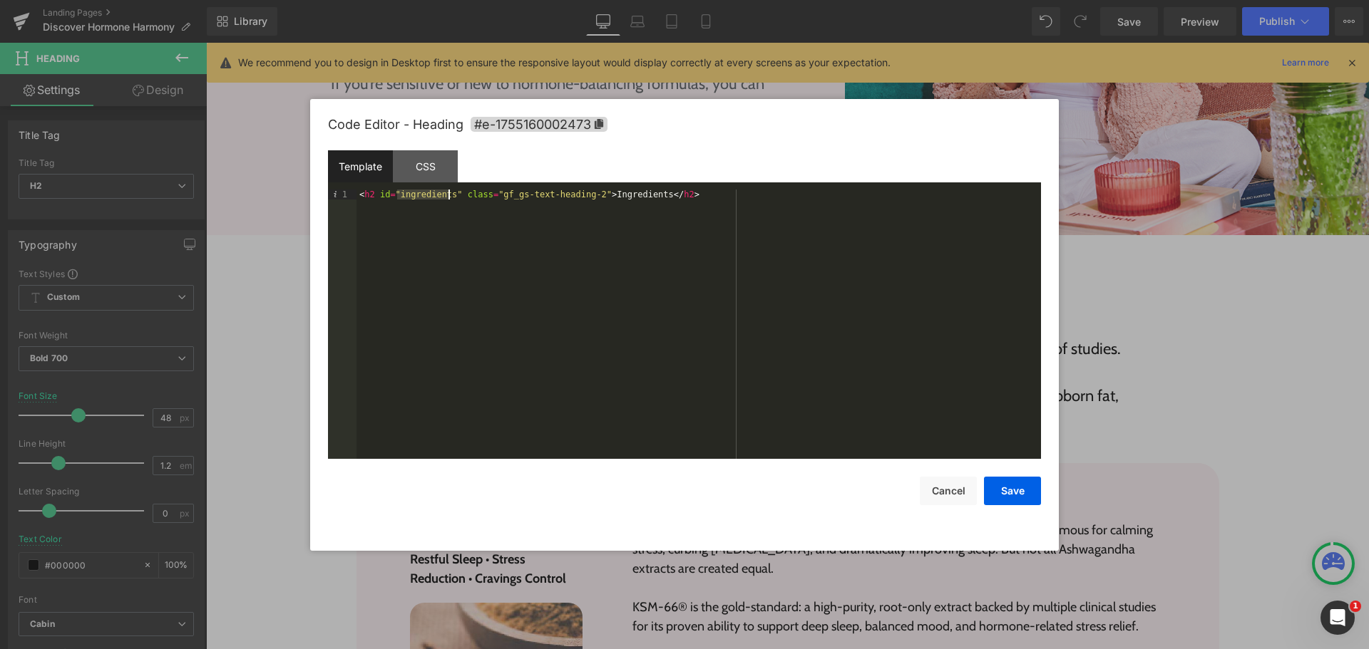
click at [510, 284] on div "< h2 id = "ingredients" class = "gf_gs-text-heading-2" > Ingredients </ h2 >" at bounding box center [698, 334] width 684 height 289
click at [1012, 492] on button "Save" at bounding box center [1012, 491] width 57 height 29
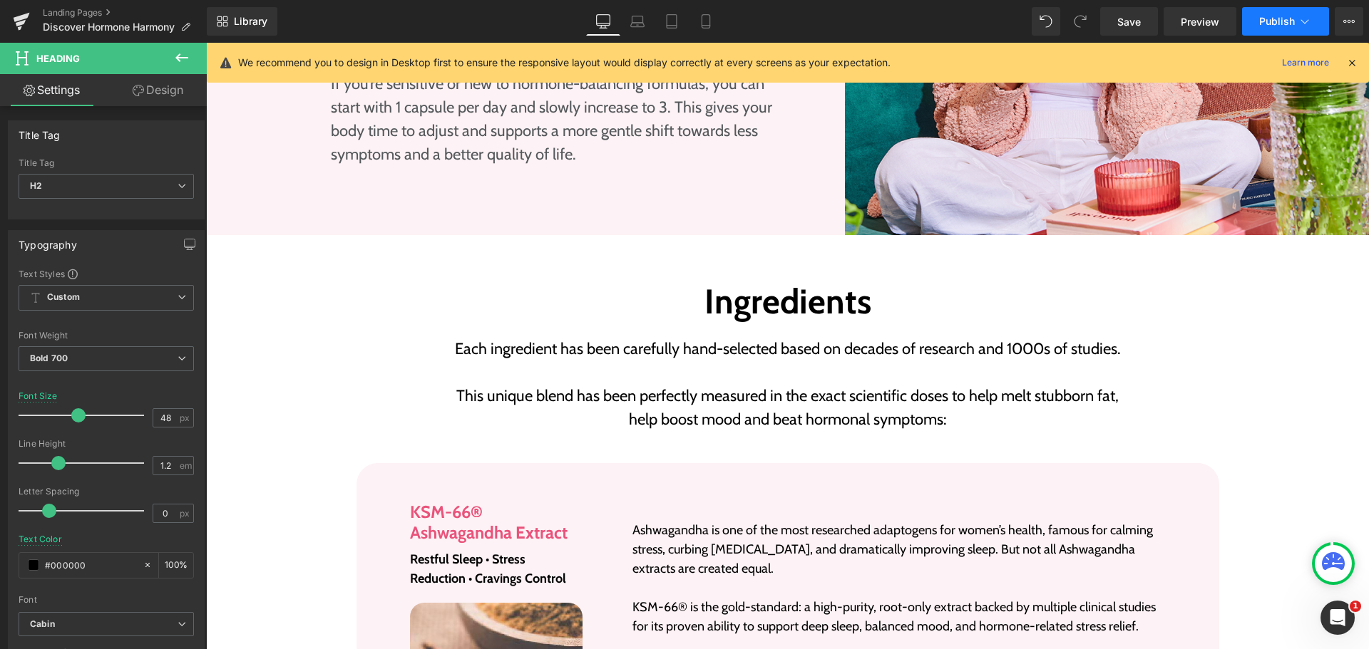
click at [1270, 31] on button "Publish" at bounding box center [1285, 21] width 87 height 29
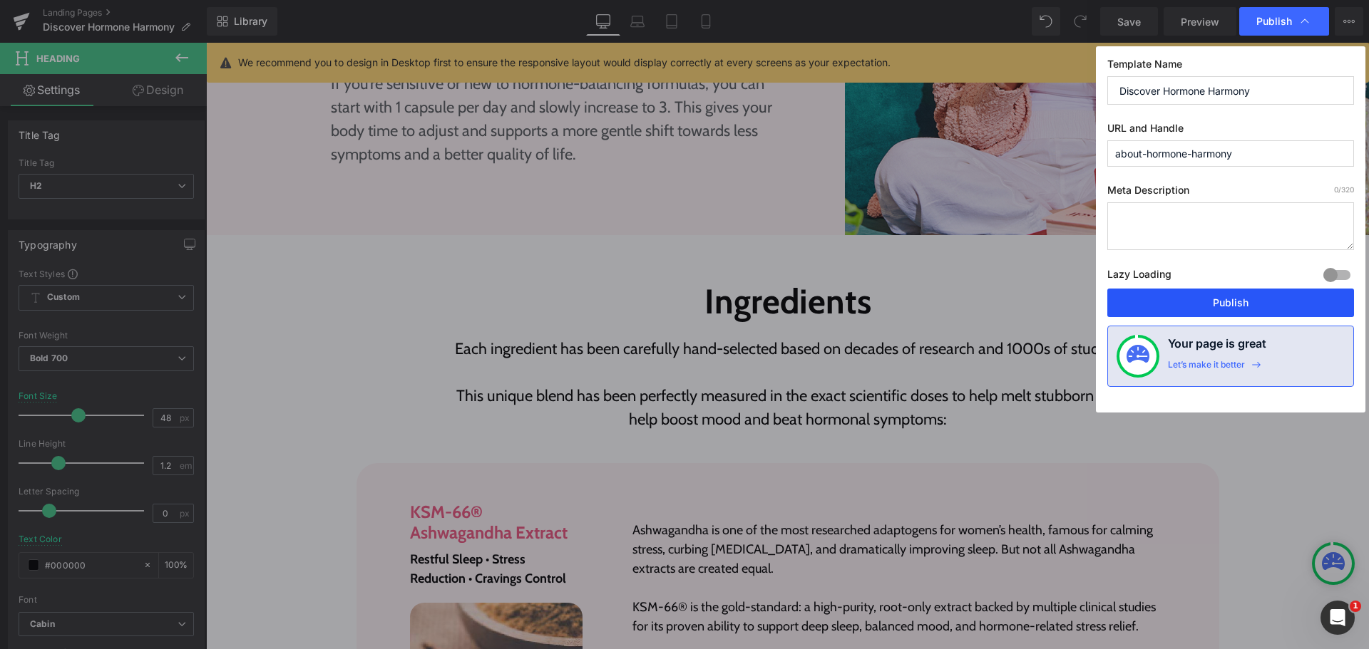
click at [1206, 296] on button "Publish" at bounding box center [1230, 303] width 247 height 29
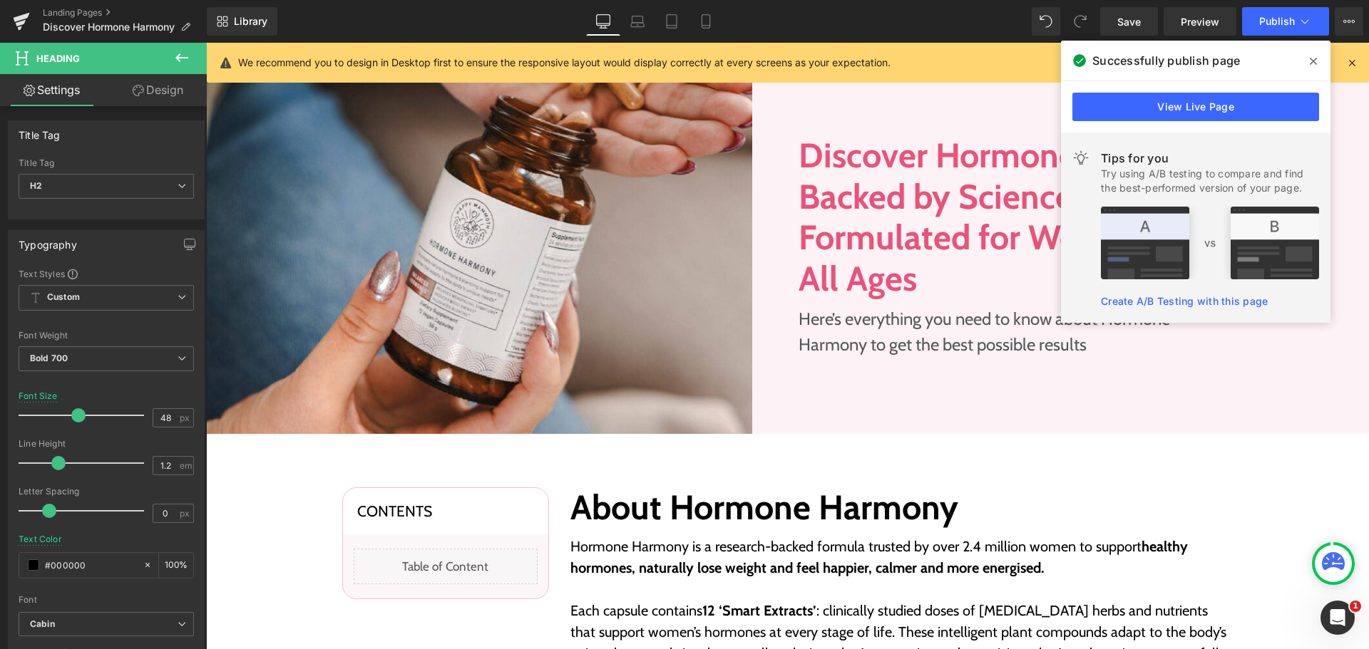
scroll to position [0, 0]
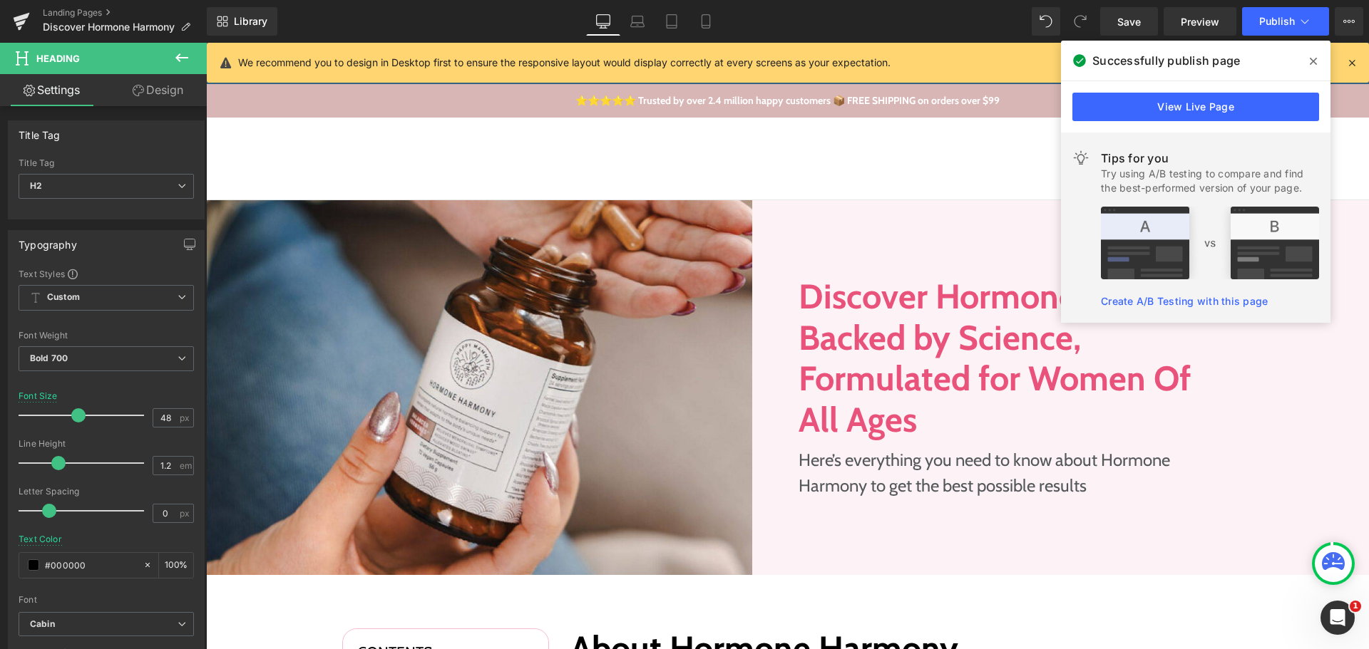
click at [1310, 58] on icon at bounding box center [1313, 61] width 7 height 11
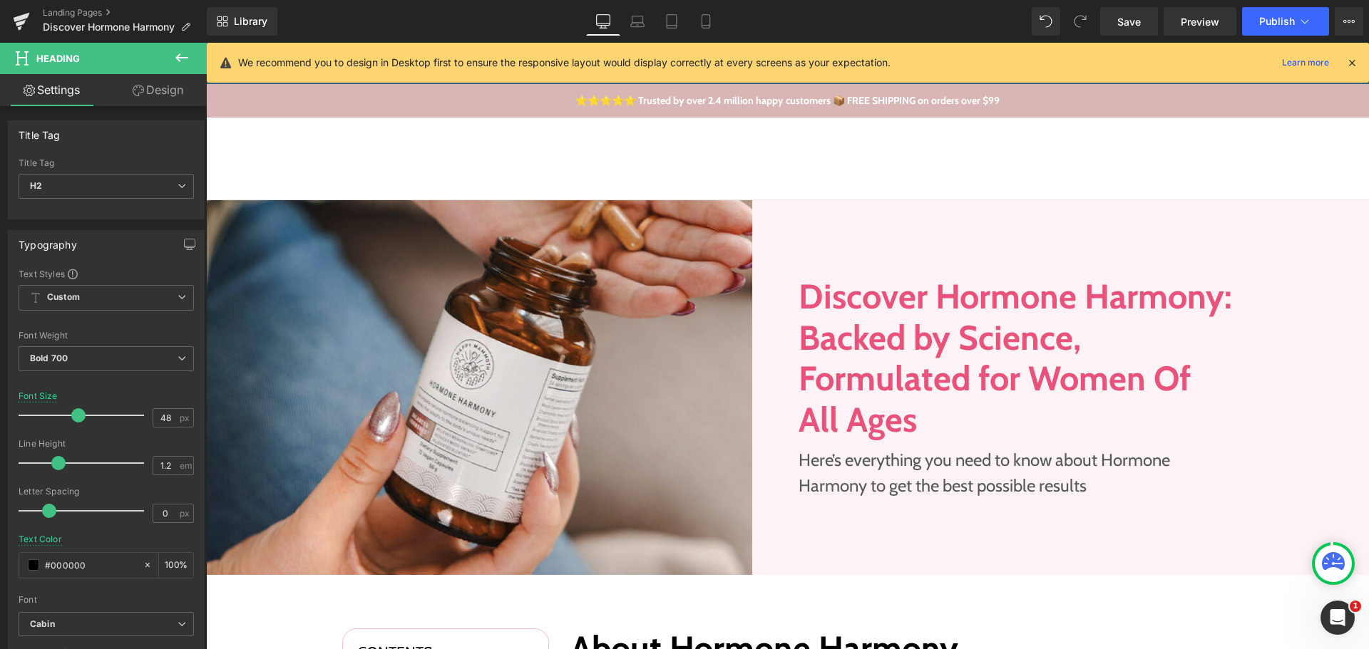
click at [1346, 65] on icon at bounding box center [1351, 62] width 13 height 13
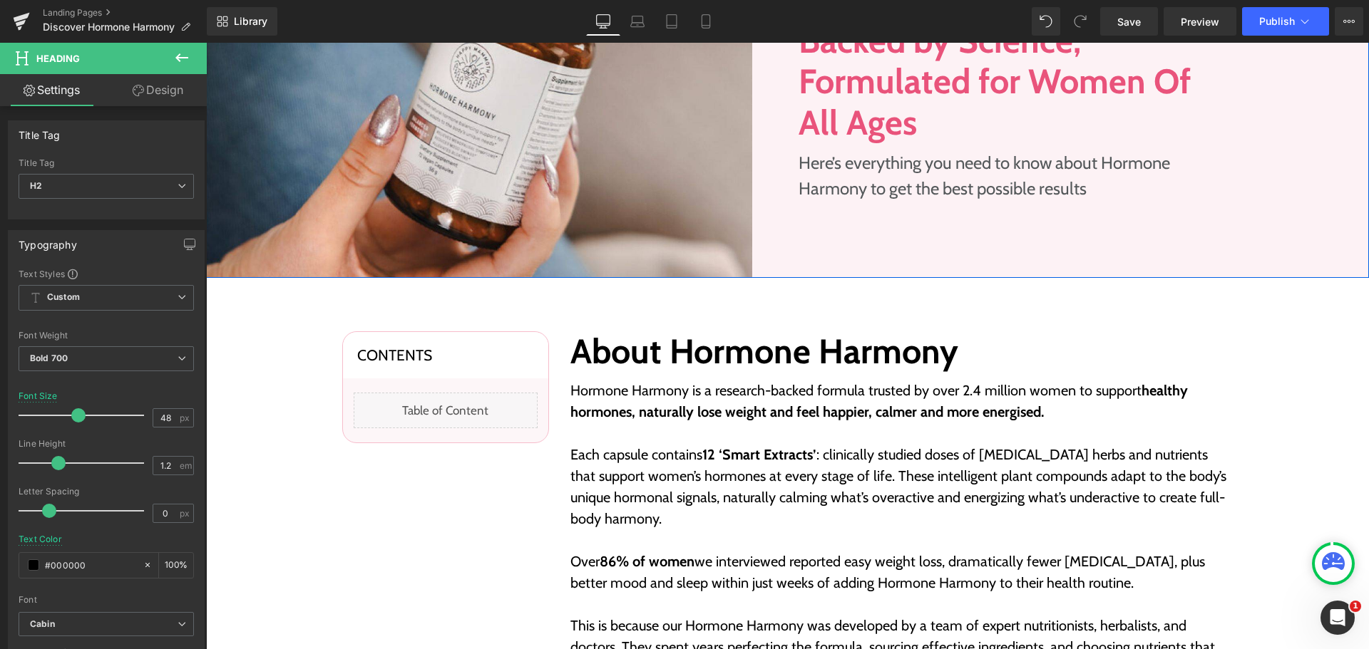
scroll to position [356, 0]
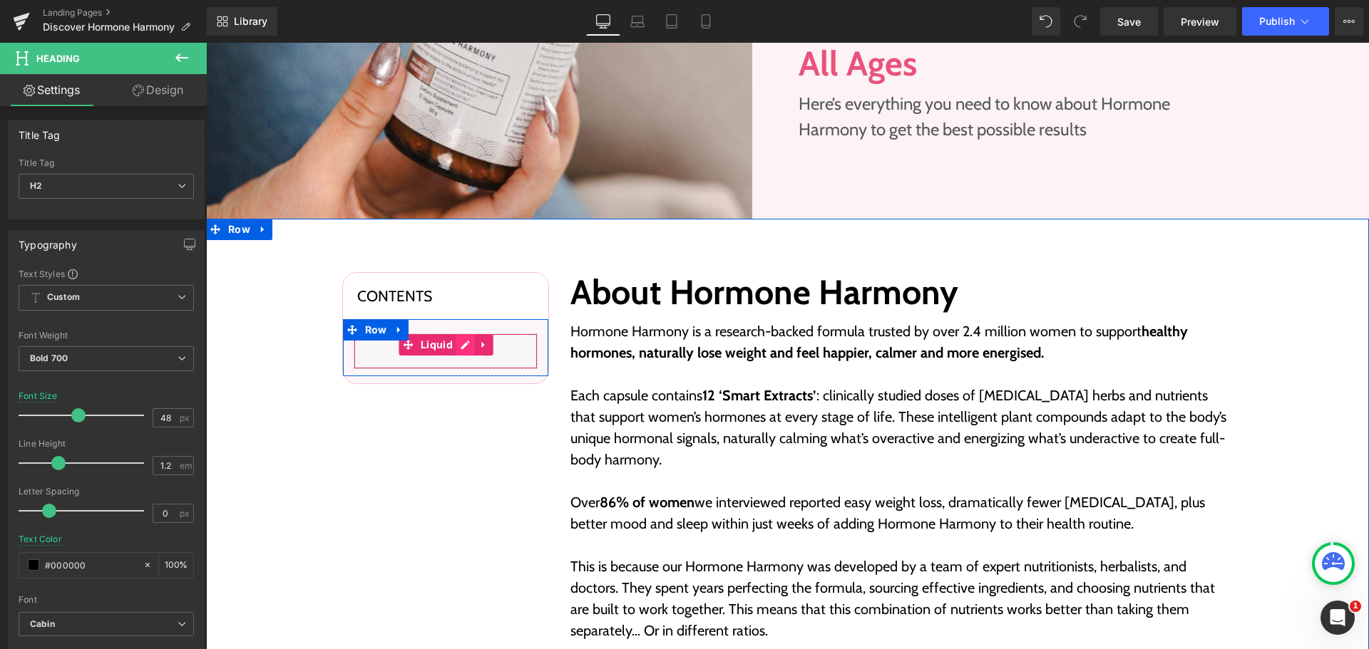
click at [461, 350] on div "Liquid" at bounding box center [446, 352] width 184 height 36
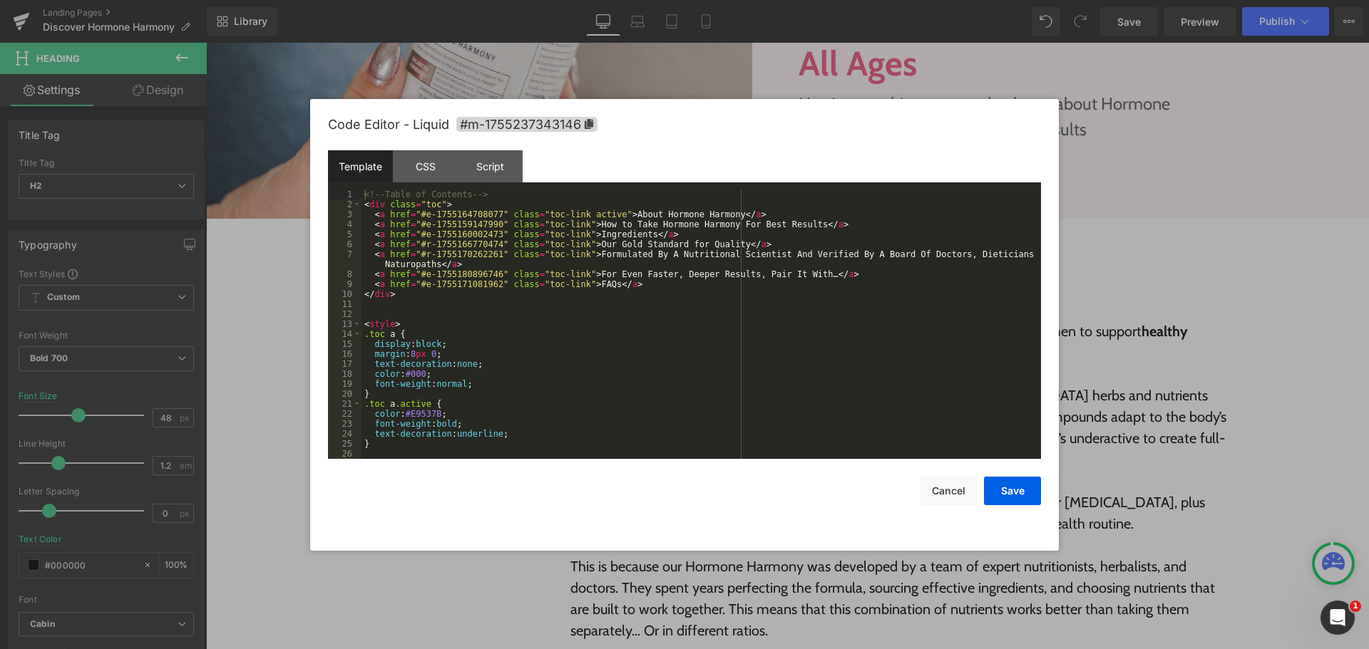
click at [561, 319] on div "<!-- Table of Contents --> < div class = "toc" > < a href = "#e-1755164708077" …" at bounding box center [698, 334] width 674 height 289
click at [625, 286] on div "<!-- Table of Contents --> < div class = "toc" > < a href = "#e-1755164708077" …" at bounding box center [698, 334] width 674 height 289
click at [673, 234] on div "<!-- Table of Contents --> < div class = "toc" > < a href = "#e-1755164708077" …" at bounding box center [698, 334] width 674 height 289
click at [510, 317] on div "<!-- Table of Contents --> < div class = "toc" > < a href = "#e-1755164708077" …" at bounding box center [698, 334] width 674 height 289
click at [448, 294] on div "<!-- Table of Contents --> < div class = "toc" > < a href = "#e-1755164708077" …" at bounding box center [698, 334] width 674 height 289
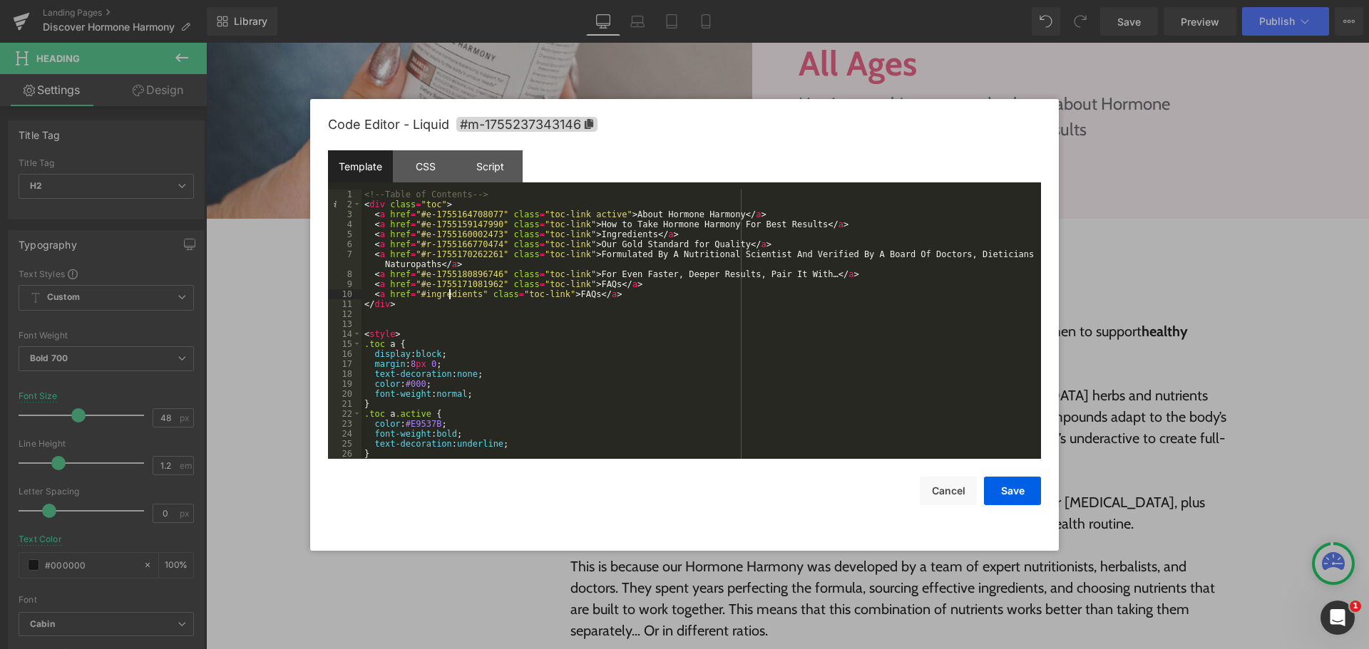
click at [448, 294] on div "<!-- Table of Contents --> < div class = "toc" > < a href = "#e-1755164708077" …" at bounding box center [698, 334] width 674 height 289
click at [426, 297] on div "<!-- Table of Contents --> < div class = "toc" > < a href = "#e-1755164708077" …" at bounding box center [698, 334] width 674 height 289
click at [565, 319] on div "<!-- Table of Contents --> < div class = "toc" > < a href = "#e-1755164708077" …" at bounding box center [698, 334] width 674 height 289
click at [1018, 488] on button "Save" at bounding box center [1012, 491] width 57 height 29
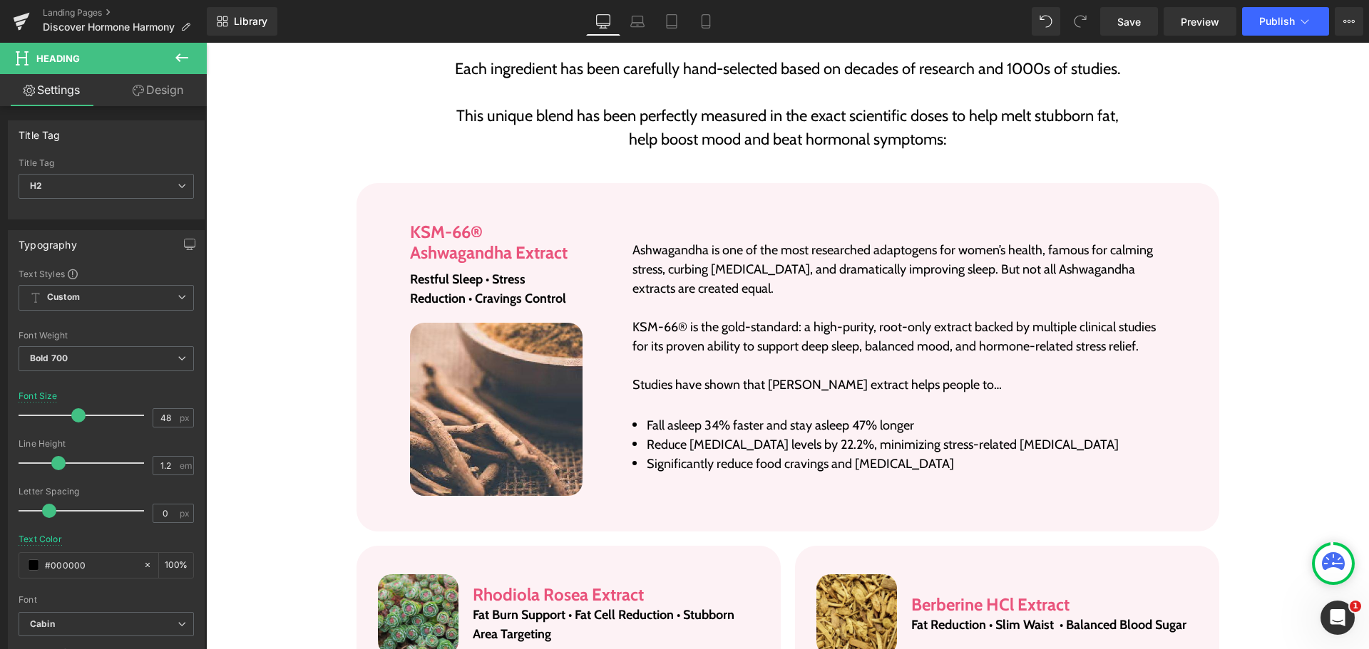
scroll to position [2210, 0]
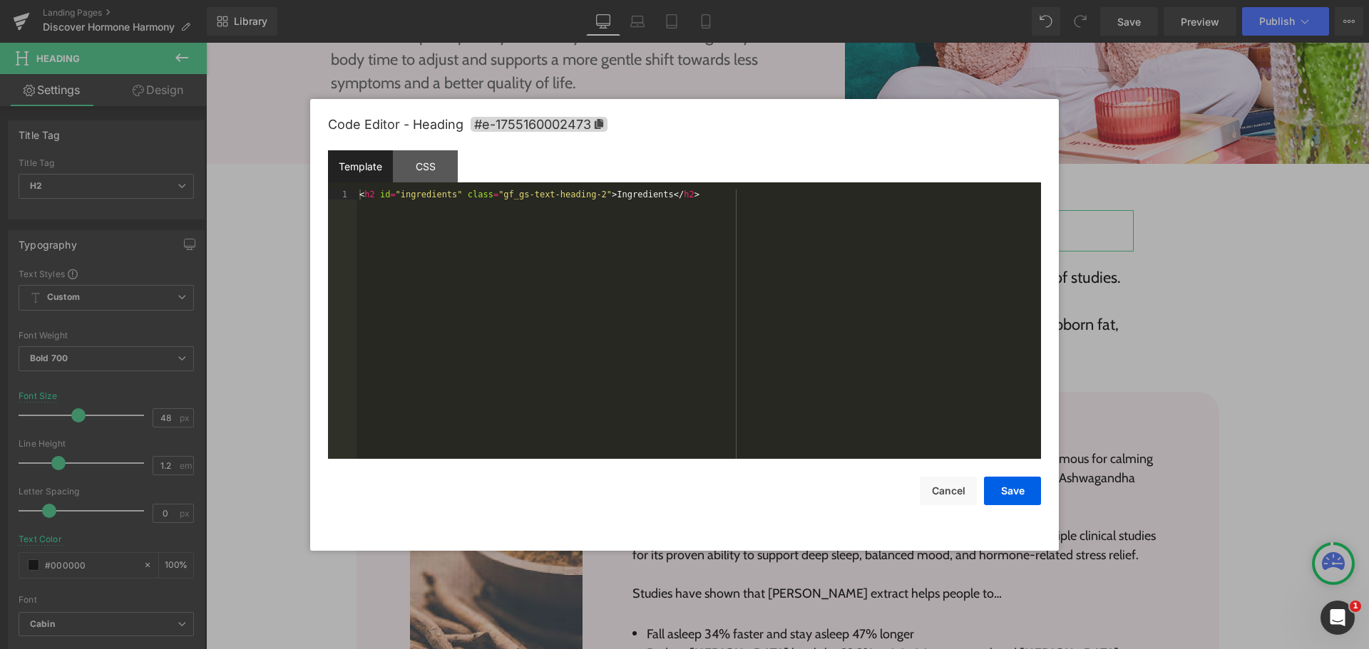
click at [755, 0] on div "Heading You are previewing how the will restyle your page. You can not edit Ele…" at bounding box center [684, 0] width 1369 height 0
click at [694, 194] on div "< h2 id = "ingredients" class = "gf_gs-text-heading-2" > Ingredients </ h2 >" at bounding box center [698, 334] width 684 height 289
click at [738, 282] on div "< h2 id = "ingredients" class = "gf_gs-text-heading-2" > Ingredients </ h2 >" at bounding box center [698, 324] width 684 height 269
click at [955, 490] on button "Cancel" at bounding box center [948, 491] width 57 height 29
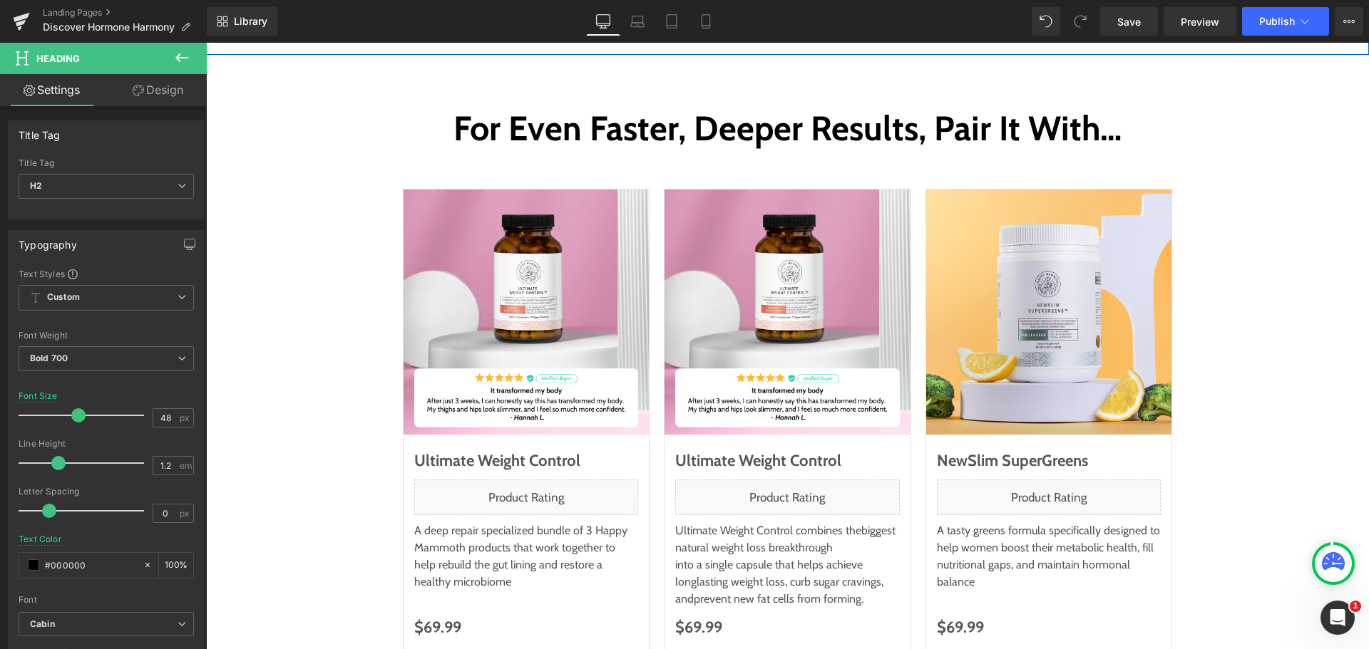
scroll to position [7628, 0]
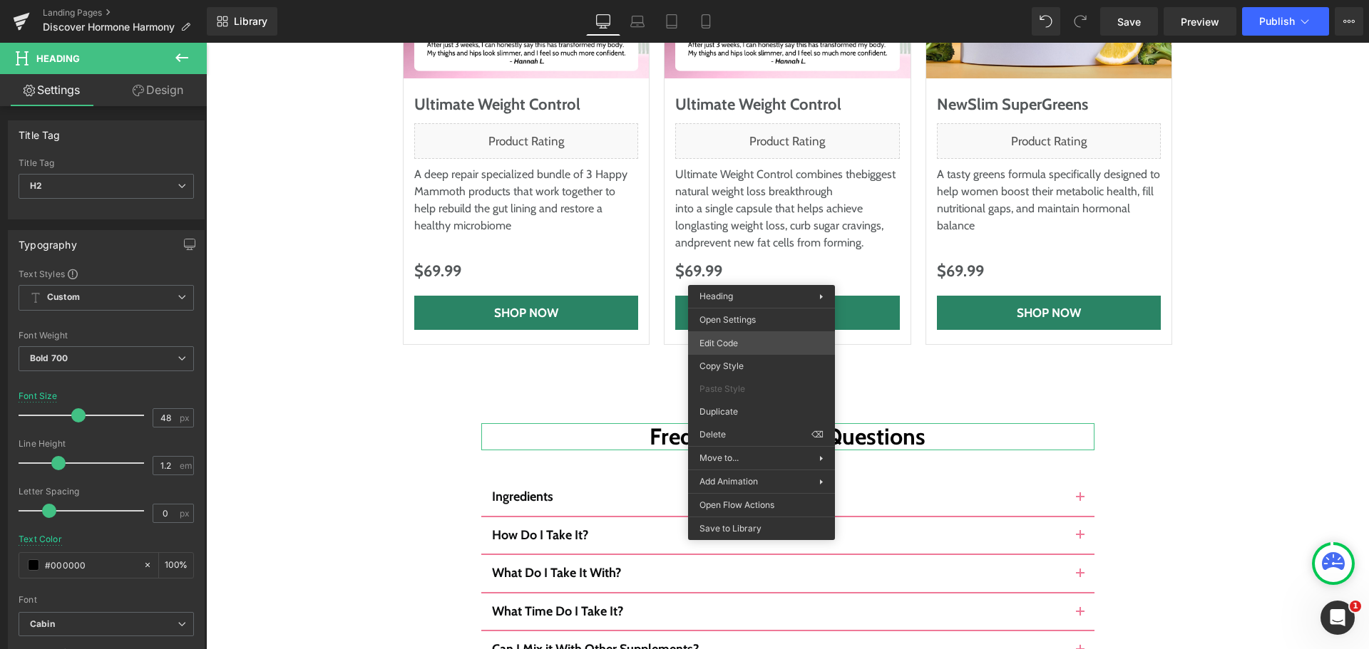
click at [754, 0] on div "Heading You are previewing how the will restyle your page. You can not edit Ele…" at bounding box center [684, 0] width 1369 height 0
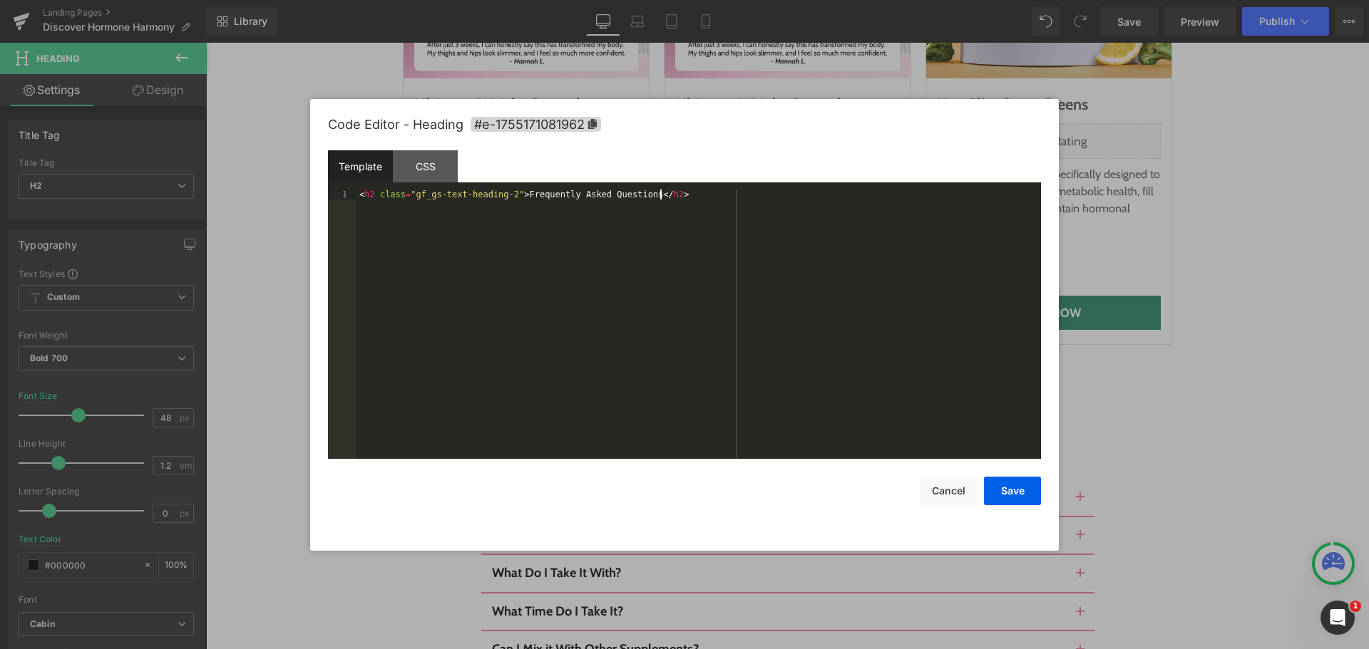
click at [662, 237] on div "< h2 class = "gf_gs-text-heading-2" > Frequently Asked Questions </ h2 >" at bounding box center [698, 334] width 684 height 289
paste textarea
click at [652, 243] on div "< h2 id = "ingredients" class = "gf_gs-text-heading-2" > Ingredients </ h2 >" at bounding box center [698, 334] width 684 height 289
click at [424, 193] on div "< h2 id = "ingredients" class = "gf_gs-text-heading-2" > Ingredients </ h2 >" at bounding box center [698, 334] width 684 height 289
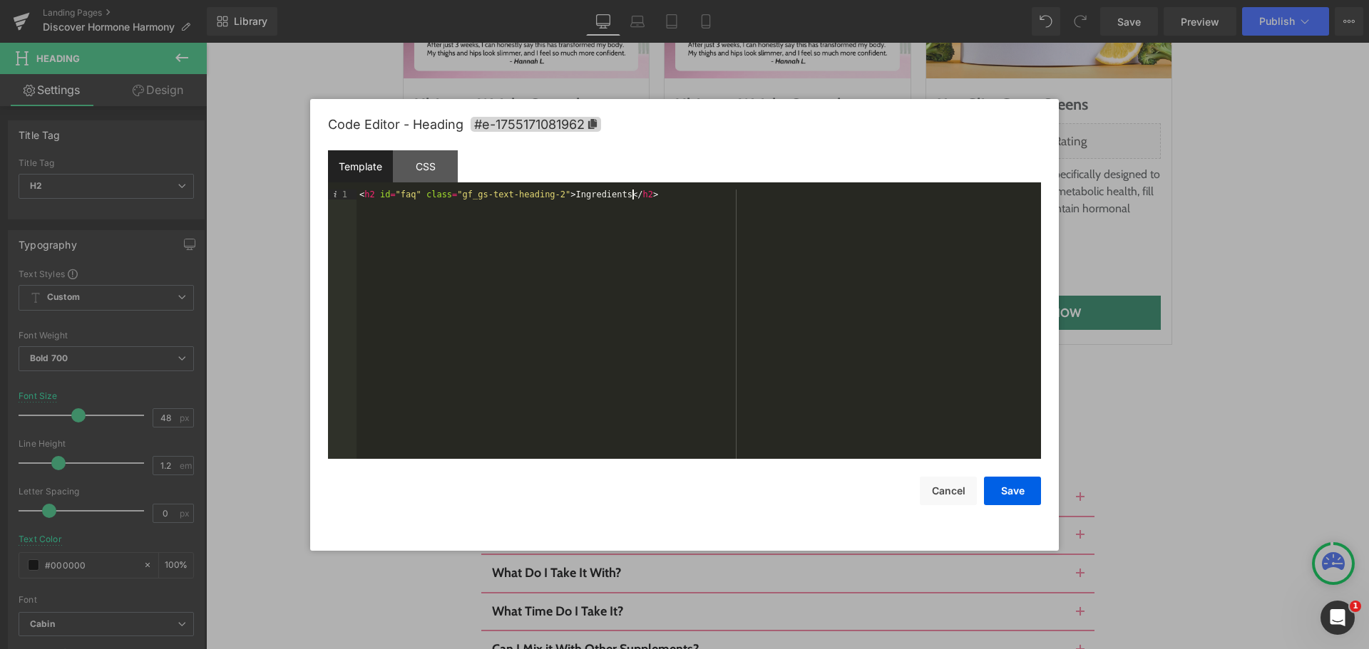
click at [430, 210] on div "< h2 id = "faq" class = "gf_gs-text-heading-2" > Ingredients </ h2 >" at bounding box center [698, 334] width 684 height 289
click at [441, 252] on div "< h2 id = "faq" class = "gf_gs-text-heading-2" > Ingredients </ h2 >" at bounding box center [698, 334] width 684 height 289
click at [998, 483] on button "Save" at bounding box center [1012, 491] width 57 height 29
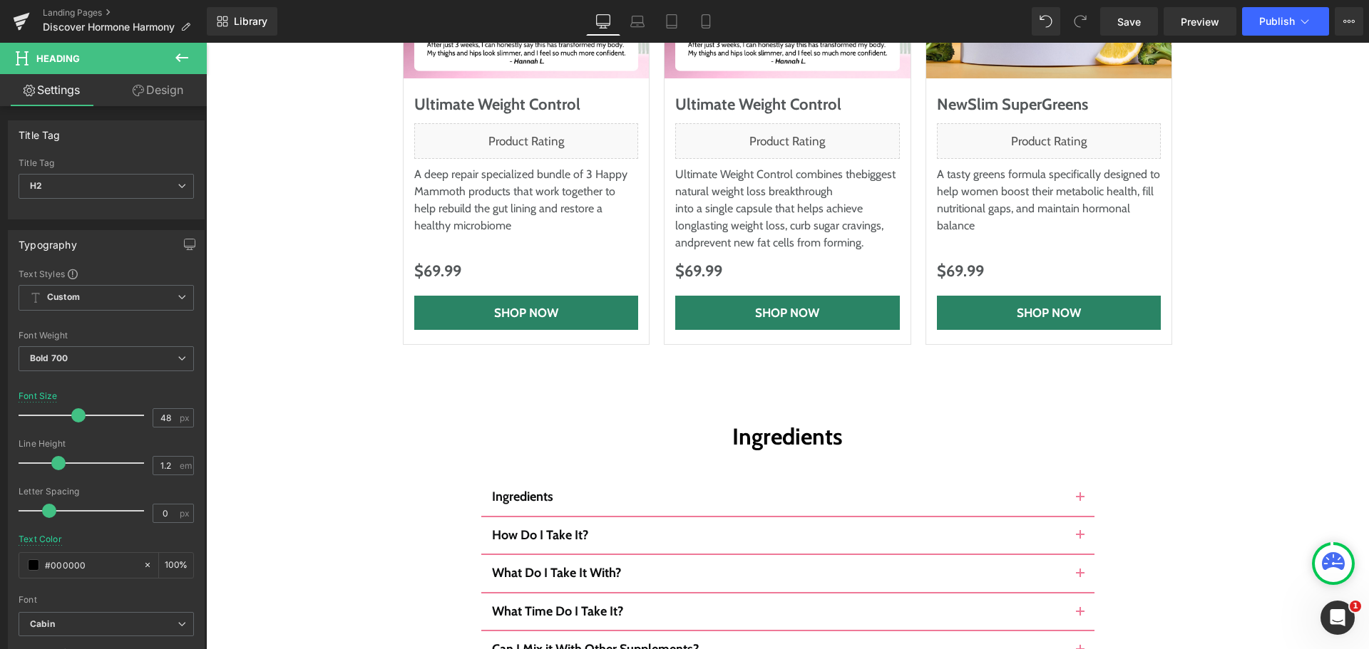
click at [1270, 6] on div "Library Desktop Desktop Laptop Tablet Mobile Save Preview Publish Scheduled Vie…" at bounding box center [788, 21] width 1162 height 43
click at [1273, 29] on button "Publish" at bounding box center [1285, 21] width 87 height 29
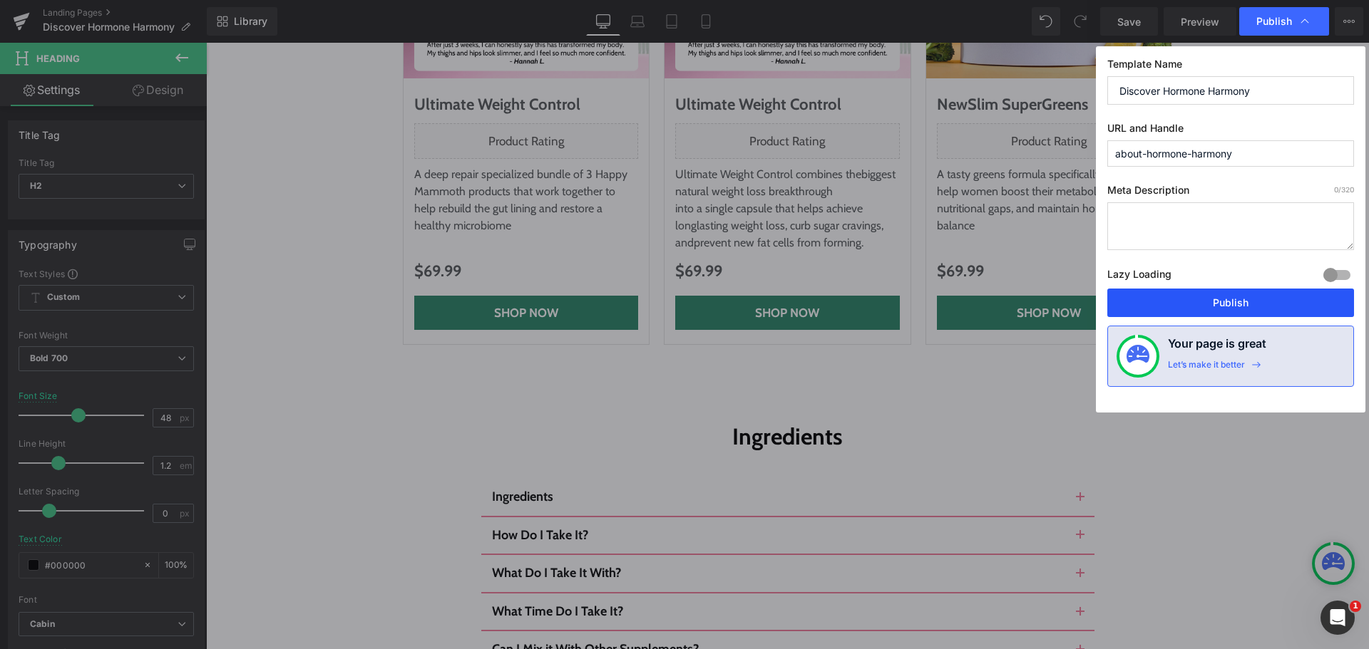
click at [1246, 308] on button "Publish" at bounding box center [1230, 303] width 247 height 29
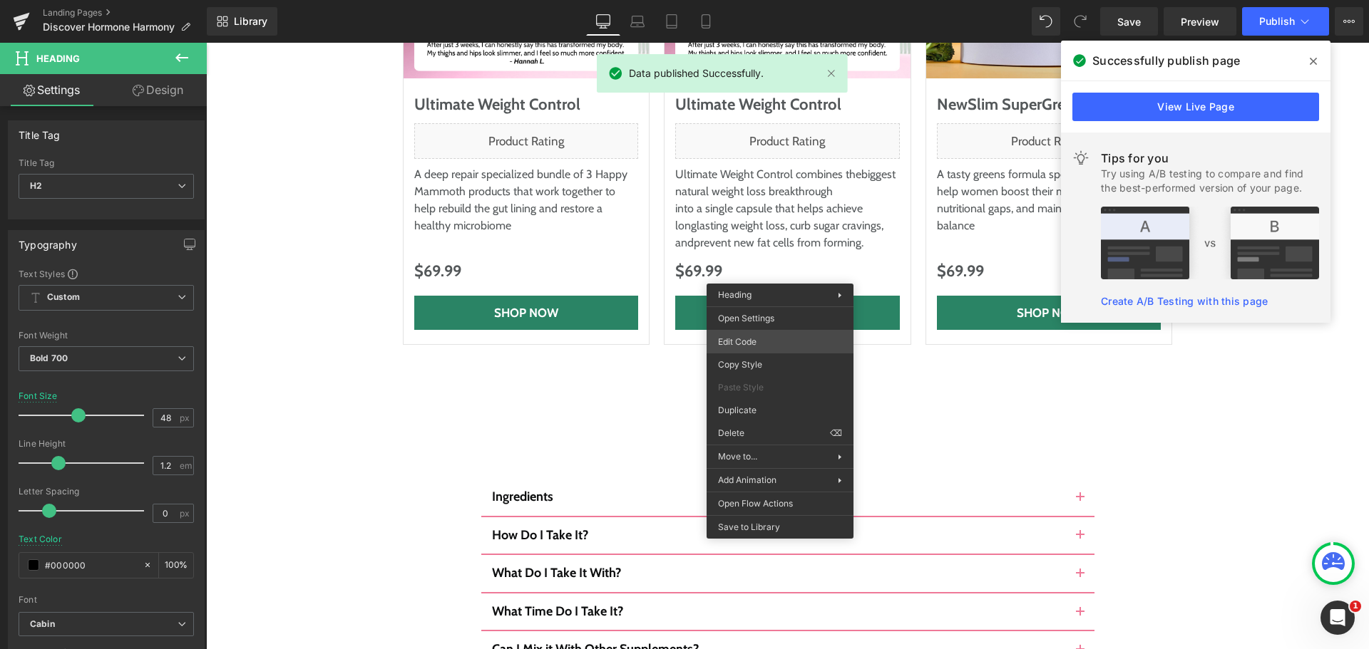
click at [759, 0] on div "Heading You are previewing how the will restyle your page. You can not edit Ele…" at bounding box center [684, 0] width 1369 height 0
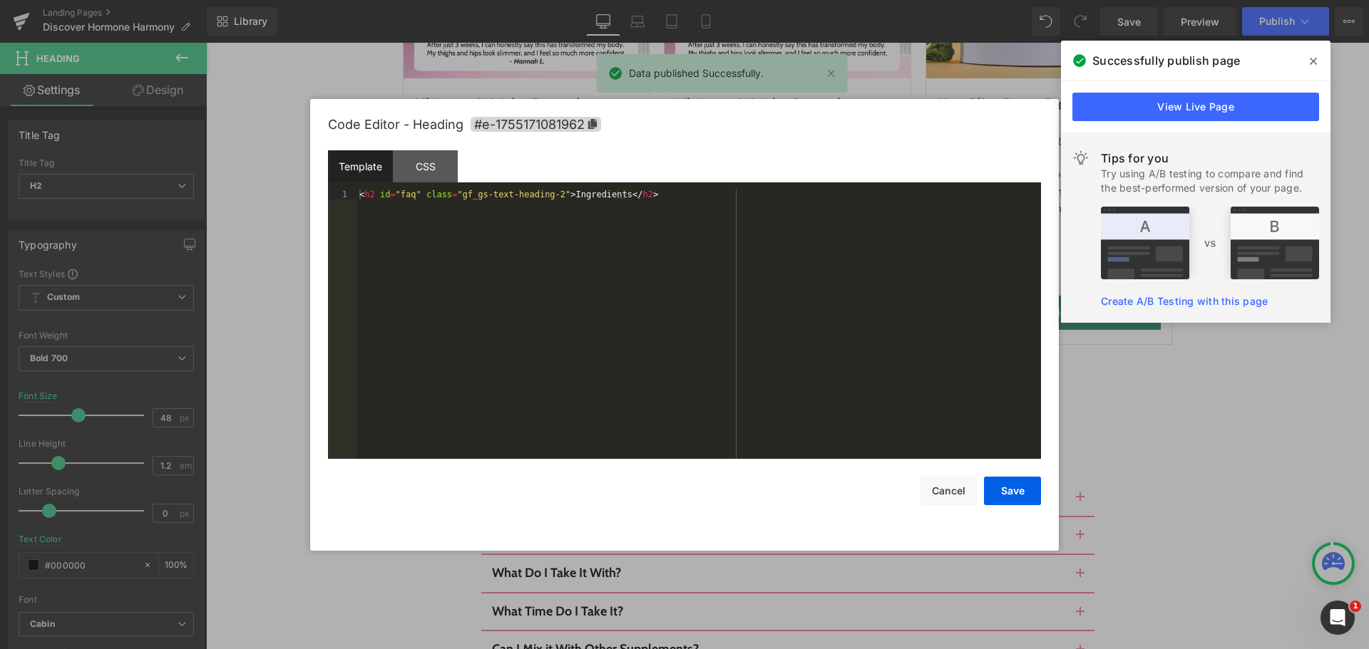
click at [744, 269] on div "< h2 id = "faq" class = "gf_gs-text-heading-2" > Ingredients </ h2 >" at bounding box center [698, 334] width 684 height 289
click at [555, 192] on div "< h2 id = "faq" class = "gf_gs-text-heading-2" > Ingredients </ h2 >" at bounding box center [698, 334] width 684 height 289
click at [571, 197] on div "< h2 id = "faq" class = "gf_gs-text-heading-2" > Ingredients </ h2 >" at bounding box center [698, 334] width 684 height 289
click at [670, 250] on div "< h2 id = "faq" class = "gf_gs-text-heading-2" > Frequently Asked Questions </ …" at bounding box center [698, 334] width 684 height 289
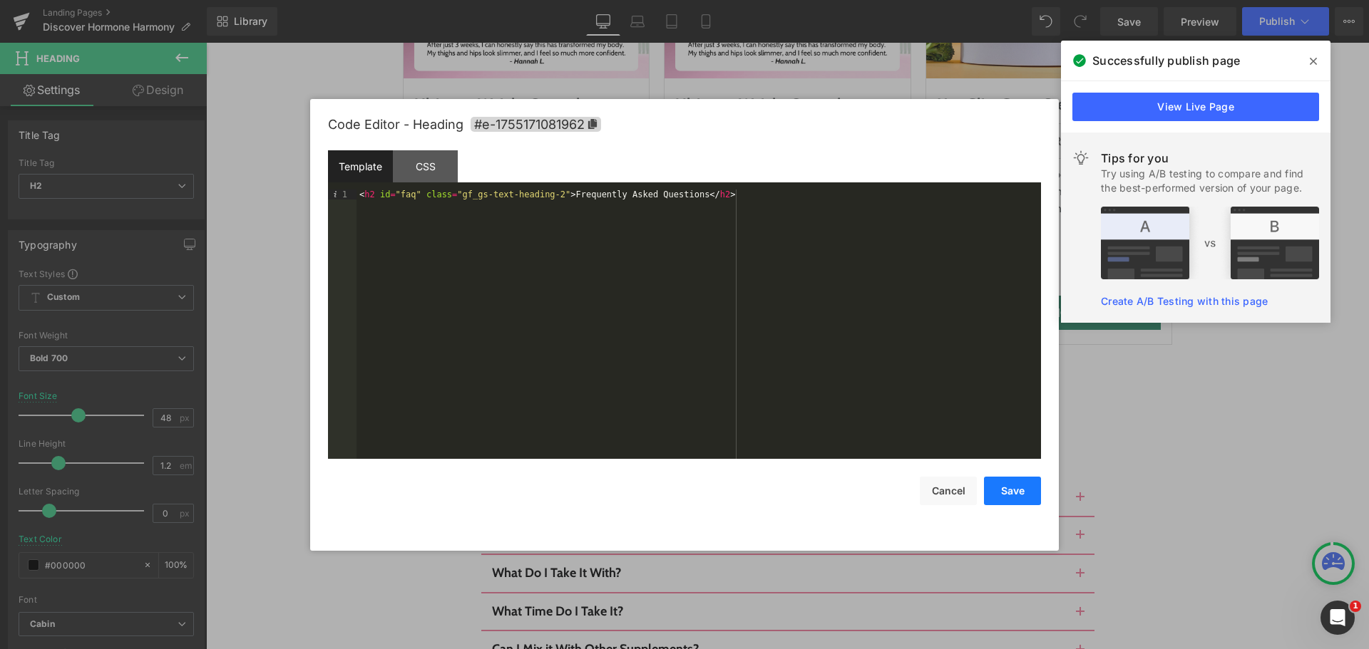
drag, startPoint x: 1011, startPoint y: 491, endPoint x: 1016, endPoint y: 485, distance: 8.1
click at [1010, 491] on button "Save" at bounding box center [1012, 491] width 57 height 29
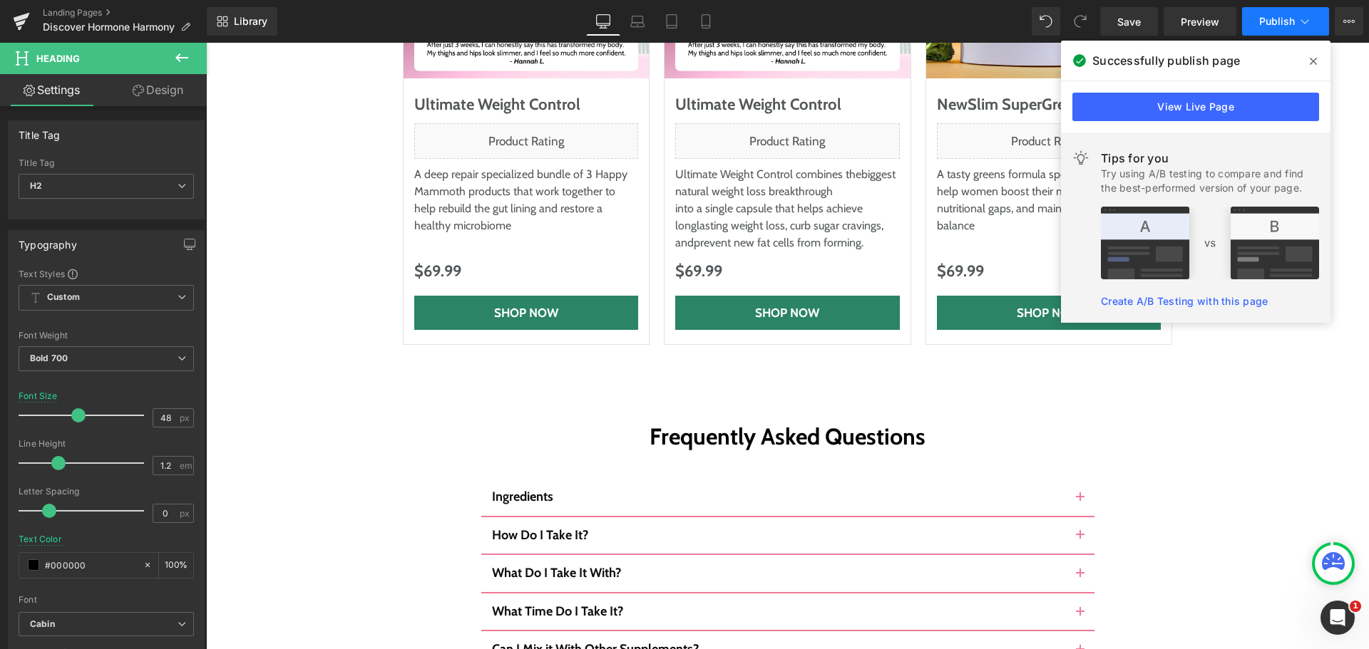
click at [1288, 21] on span "Publish" at bounding box center [1277, 21] width 36 height 11
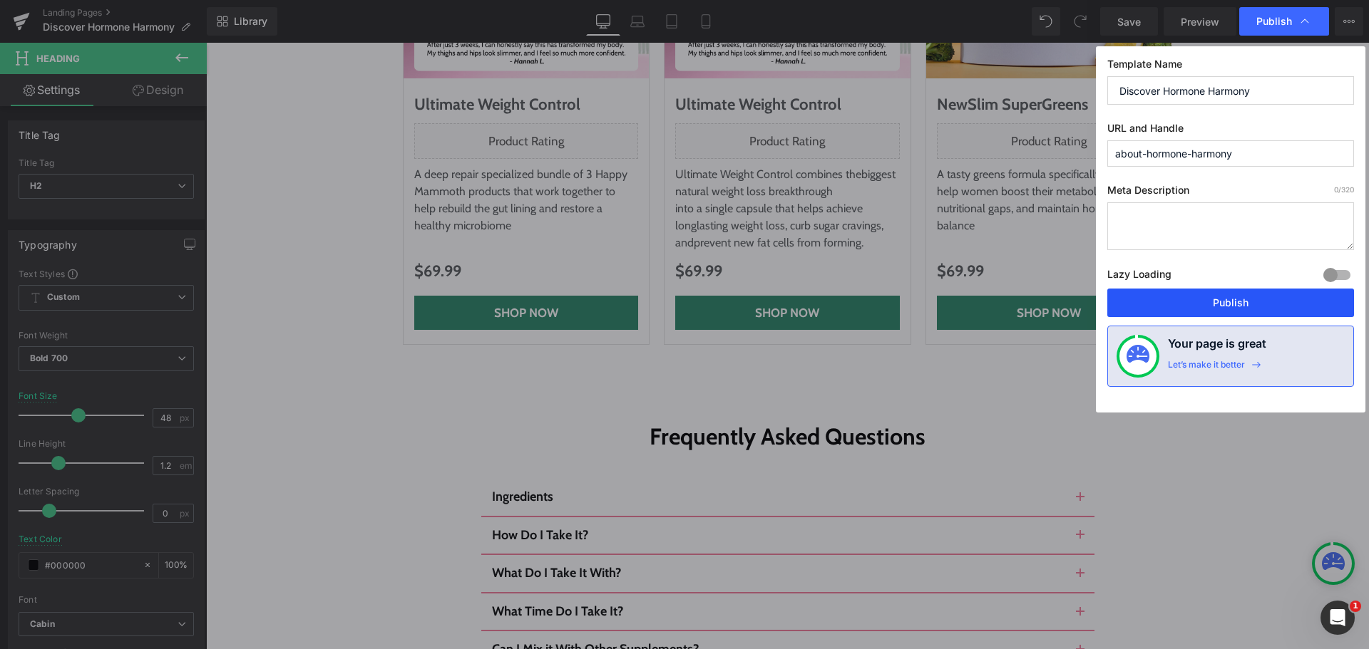
click at [1196, 304] on button "Publish" at bounding box center [1230, 303] width 247 height 29
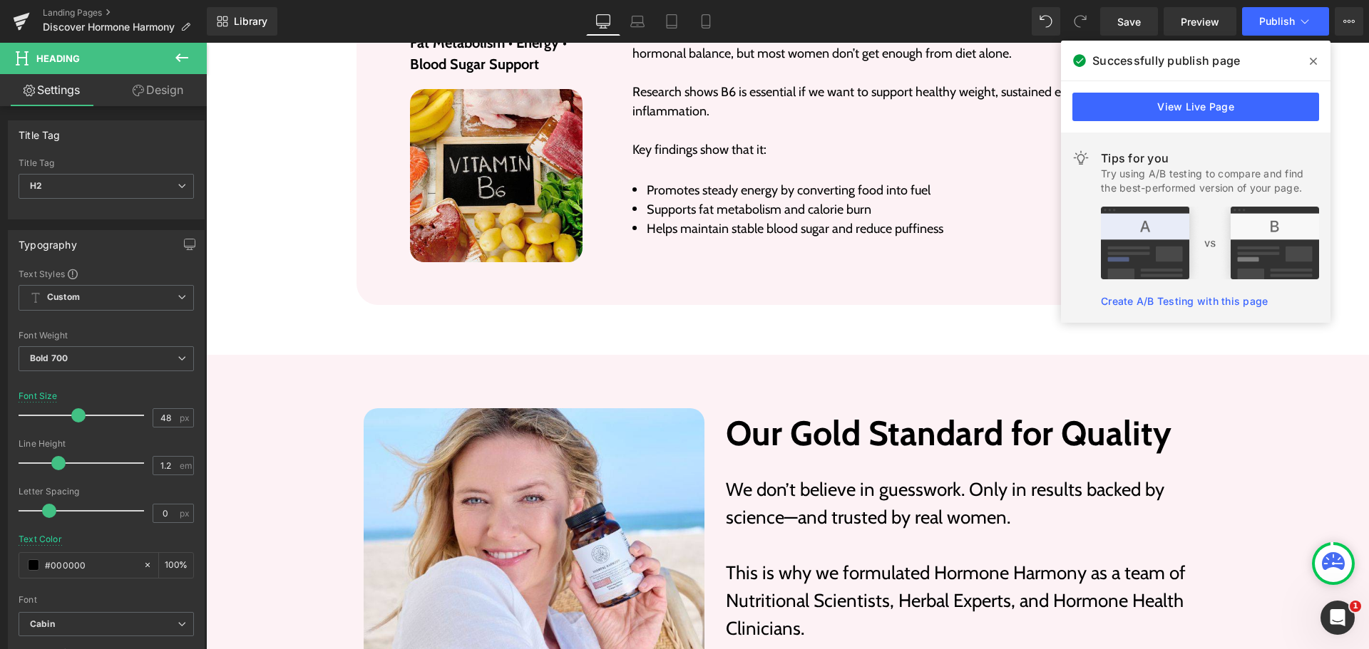
scroll to position [4776, 0]
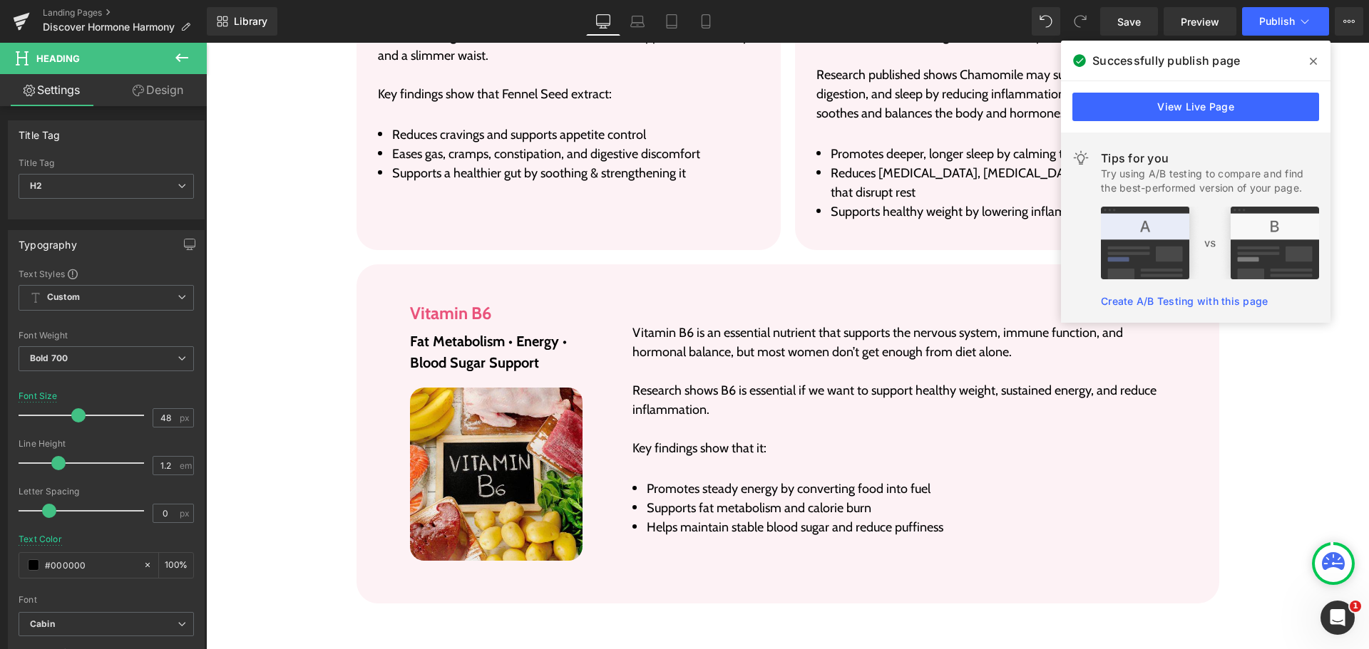
click at [1306, 60] on span at bounding box center [1313, 61] width 23 height 23
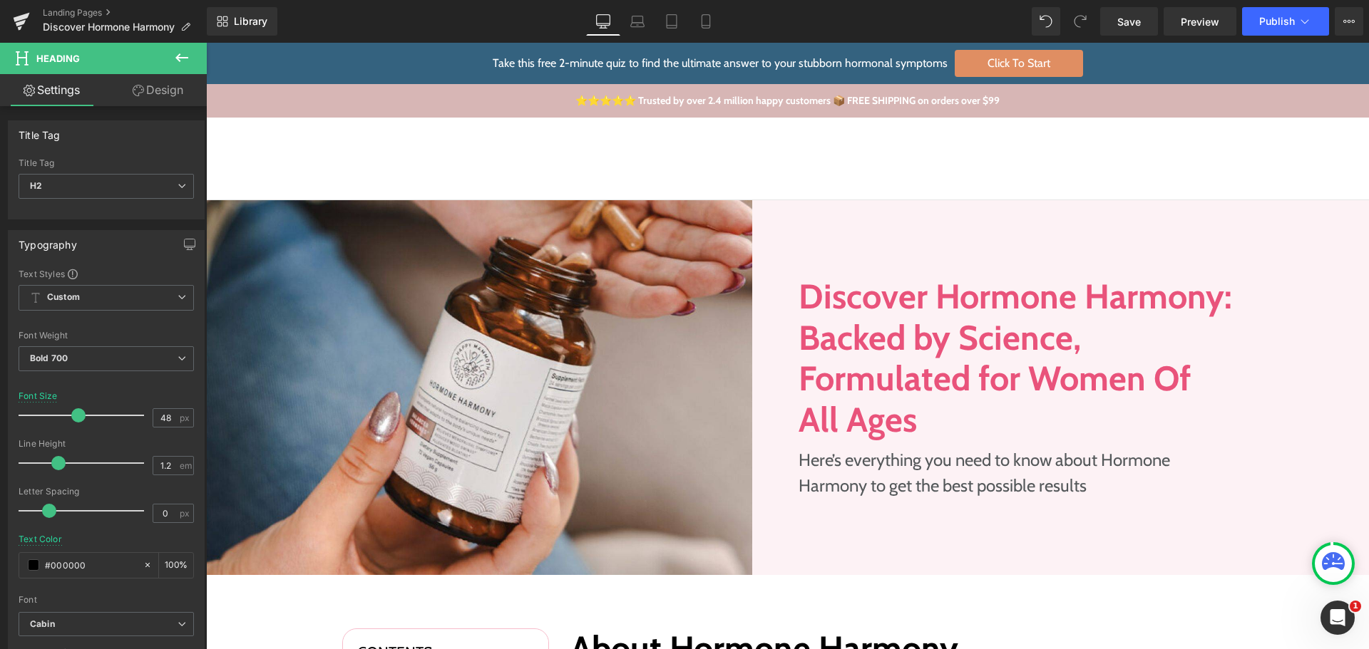
scroll to position [356, 0]
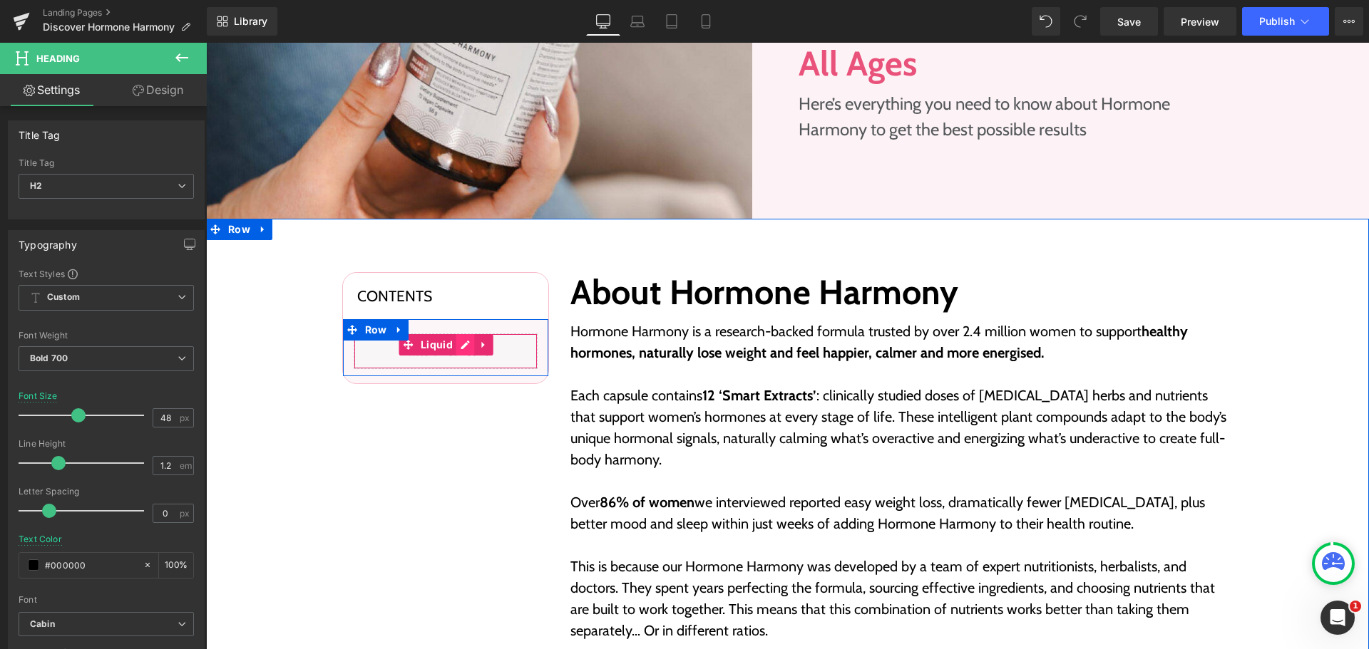
click at [453, 343] on div "Liquid" at bounding box center [446, 352] width 184 height 36
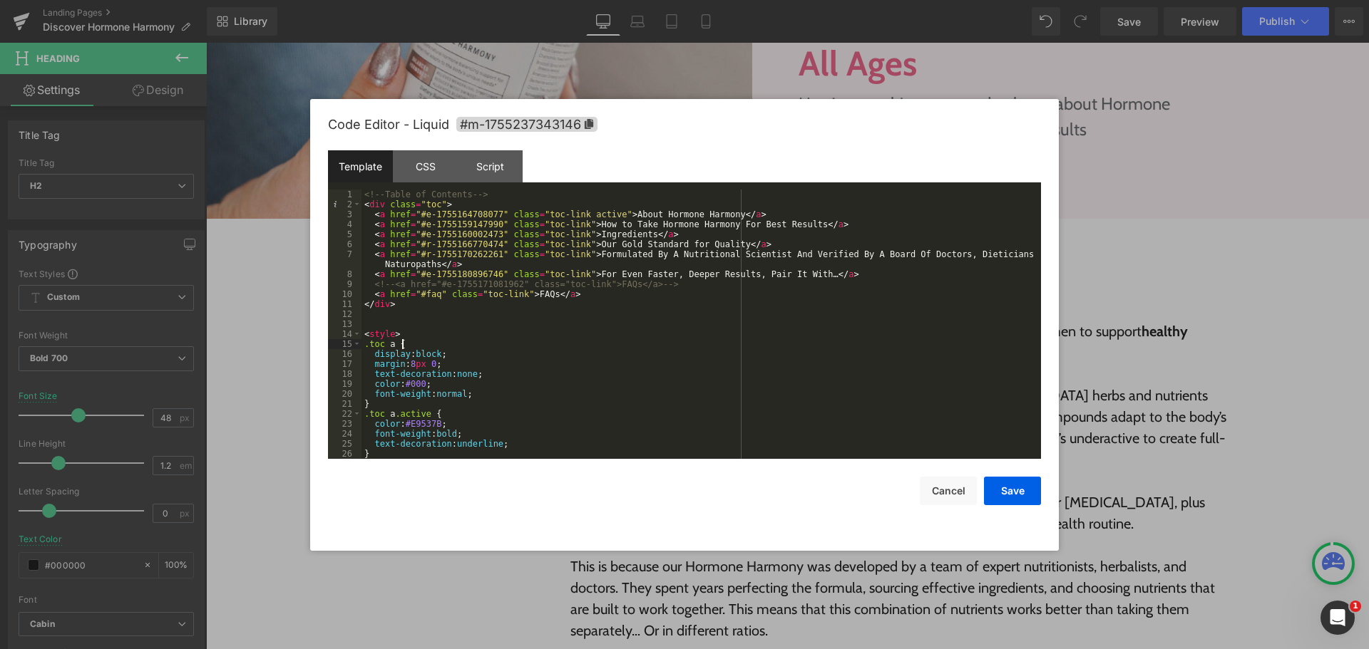
click at [651, 343] on div "<!-- Table of Contents --> < div class = "toc" > < a href = "#e-1755164708077" …" at bounding box center [698, 334] width 674 height 289
click at [950, 489] on button "Cancel" at bounding box center [948, 491] width 57 height 29
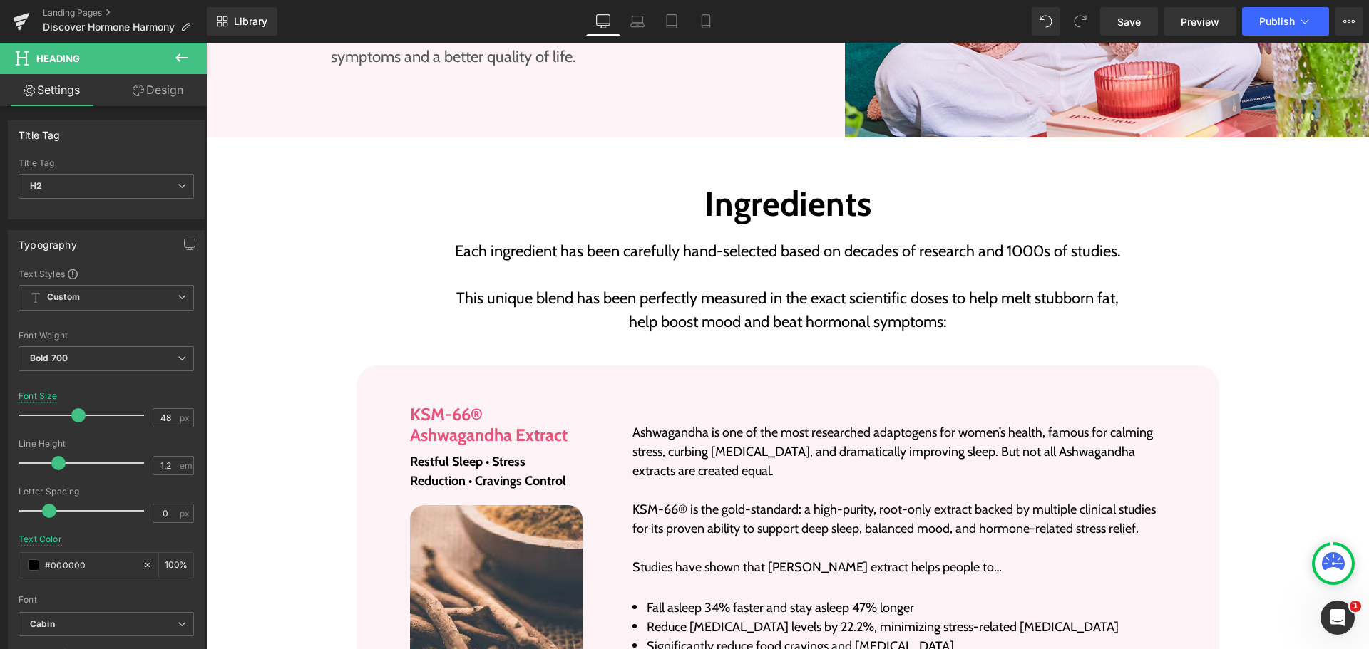
scroll to position [2139, 0]
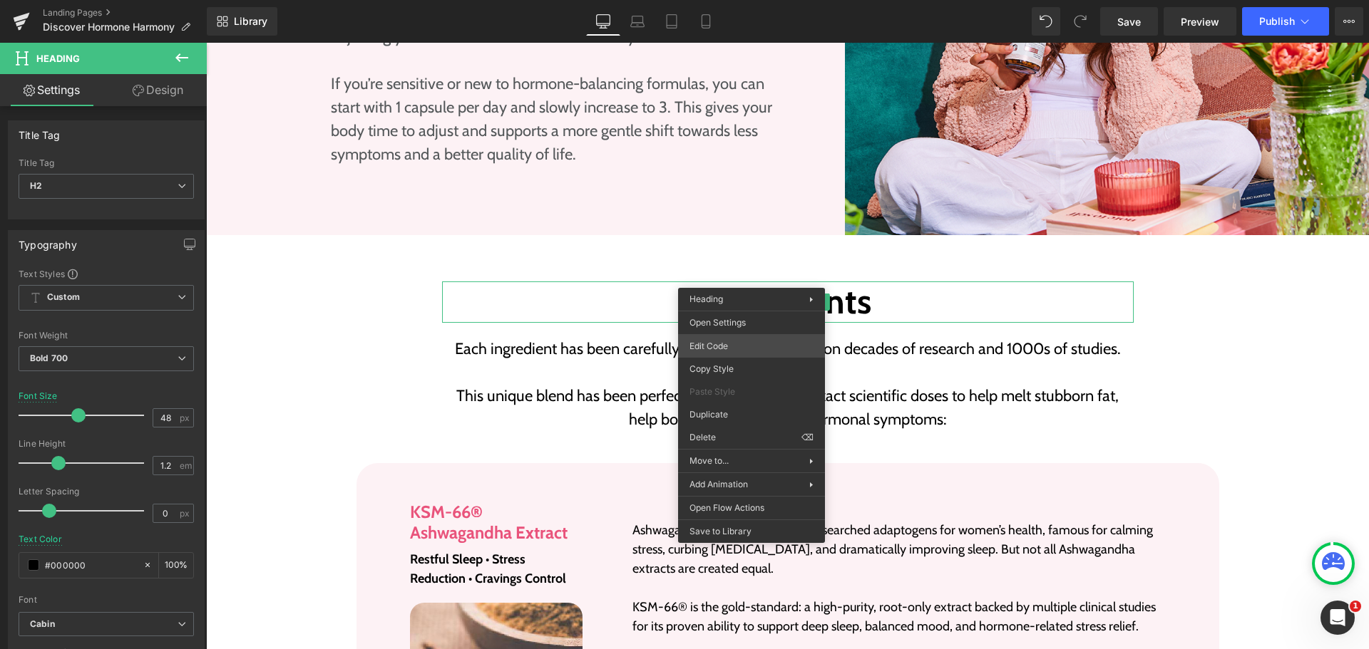
click at [729, 0] on div "Heading You are previewing how the will restyle your page. You can not edit Ele…" at bounding box center [684, 0] width 1369 height 0
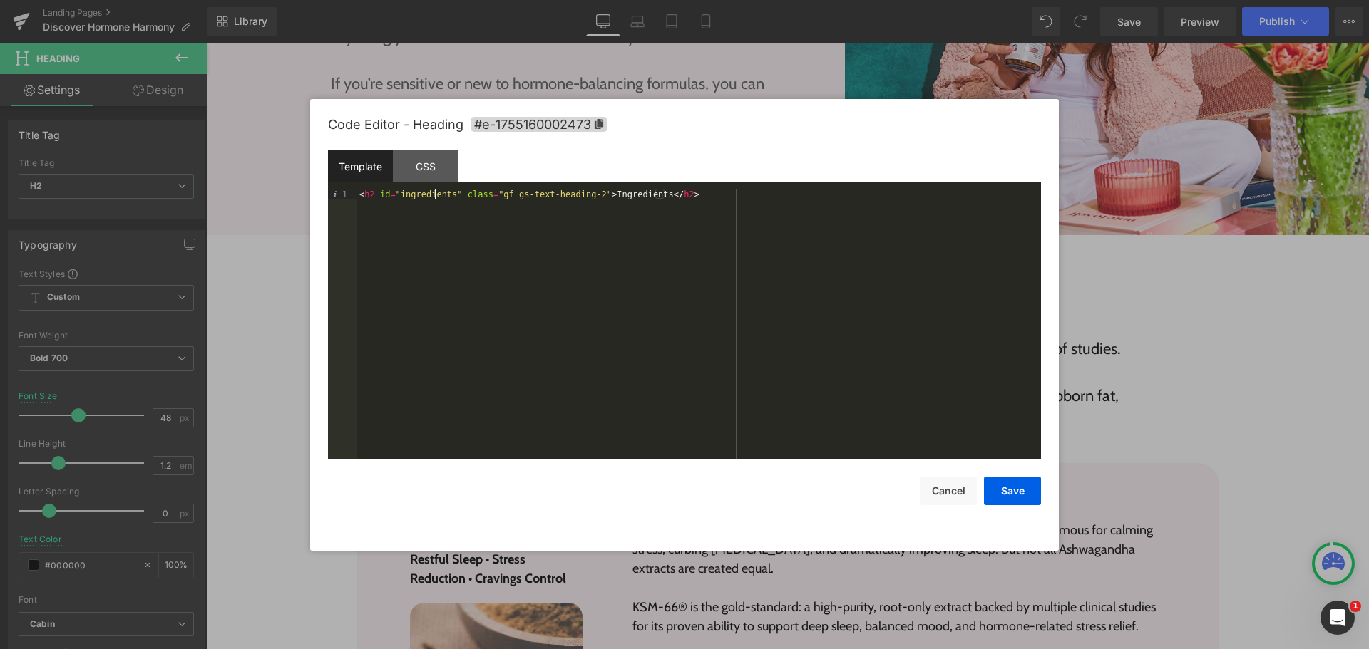
click at [433, 190] on div "< h2 id = "ingredients" class = "gf_gs-text-heading-2" > Ingredients </ h2 >" at bounding box center [698, 334] width 684 height 289
click at [962, 490] on button "Cancel" at bounding box center [948, 491] width 57 height 29
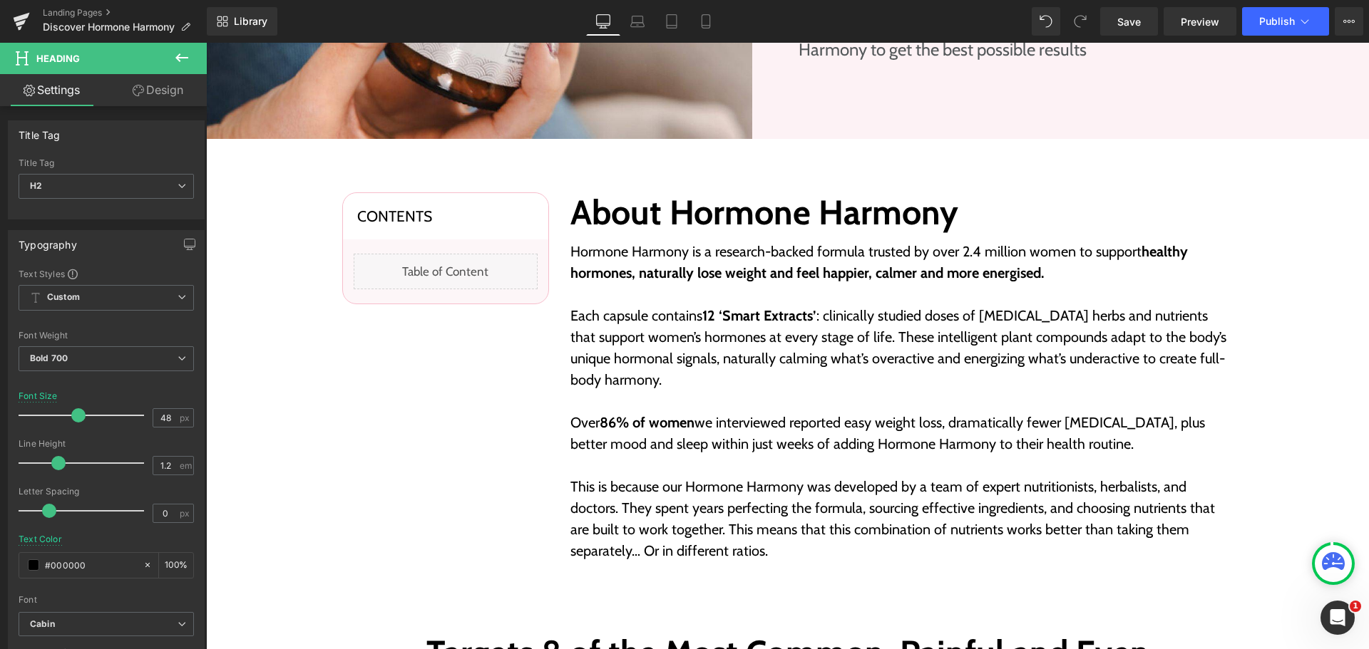
scroll to position [285, 0]
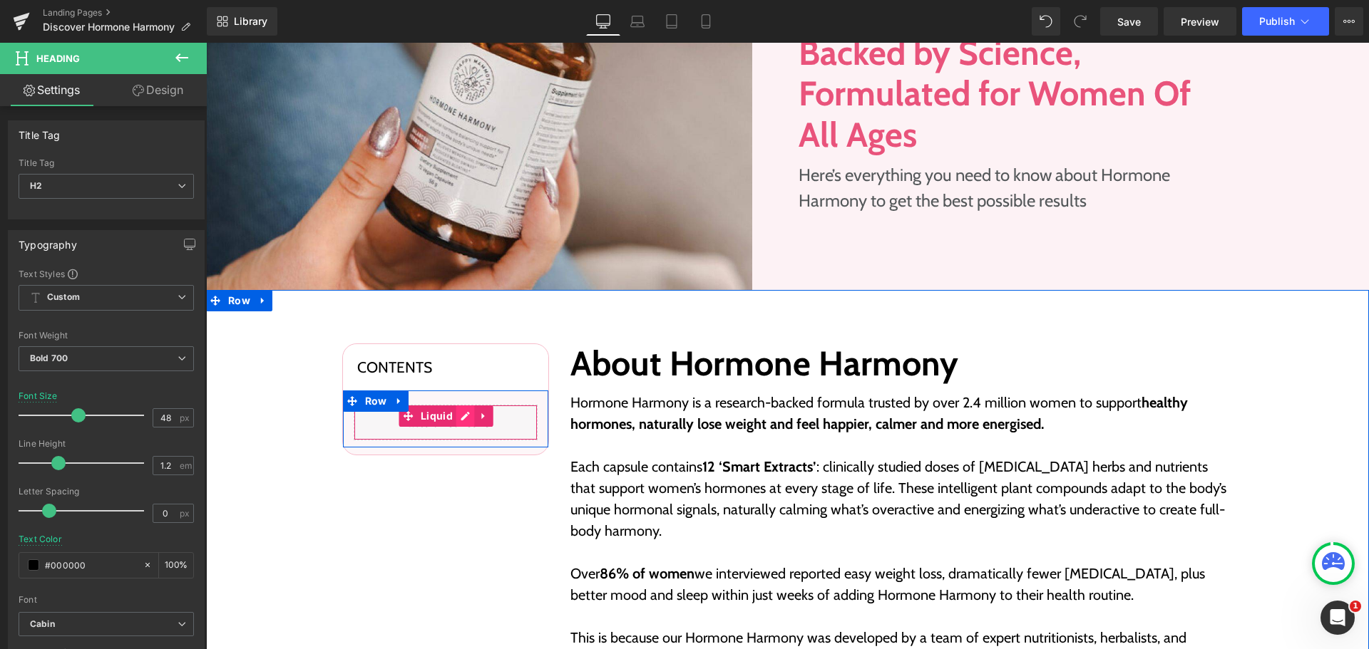
click at [466, 417] on div "Liquid" at bounding box center [446, 423] width 184 height 36
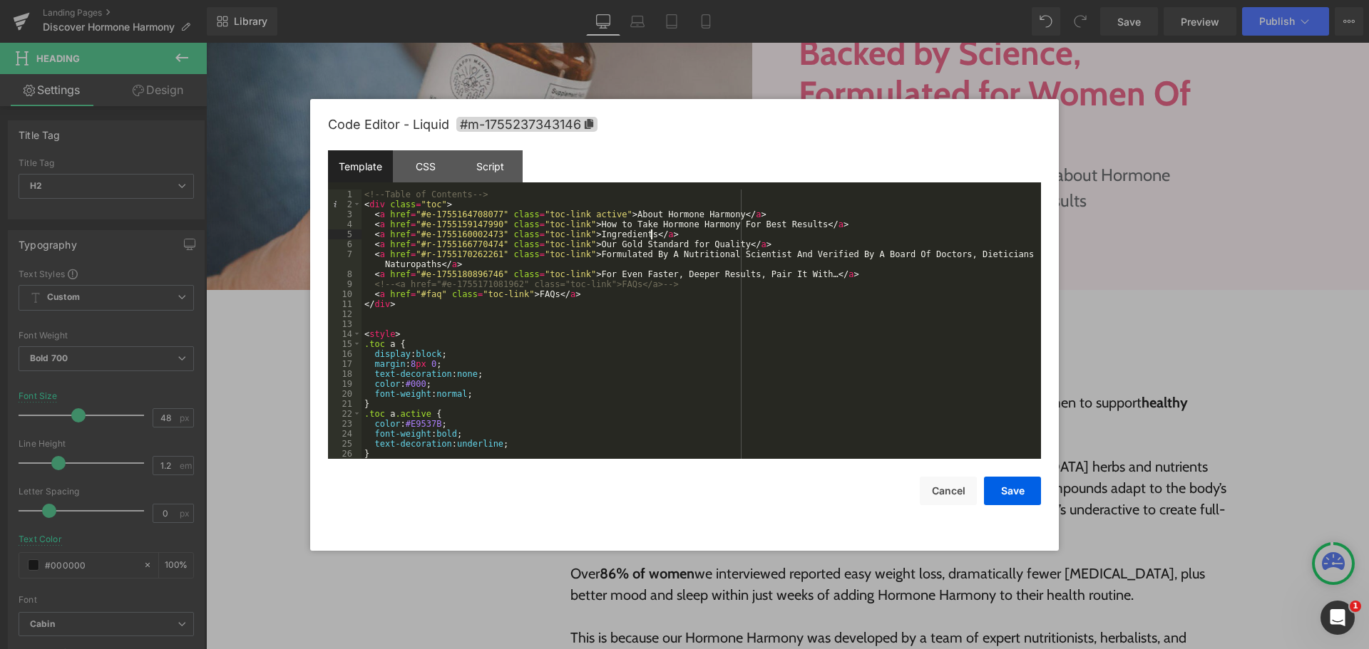
click at [688, 235] on div "<!-- Table of Contents --> < div class = "toc" > < a href = "#e-1755164708077" …" at bounding box center [698, 334] width 674 height 289
paste textarea
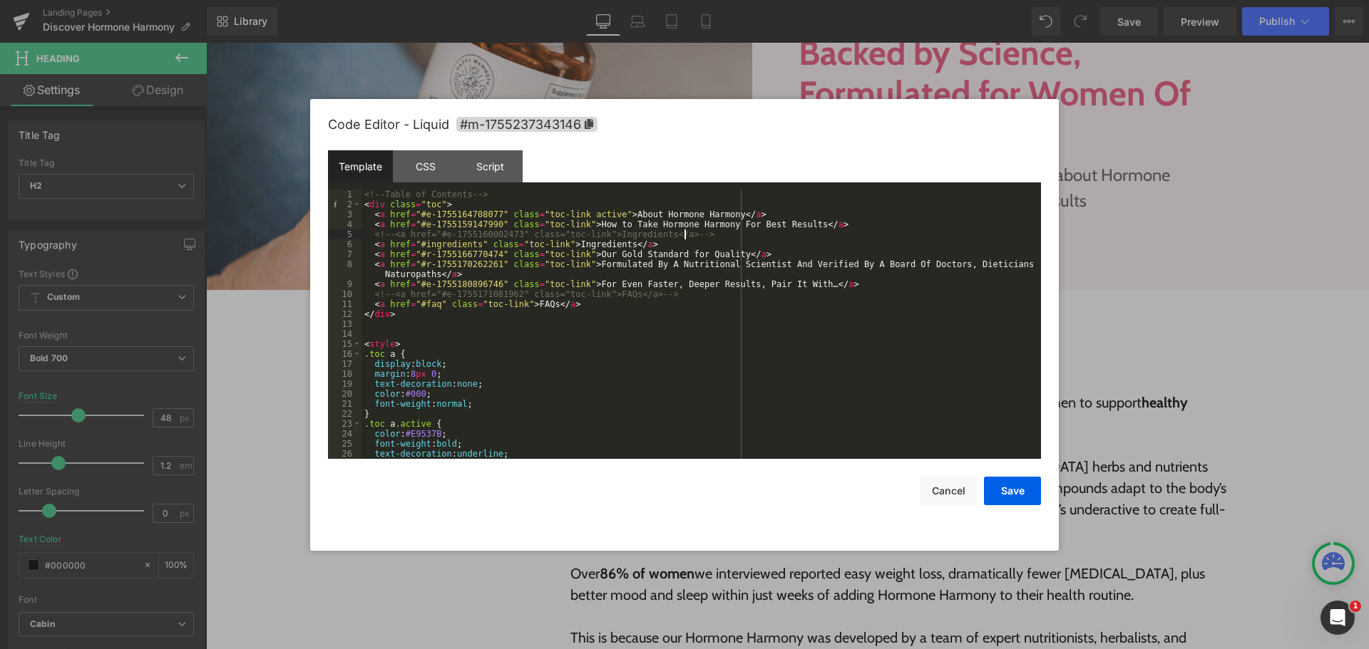
click at [642, 343] on div "<!-- Table of Contents --> < div class = "toc" > < a href = "#e-1755164708077" …" at bounding box center [698, 334] width 674 height 289
click at [1009, 493] on button "Save" at bounding box center [1012, 491] width 57 height 29
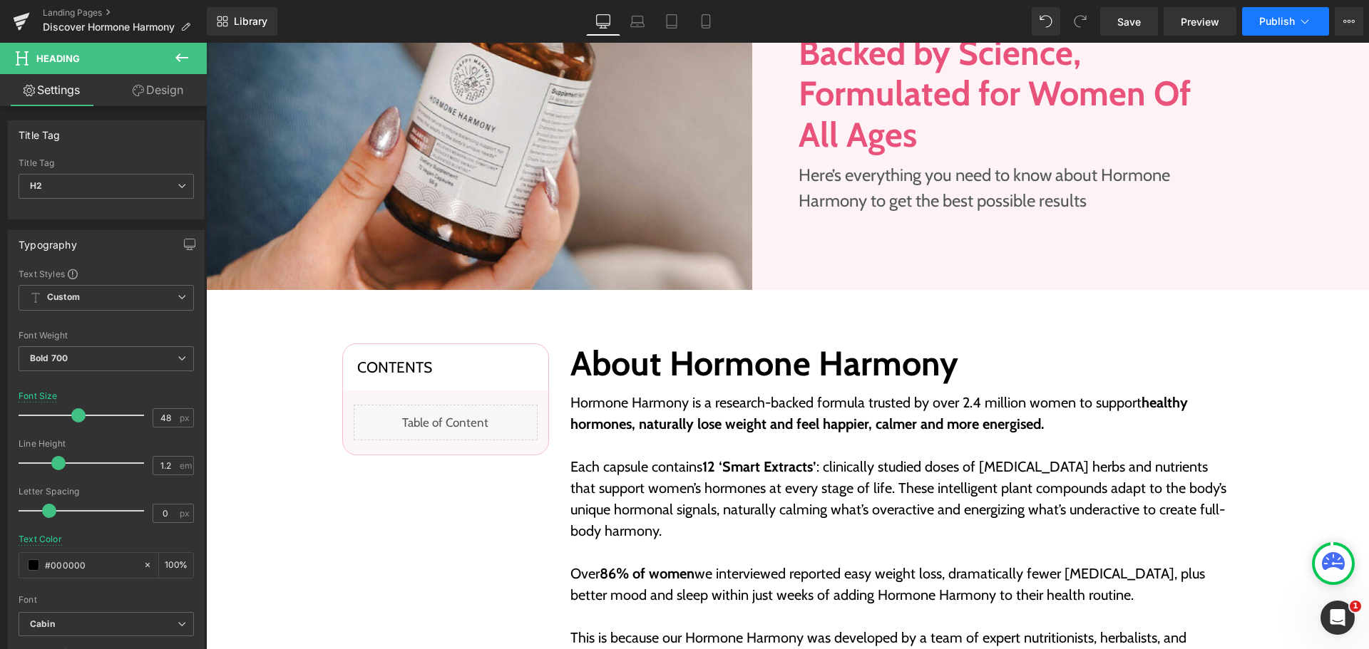
click at [1284, 20] on span "Publish" at bounding box center [1277, 21] width 36 height 11
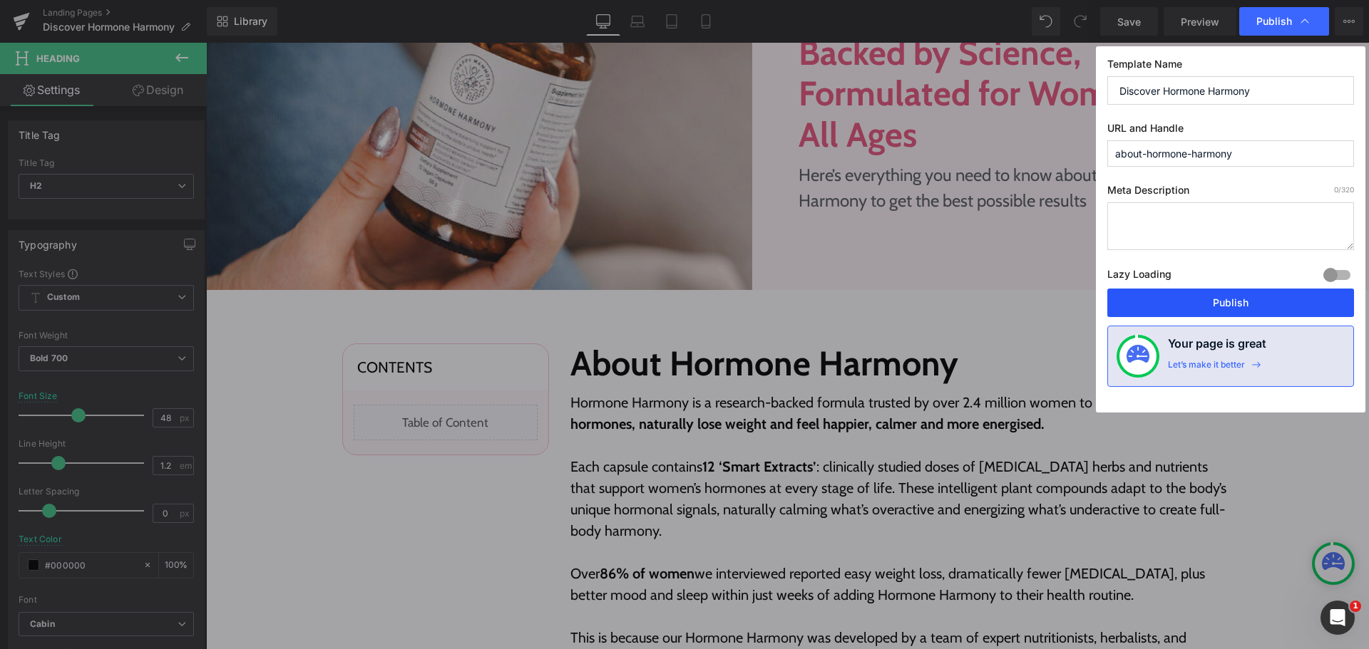
click at [1197, 312] on button "Publish" at bounding box center [1230, 303] width 247 height 29
